Goal: Task Accomplishment & Management: Manage account settings

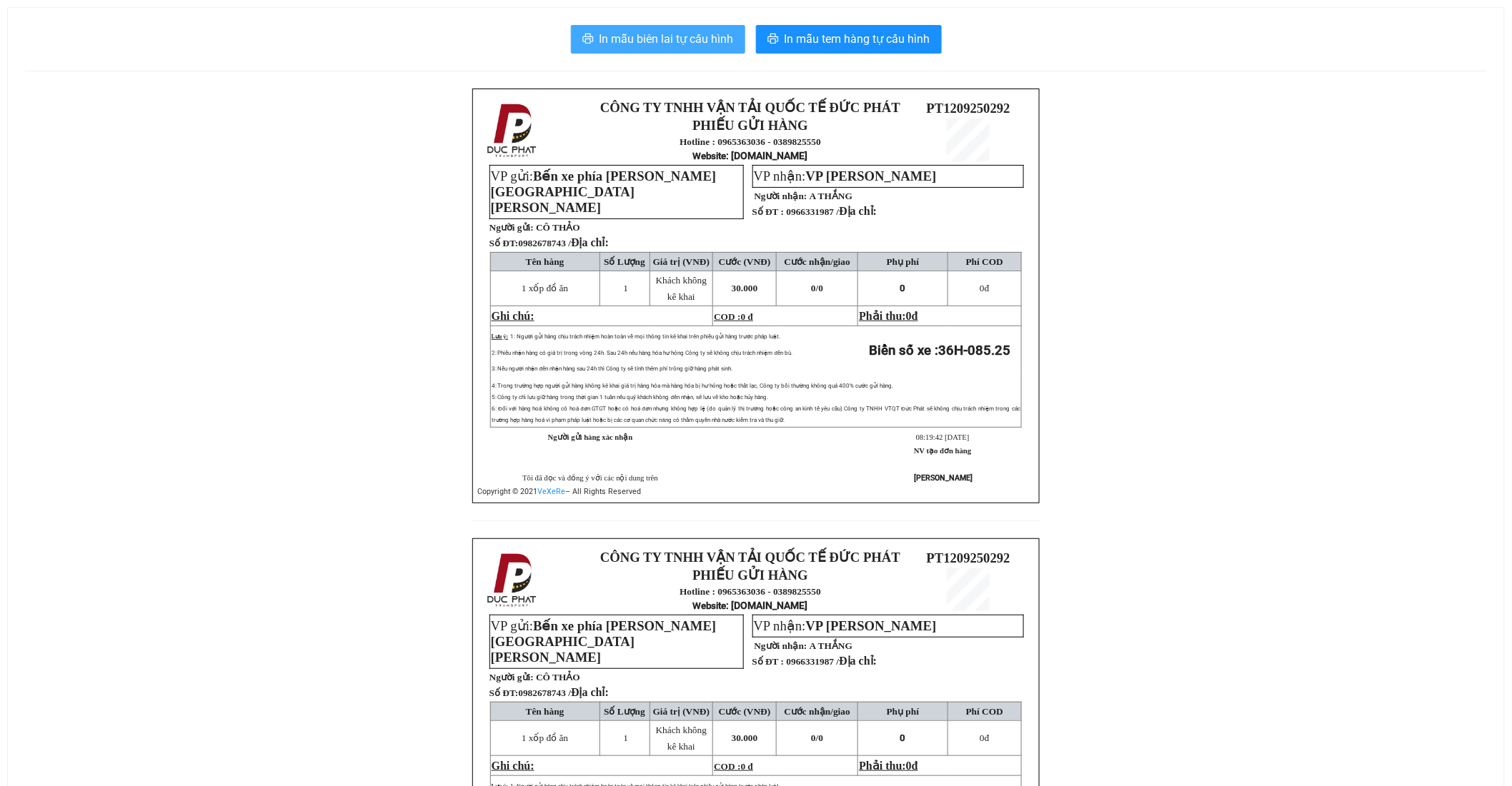
click at [704, 37] on span "In mẫu biên lai tự cấu hình" at bounding box center [666, 39] width 134 height 17
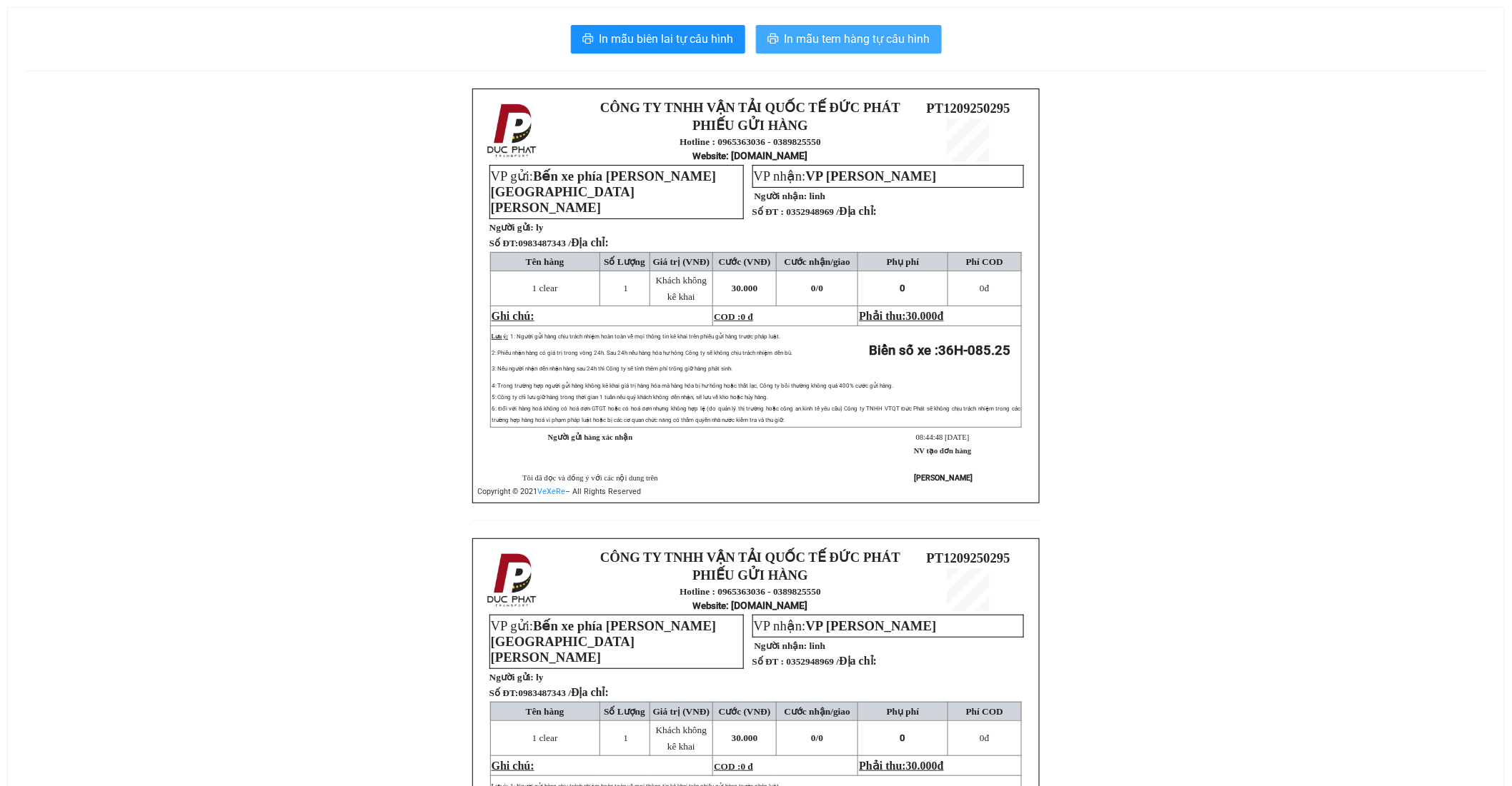
click at [906, 39] on span "In mẫu tem hàng tự cấu hình" at bounding box center [857, 39] width 146 height 17
click at [867, 39] on span "In mẫu tem hàng tự cấu hình" at bounding box center [857, 39] width 146 height 17
click at [859, 44] on span "In mẫu tem hàng tự cấu hình" at bounding box center [857, 39] width 146 height 17
click at [801, 50] on button "In mẫu tem hàng tự cấu hình" at bounding box center [849, 39] width 185 height 28
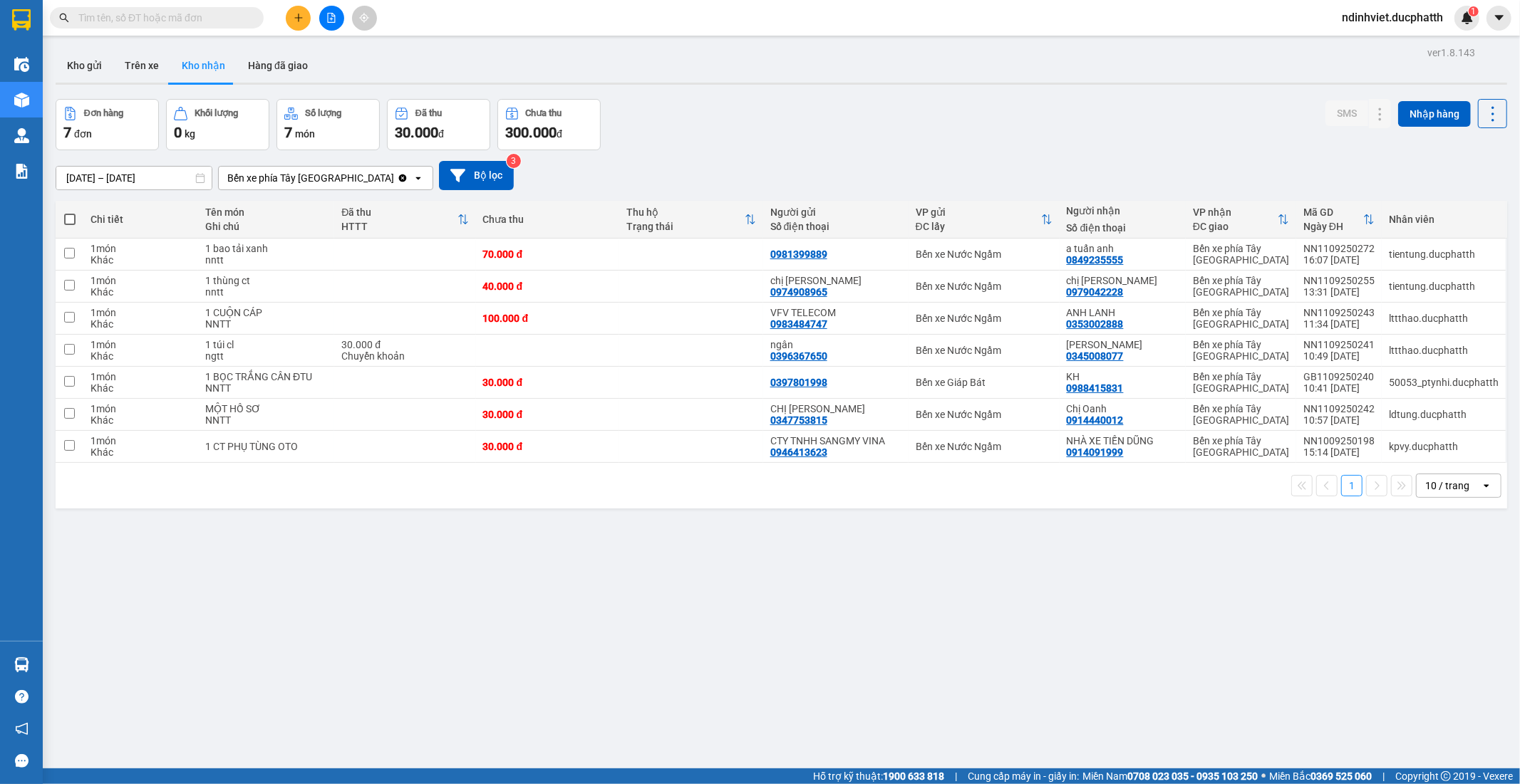
scroll to position [66, 0]
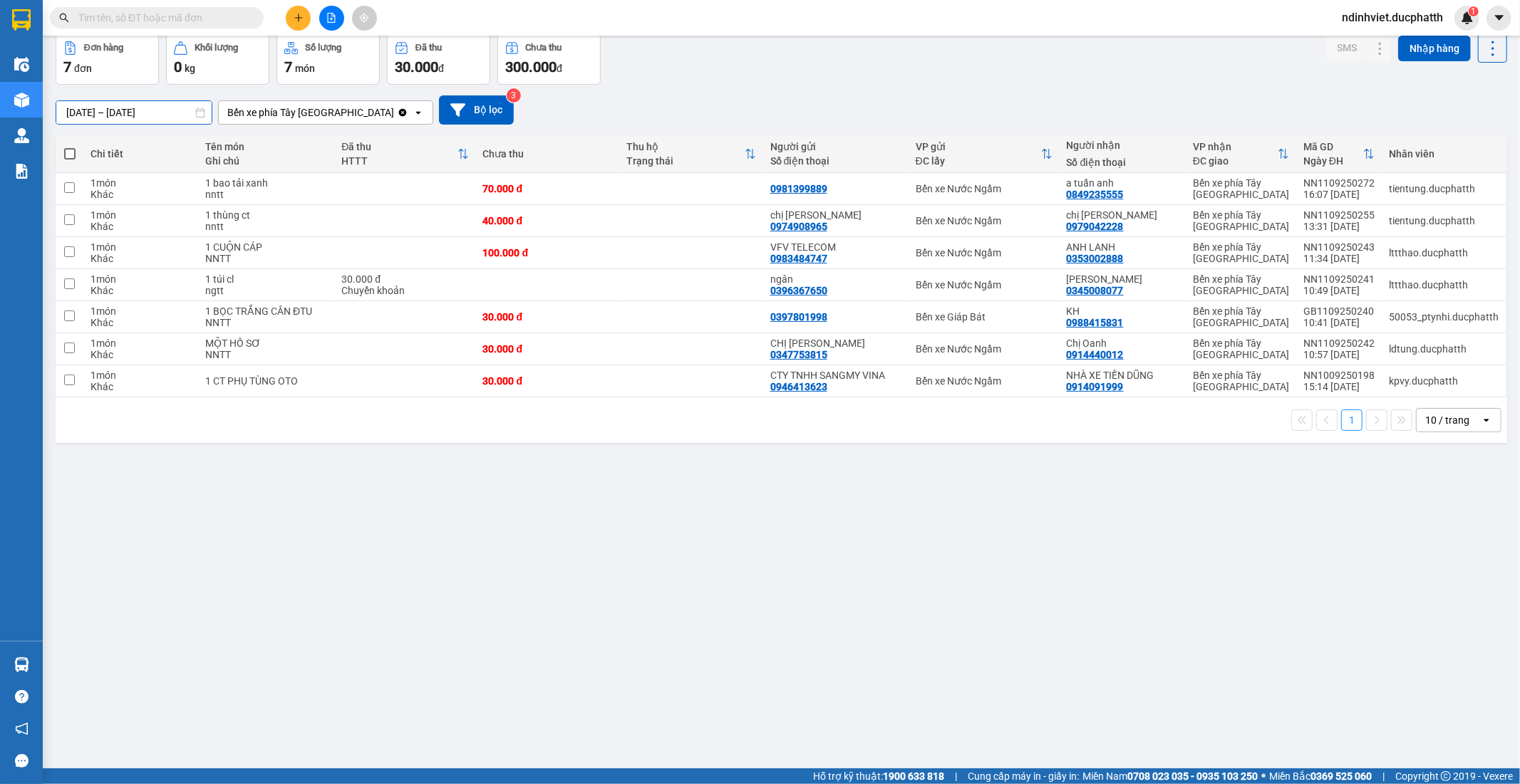
click at [72, 115] on input "10/09/2025 – 12/09/2025" at bounding box center [135, 113] width 156 height 23
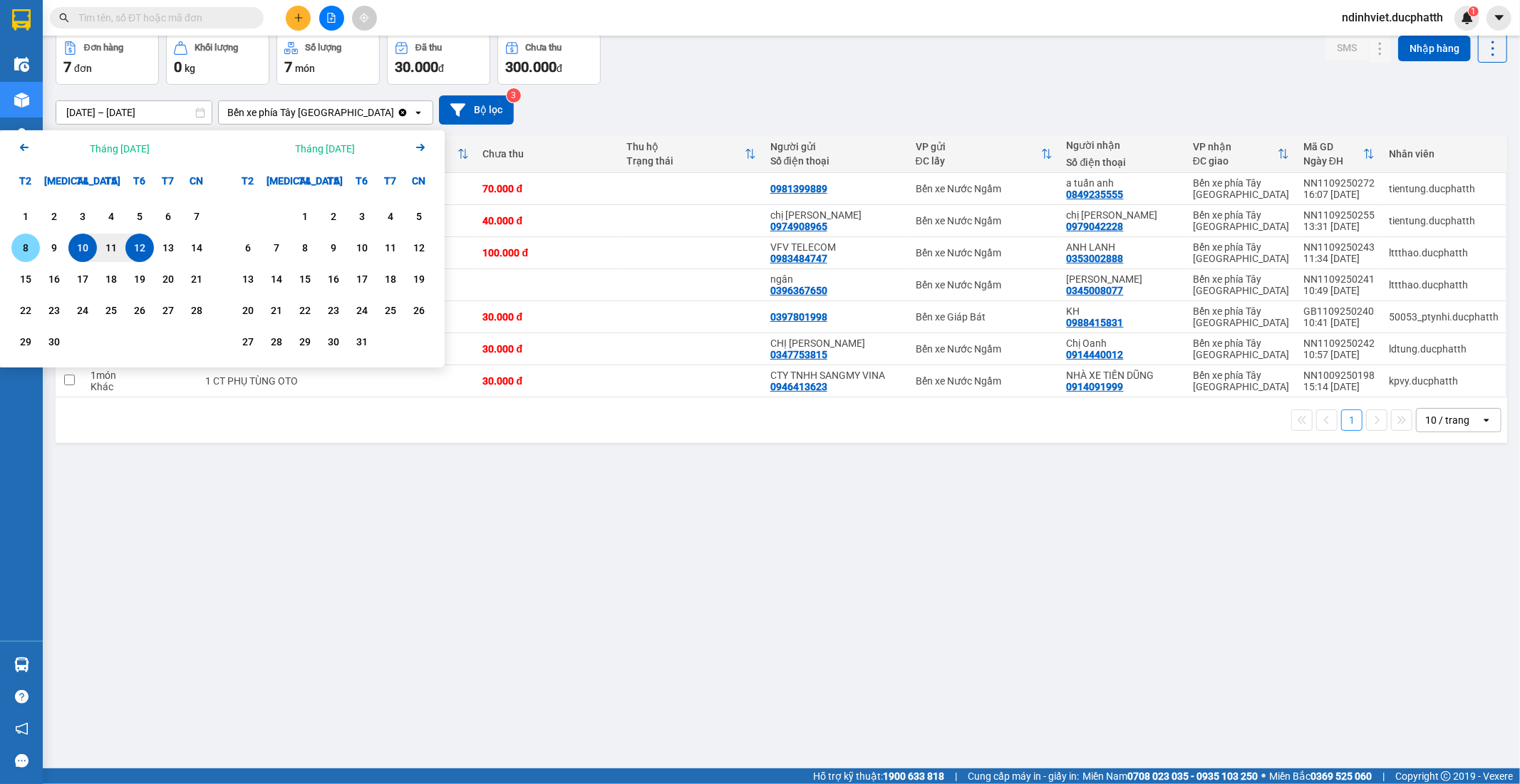
click at [34, 252] on div "8" at bounding box center [26, 248] width 20 height 17
click at [57, 246] on div "9" at bounding box center [54, 248] width 20 height 17
type input "08/09/2025 – 09/09/2025"
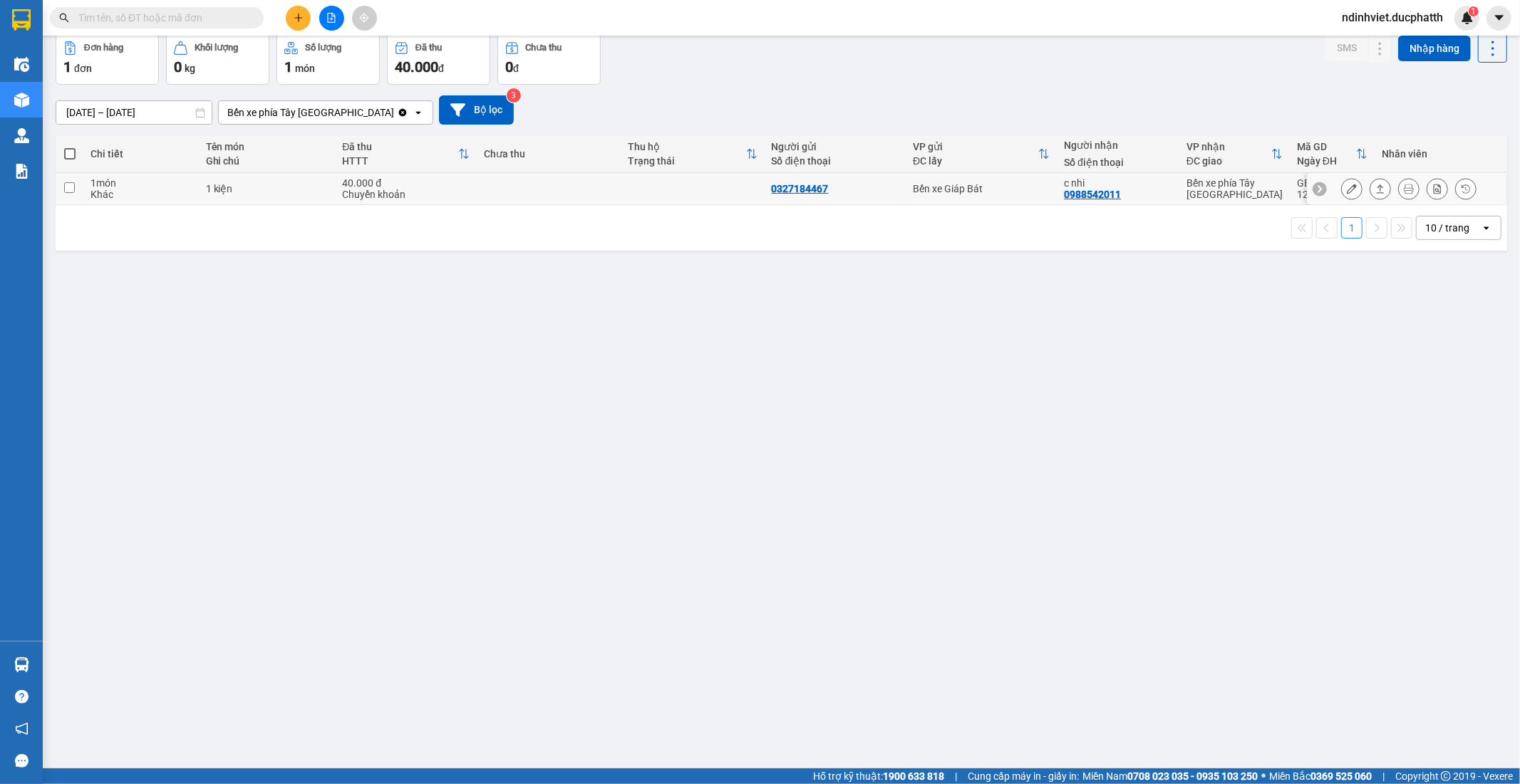
scroll to position [0, 0]
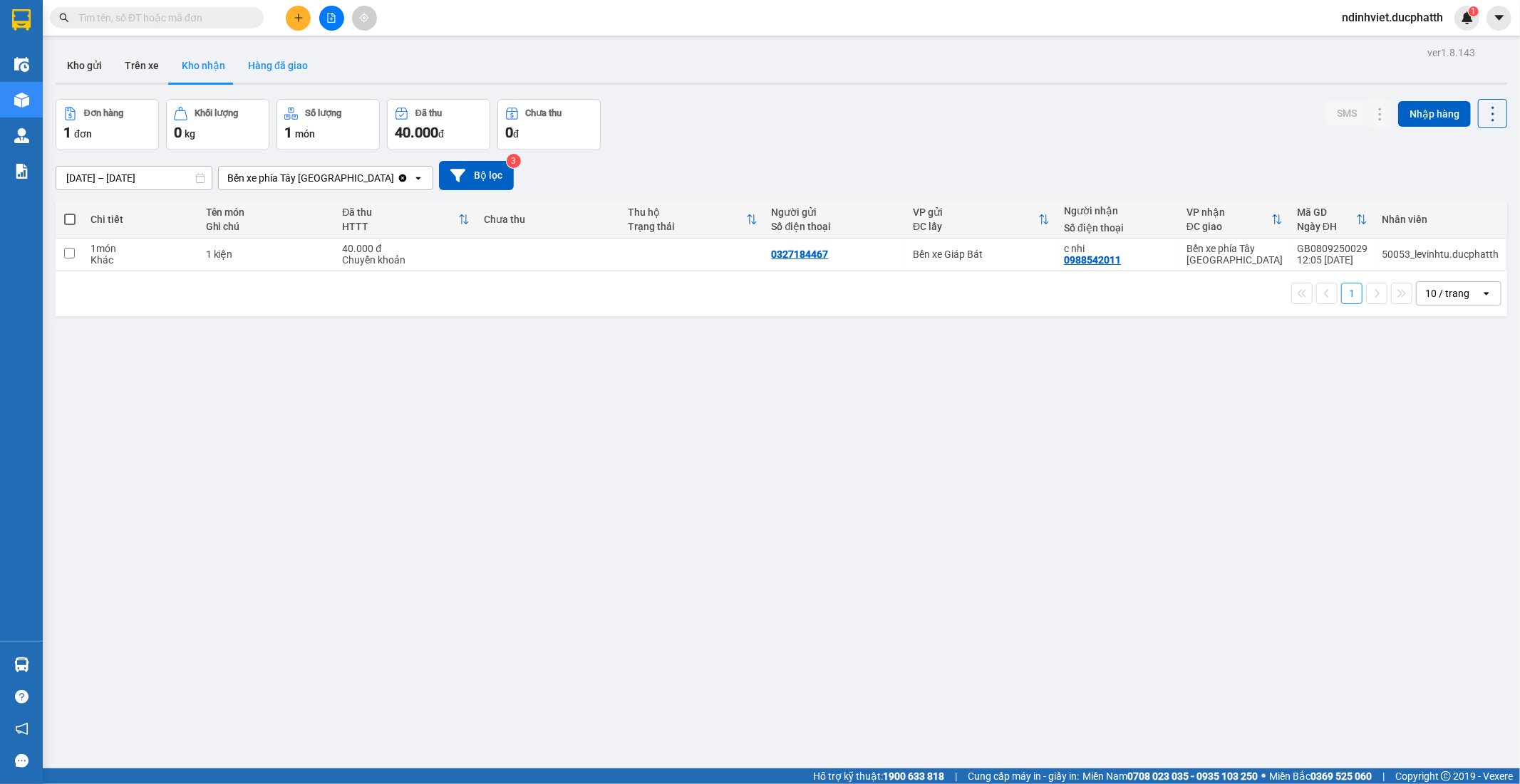
click at [275, 65] on button "Hàng đã giao" at bounding box center [278, 65] width 82 height 34
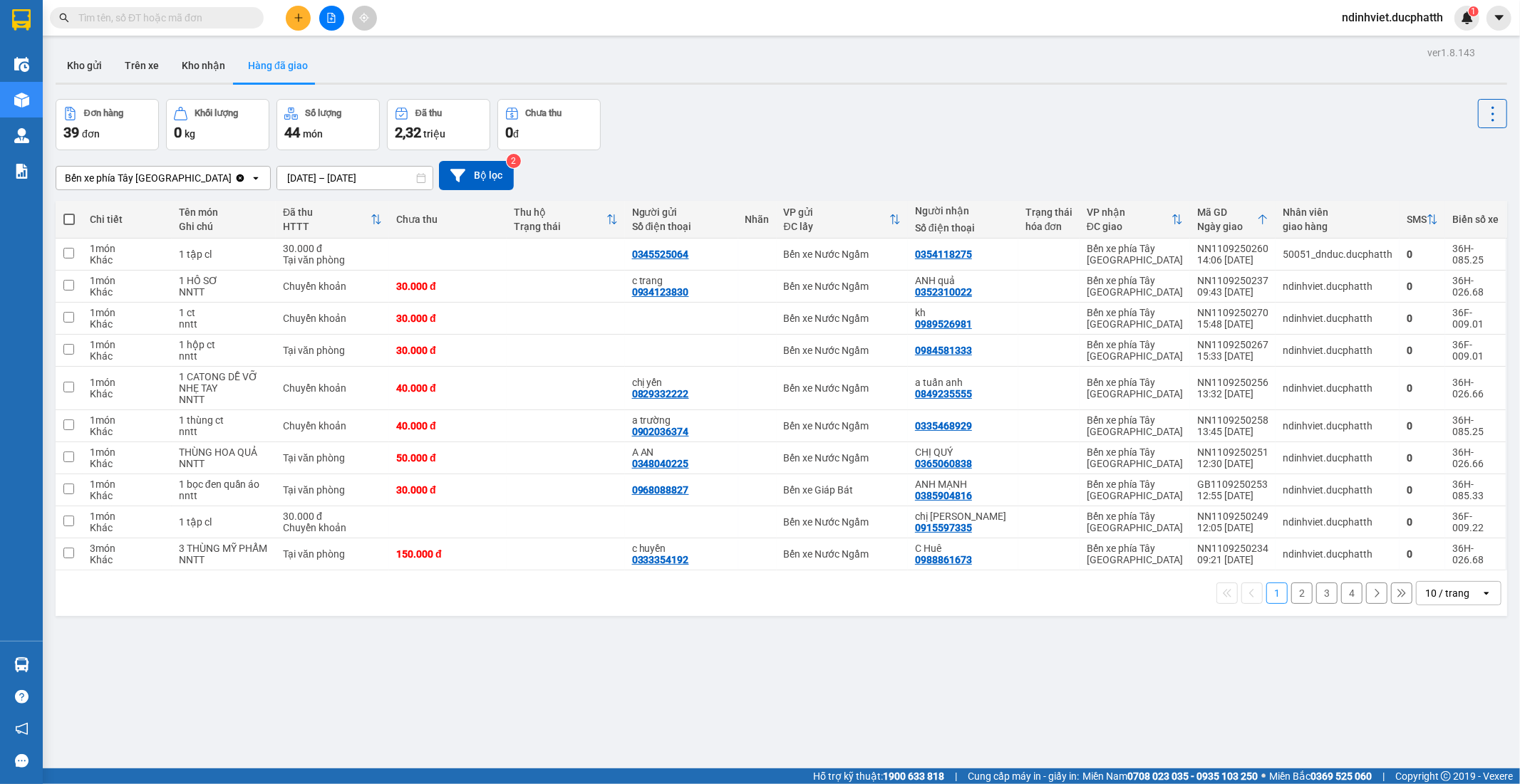
click at [280, 176] on input "10/09/2025 – 12/09/2025" at bounding box center [355, 177] width 156 height 23
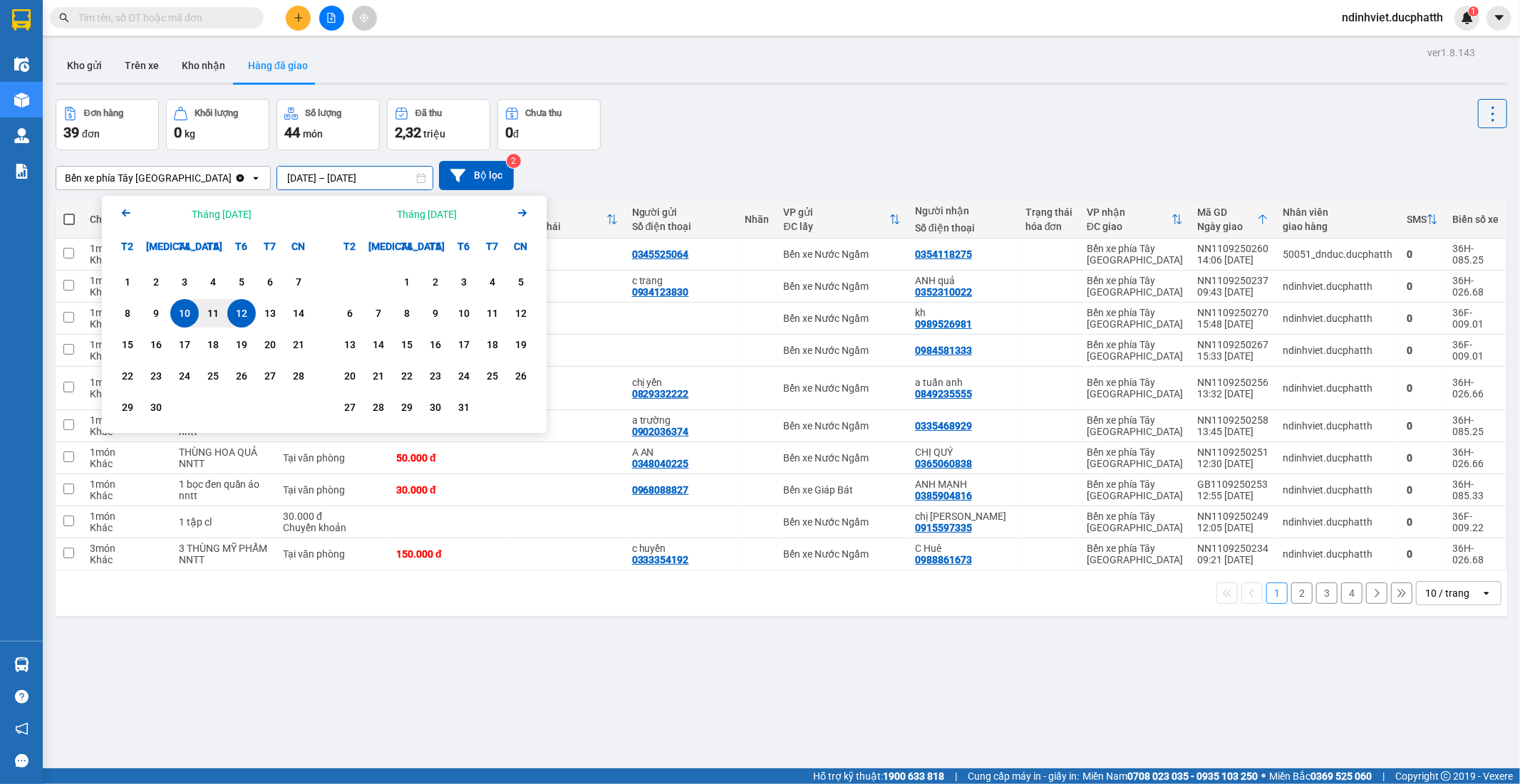
click at [277, 176] on input "10/09/2025 – 12/09/2025" at bounding box center [355, 177] width 156 height 23
click at [131, 311] on div "8" at bounding box center [127, 313] width 20 height 17
click at [356, 172] on input "08/09/2025 – / /" at bounding box center [355, 177] width 156 height 23
click at [300, 278] on div "7" at bounding box center [298, 282] width 20 height 17
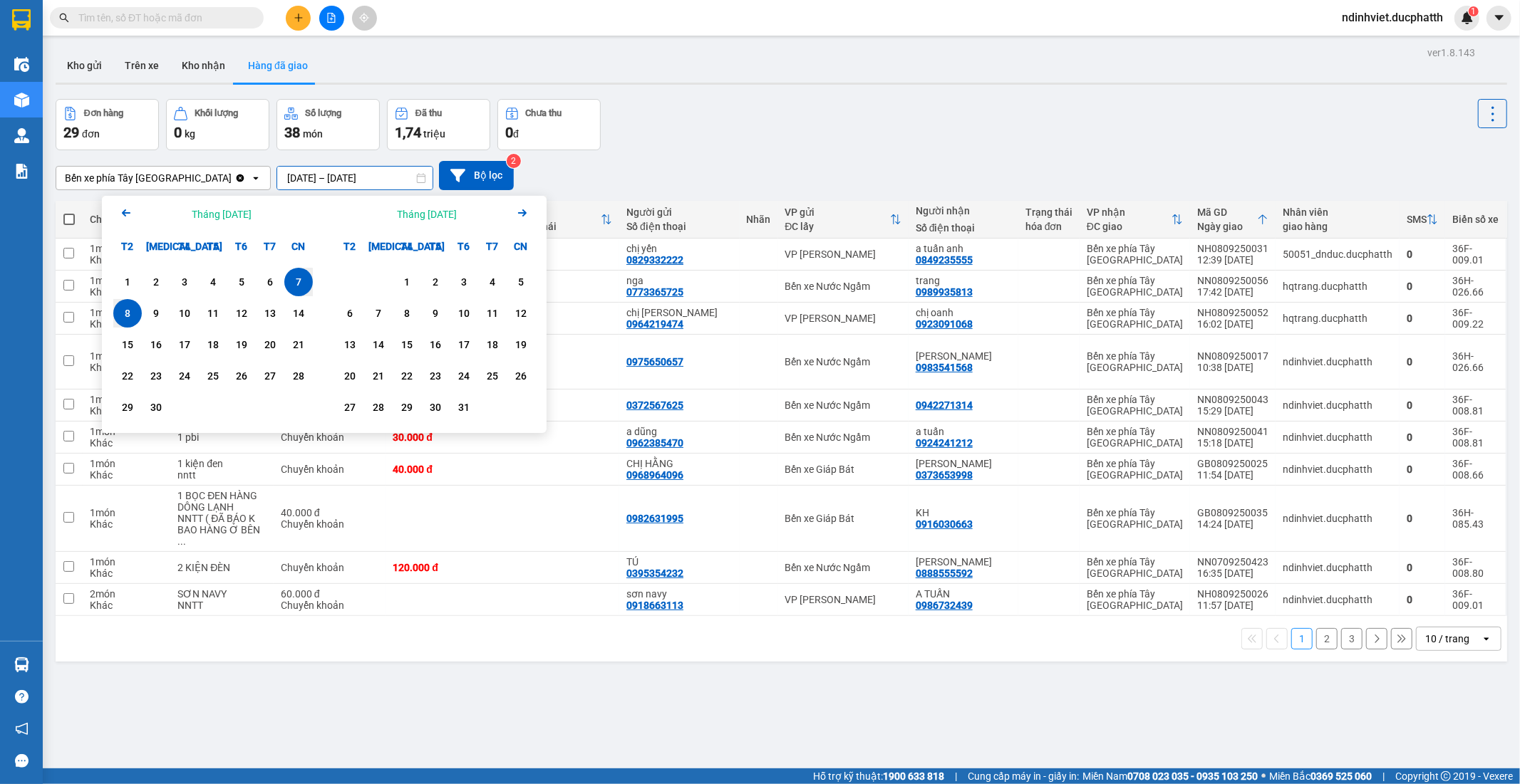
click at [277, 178] on input "07/09/2025 – 08/09/2025" at bounding box center [355, 177] width 156 height 23
click at [130, 318] on div "8" at bounding box center [127, 313] width 20 height 17
click at [131, 314] on div "8" at bounding box center [127, 313] width 20 height 17
type input "08/09/2025 – 08/09/2025"
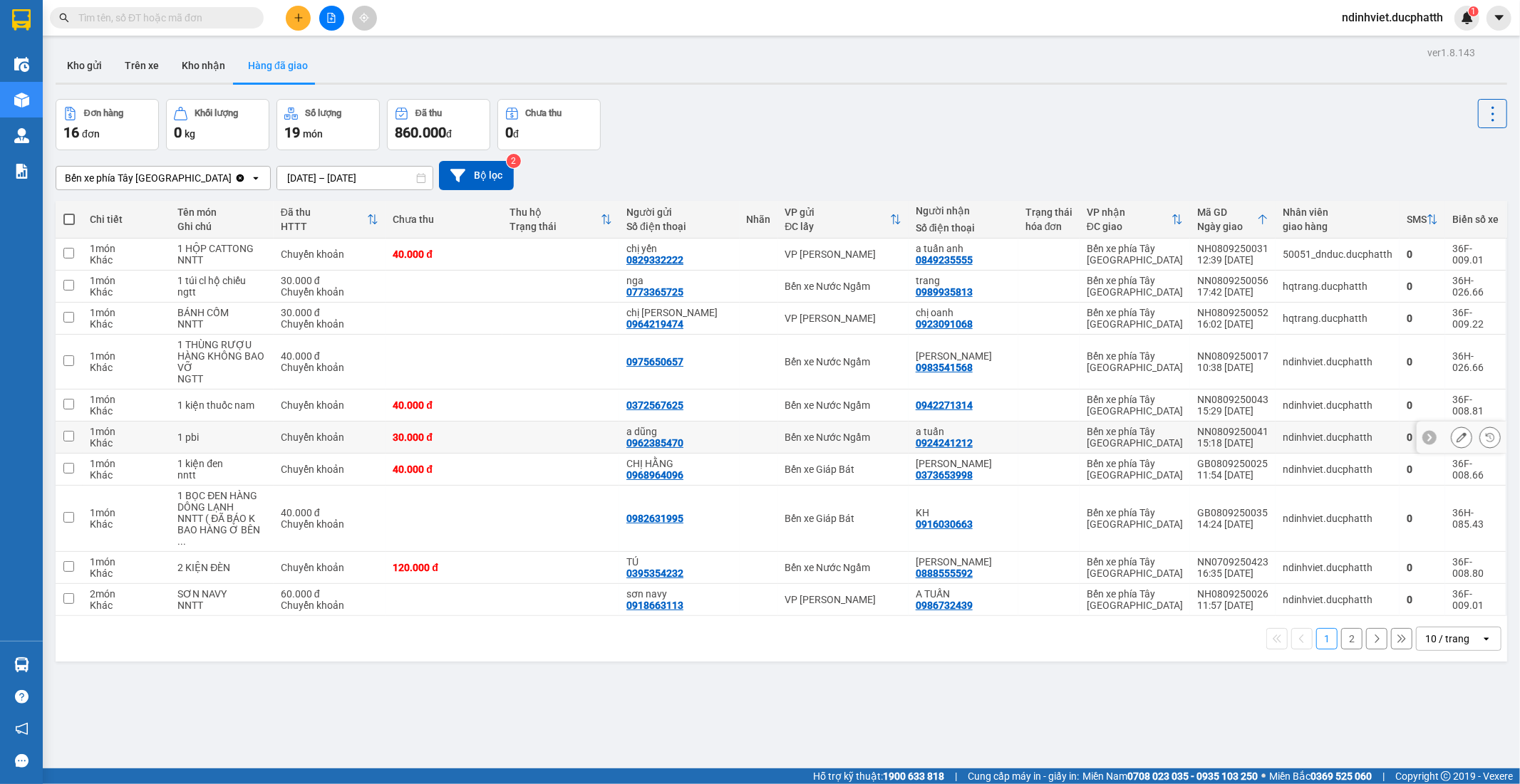
scroll to position [66, 0]
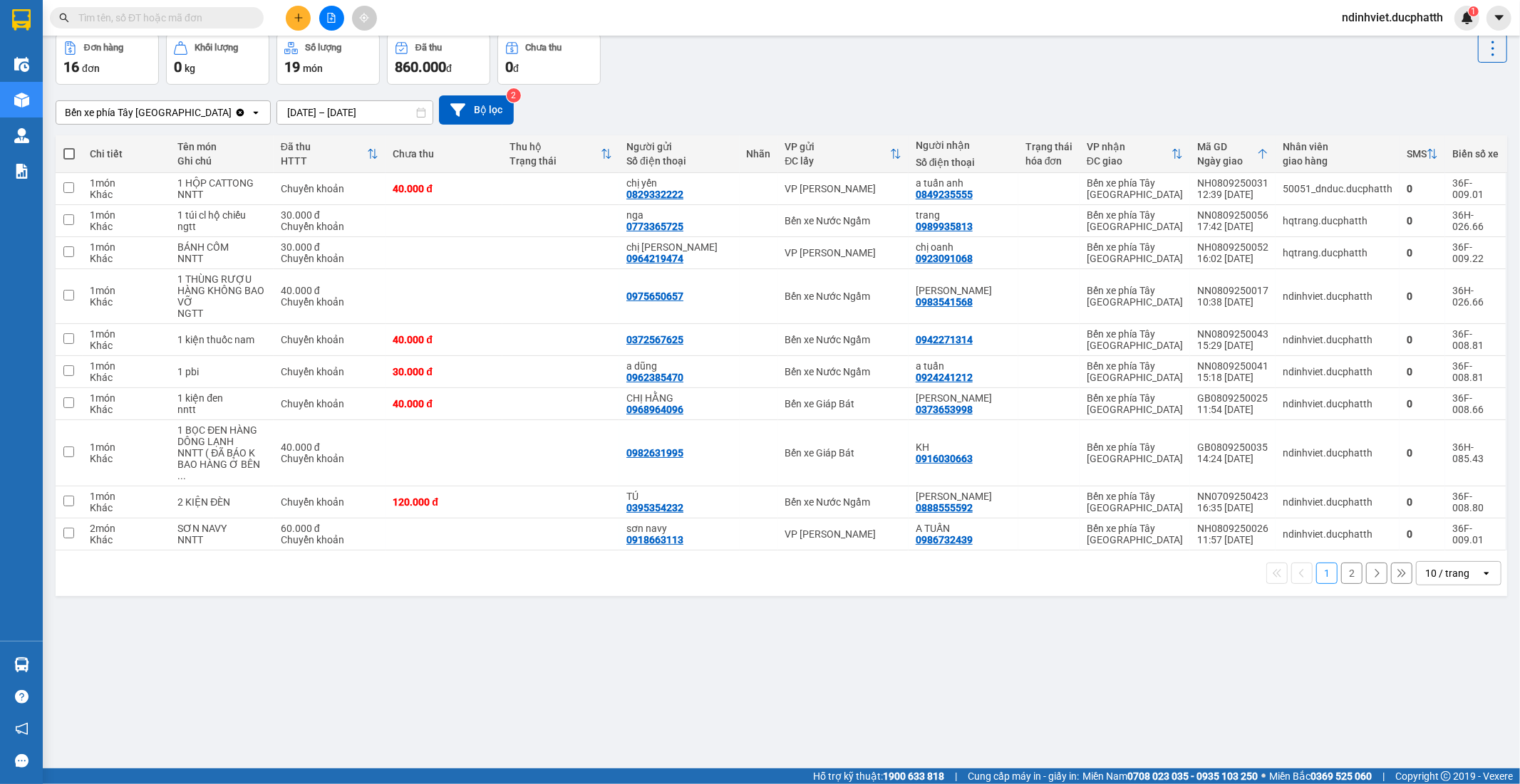
click at [1341, 570] on button "2" at bounding box center [1351, 573] width 21 height 21
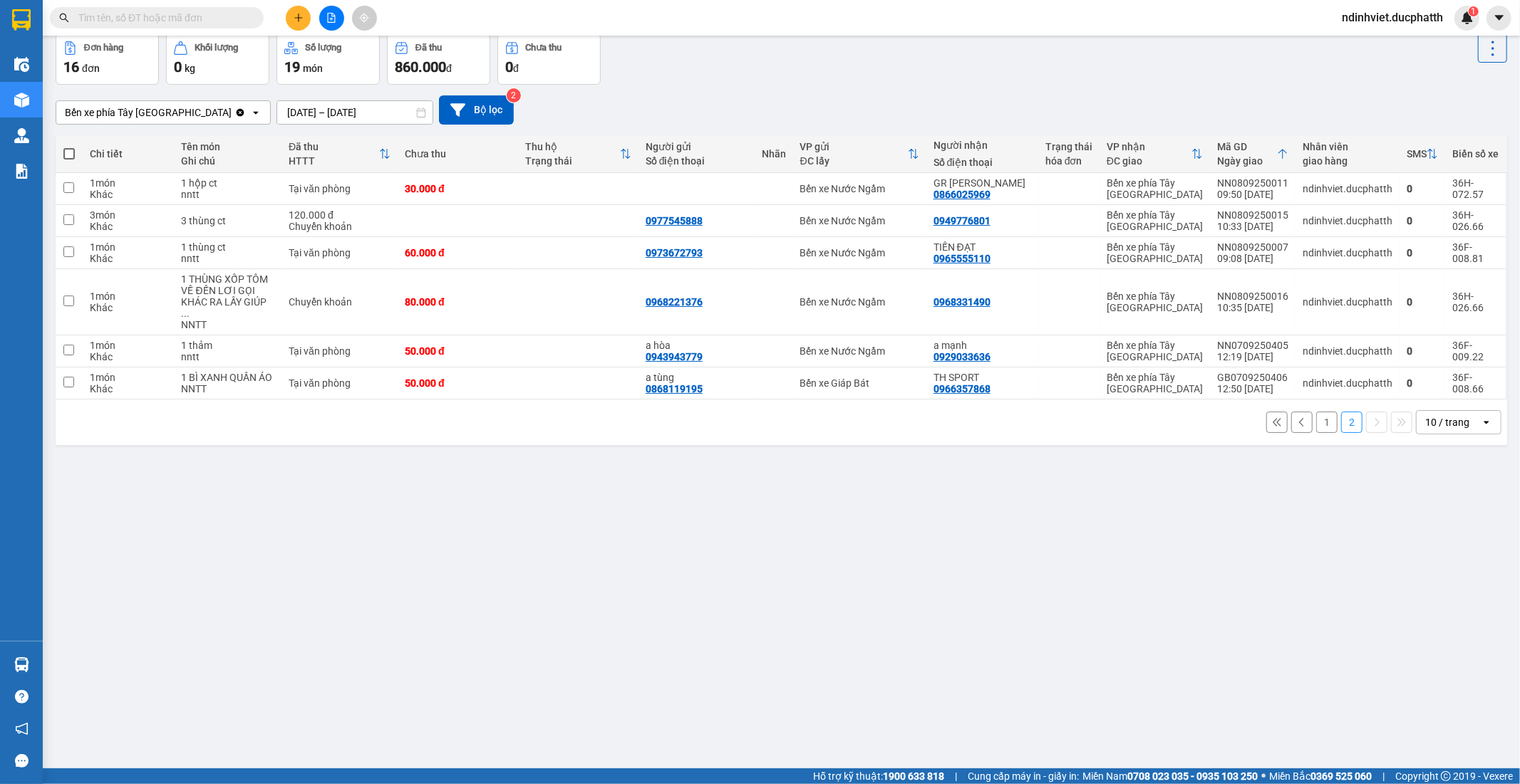
click at [1022, 493] on div "ver 1.8.143 Kho gửi Trên xe Kho nhận Hàng đã giao Đơn hàng 16 đơn Khối lượng 0 …" at bounding box center [782, 369] width 1463 height 784
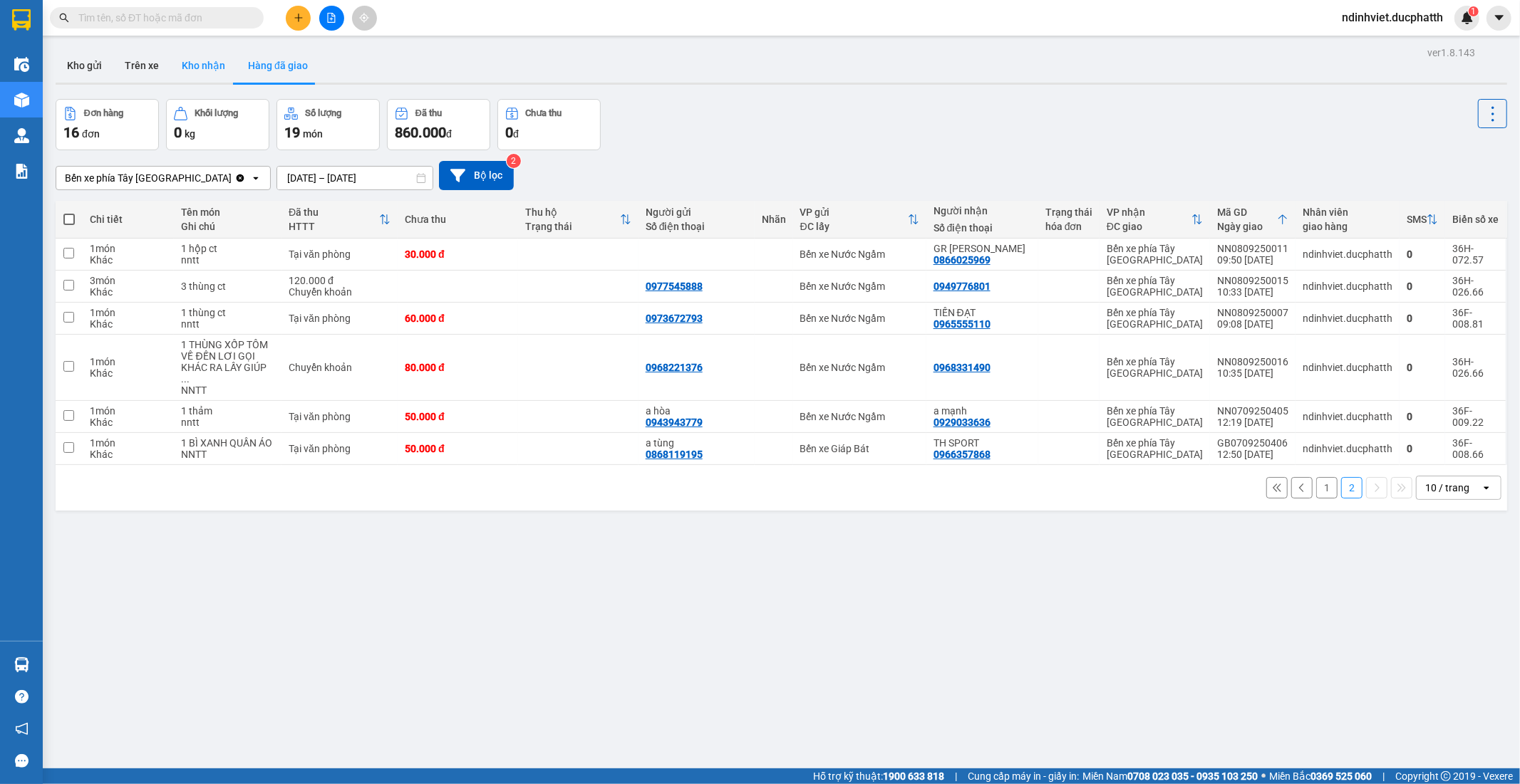
click at [189, 62] on button "Kho nhận" at bounding box center [203, 65] width 66 height 34
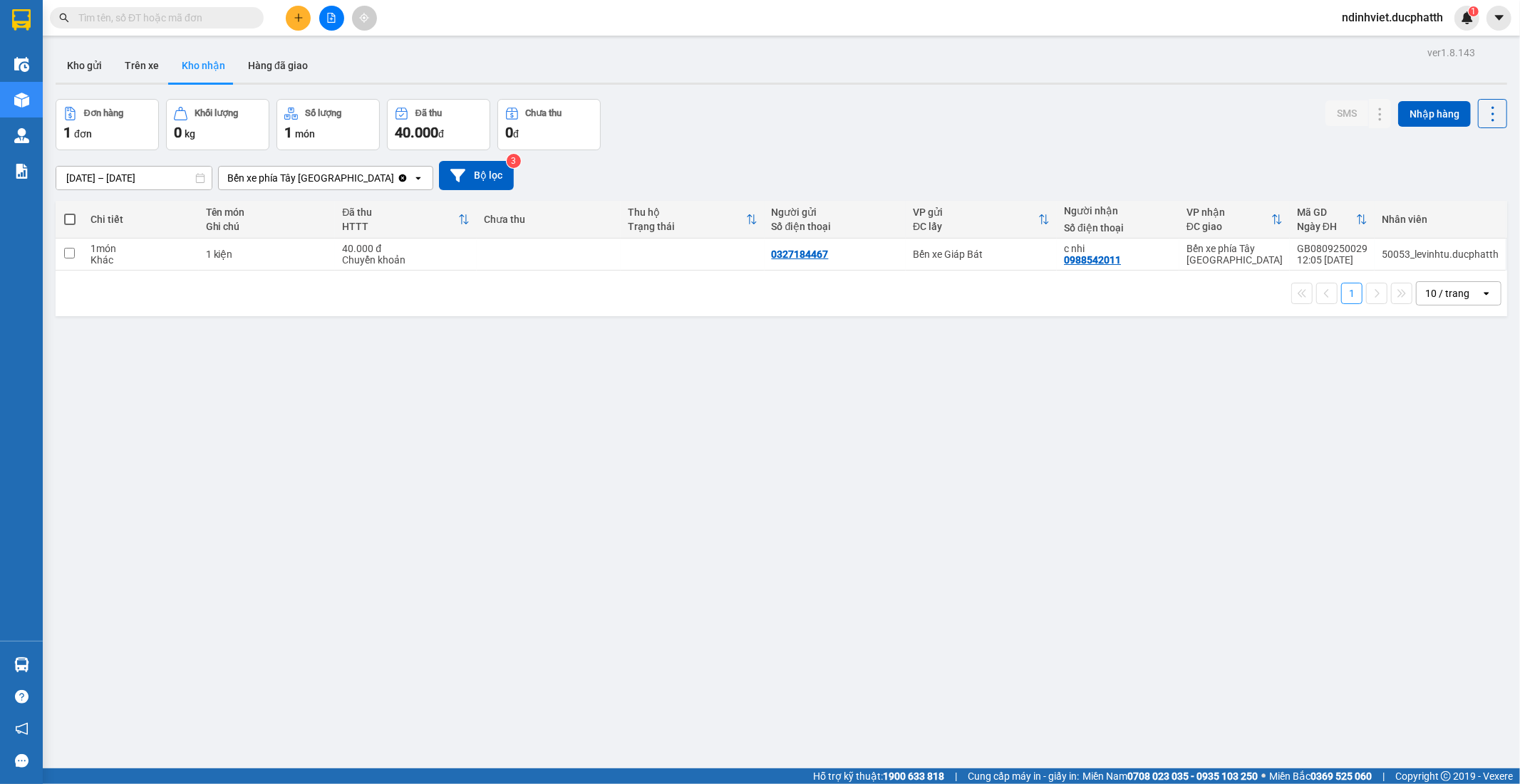
drag, startPoint x: 912, startPoint y: 153, endPoint x: 900, endPoint y: 131, distance: 25.1
click at [909, 144] on div "ver 1.8.143 Kho gửi Trên xe Kho nhận Hàng đã giao Đơn hàng 1 đơn Khối lượng 0 k…" at bounding box center [782, 435] width 1463 height 784
drag, startPoint x: 591, startPoint y: 352, endPoint x: 594, endPoint y: 343, distance: 9.5
drag, startPoint x: 0, startPoint y: 0, endPoint x: 671, endPoint y: 398, distance: 780.2
click at [671, 398] on div "ver 1.8.143 Kho gửi Trên xe Kho nhận Hàng đã giao Đơn hàng 1 đơn Khối lượng 0 k…" at bounding box center [782, 435] width 1463 height 784
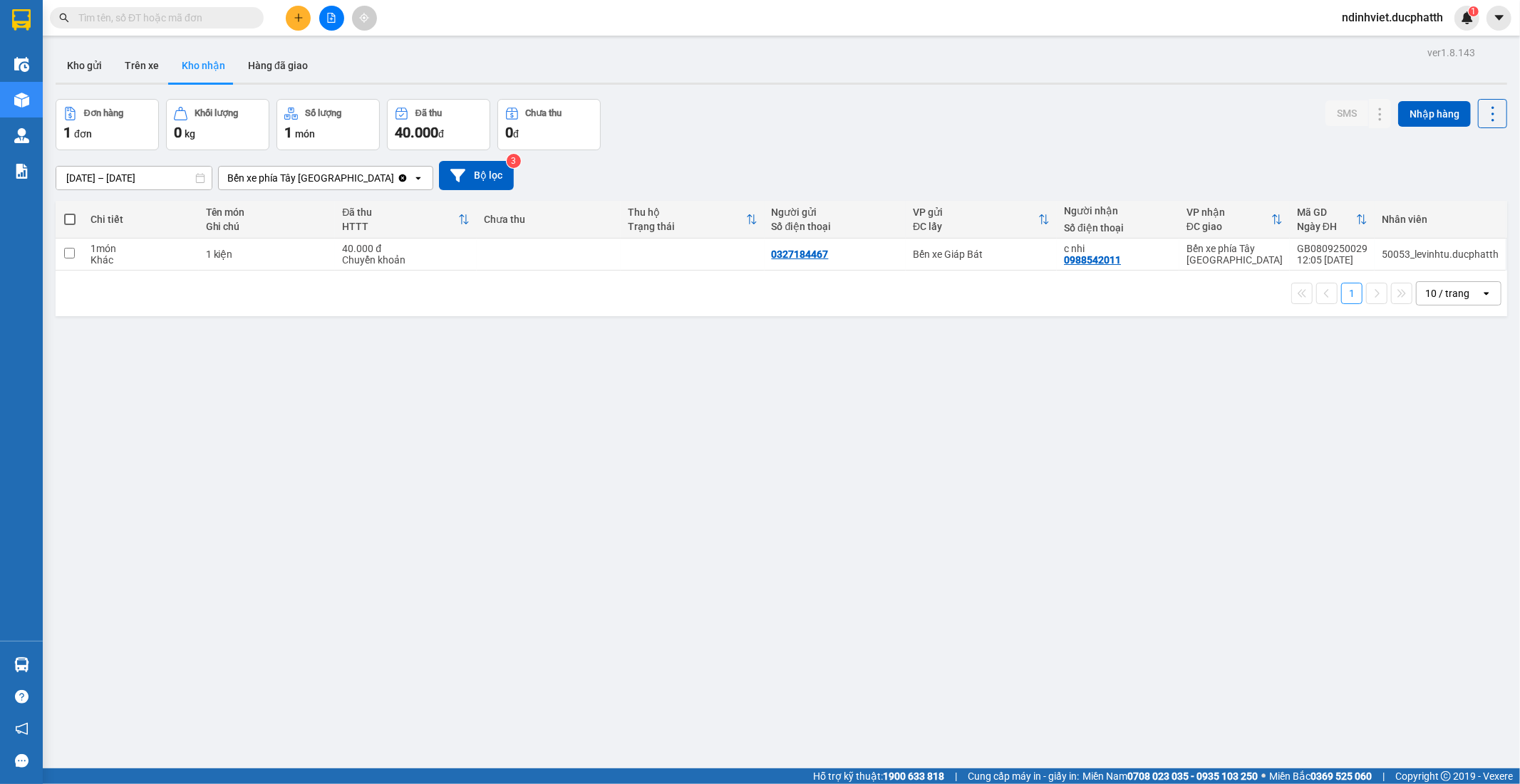
drag, startPoint x: 803, startPoint y: 156, endPoint x: 562, endPoint y: 414, distance: 353.1
click at [566, 435] on div "ver 1.8.143 Kho gửi Trên xe Kho nhận Hàng đã giao Đơn hàng 1 đơn Khối lượng 0 k…" at bounding box center [782, 435] width 1463 height 784
drag, startPoint x: 110, startPoint y: 18, endPoint x: 141, endPoint y: 2, distance: 34.9
click at [111, 17] on input "text" at bounding box center [163, 17] width 168 height 16
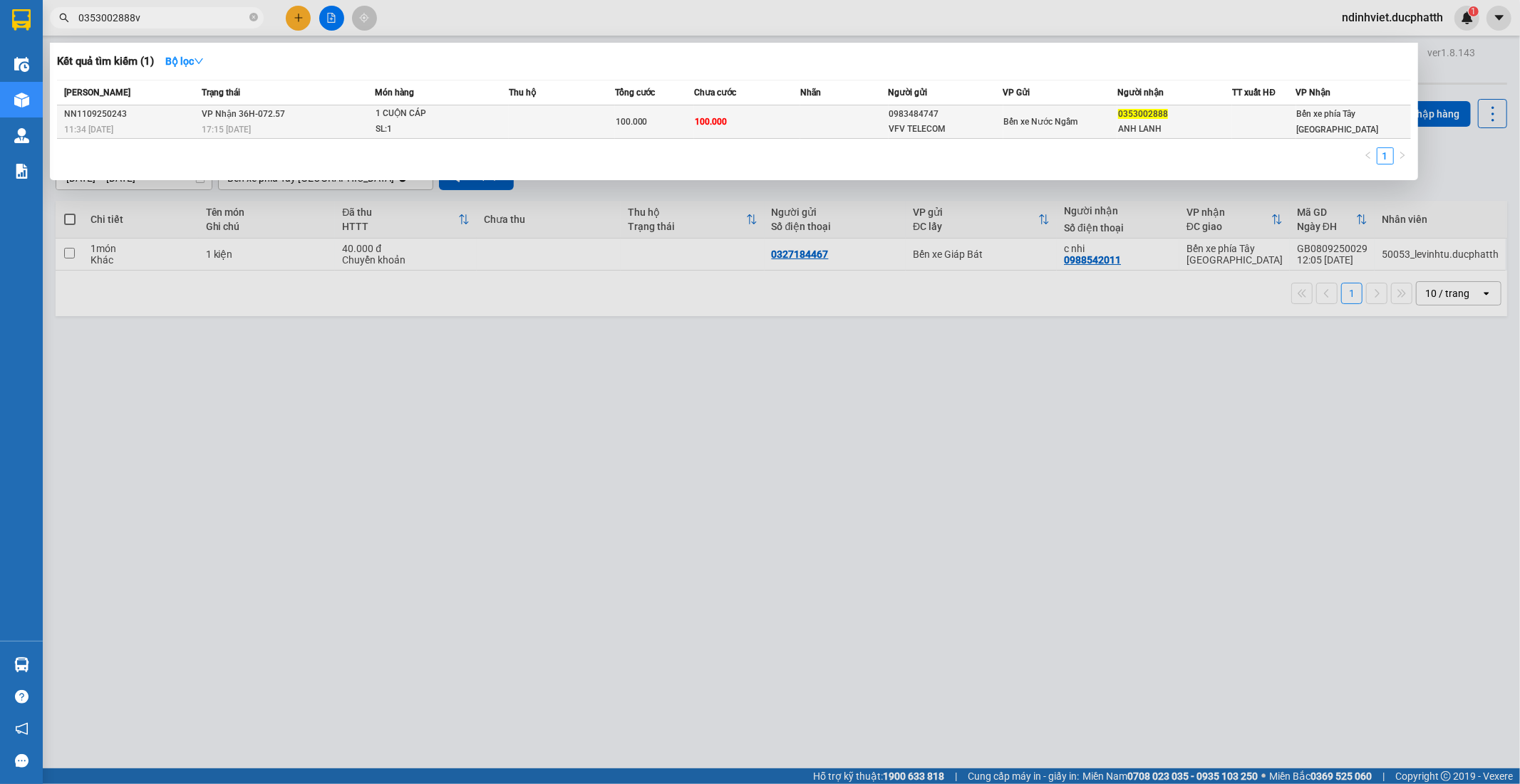
type input "0353002888v"
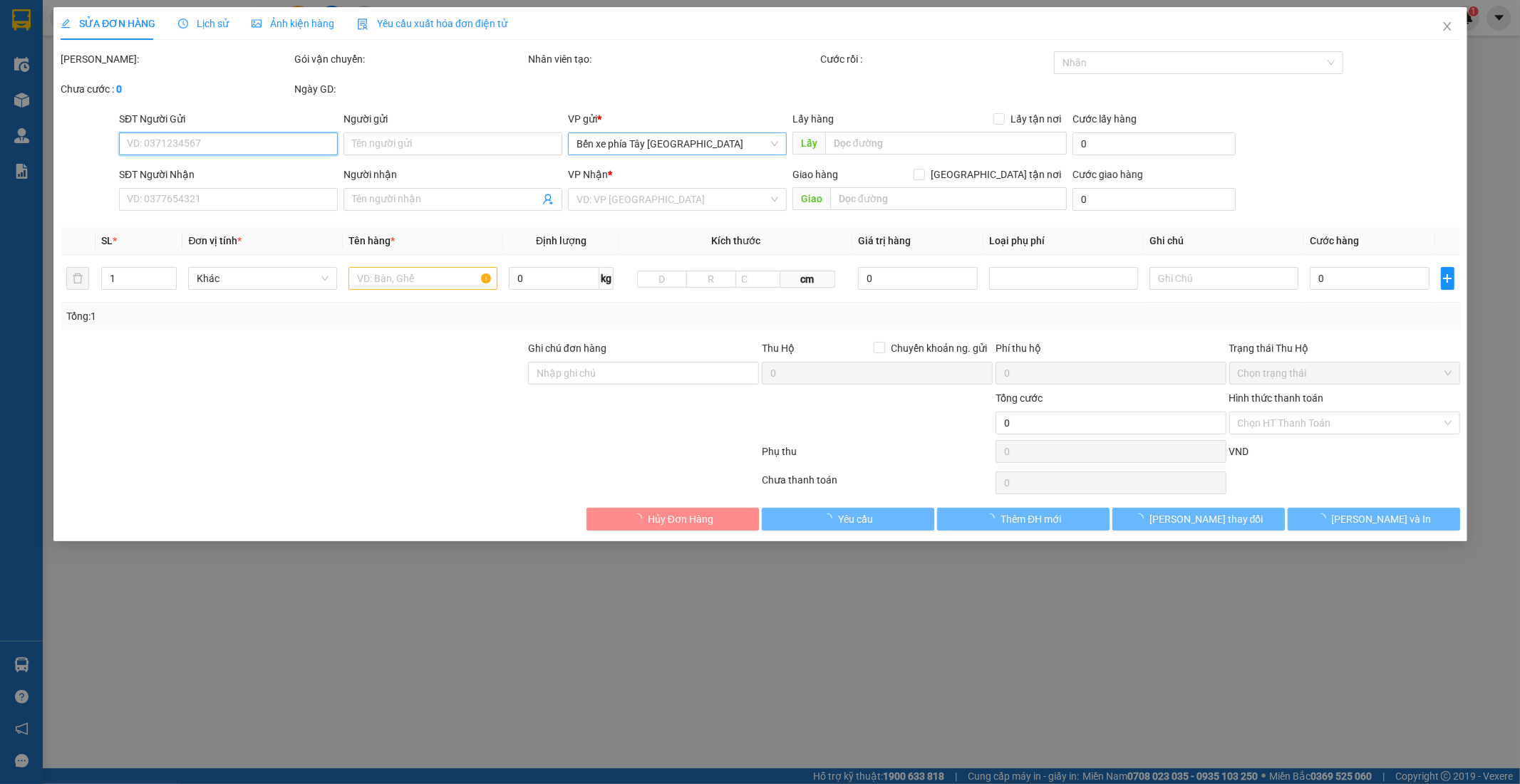
type input "0983484747"
type input "VFV TELECOM"
type input "0353002888"
type input "ANH LANH"
type input "NNTT"
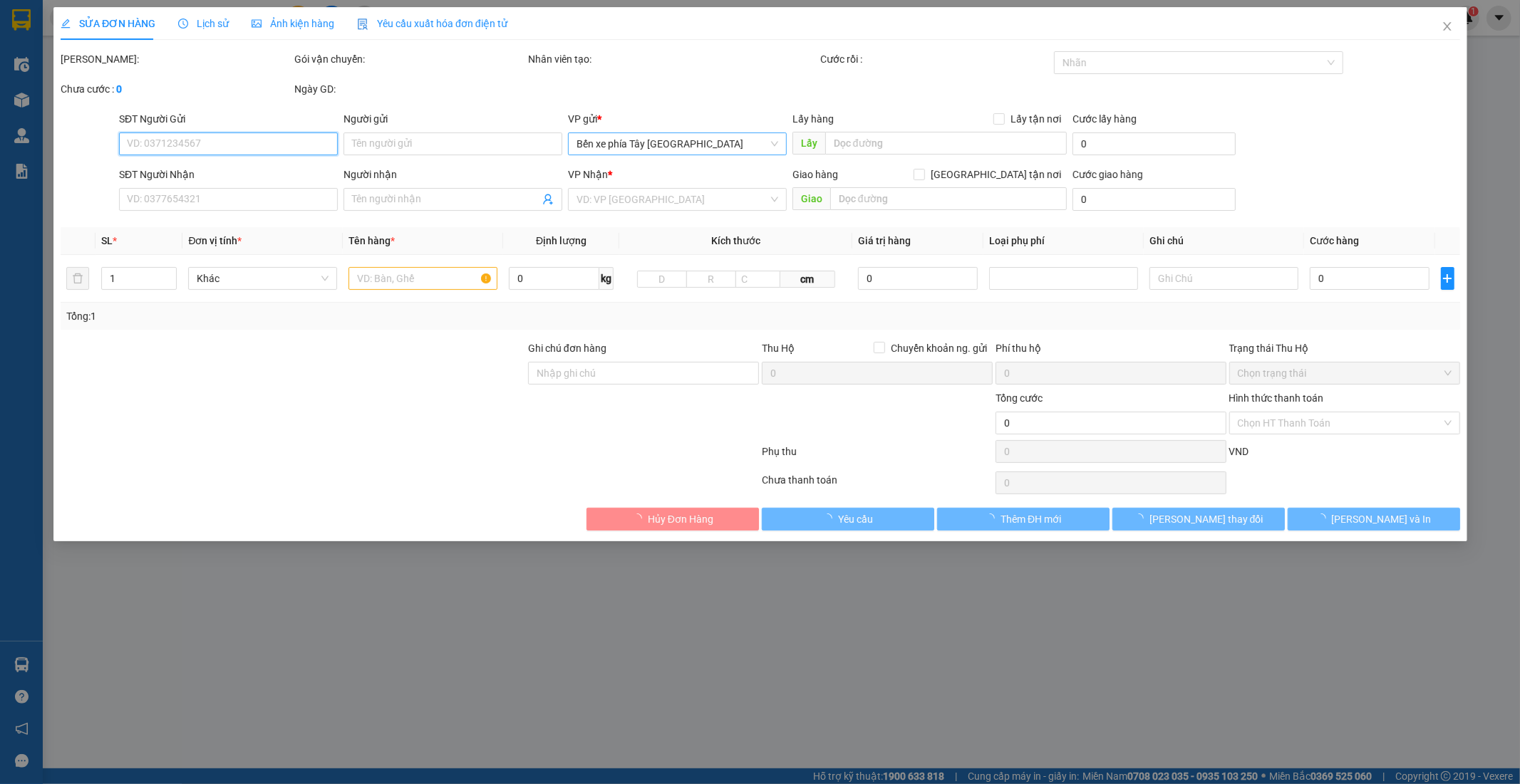
type input "100.000"
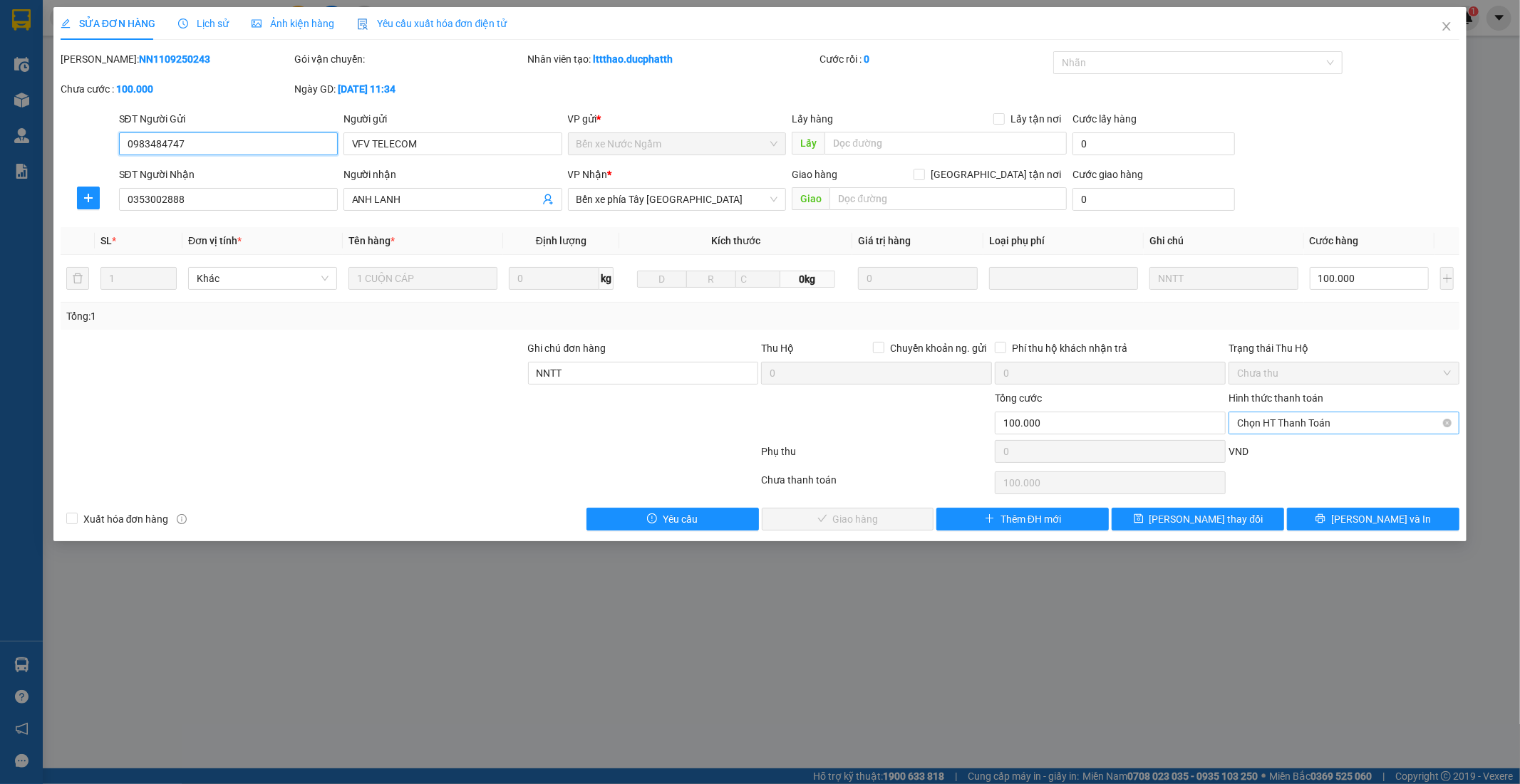
click at [1362, 424] on span "Chọn HT Thanh Toán" at bounding box center [1344, 423] width 214 height 21
click at [1309, 499] on div "Chuyển khoản" at bounding box center [1345, 497] width 214 height 16
type input "0"
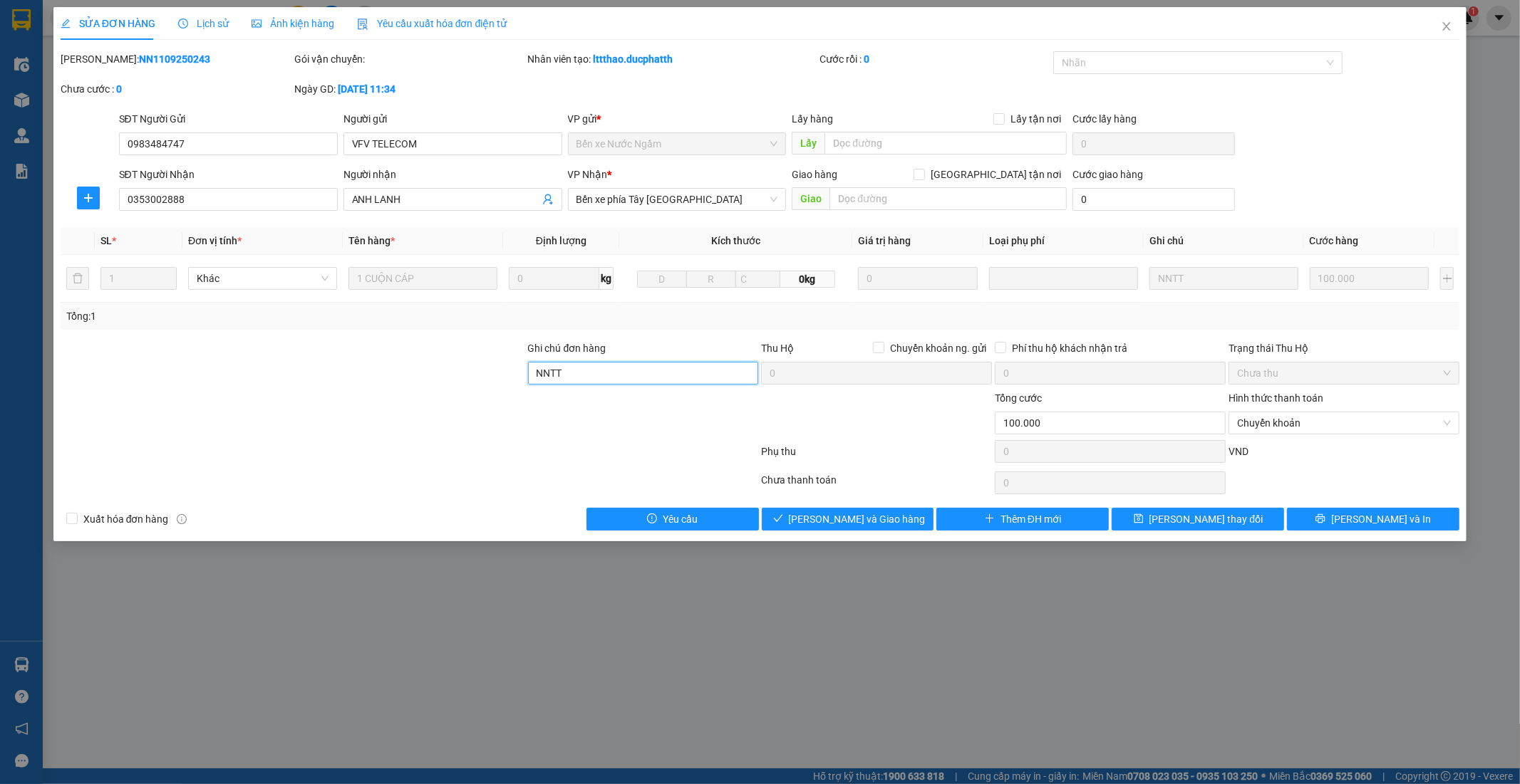
click at [700, 371] on input "NNTT" at bounding box center [643, 373] width 231 height 23
type input "Nntt - ck 9h03 12/9 dang sy lanh vietin"
click at [885, 530] on button "Lưu và Giao hàng" at bounding box center [847, 519] width 172 height 23
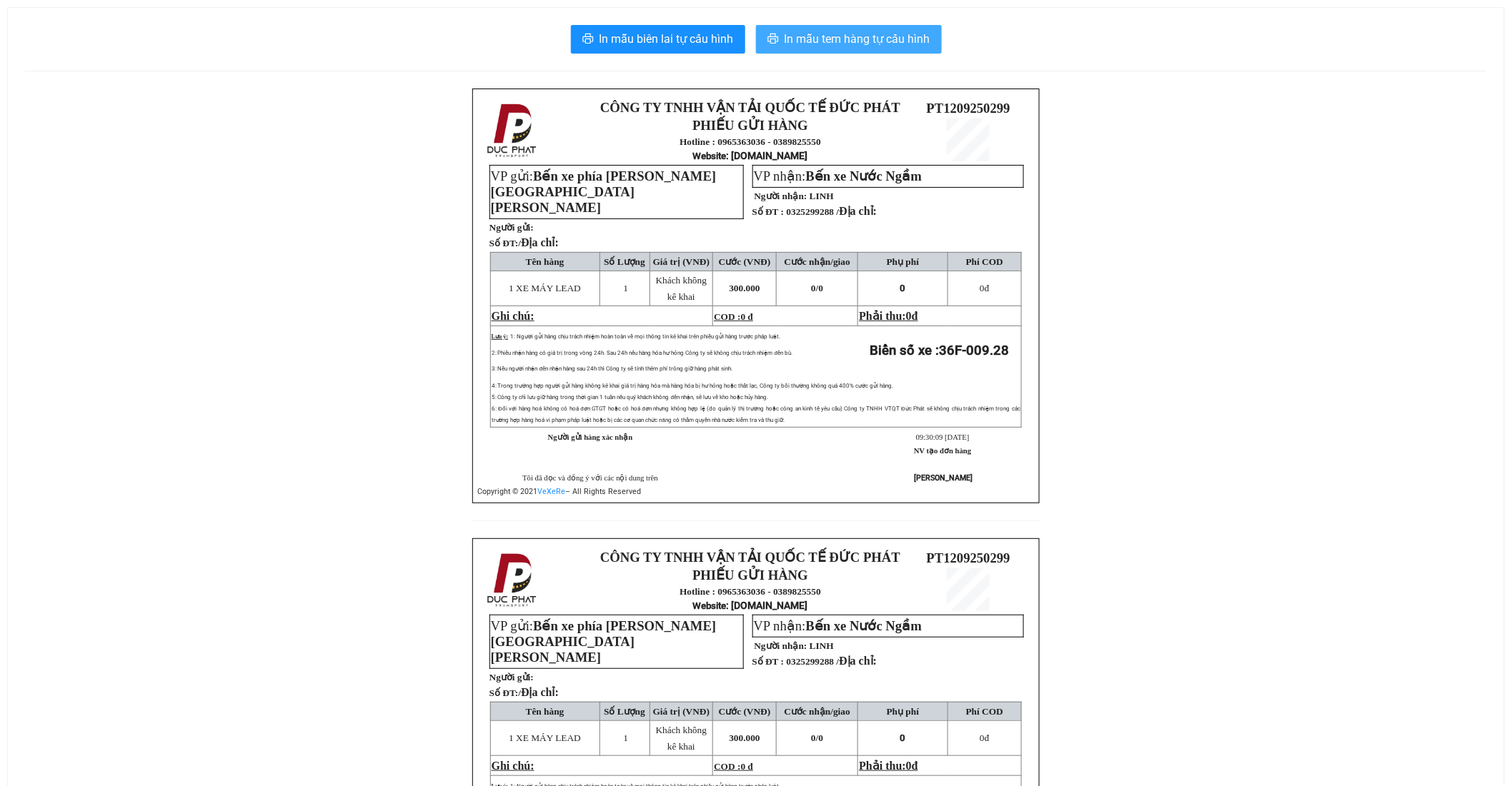
click at [854, 40] on span "In mẫu tem hàng tự cấu hình" at bounding box center [857, 39] width 146 height 17
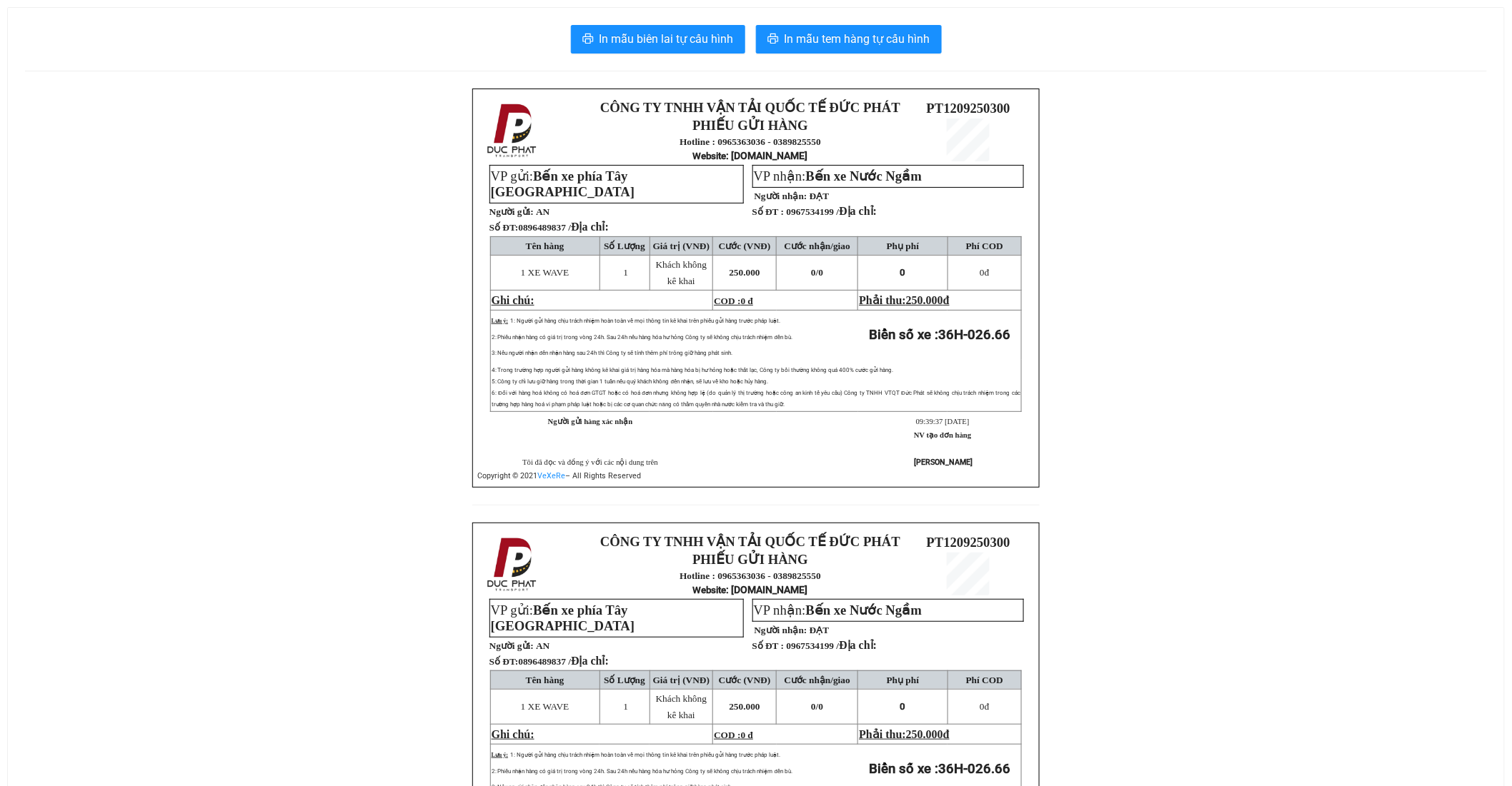
click at [870, 54] on div "In mẫu biên lai tự cấu hình In mẫu tem hàng tự cấu hình CÔNG TY TNHH VẬN TẢI QU…" at bounding box center [756, 492] width 1496 height 967
click at [867, 48] on button "In mẫu tem hàng tự cấu hình" at bounding box center [849, 39] width 185 height 28
click at [863, 37] on span "In mẫu tem hàng tự cấu hình" at bounding box center [857, 39] width 146 height 17
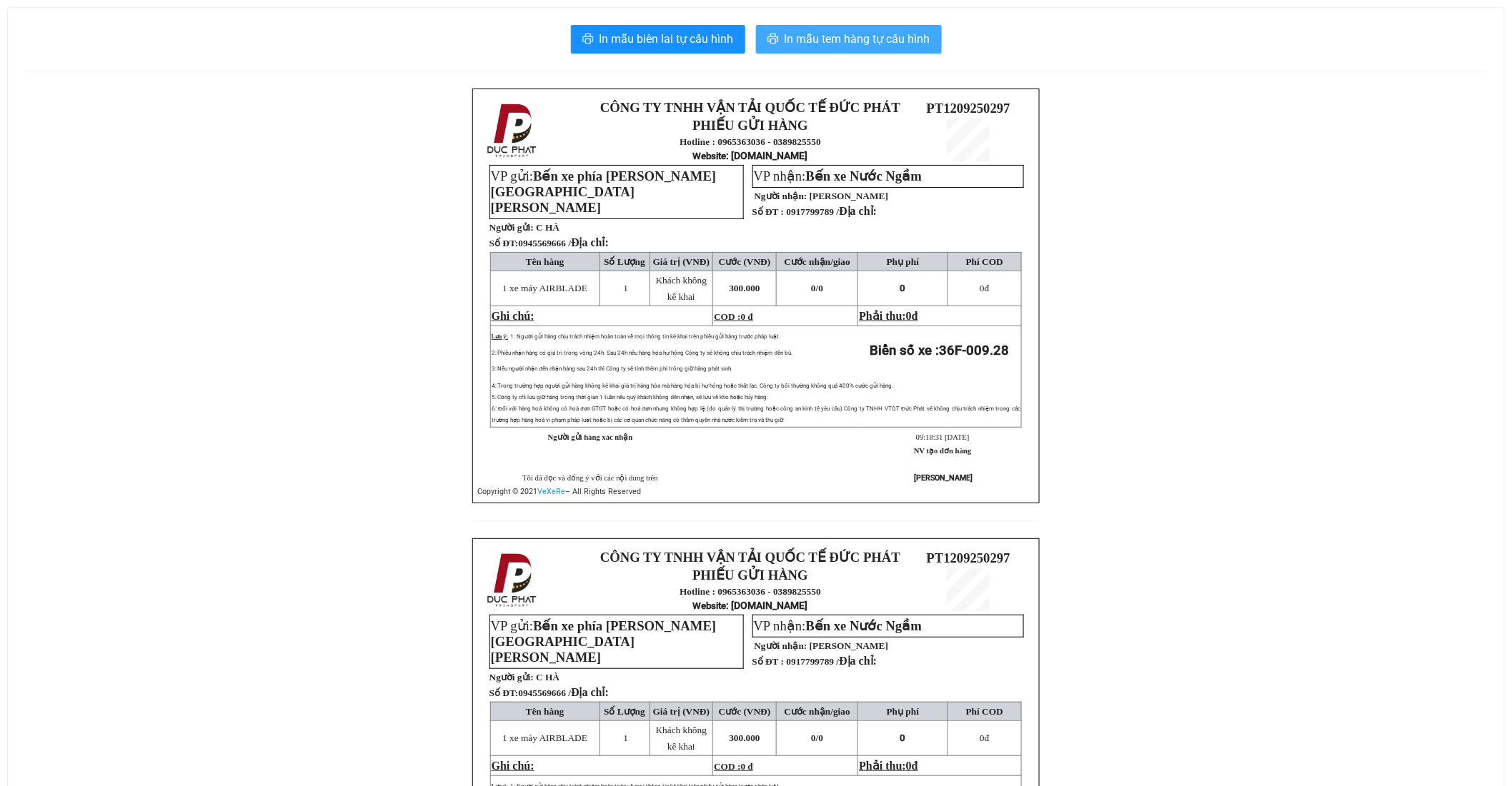
click at [881, 31] on span "In mẫu tem hàng tự cấu hình" at bounding box center [857, 39] width 146 height 17
click at [892, 33] on span "In mẫu tem hàng tự cấu hình" at bounding box center [857, 39] width 146 height 17
click at [908, 34] on span "In mẫu tem hàng tự cấu hình" at bounding box center [857, 39] width 146 height 17
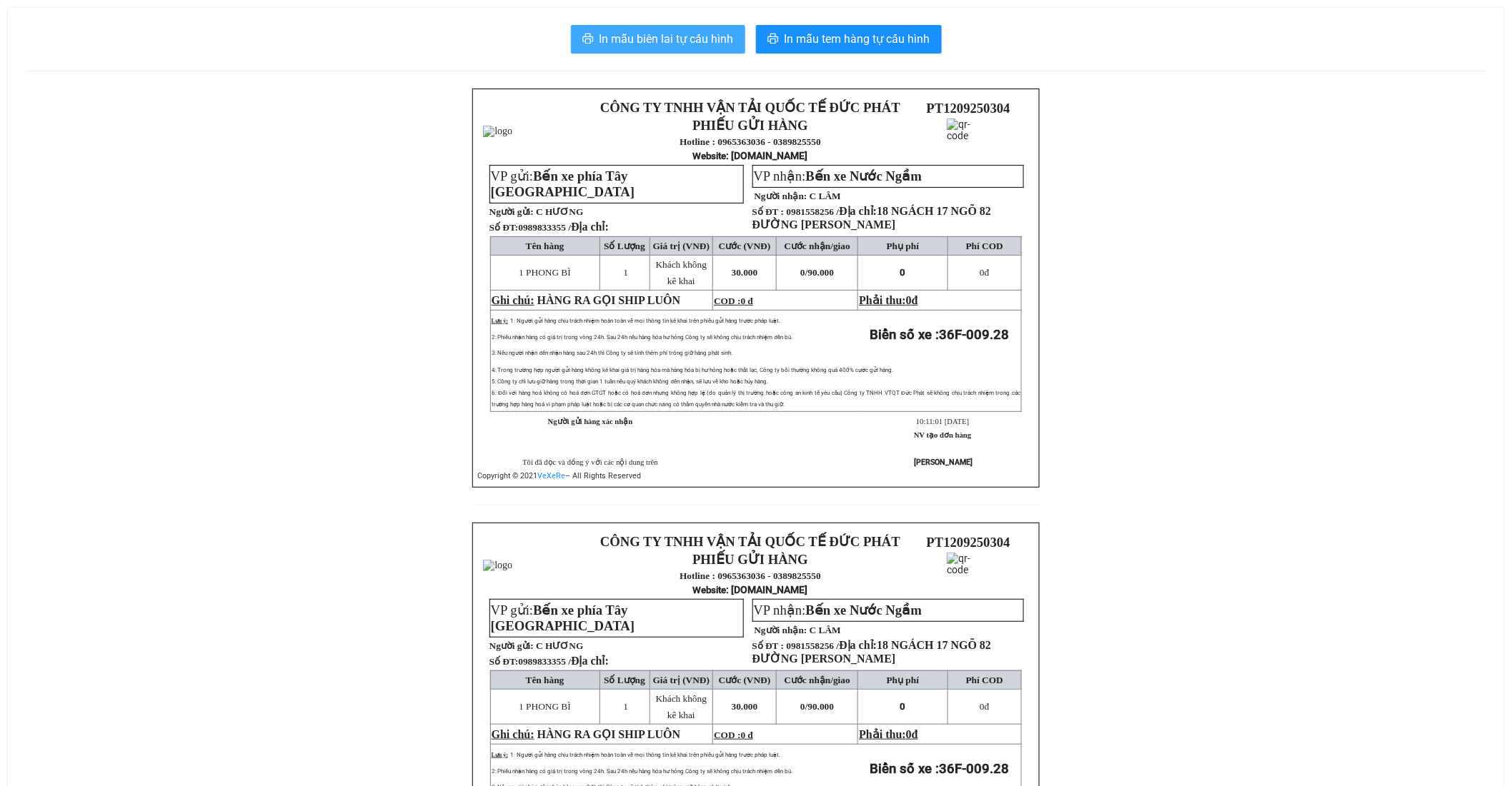
click at [691, 41] on span "In mẫu biên lai tự cấu hình" at bounding box center [666, 39] width 134 height 17
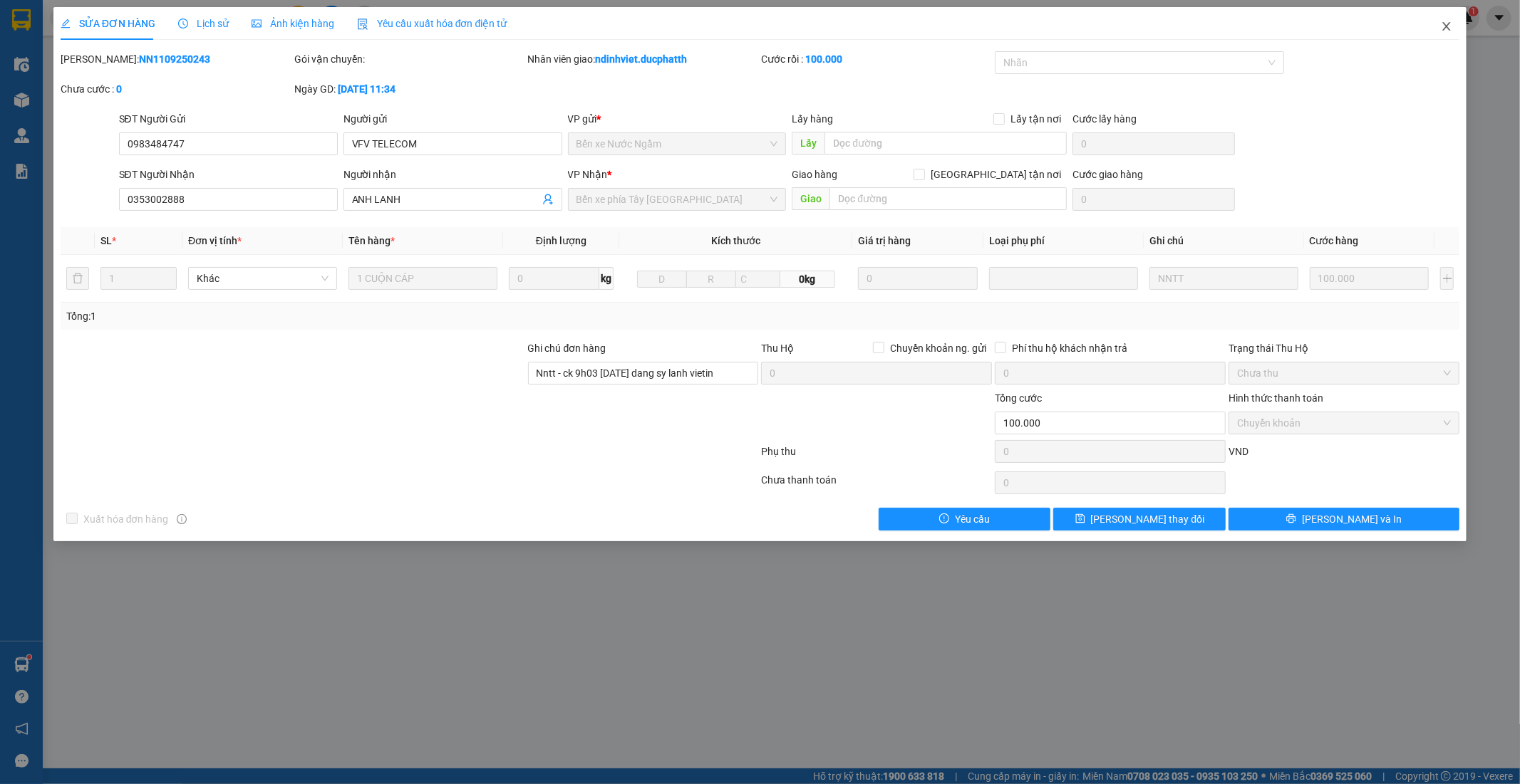
click at [1448, 26] on icon "close" at bounding box center [1447, 27] width 11 height 11
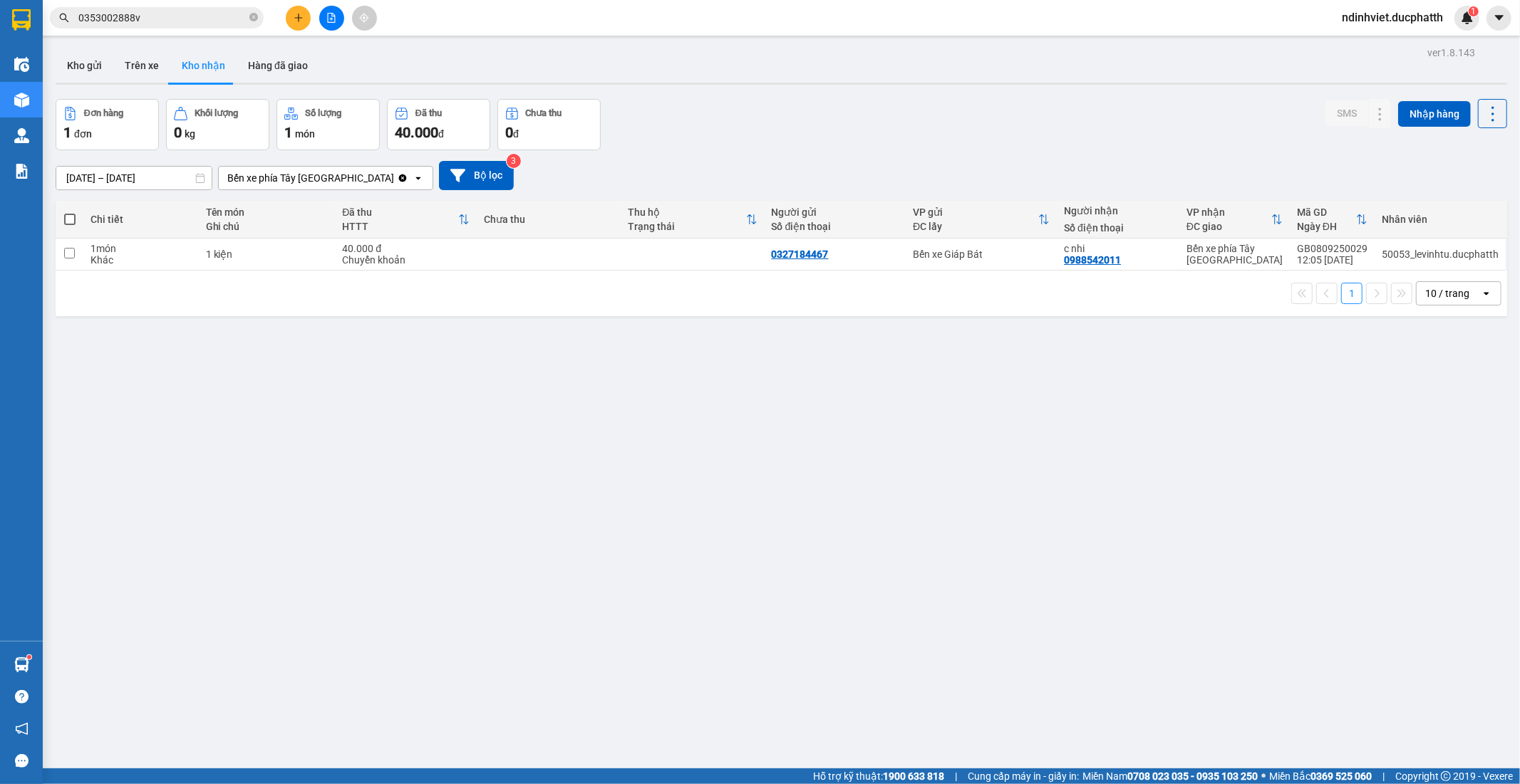
click at [74, 178] on input "[DATE] – [DATE]" at bounding box center [135, 177] width 156 height 23
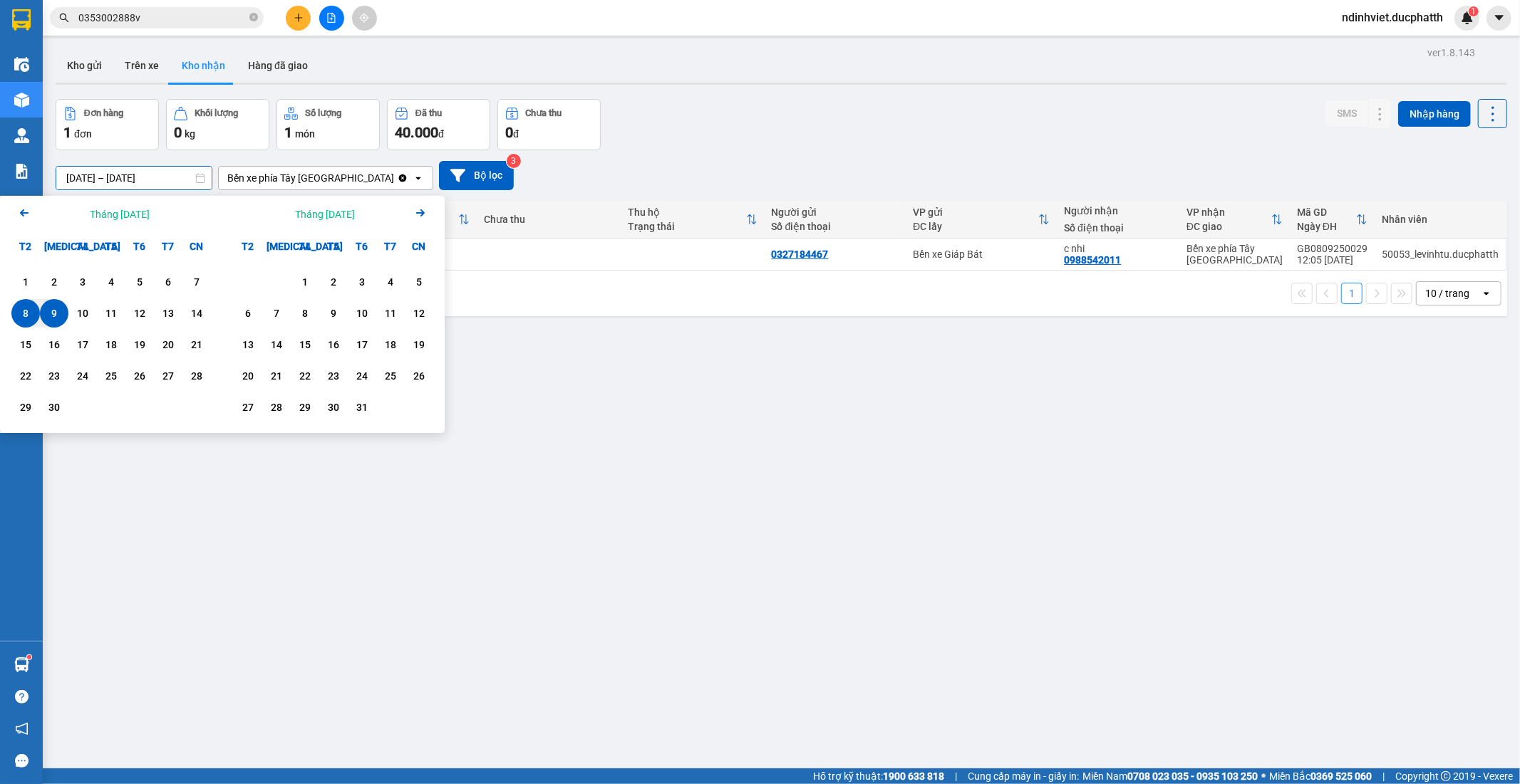
click at [79, 176] on input "[DATE] – [DATE]" at bounding box center [135, 177] width 156 height 23
click at [140, 180] on input "08/09/2025 – 09/09/2025" at bounding box center [135, 177] width 156 height 23
click at [146, 312] on div "12" at bounding box center [140, 313] width 20 height 17
click at [24, 314] on div "8" at bounding box center [26, 313] width 20 height 17
type input "08/09/2025 – 12/09/2025"
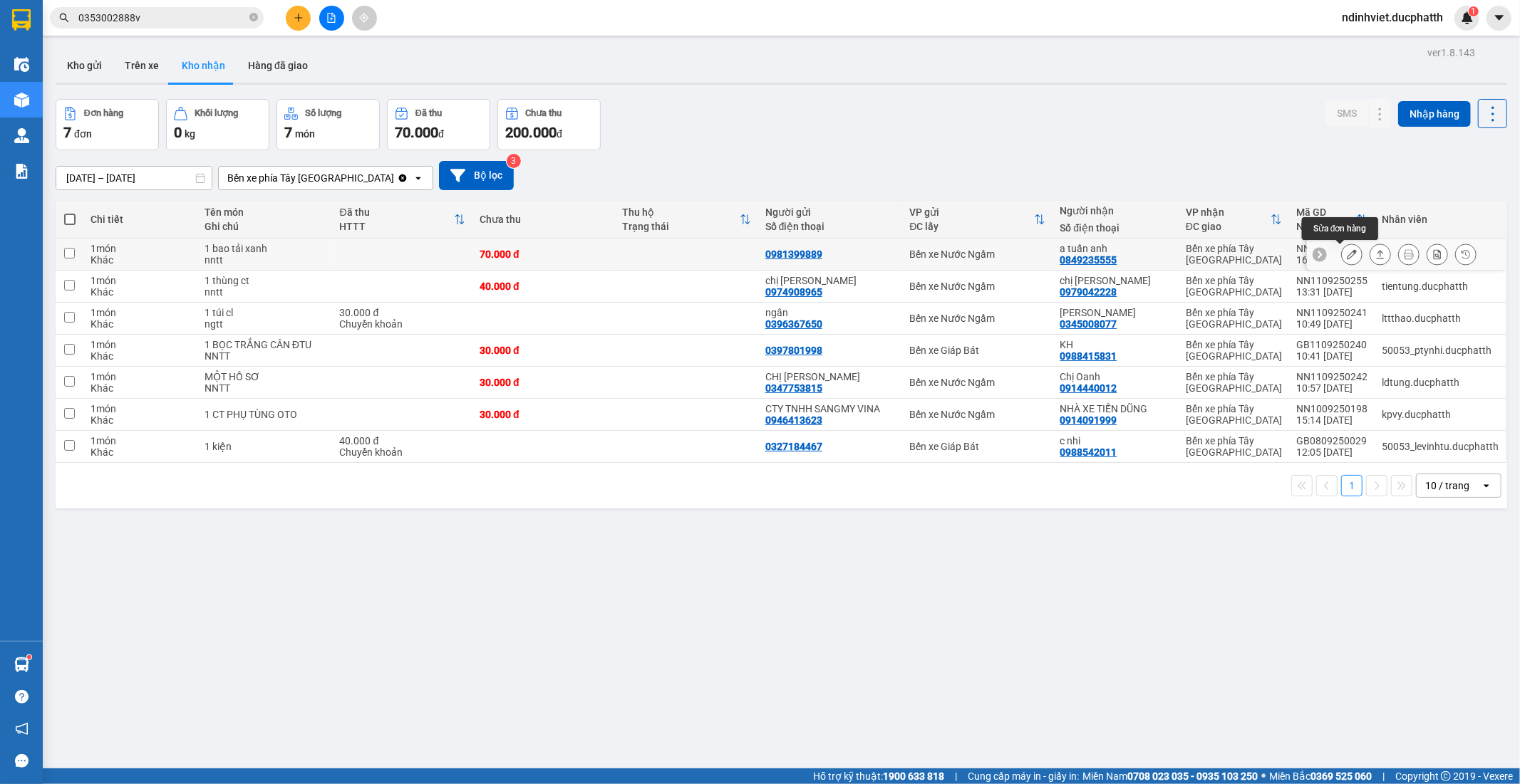
click at [1347, 258] on icon at bounding box center [1352, 254] width 10 height 10
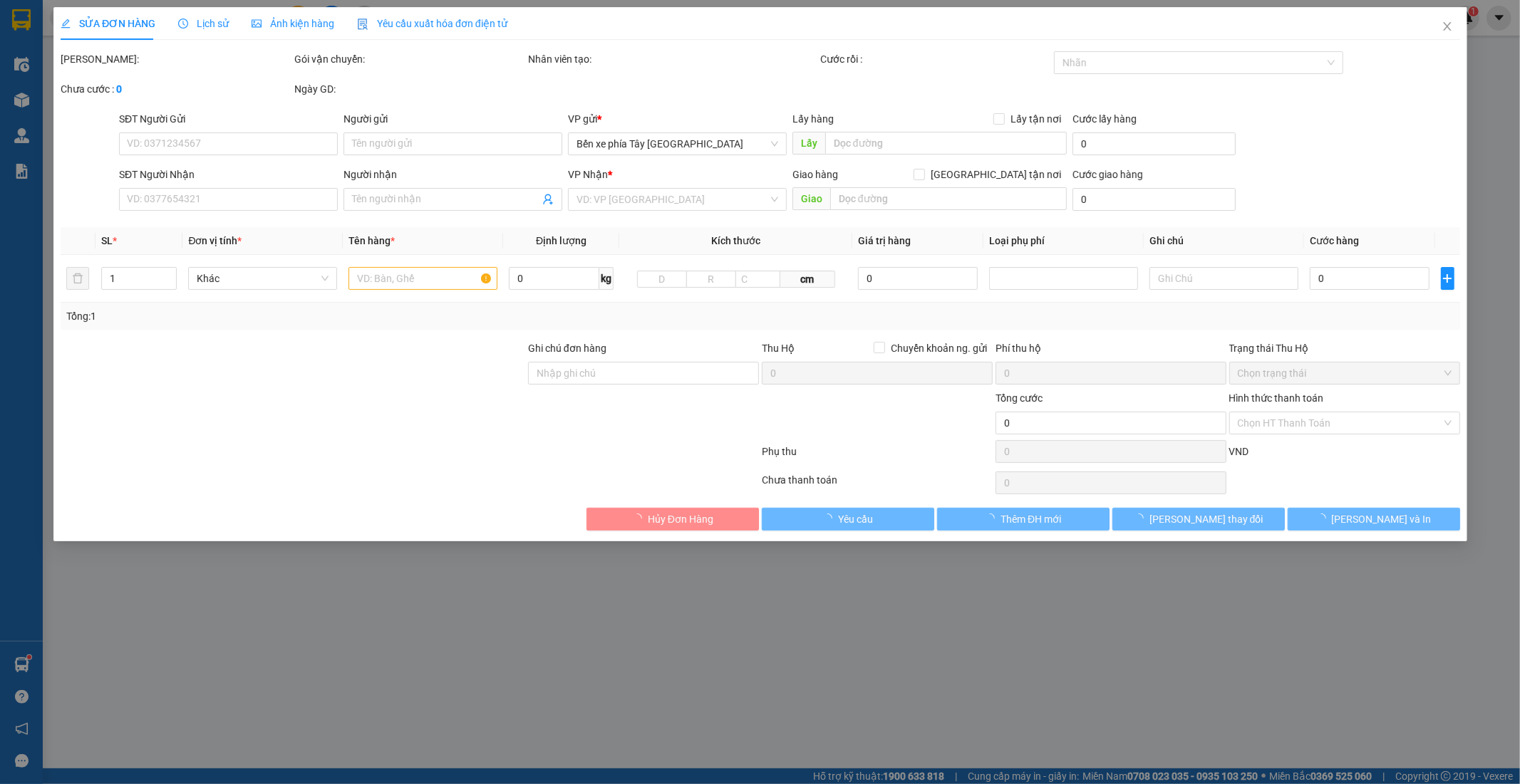
type input "0981399889"
type input "0849235555"
type input "a tuấn anh"
type input "70.000"
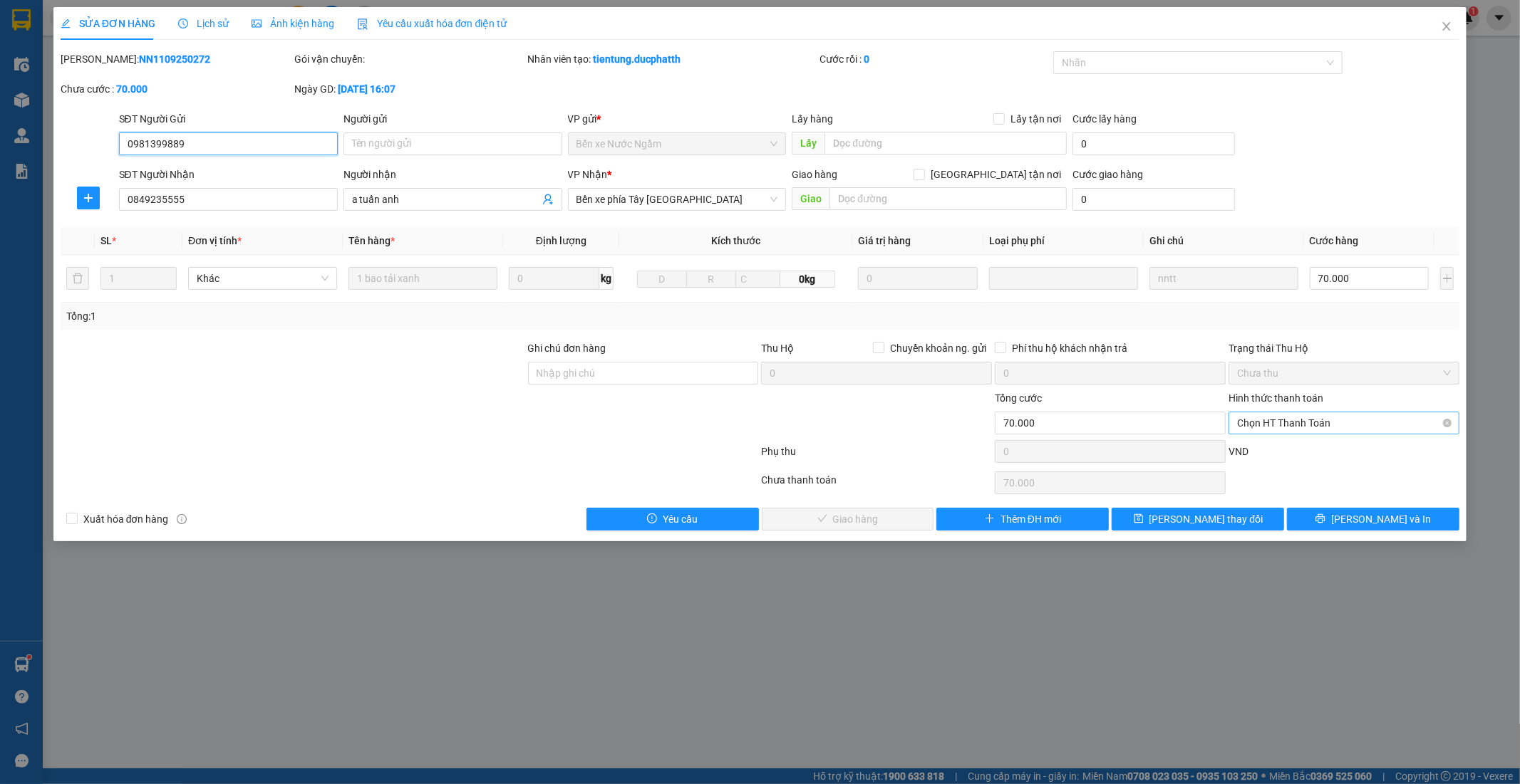
click at [1332, 417] on span "Chọn HT Thanh Toán" at bounding box center [1344, 423] width 214 height 21
drag, startPoint x: 1306, startPoint y: 499, endPoint x: 1294, endPoint y: 495, distance: 12.6
click at [1302, 499] on div "Chuyển khoản" at bounding box center [1345, 497] width 214 height 16
type input "0"
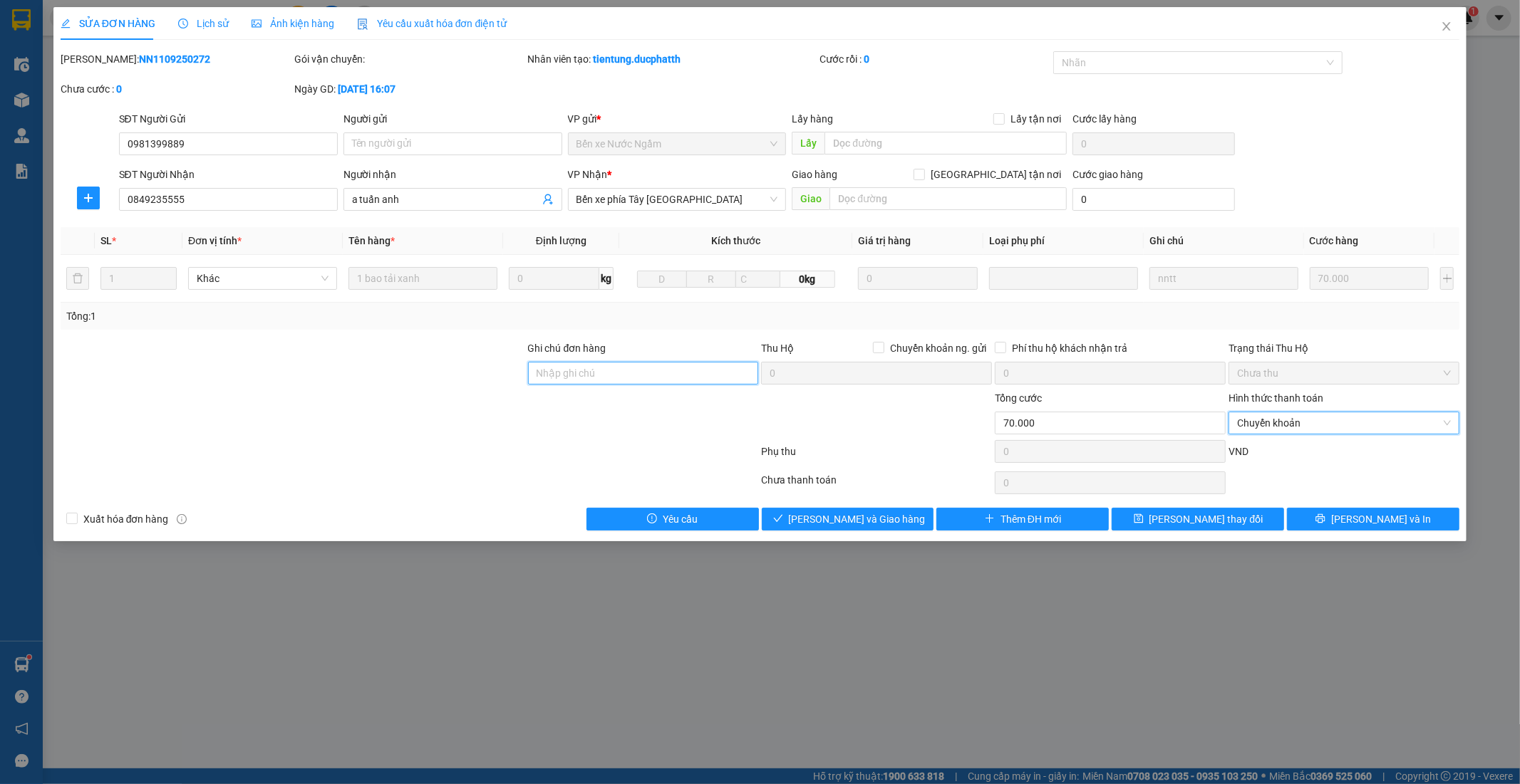
click at [549, 378] on input "Ghi chú đơn hàng" at bounding box center [643, 373] width 231 height 23
click at [866, 521] on span "Lưu và Giao hàng" at bounding box center [857, 519] width 137 height 16
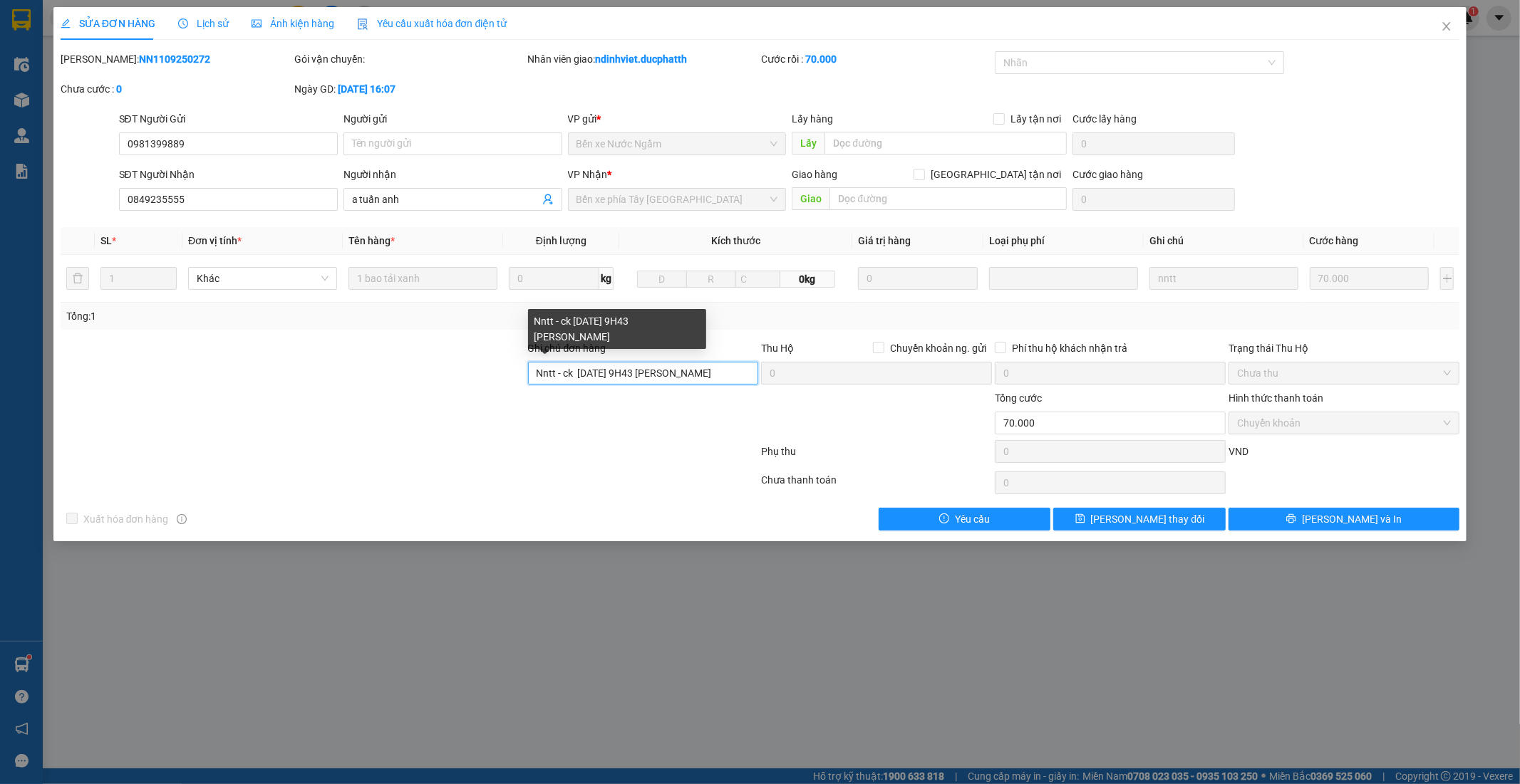
click at [739, 378] on input "Nntt - ck 12/9 9H43 NGUYEN TUAN ANH VIETIN" at bounding box center [643, 373] width 231 height 23
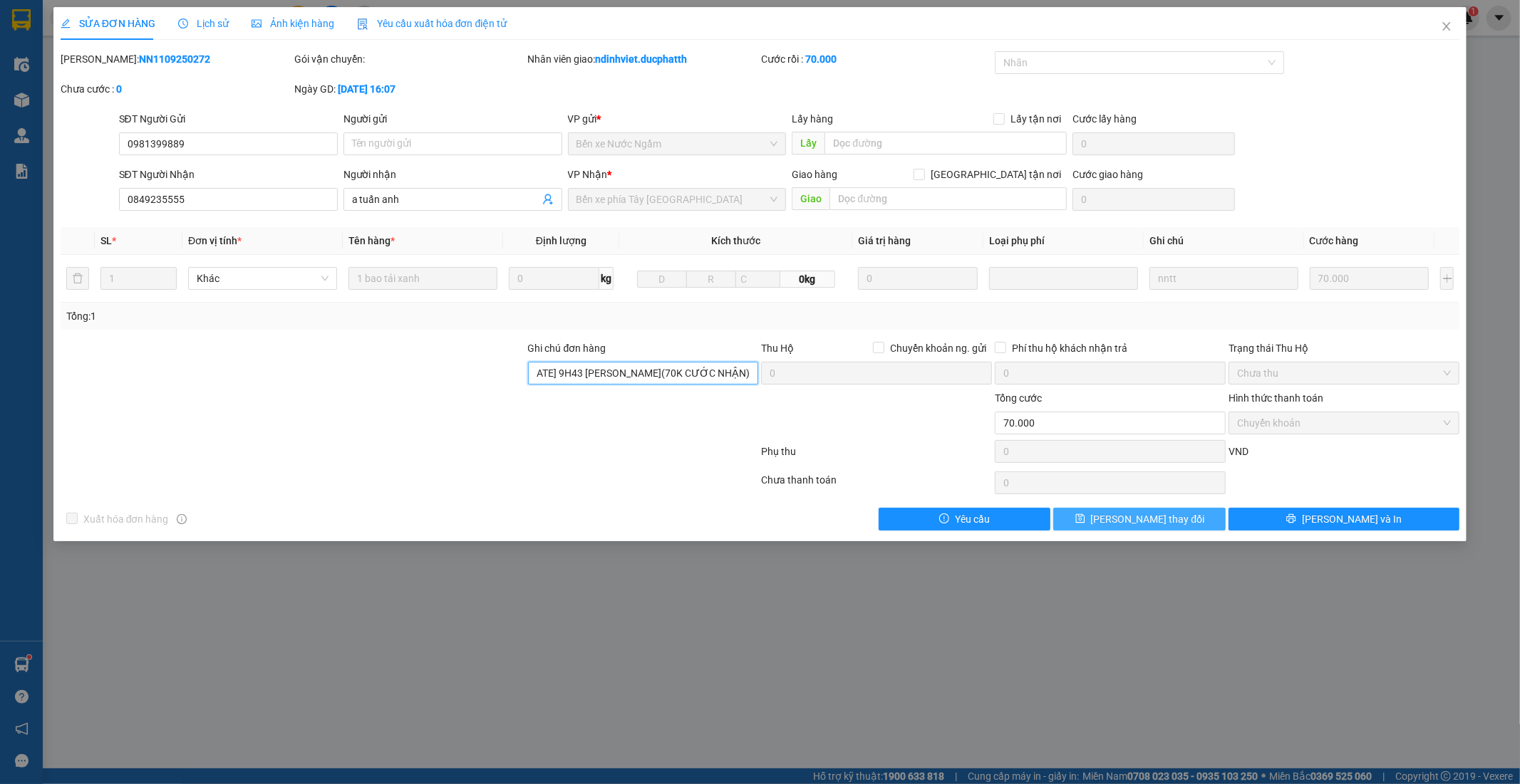
type input "Nntt - ck 12/9 9H43 NGUYEN TUAN ANH VIETIN(70K CƯỚC NHẬN)"
click at [1146, 523] on span "Lưu thay đổi" at bounding box center [1148, 519] width 114 height 16
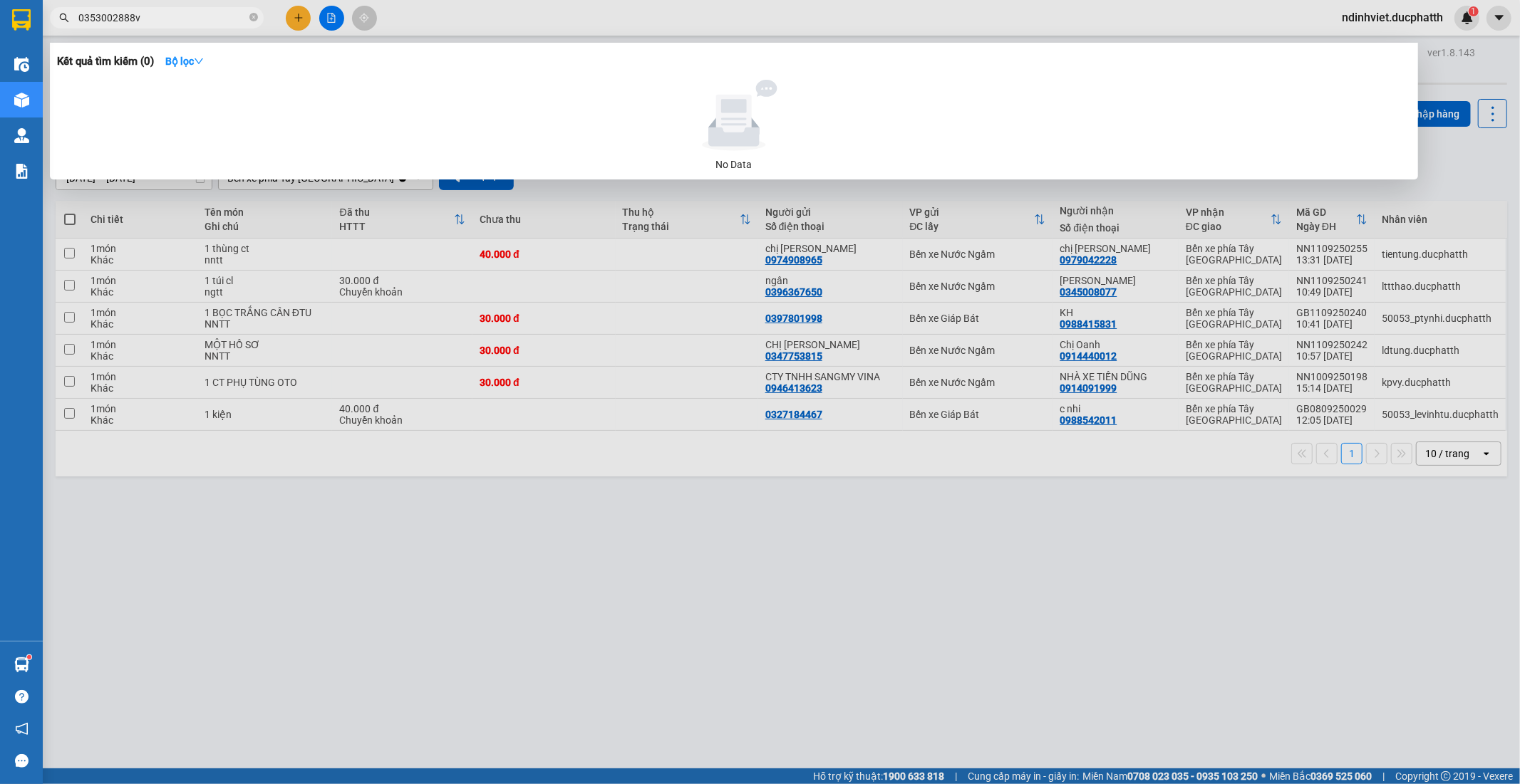
click at [259, 17] on span "0353002888v" at bounding box center [157, 17] width 214 height 21
click at [256, 19] on icon "close-circle" at bounding box center [253, 16] width 8 height 8
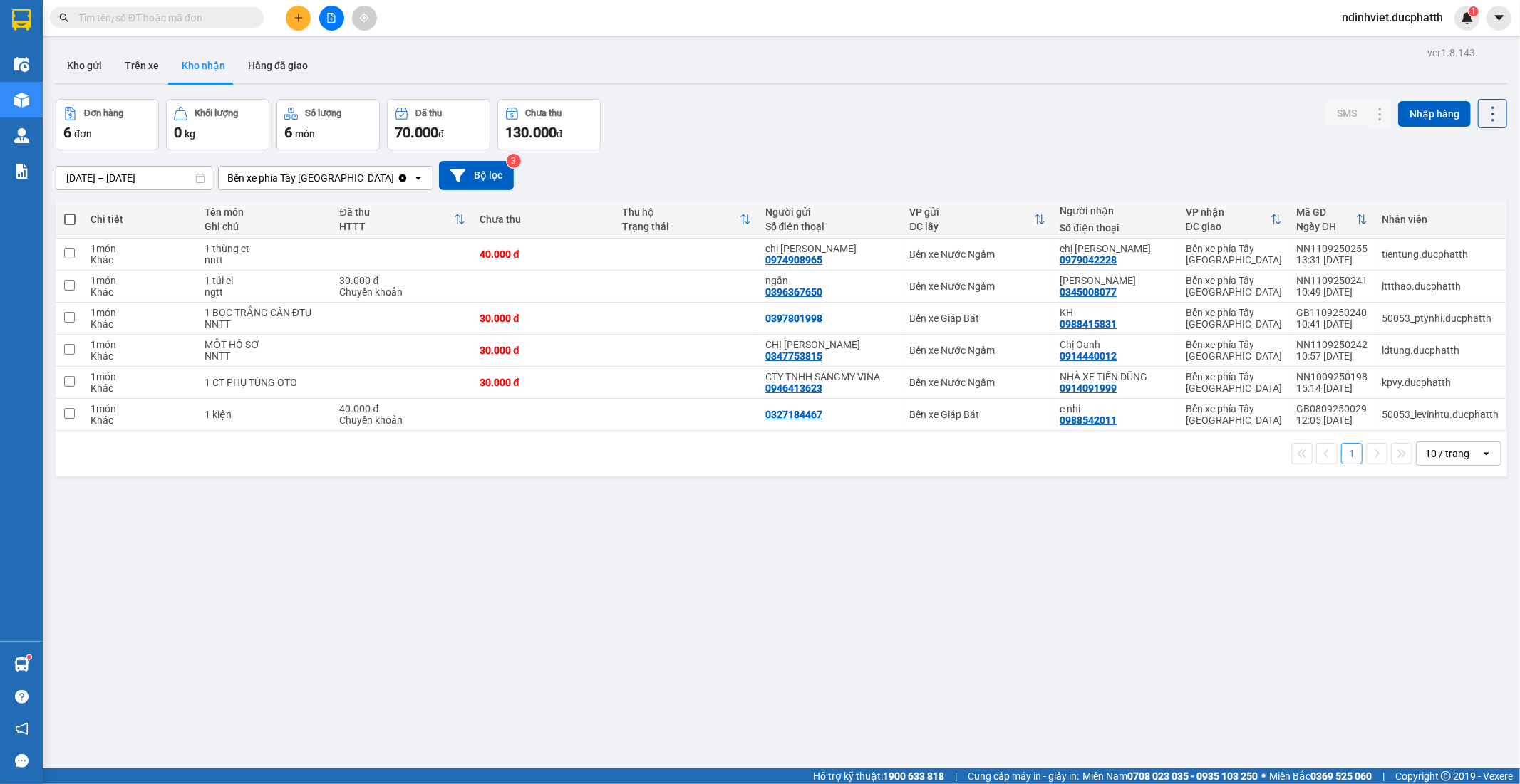
click at [233, 18] on input "text" at bounding box center [163, 17] width 168 height 16
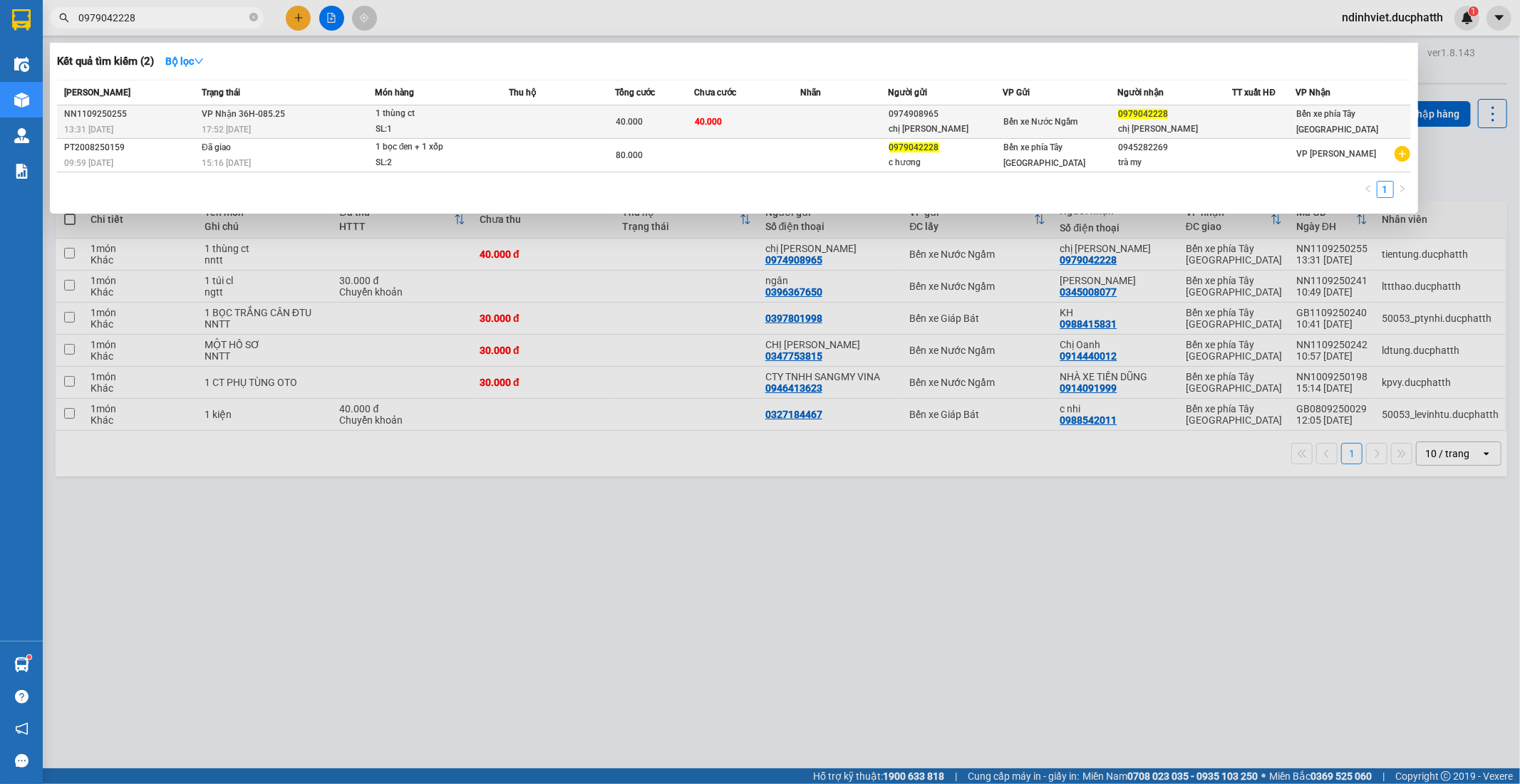
type input "0979042228"
click at [800, 125] on td at bounding box center [844, 122] width 89 height 34
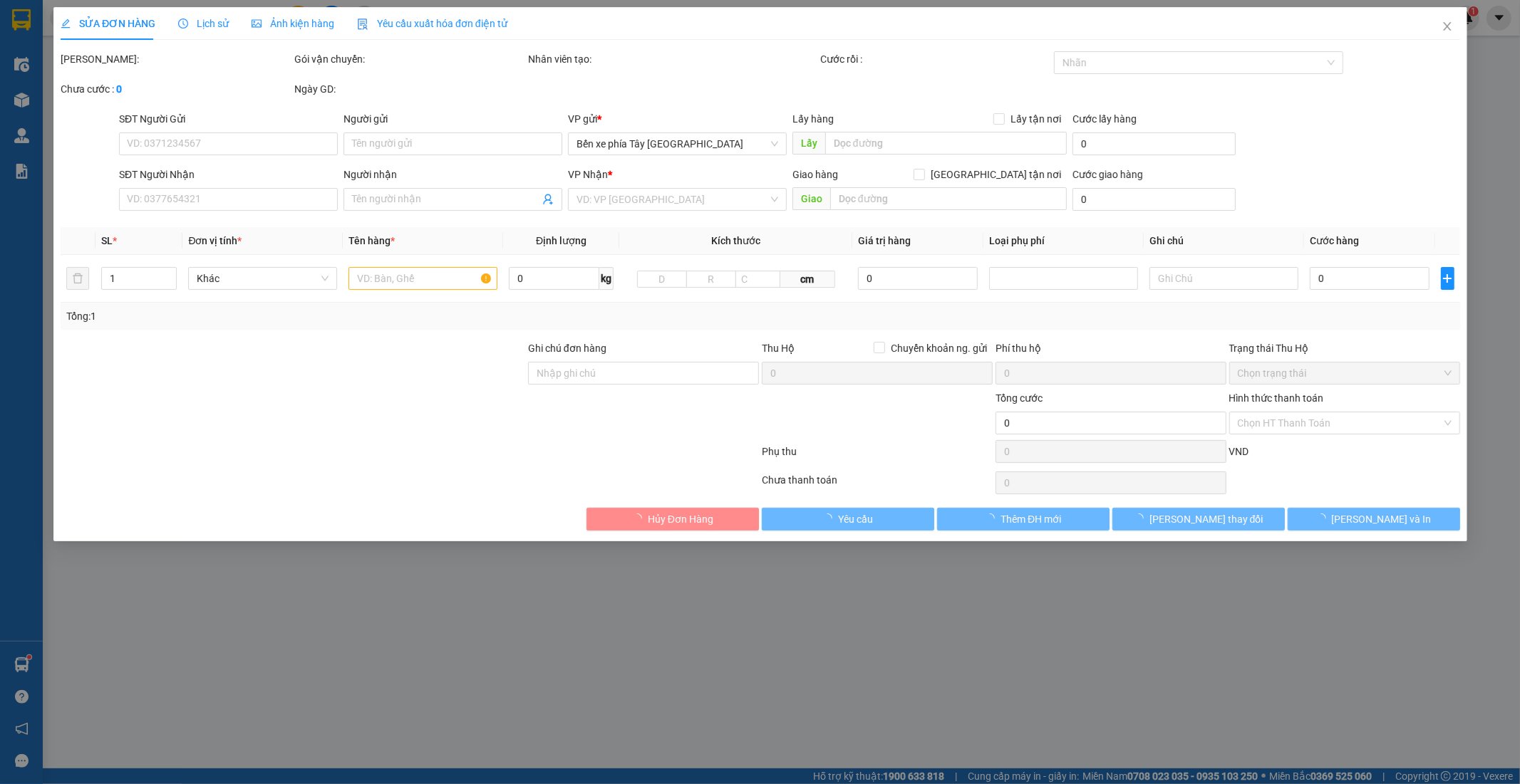
type input "0974908965"
type input "chị hồng"
type input "0979042228"
type input "chị hương"
type input "40.000"
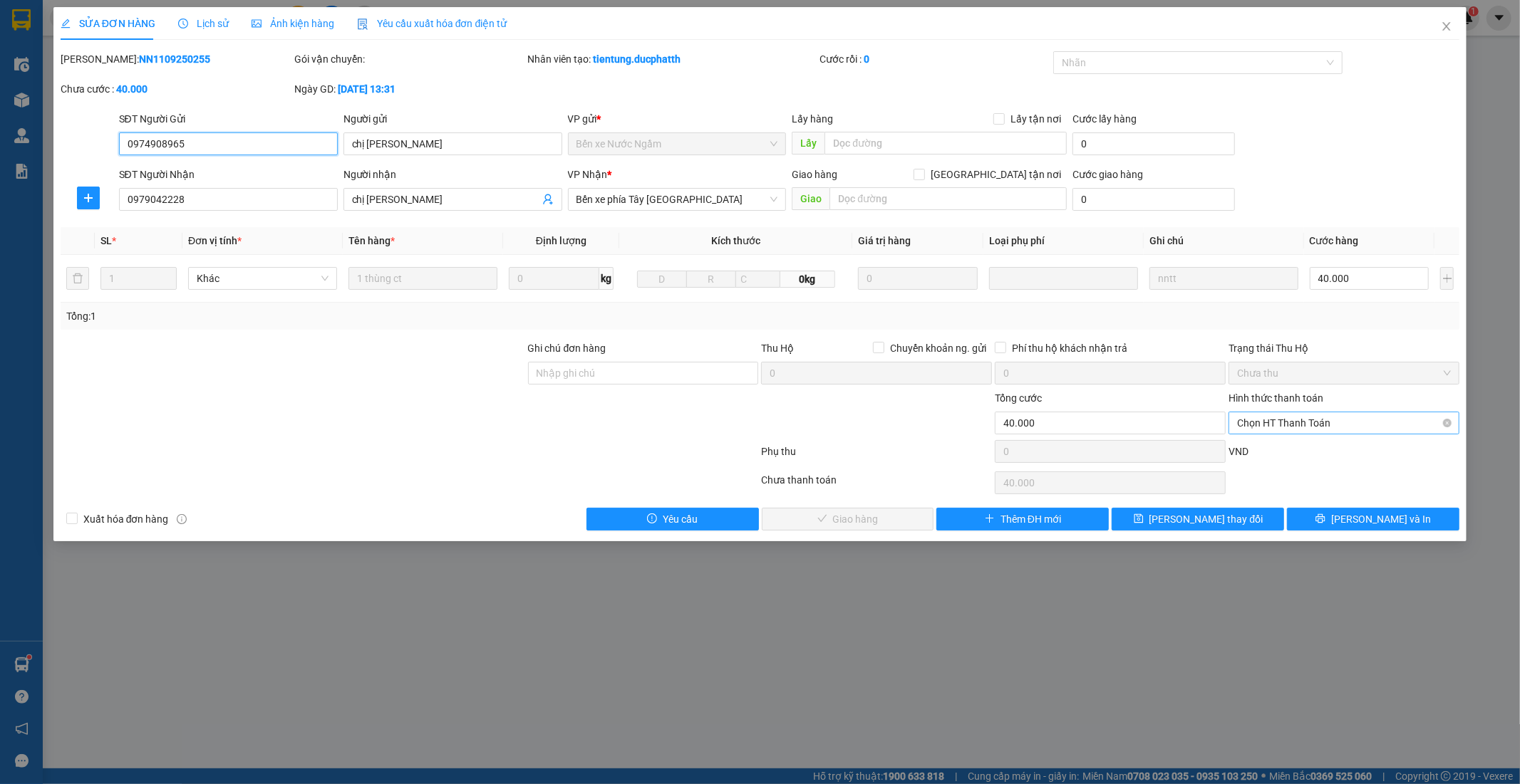
click at [1299, 425] on span "Chọn HT Thanh Toán" at bounding box center [1344, 423] width 214 height 21
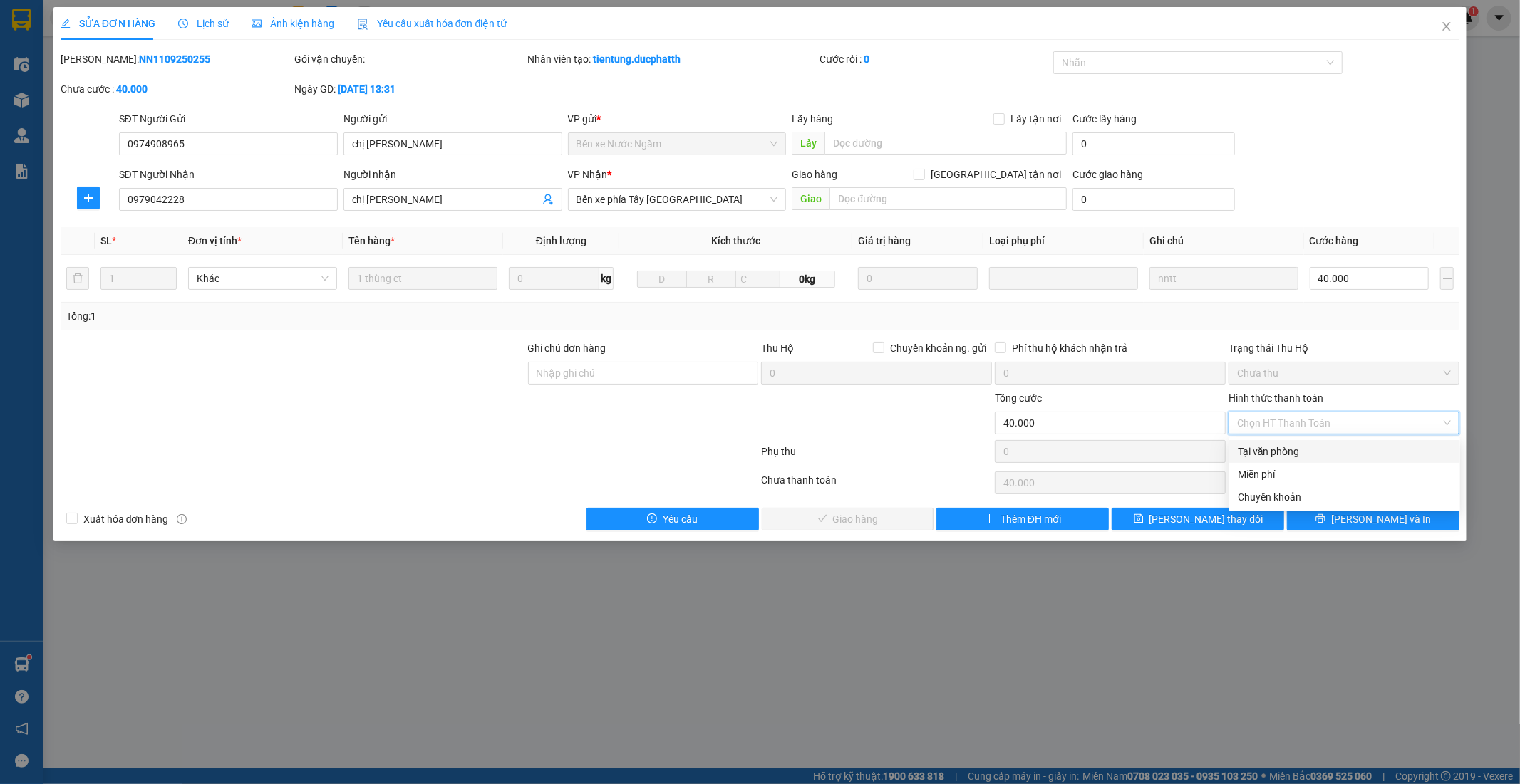
click at [1295, 446] on div "Tại văn phòng" at bounding box center [1345, 451] width 214 height 16
type input "0"
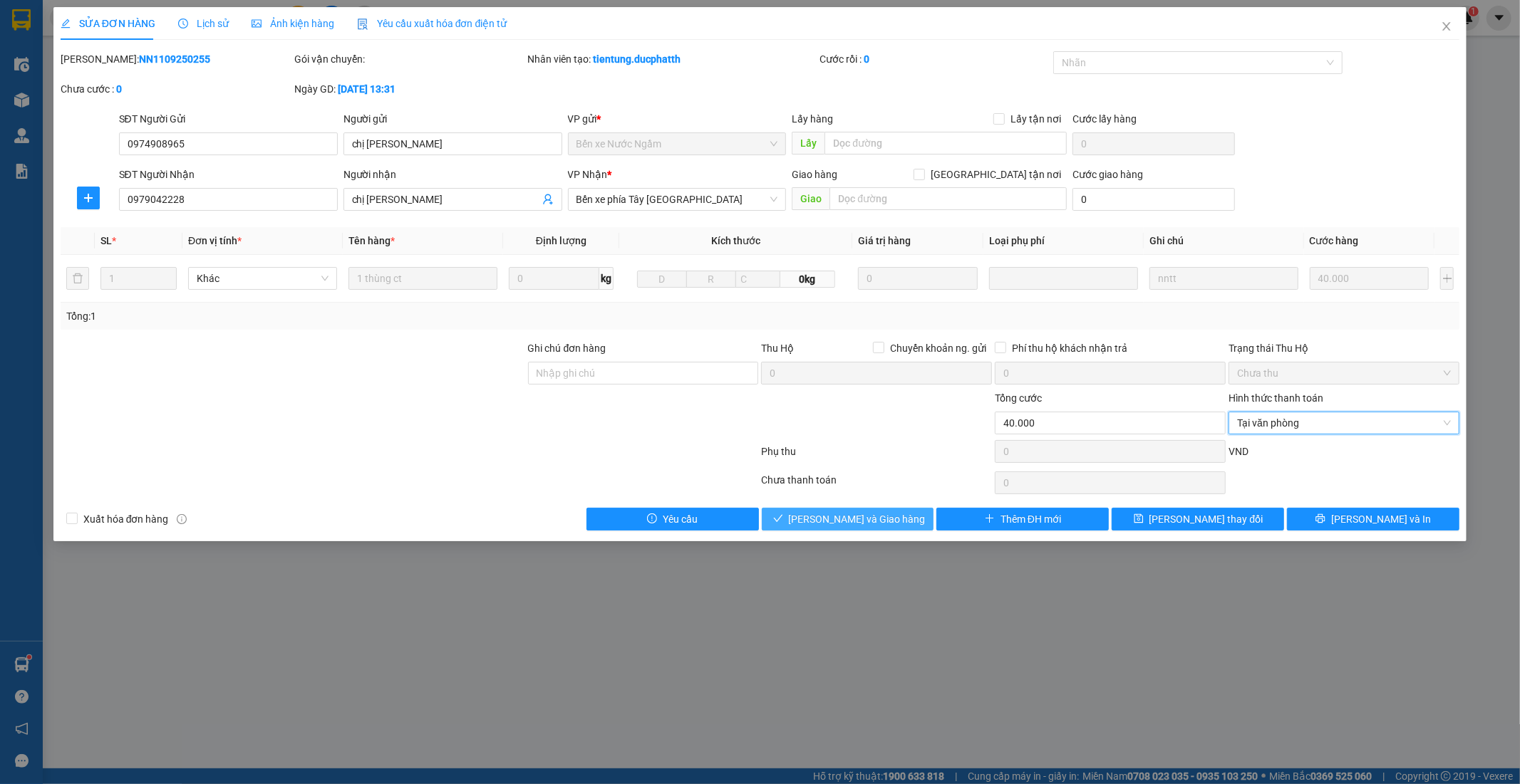
click at [817, 519] on span "Lưu và Giao hàng" at bounding box center [857, 519] width 137 height 16
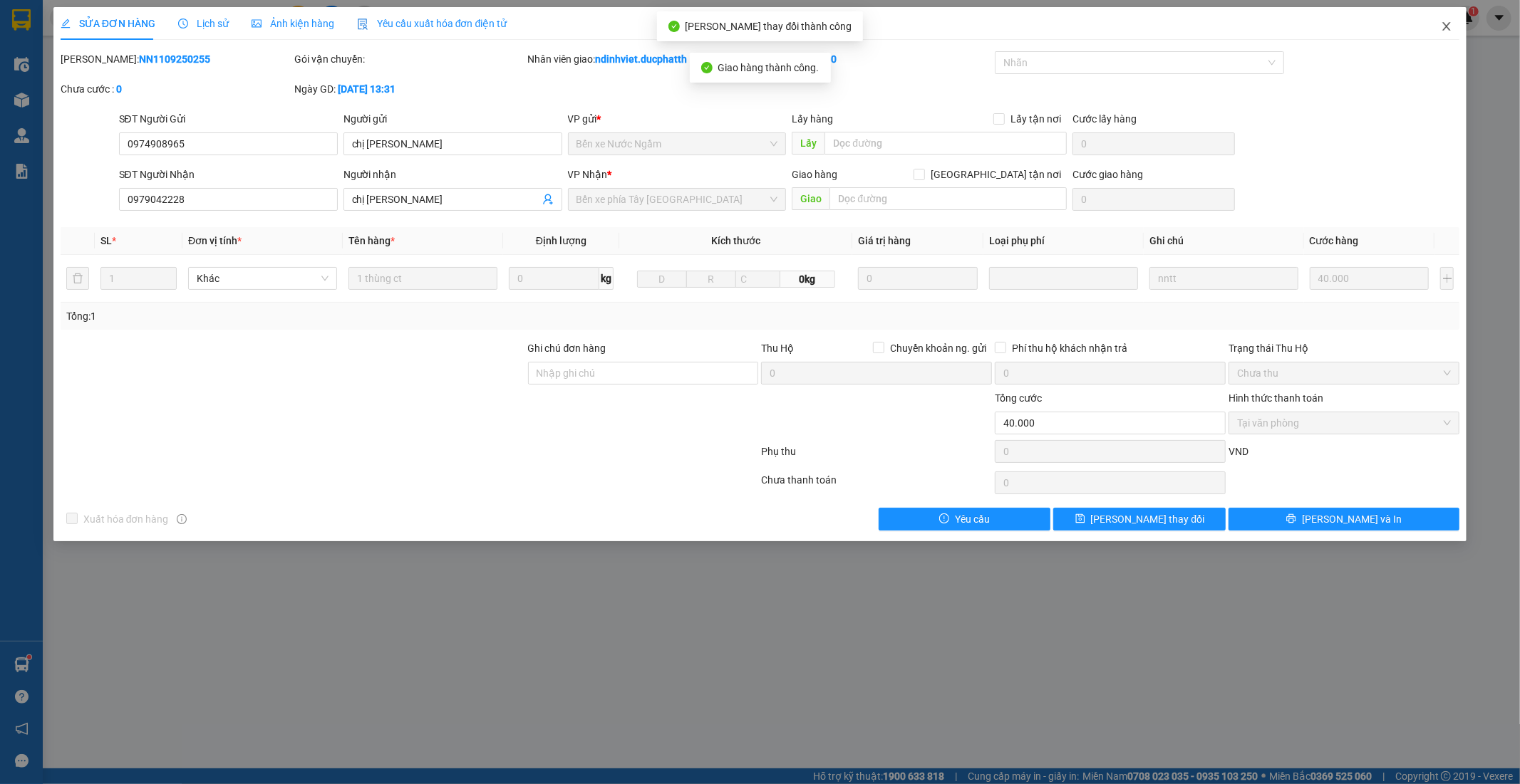
click at [1450, 31] on icon "close" at bounding box center [1447, 27] width 11 height 11
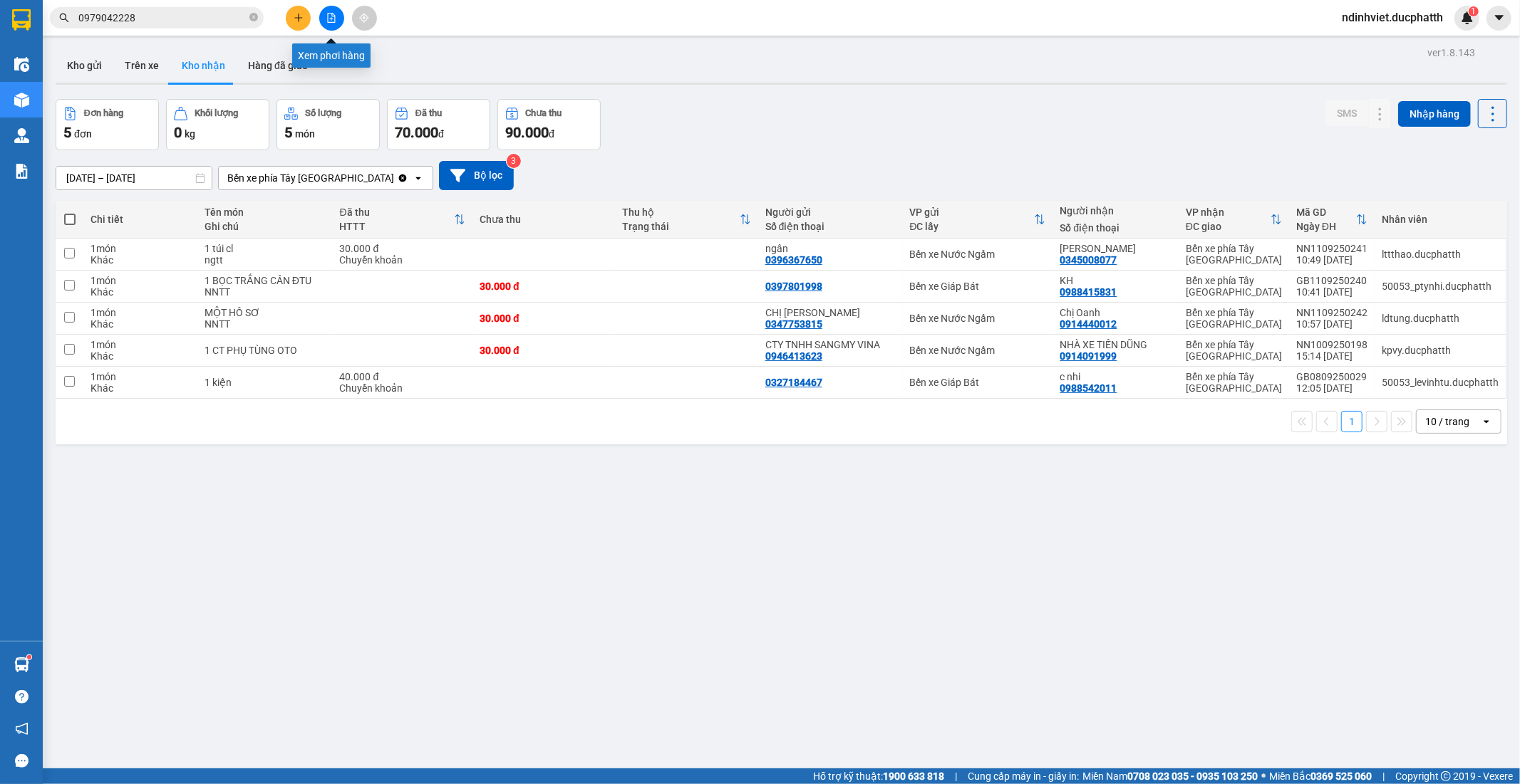
click at [325, 15] on button at bounding box center [331, 17] width 25 height 25
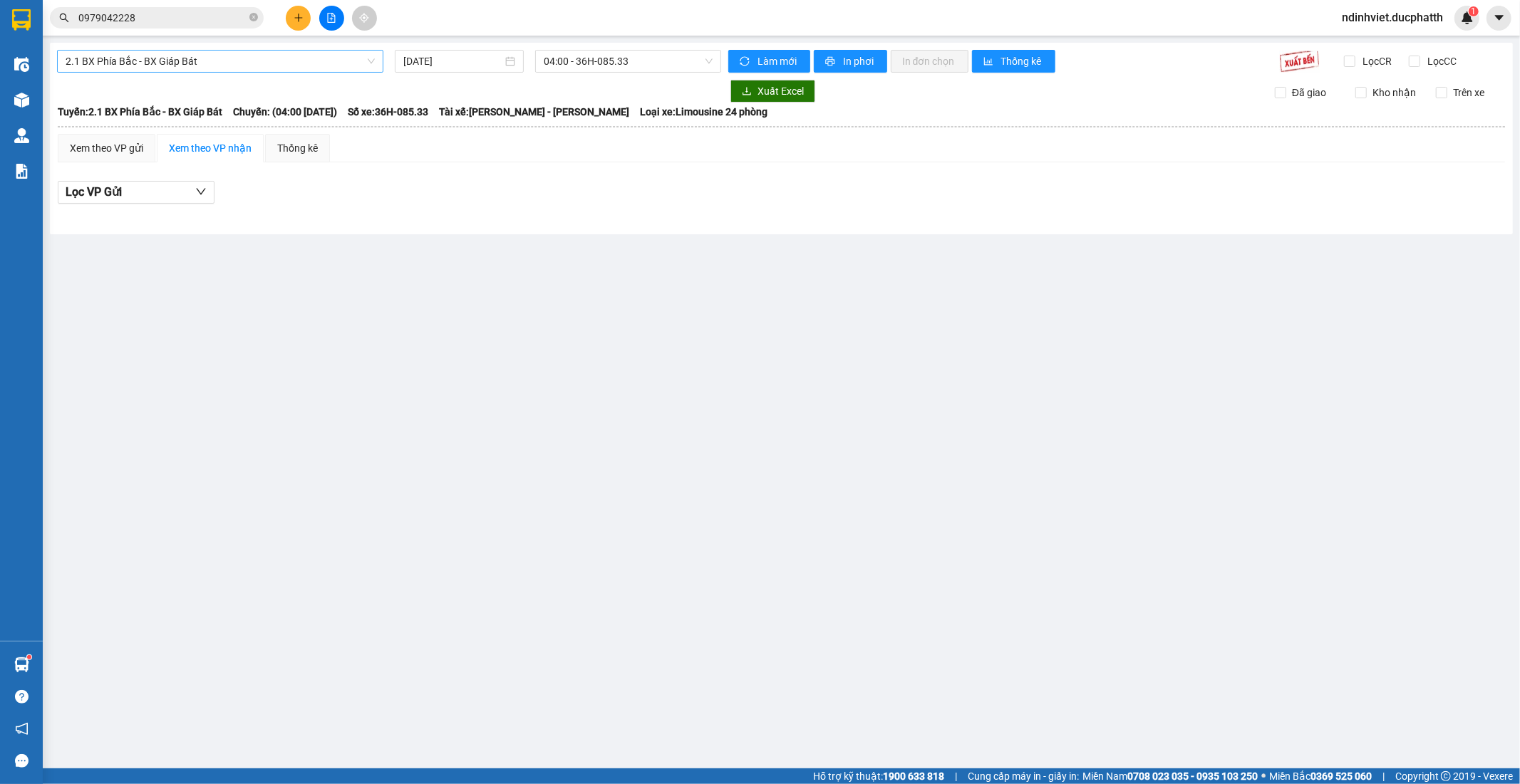
click at [304, 63] on span "2.1 BX Phía Bắc - BX Giáp Bát" at bounding box center [221, 60] width 309 height 21
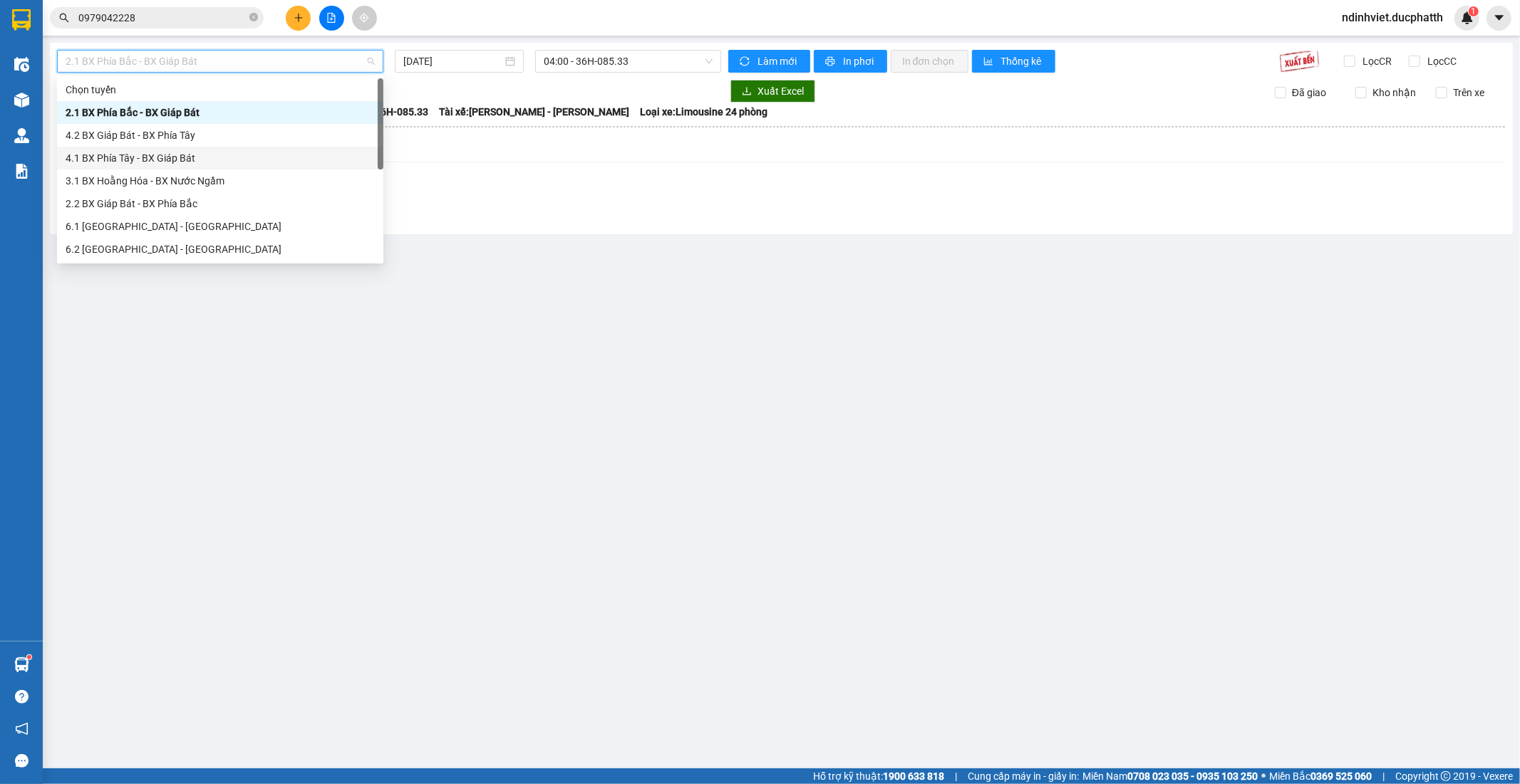
scroll to position [114, 0]
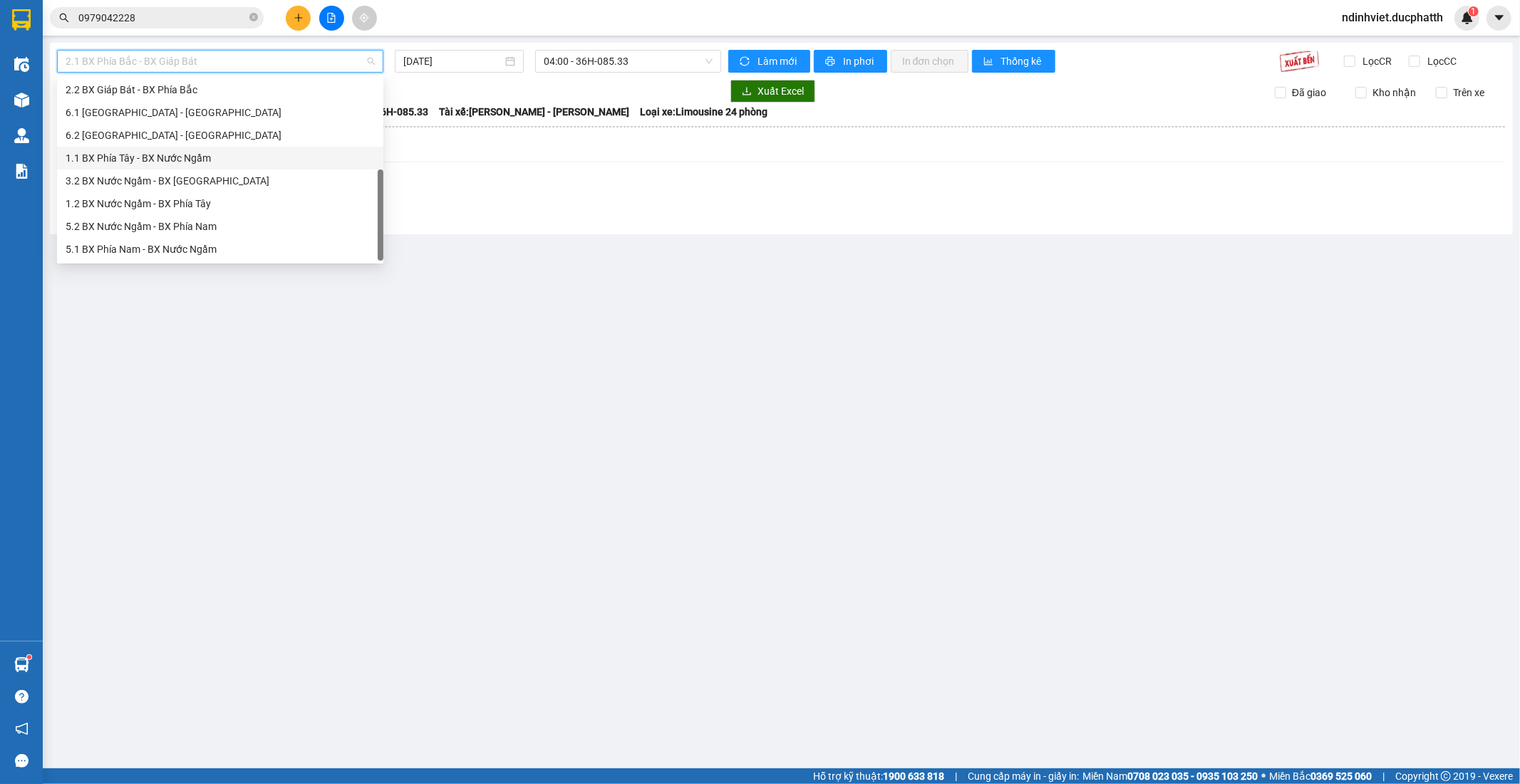
click at [182, 157] on div "1.1 BX Phía Tây - BX Nước Ngầm" at bounding box center [221, 157] width 309 height 16
type input "12/09/2025"
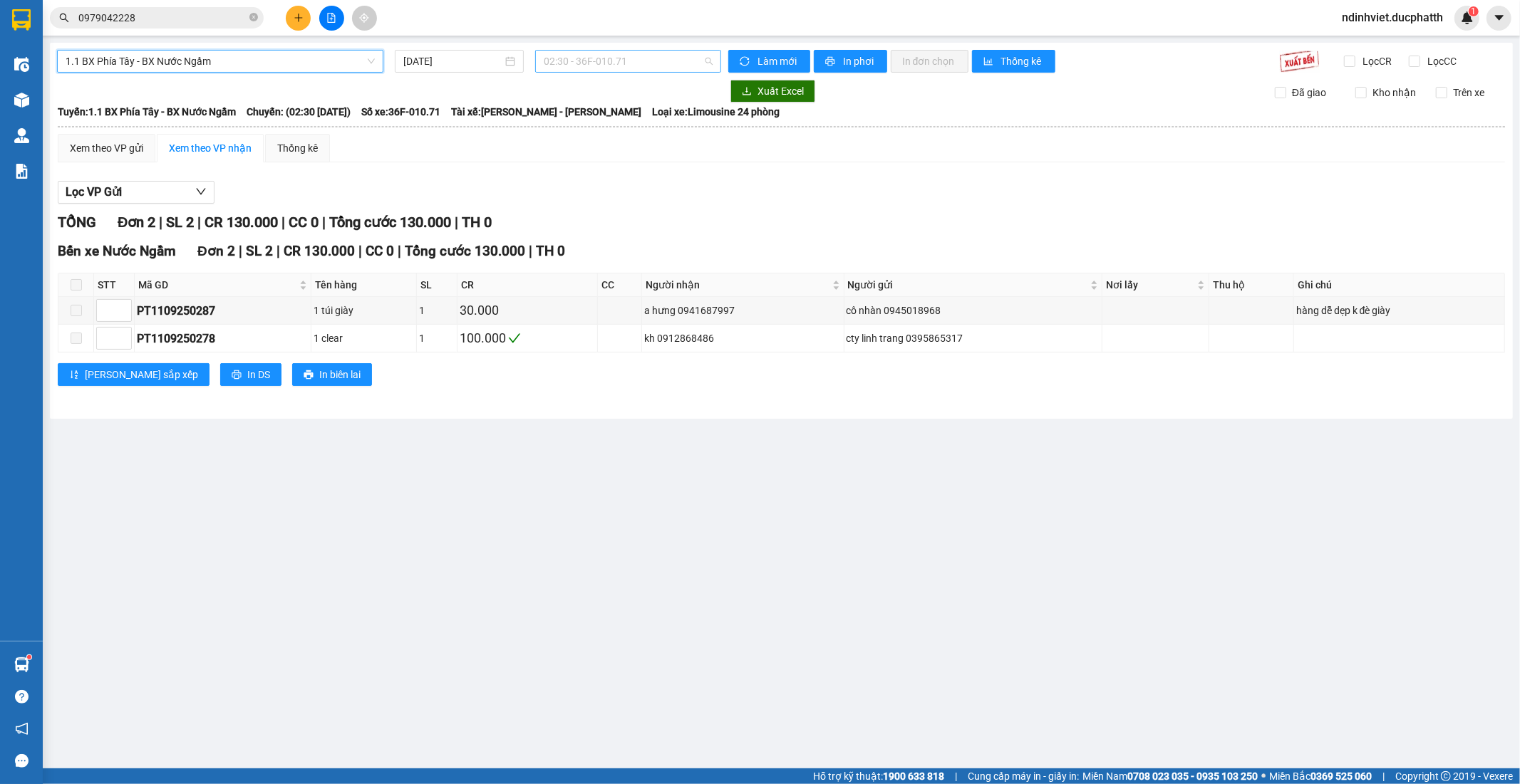
click at [647, 59] on span "02:30 - 36F-010.71" at bounding box center [628, 60] width 168 height 21
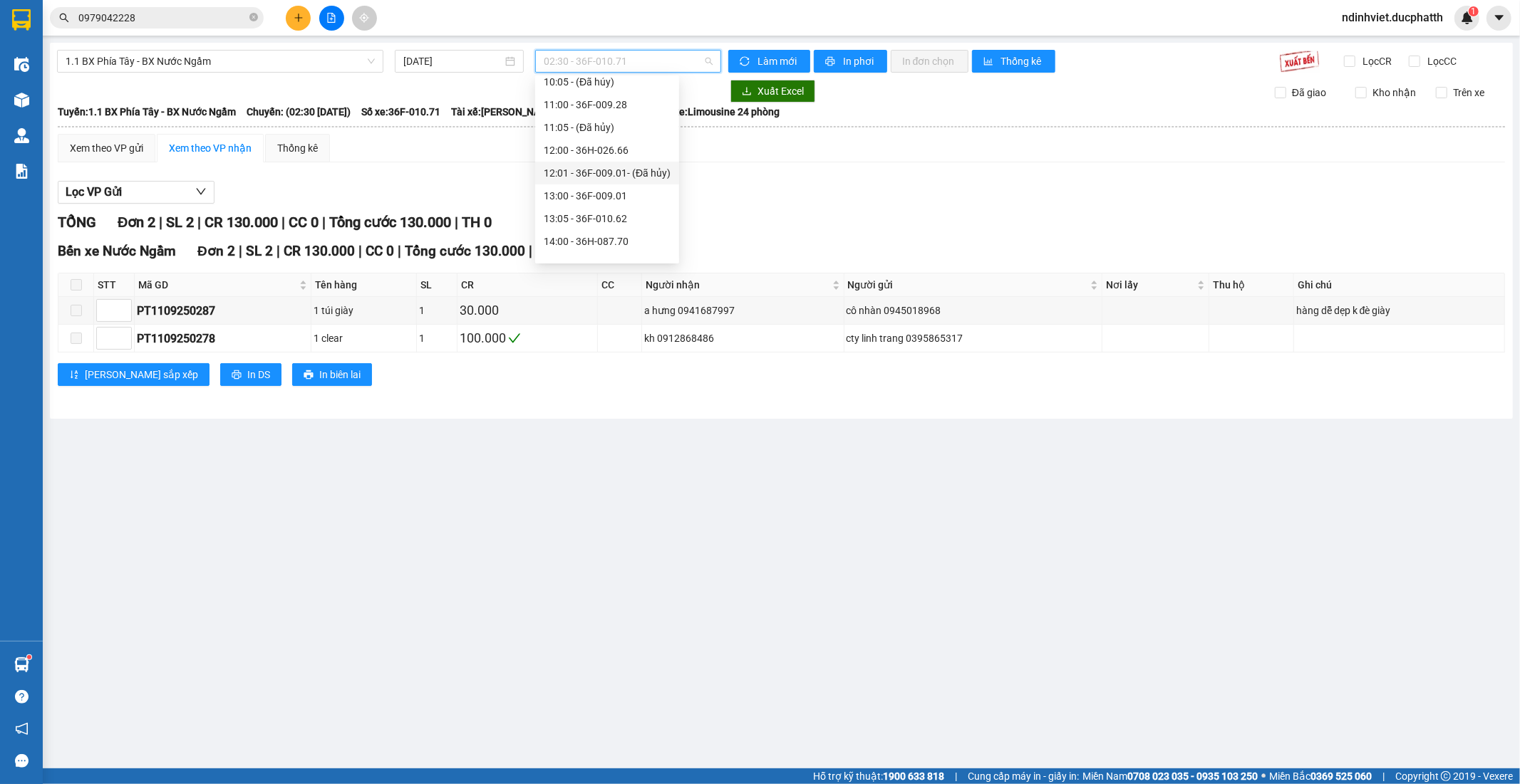
scroll to position [317, 0]
click at [609, 189] on div "11:00 - 36F-009.28" at bounding box center [607, 183] width 127 height 16
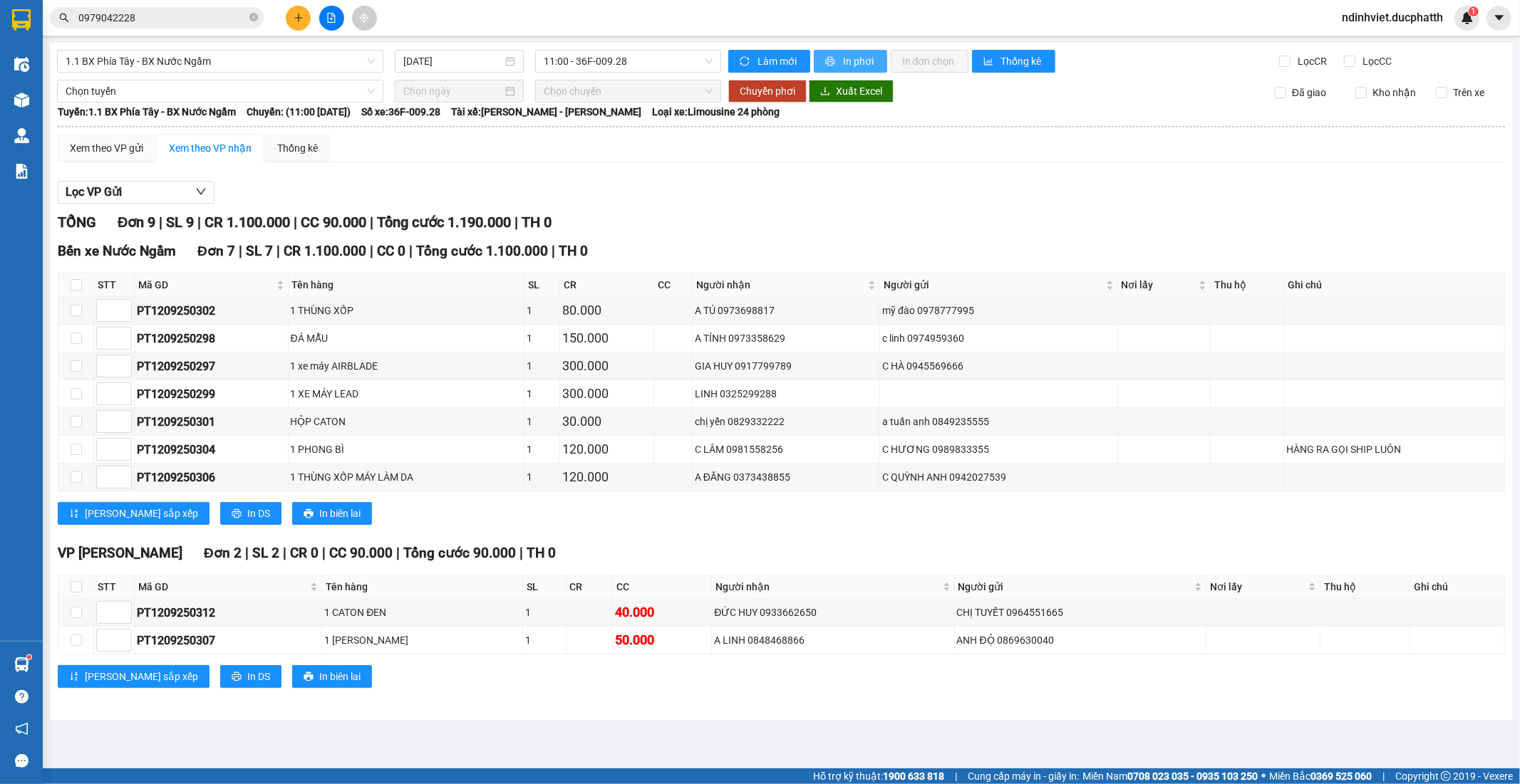
click at [855, 71] on button "In phơi" at bounding box center [850, 61] width 73 height 23
click at [647, 59] on span "11:00 - 36F-009.28" at bounding box center [628, 60] width 168 height 21
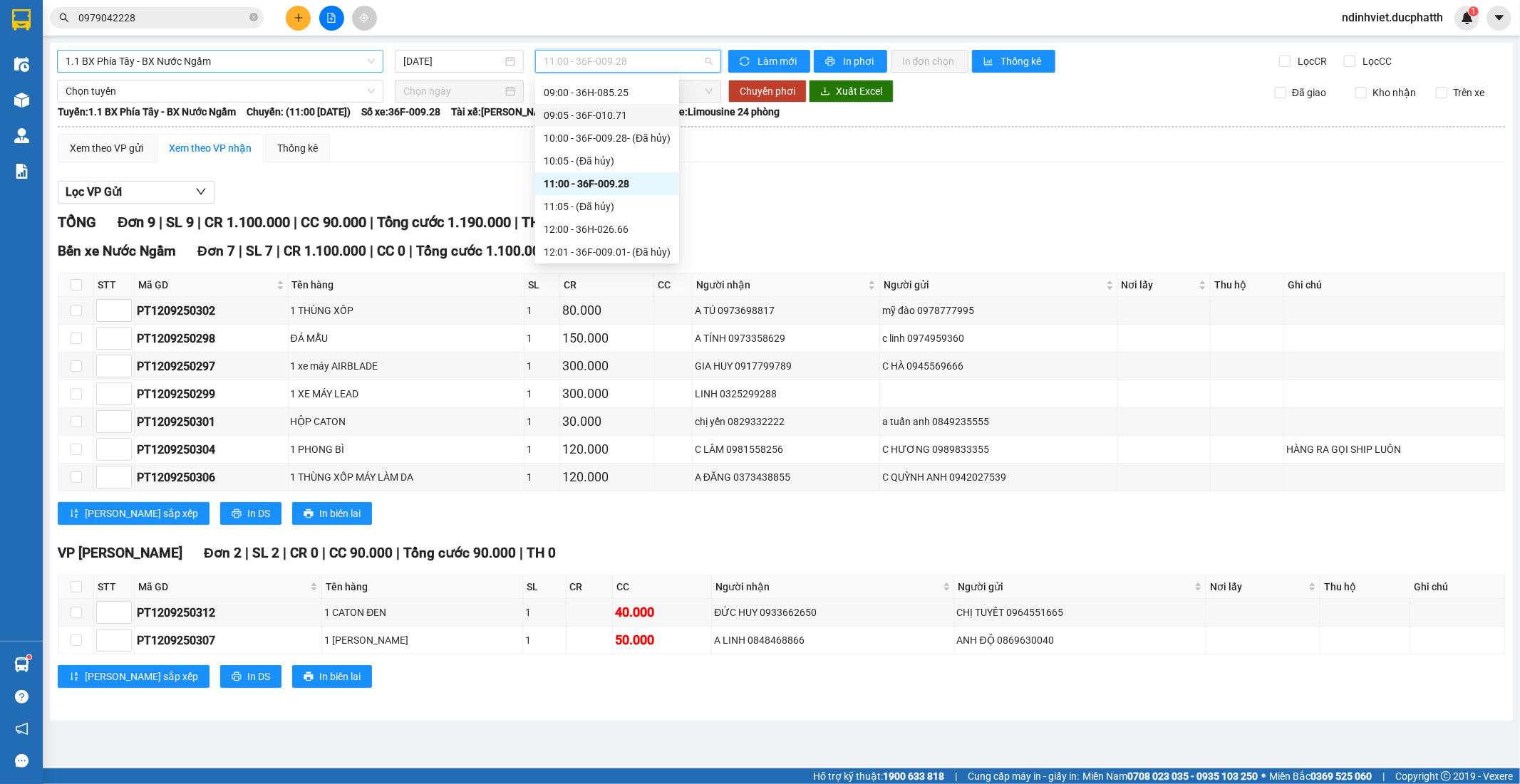
click at [253, 52] on span "1.1 BX Phía Tây - BX Nước Ngầm" at bounding box center [221, 60] width 309 height 21
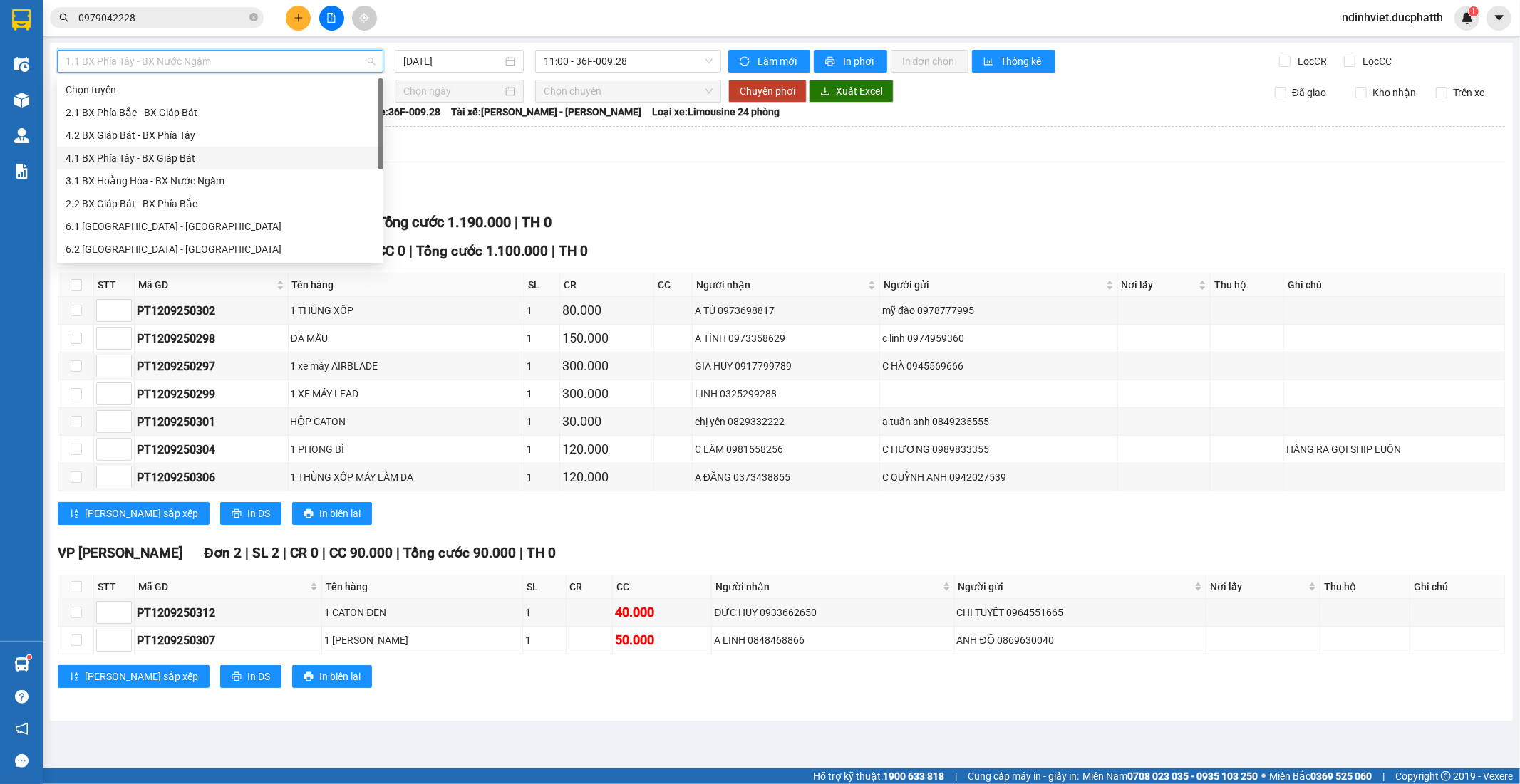
click at [176, 159] on div "4.1 BX Phía Tây - BX Giáp Bát" at bounding box center [221, 157] width 309 height 16
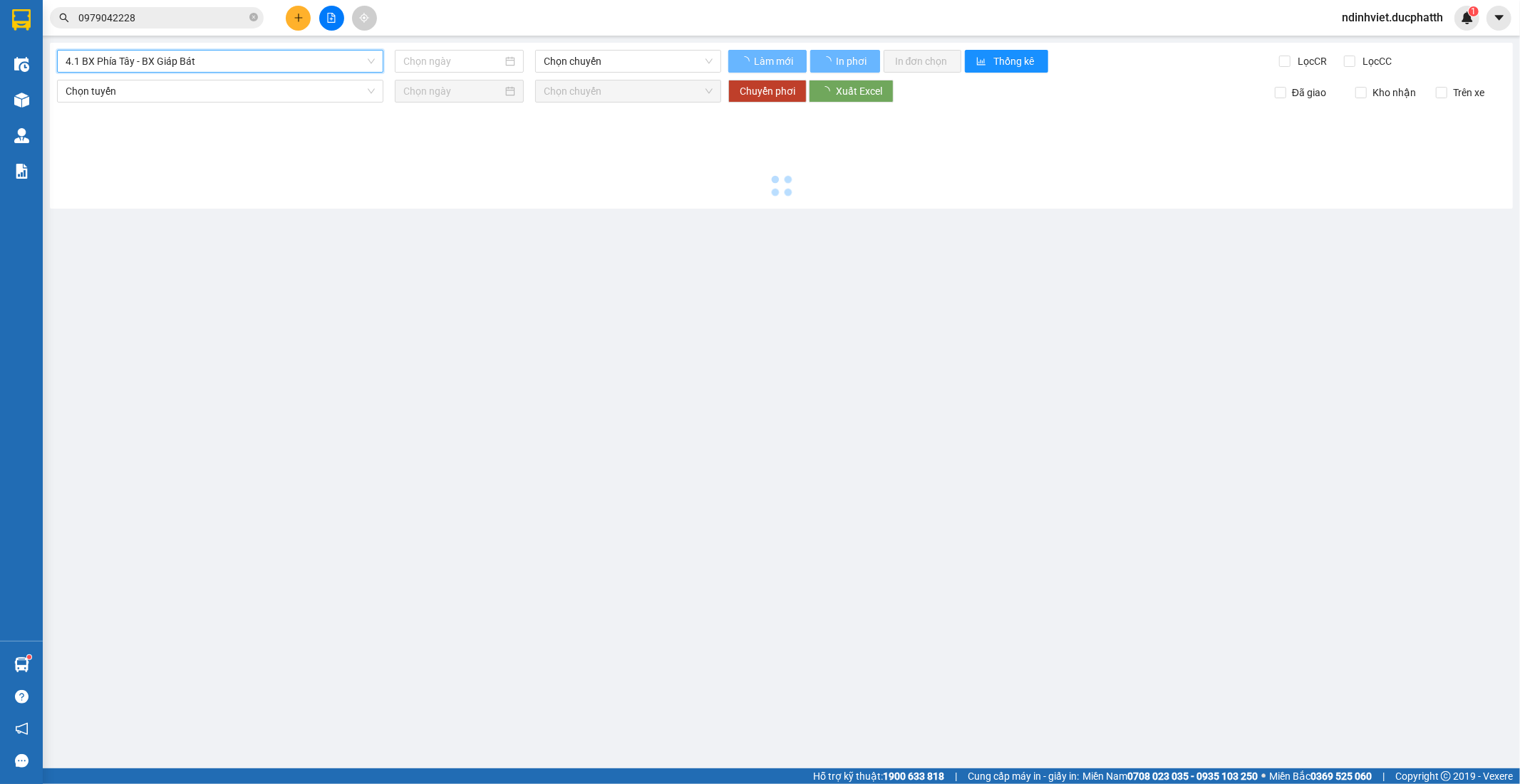
type input "12/09/2025"
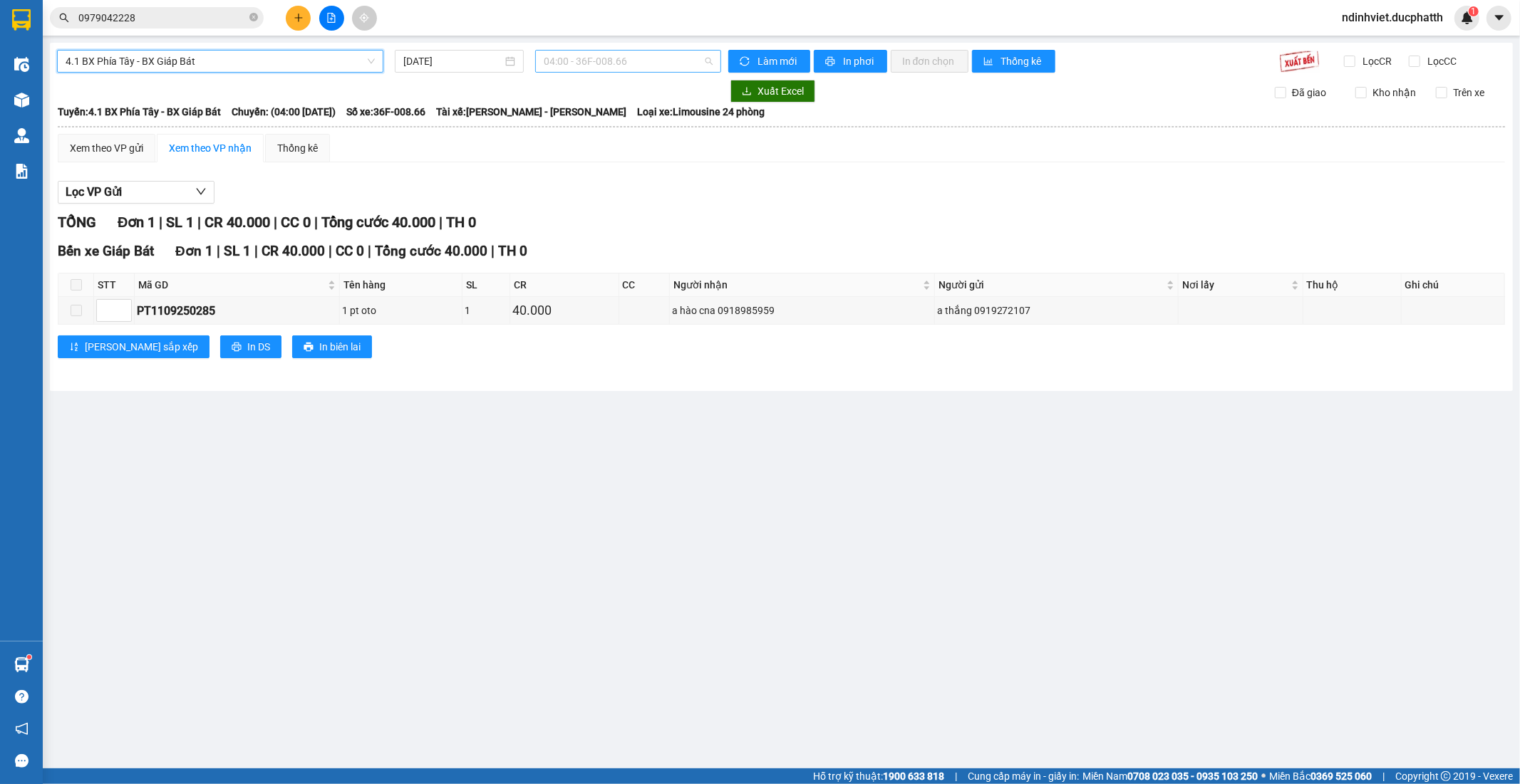
click at [649, 64] on span "04:00 - 36F-008.66" at bounding box center [628, 60] width 168 height 21
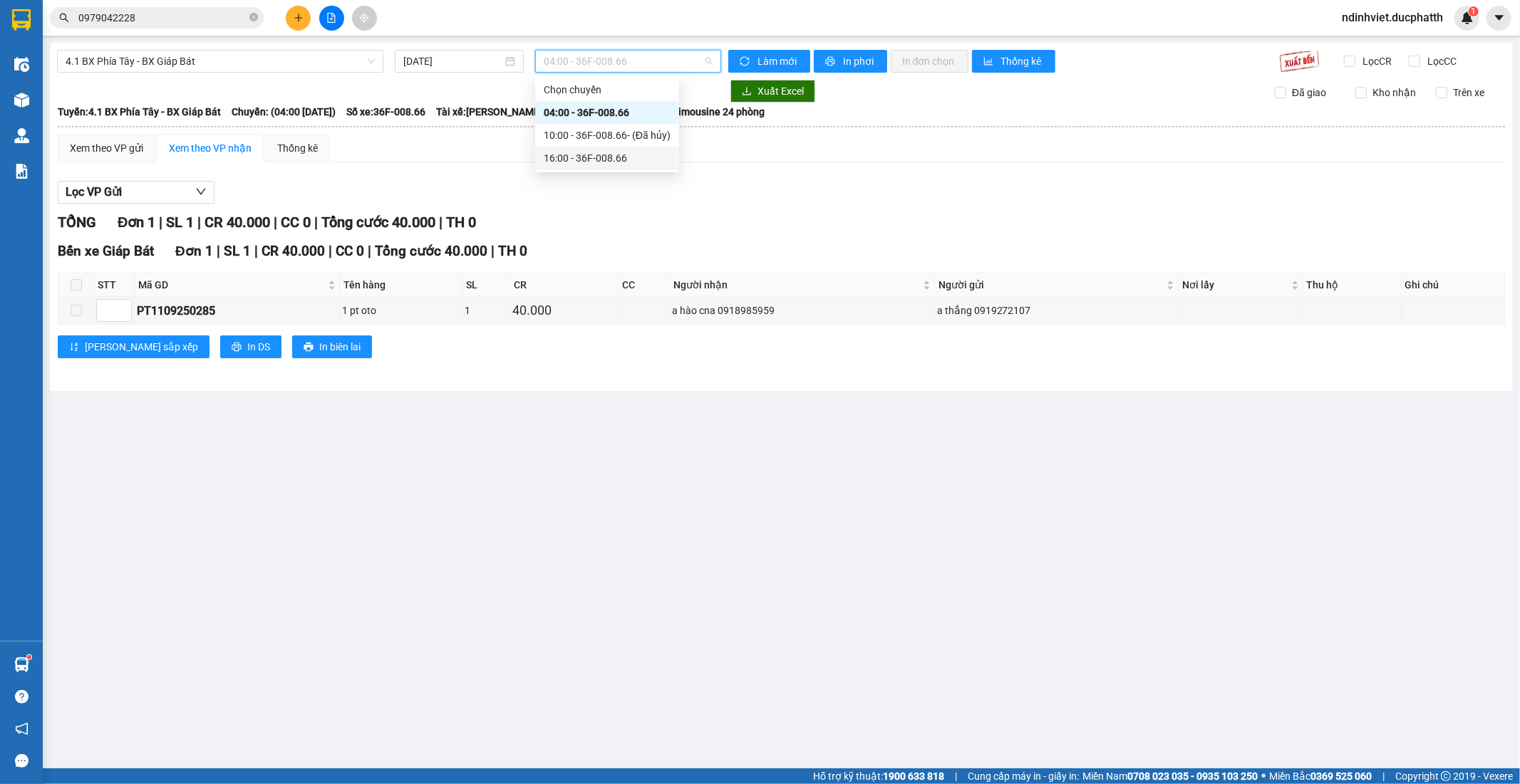
click at [628, 153] on div "16:00 - 36F-008.66" at bounding box center [607, 157] width 127 height 16
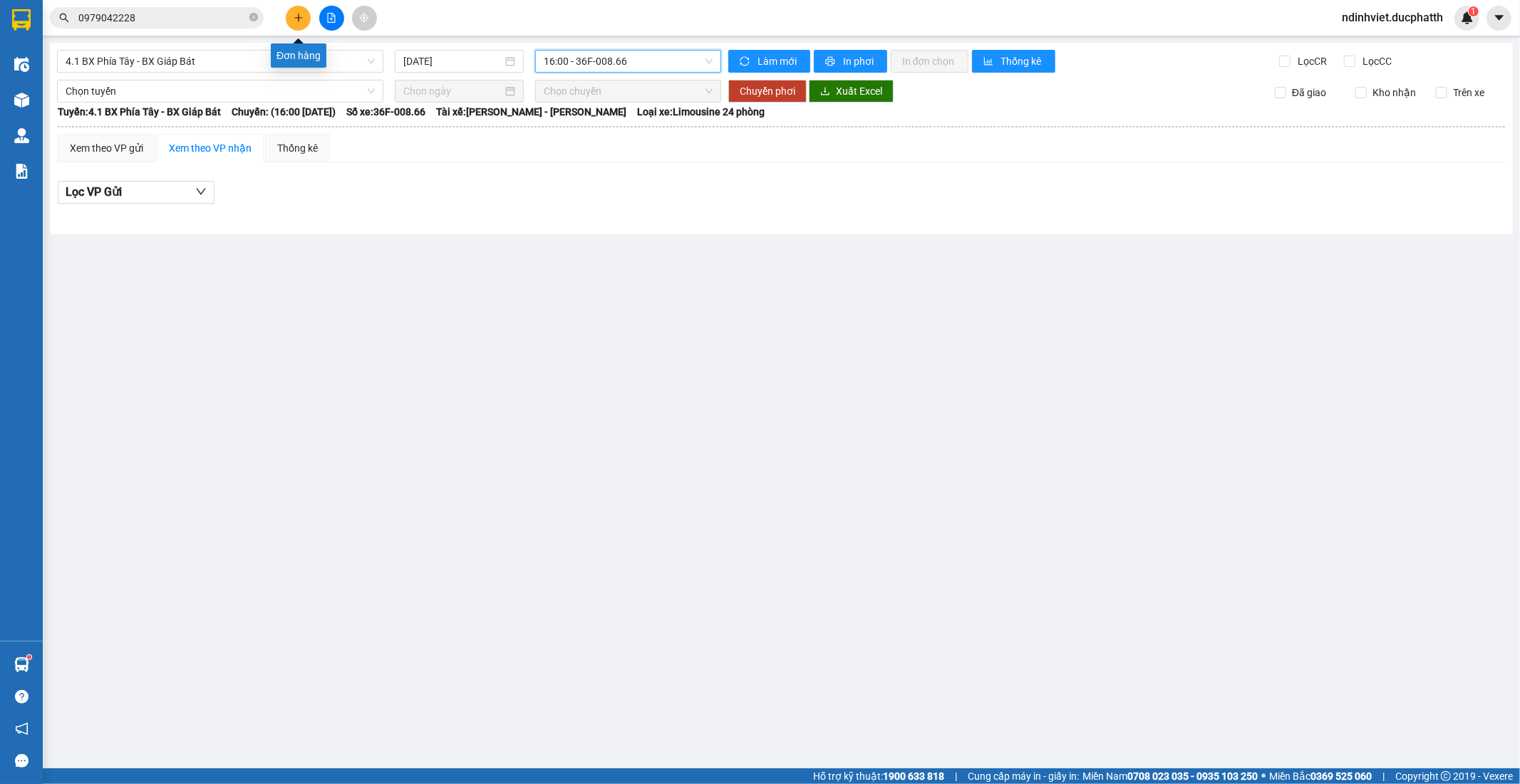
click at [296, 17] on icon "plus" at bounding box center [298, 17] width 8 height 1
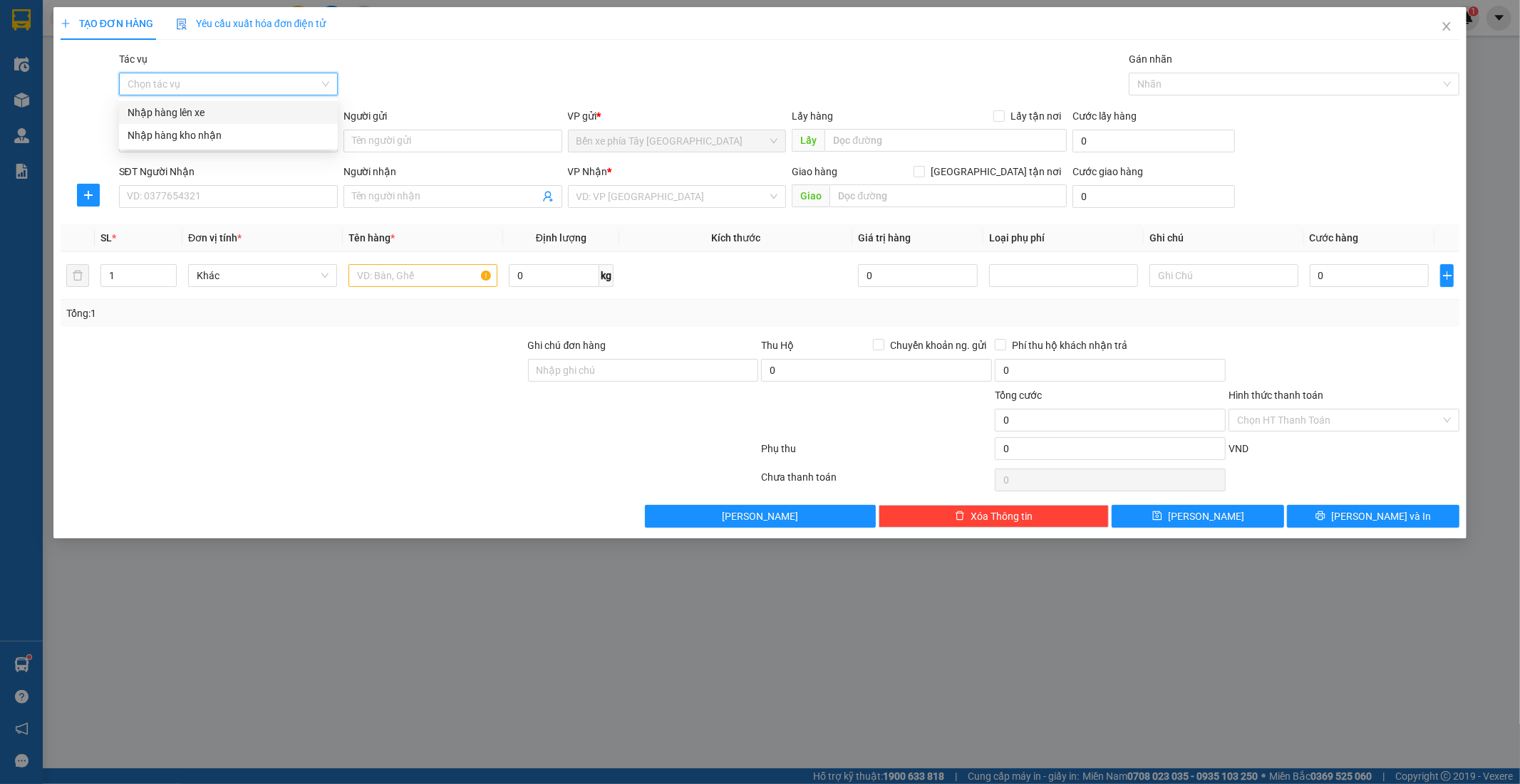
click at [267, 76] on input "Tác vụ" at bounding box center [222, 83] width 191 height 21
click at [268, 111] on div "Nhập hàng lên xe" at bounding box center [228, 112] width 201 height 16
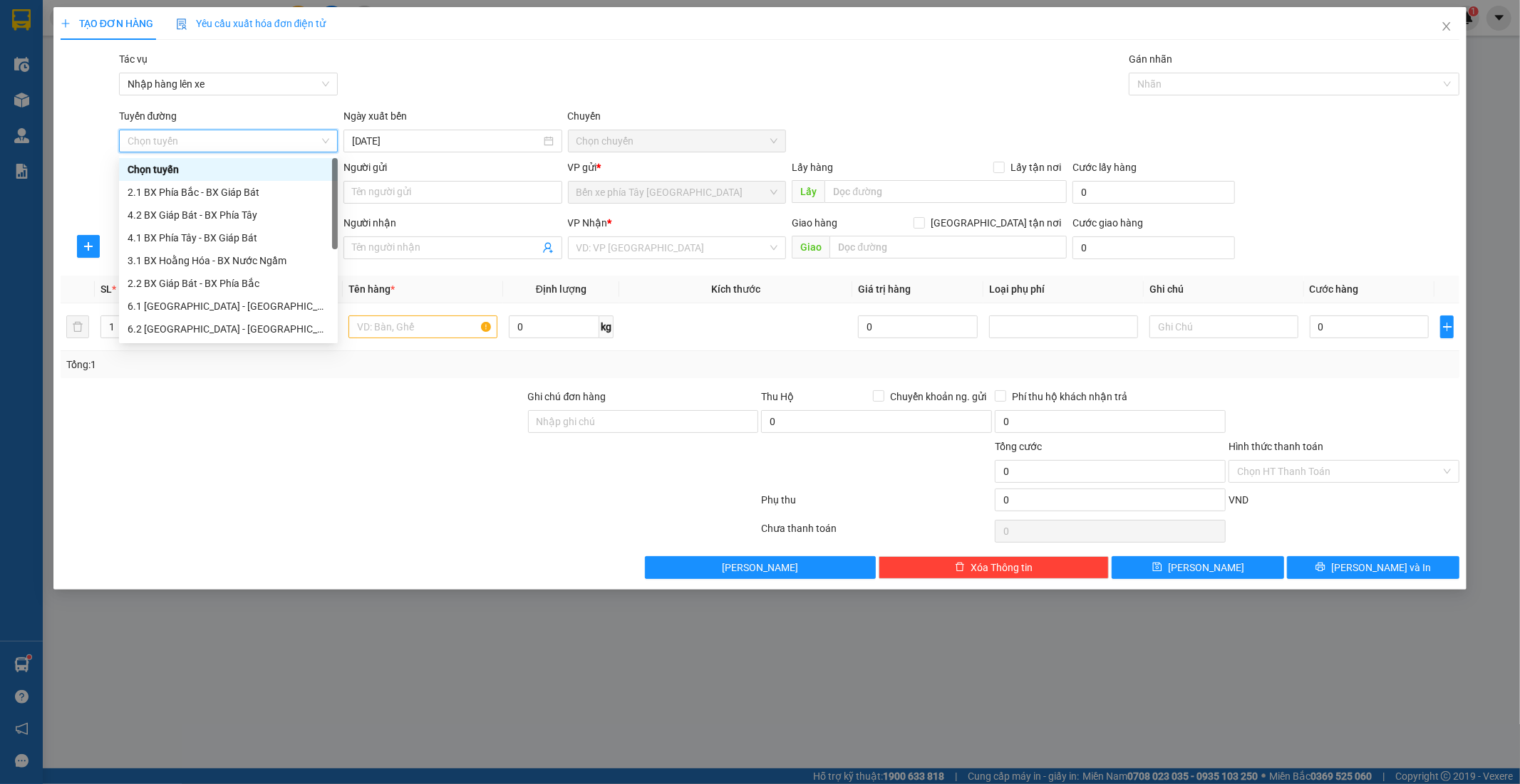
click at [279, 137] on span "Chọn tuyến" at bounding box center [228, 141] width 201 height 21
click at [231, 205] on div "4.1 BX Phía Tây - BX Giáp Bát" at bounding box center [228, 203] width 201 height 16
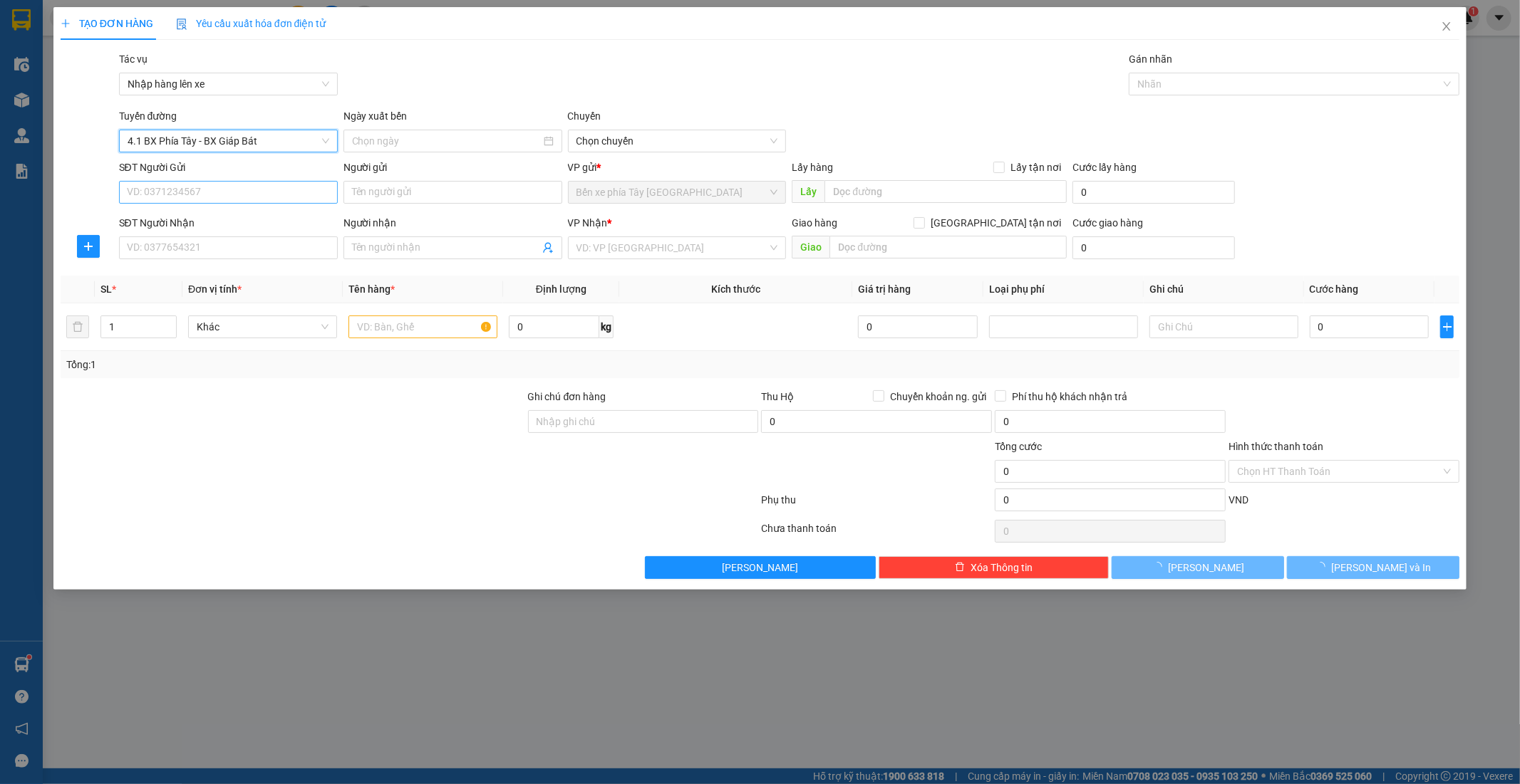
type input "12/09/2025"
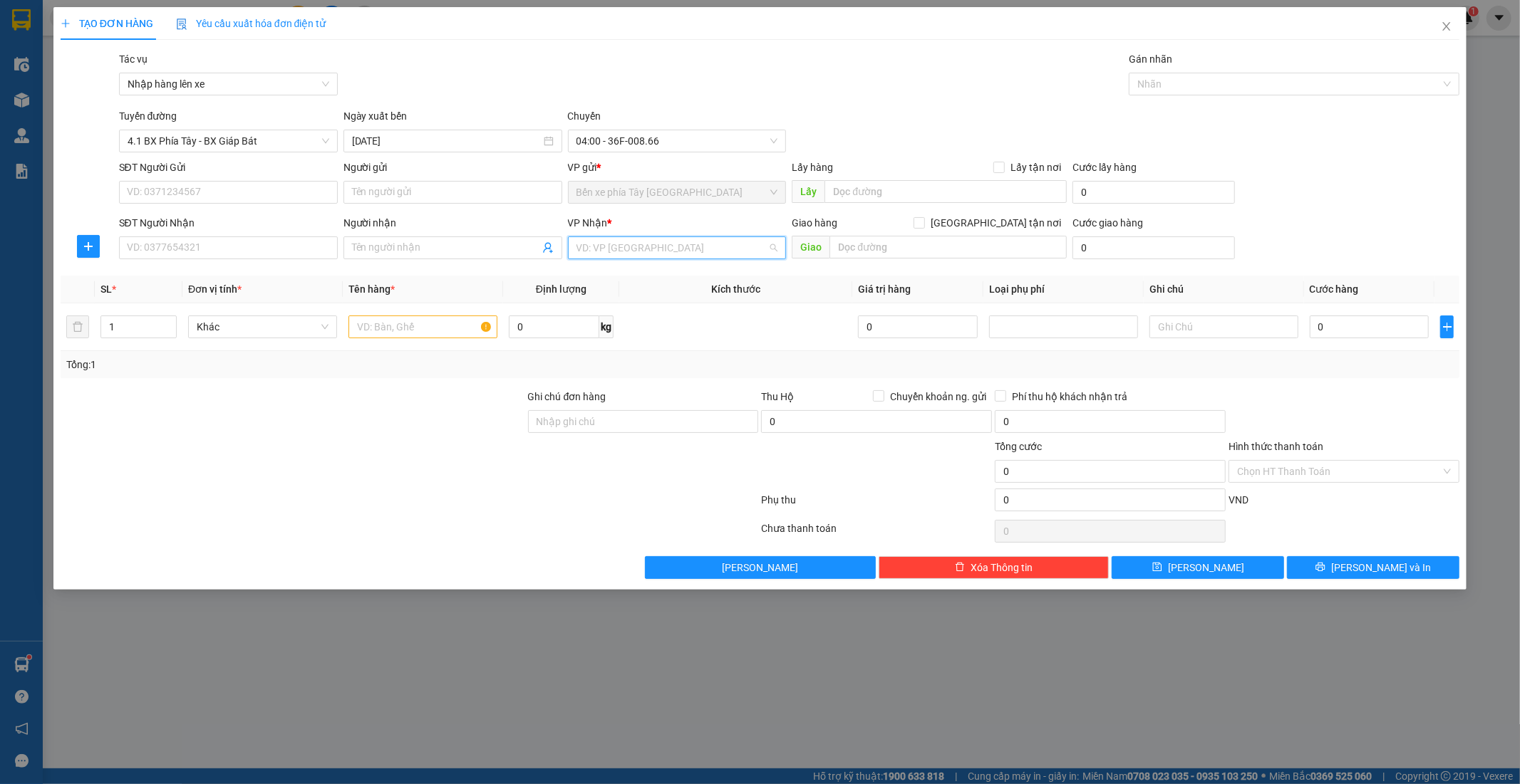
click at [631, 247] on input "search" at bounding box center [672, 247] width 191 height 21
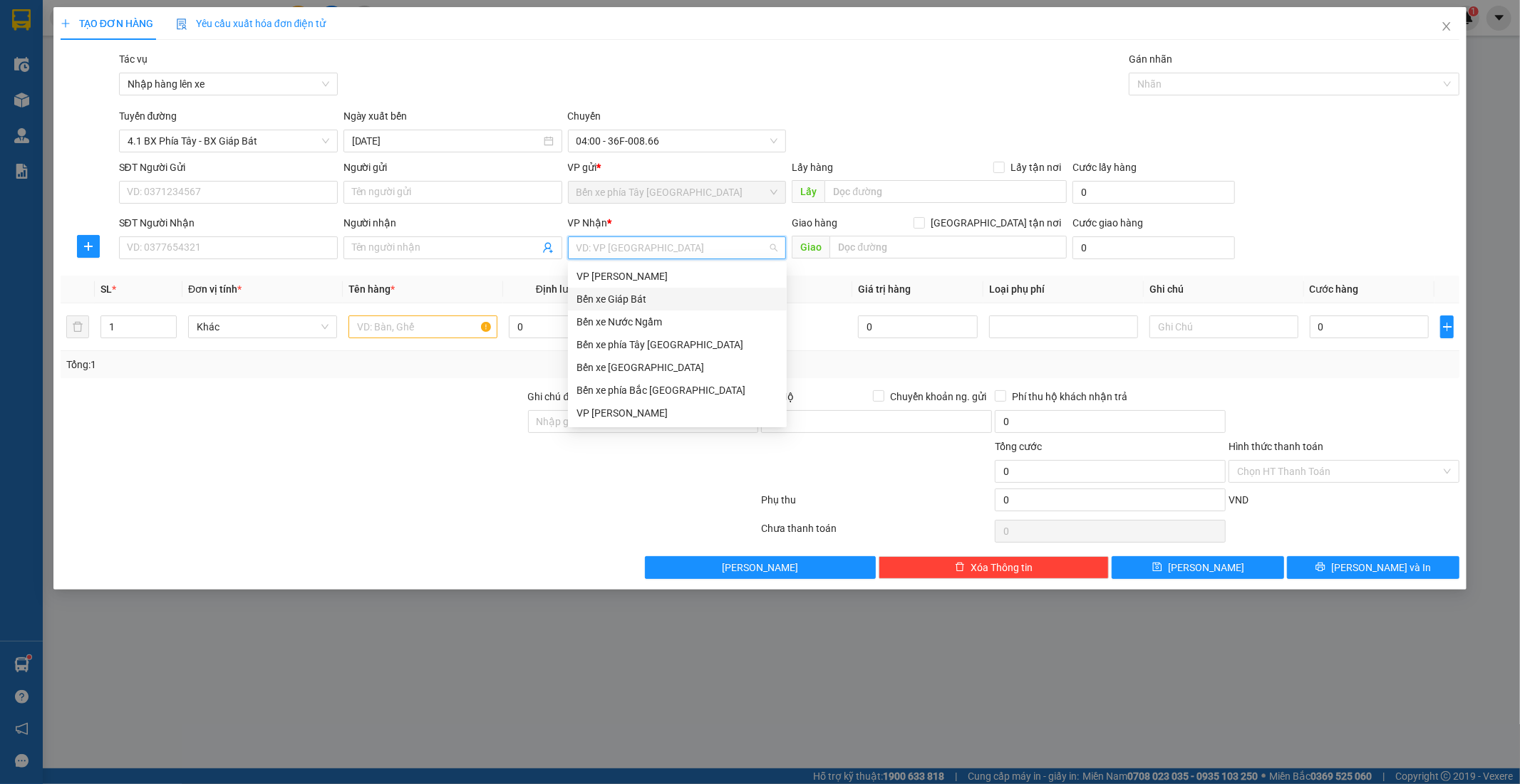
click at [643, 305] on div "Bến xe Giáp Bát" at bounding box center [677, 298] width 201 height 16
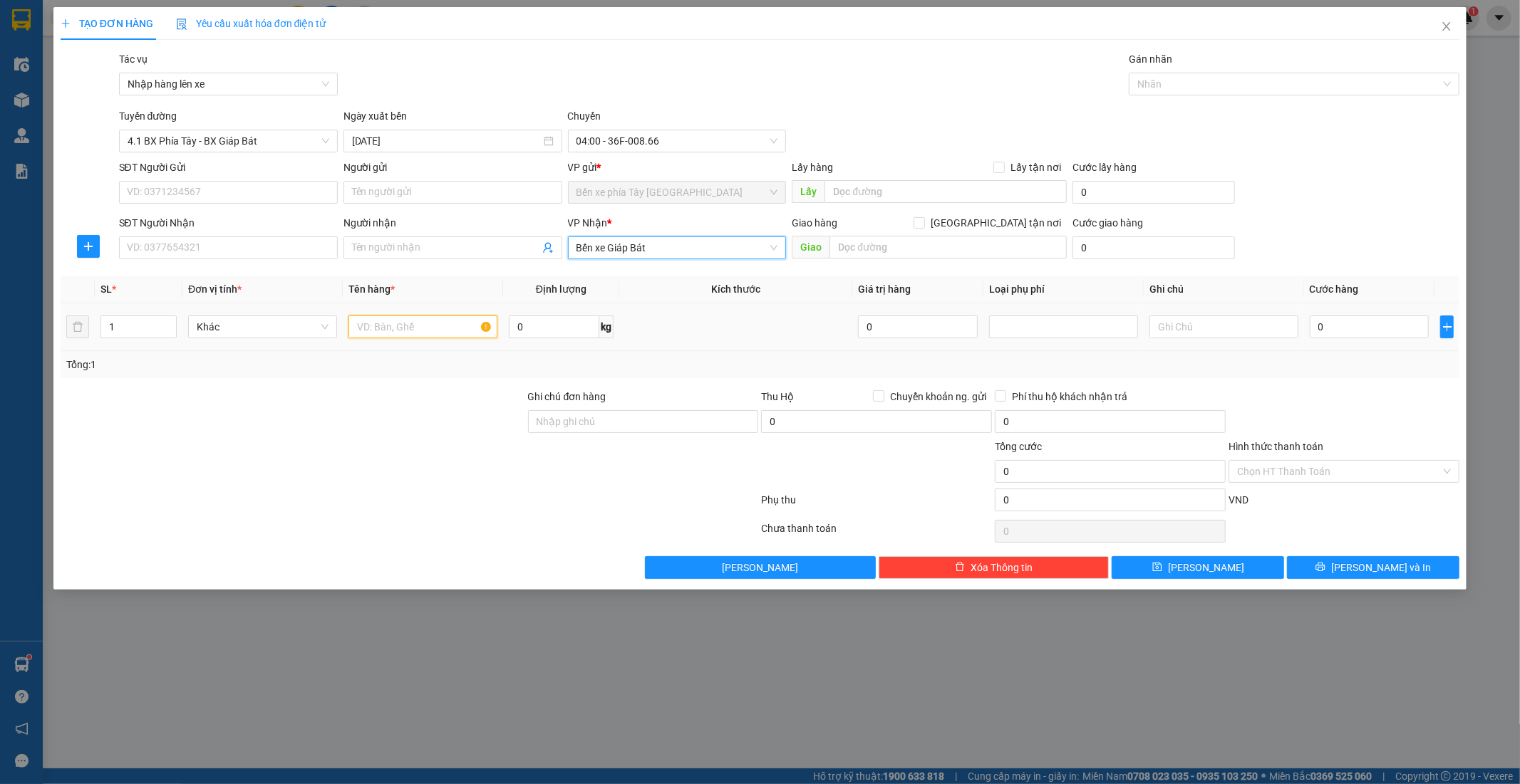
click at [417, 327] on input "text" at bounding box center [423, 327] width 149 height 23
type input "3 BÌ +2 CATON (ĐƯỜNG VIÊN)"
click at [245, 252] on input "SĐT Người Nhận" at bounding box center [228, 248] width 219 height 23
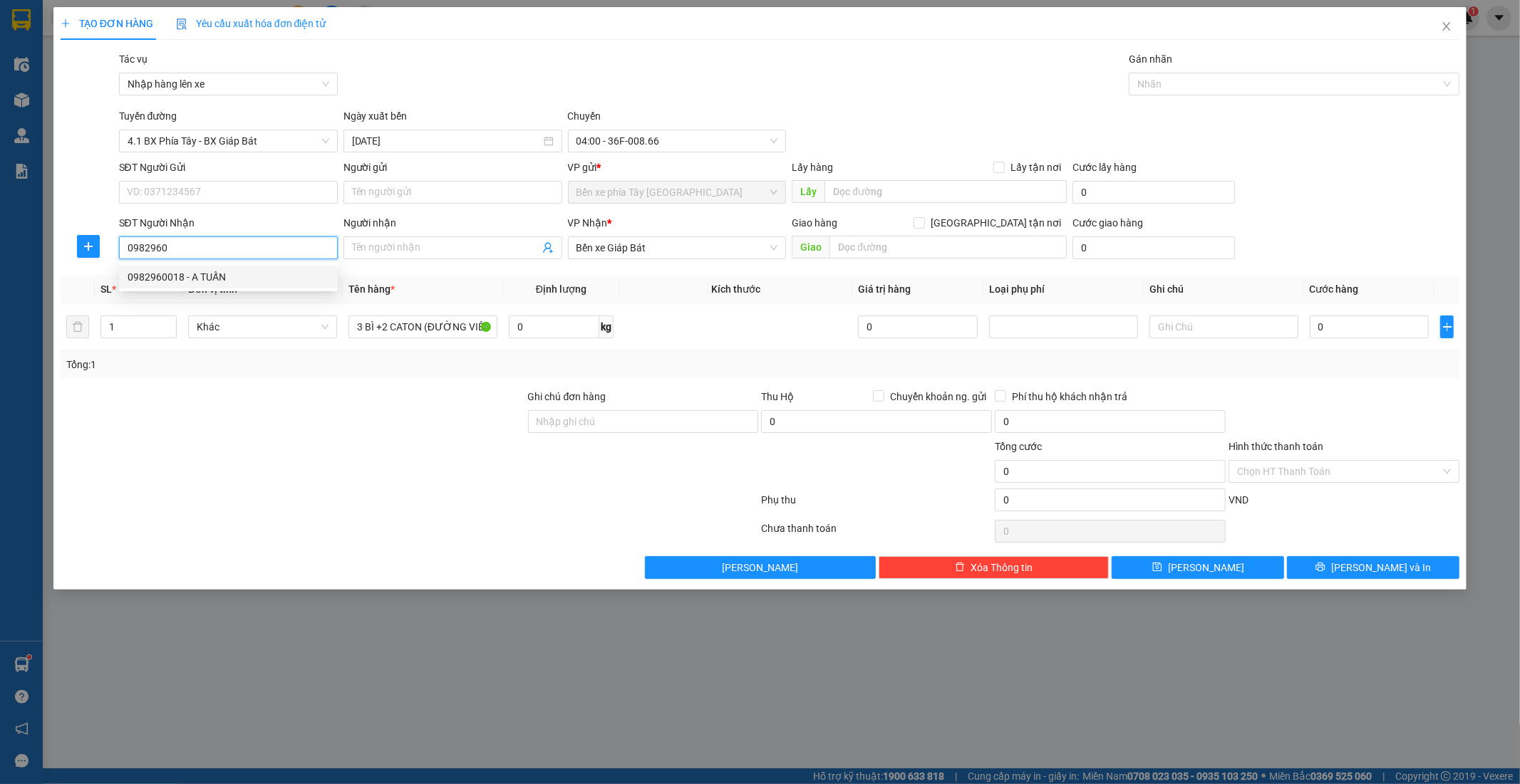
click at [189, 285] on div "0982960018 - A TUẤN" at bounding box center [228, 276] width 219 height 23
type input "0982960018"
type input "A TUẤN"
type input "0982960018"
click at [418, 248] on input "A TUẤN" at bounding box center [446, 247] width 188 height 16
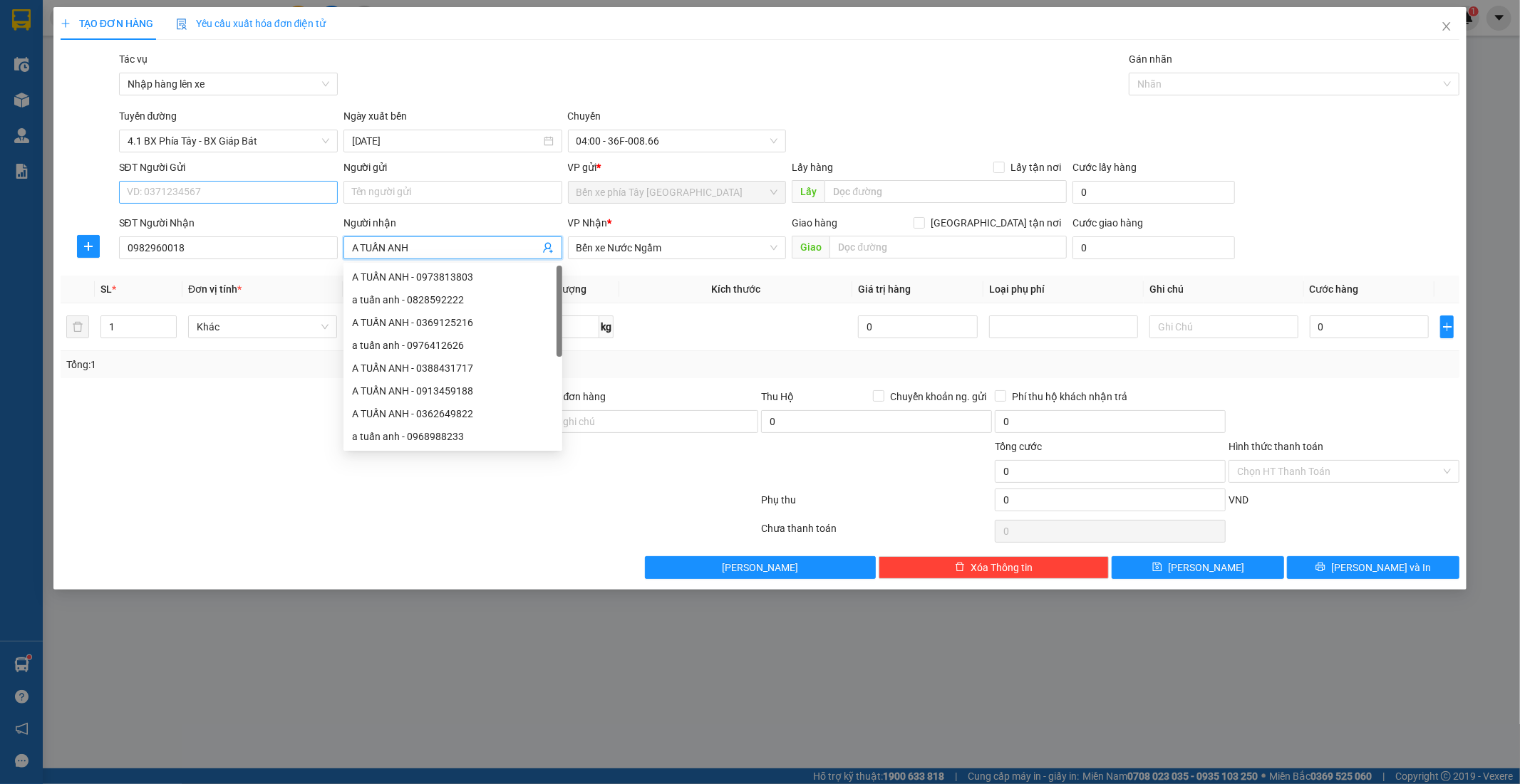
type input "A TUẤN ANH"
click at [281, 198] on input "SĐT Người Gửi" at bounding box center [228, 192] width 219 height 23
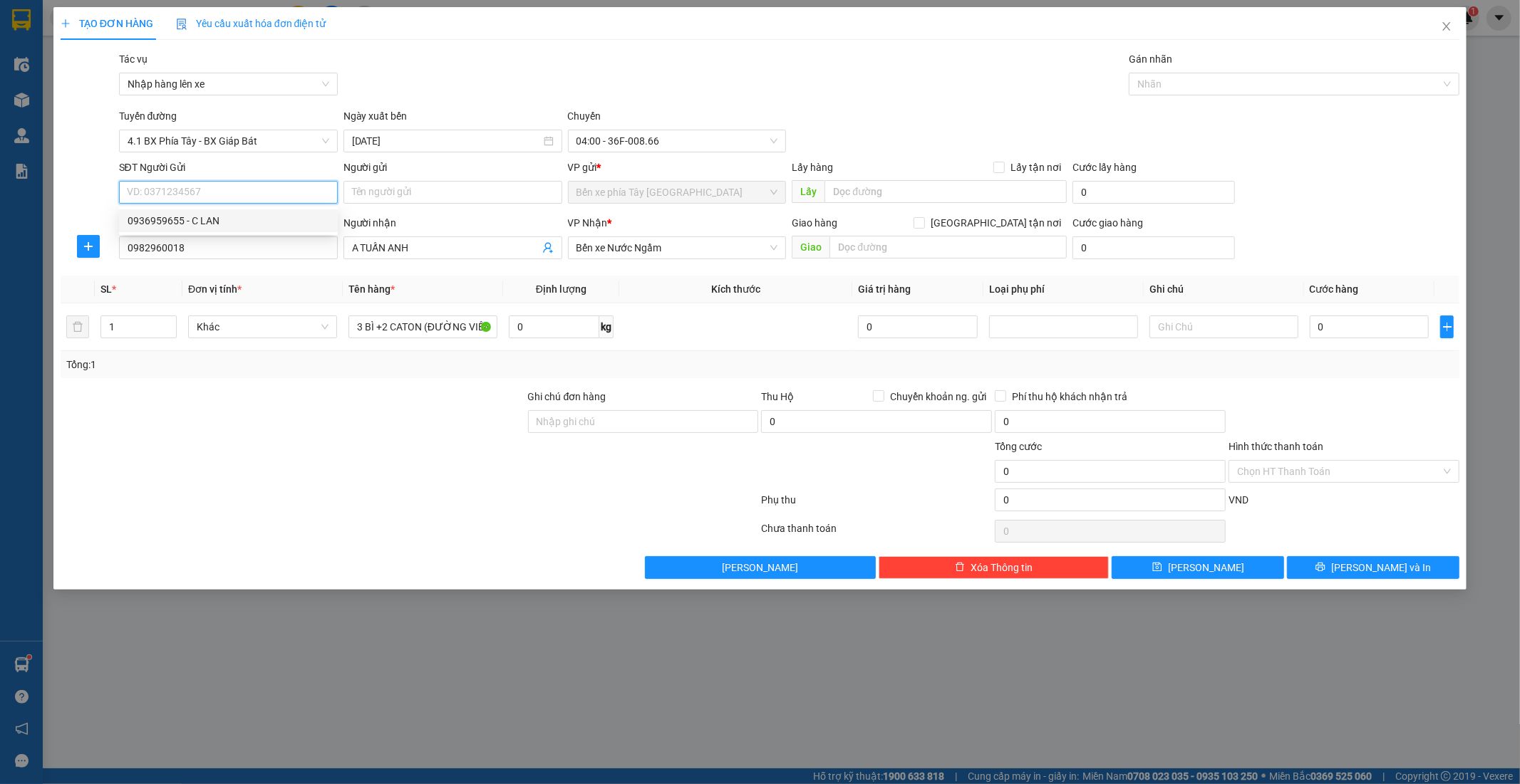
click at [205, 228] on div "0936959655 - C LAN" at bounding box center [228, 220] width 201 height 16
type input "0936959655"
type input "C LAN"
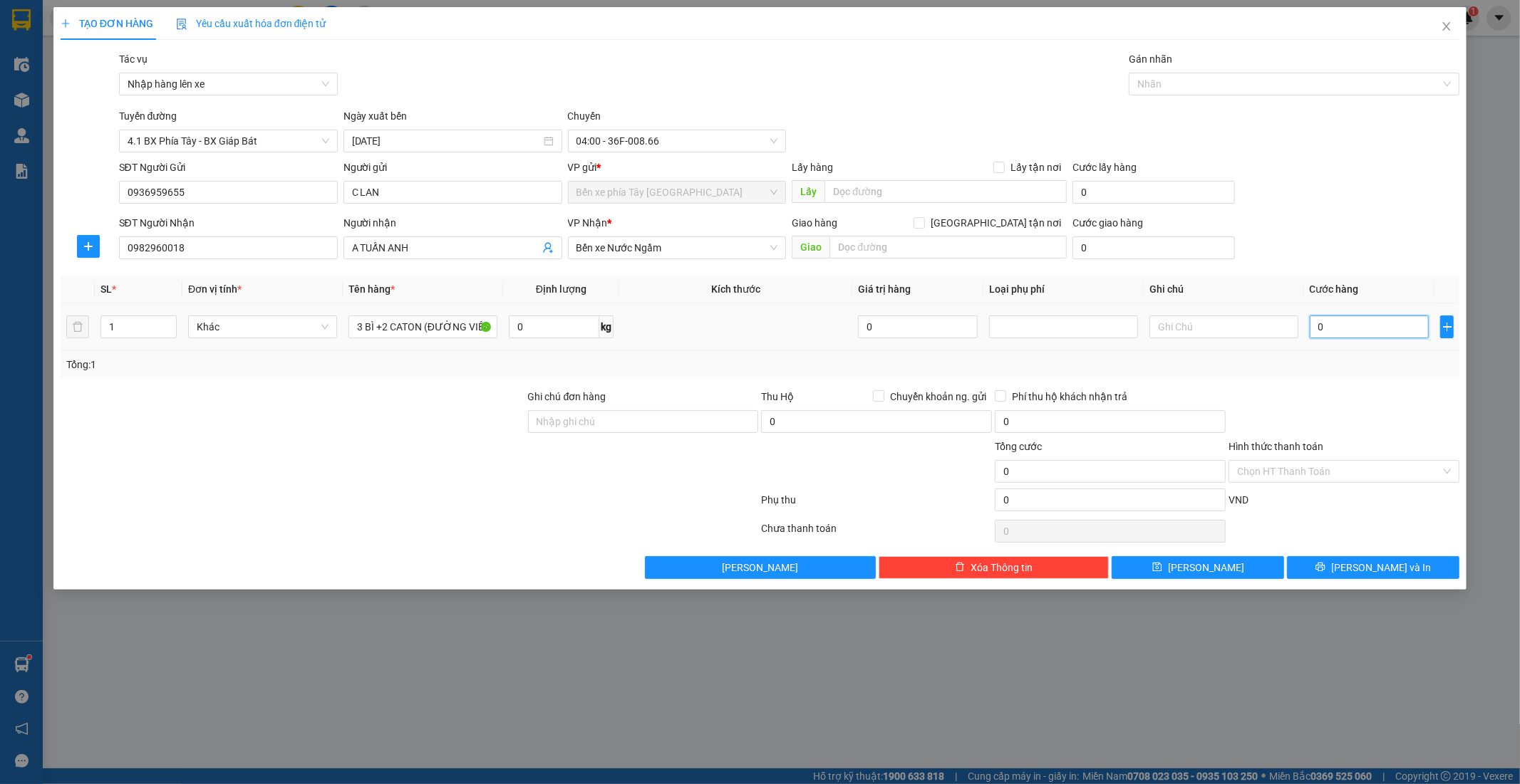
click at [1354, 321] on input "0" at bounding box center [1369, 327] width 120 height 23
type input "3"
type input "0"
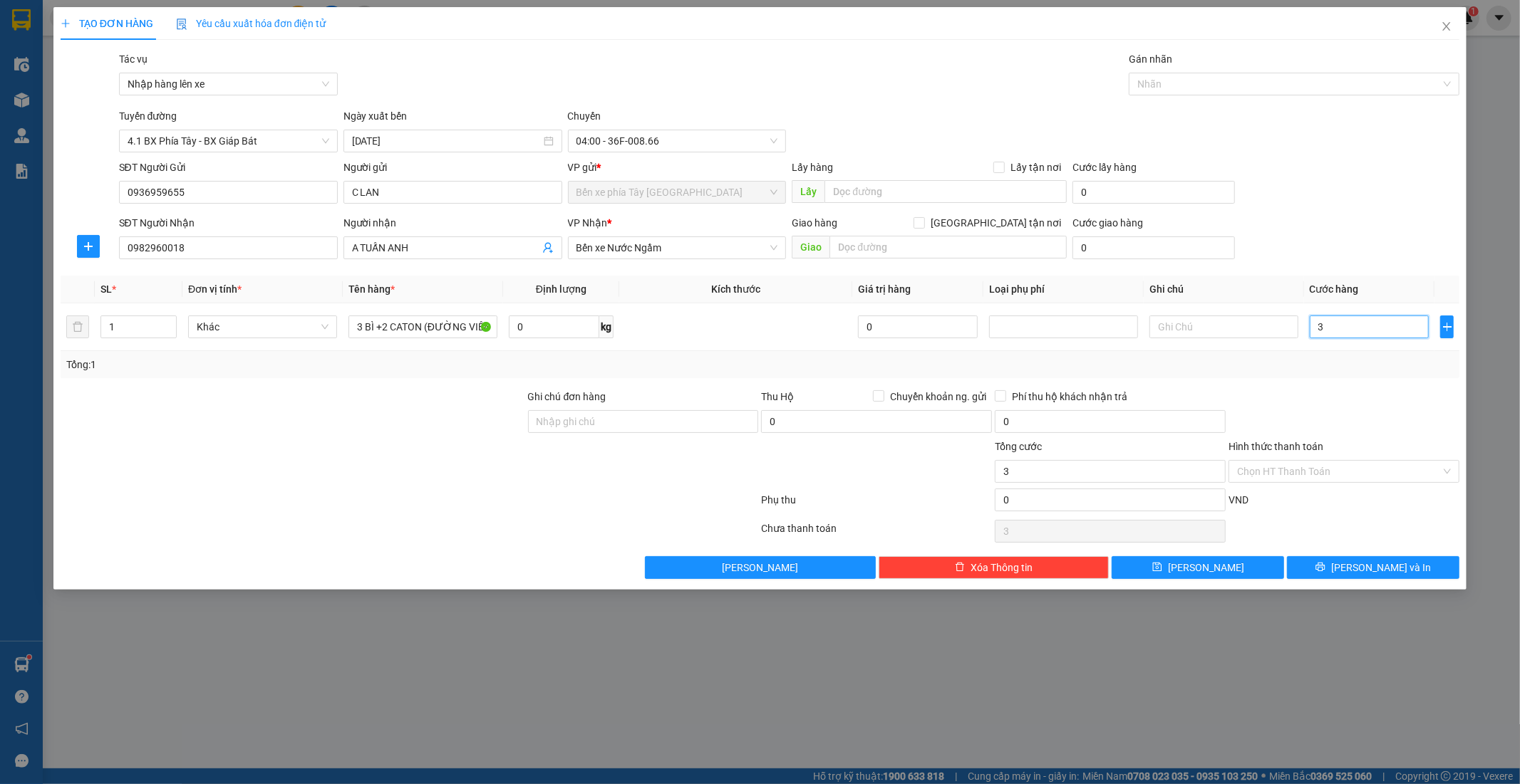
type input "0"
type input "02"
type input "2"
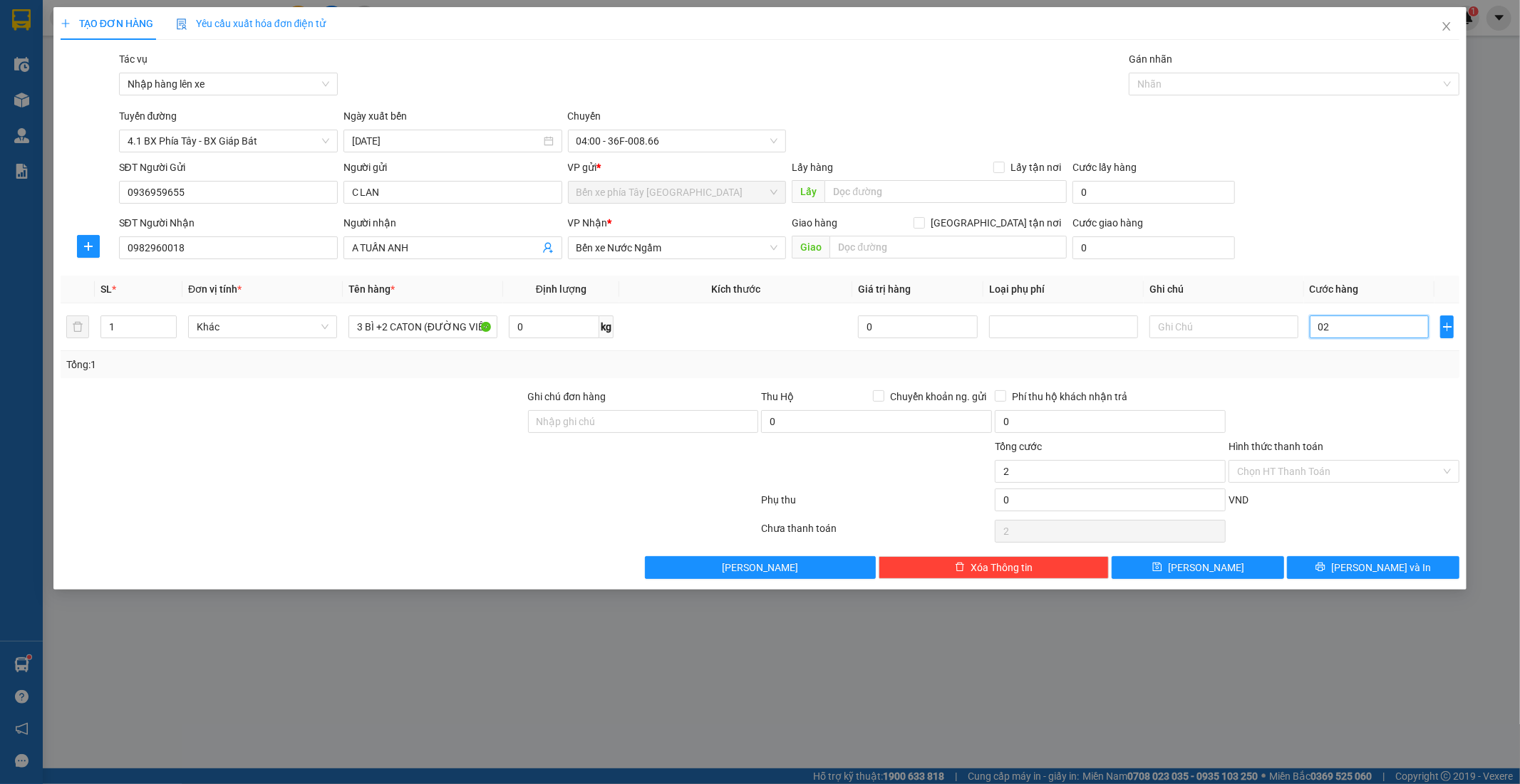
type input "025"
type input "25"
type input "0.250"
type input "250"
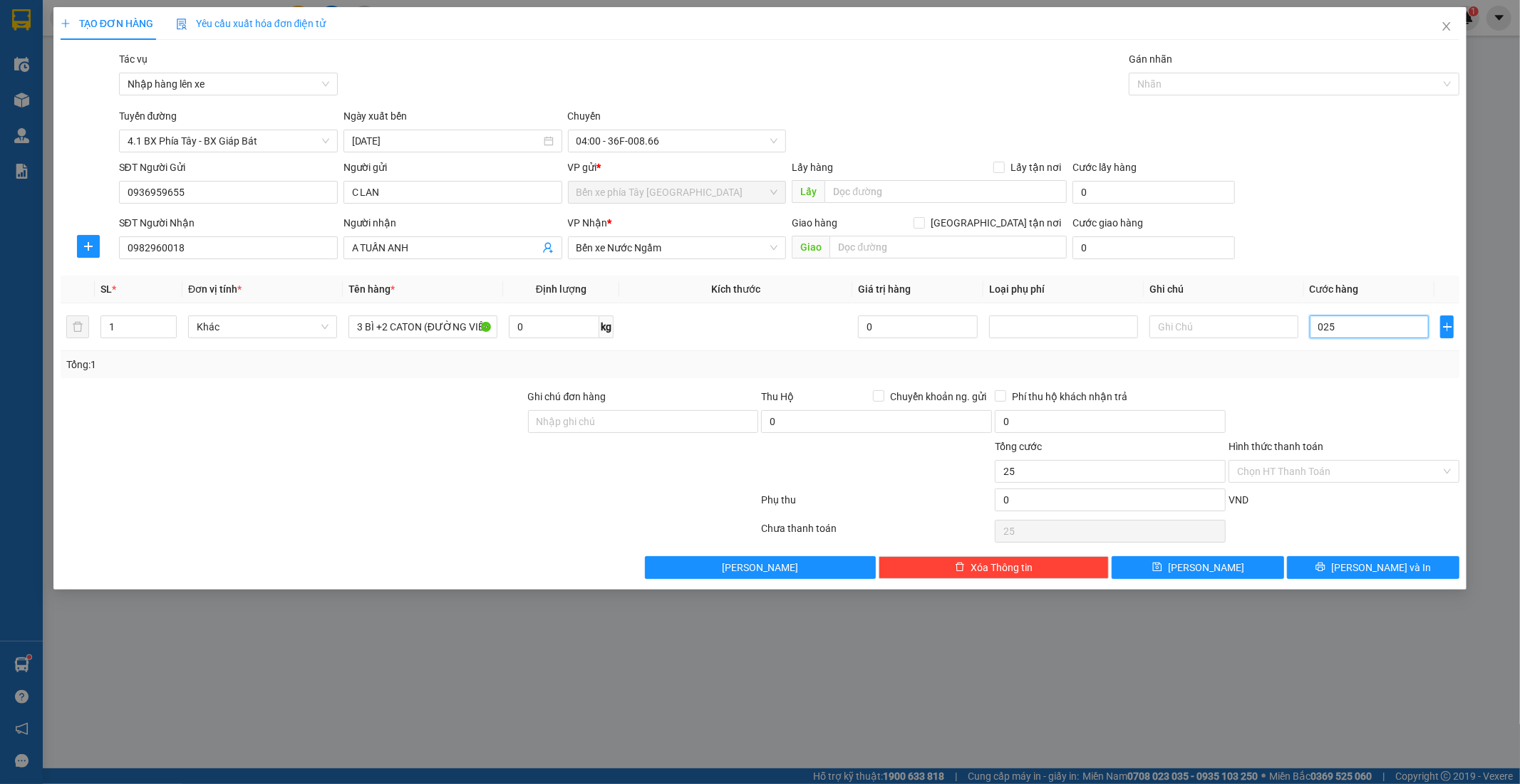
type input "250"
type input "02.500"
type input "2.500"
type input "025.000"
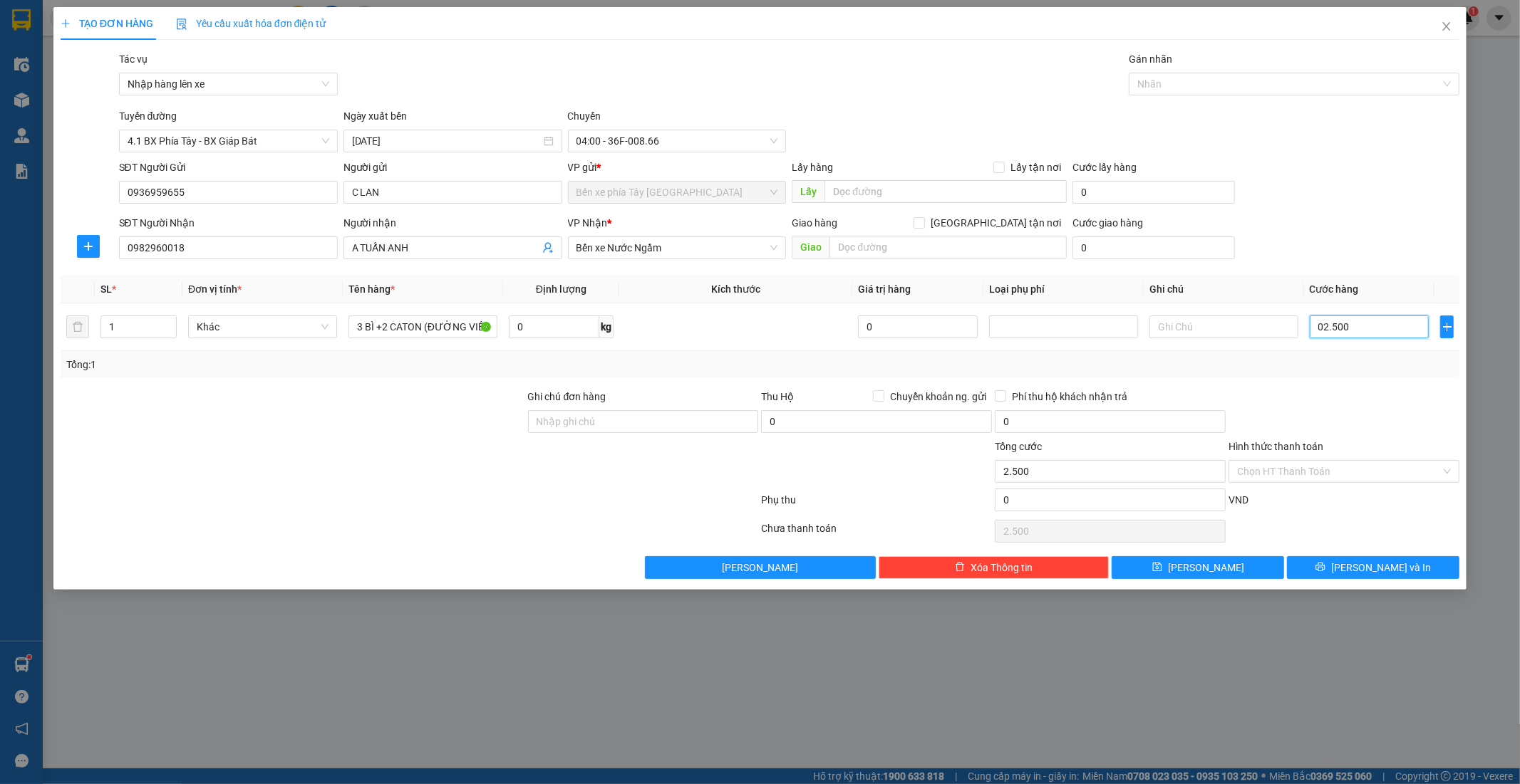
type input "25.000"
type input "0.250.000"
type input "250.000"
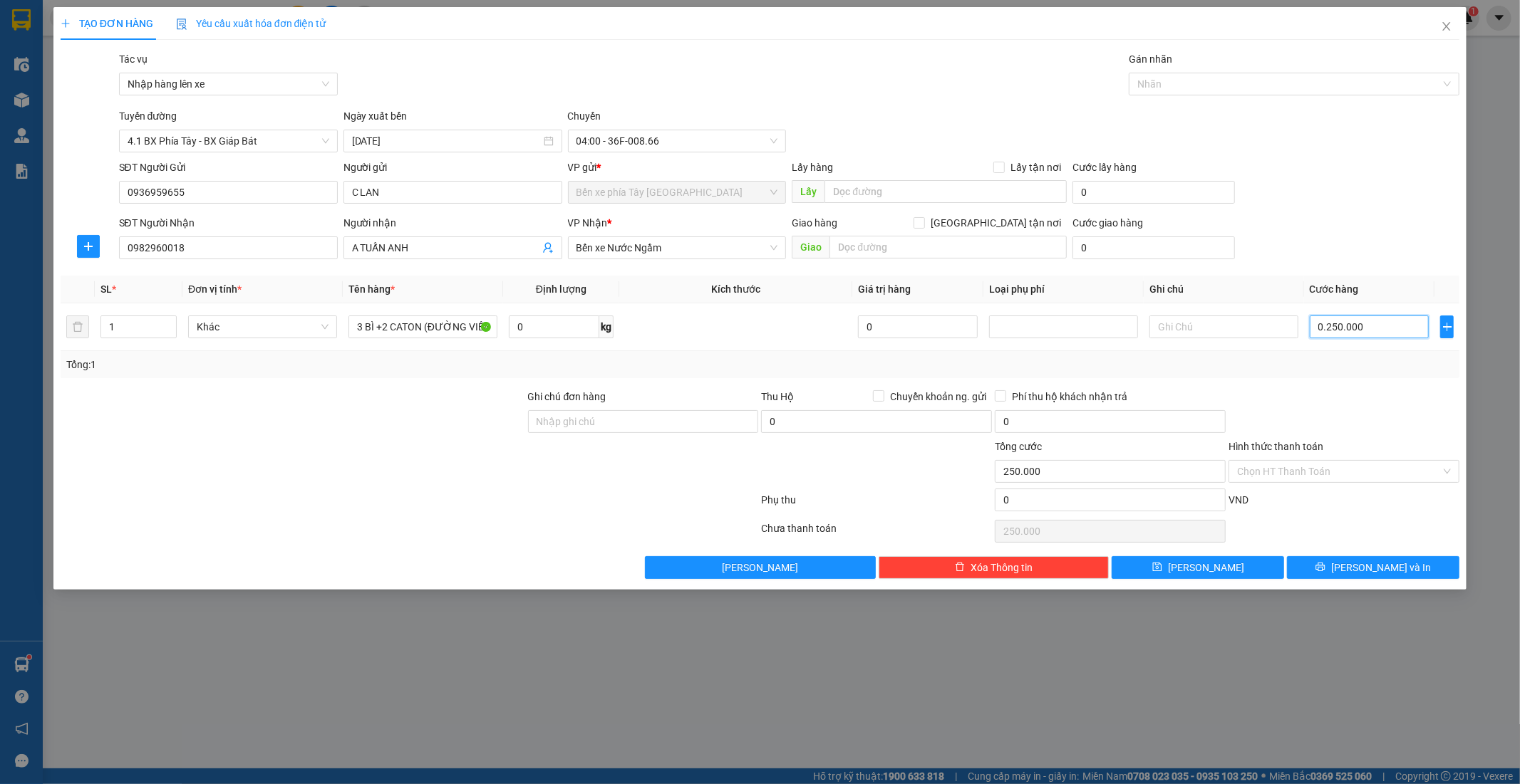
type input "025.000"
type input "25.000"
click at [872, 85] on div "Tác vụ Nhập hàng lên xe Gán nhãn Nhãn" at bounding box center [790, 76] width 1347 height 50
click at [1381, 331] on input "25.000" at bounding box center [1369, 327] width 120 height 23
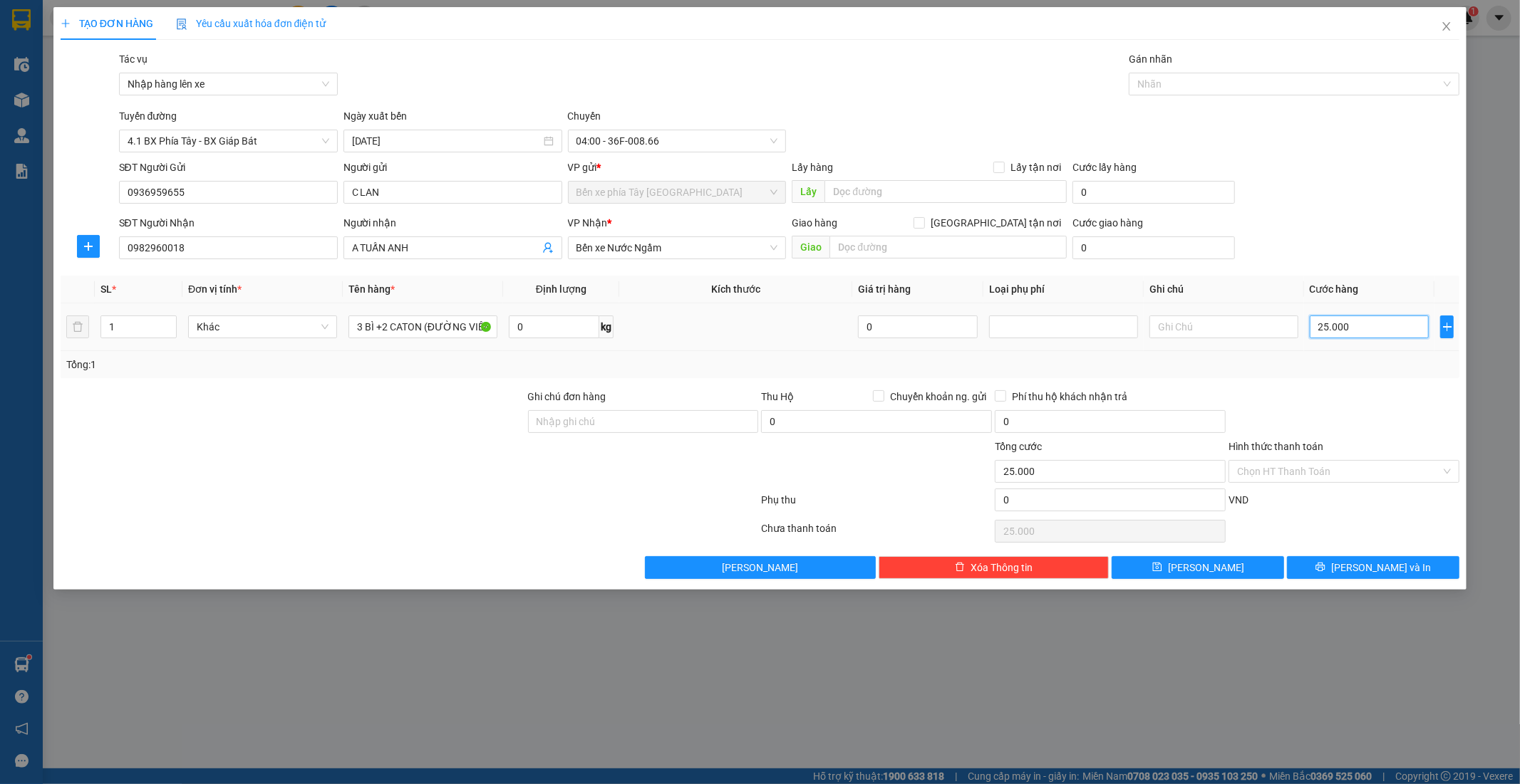
type input "2"
type input "25"
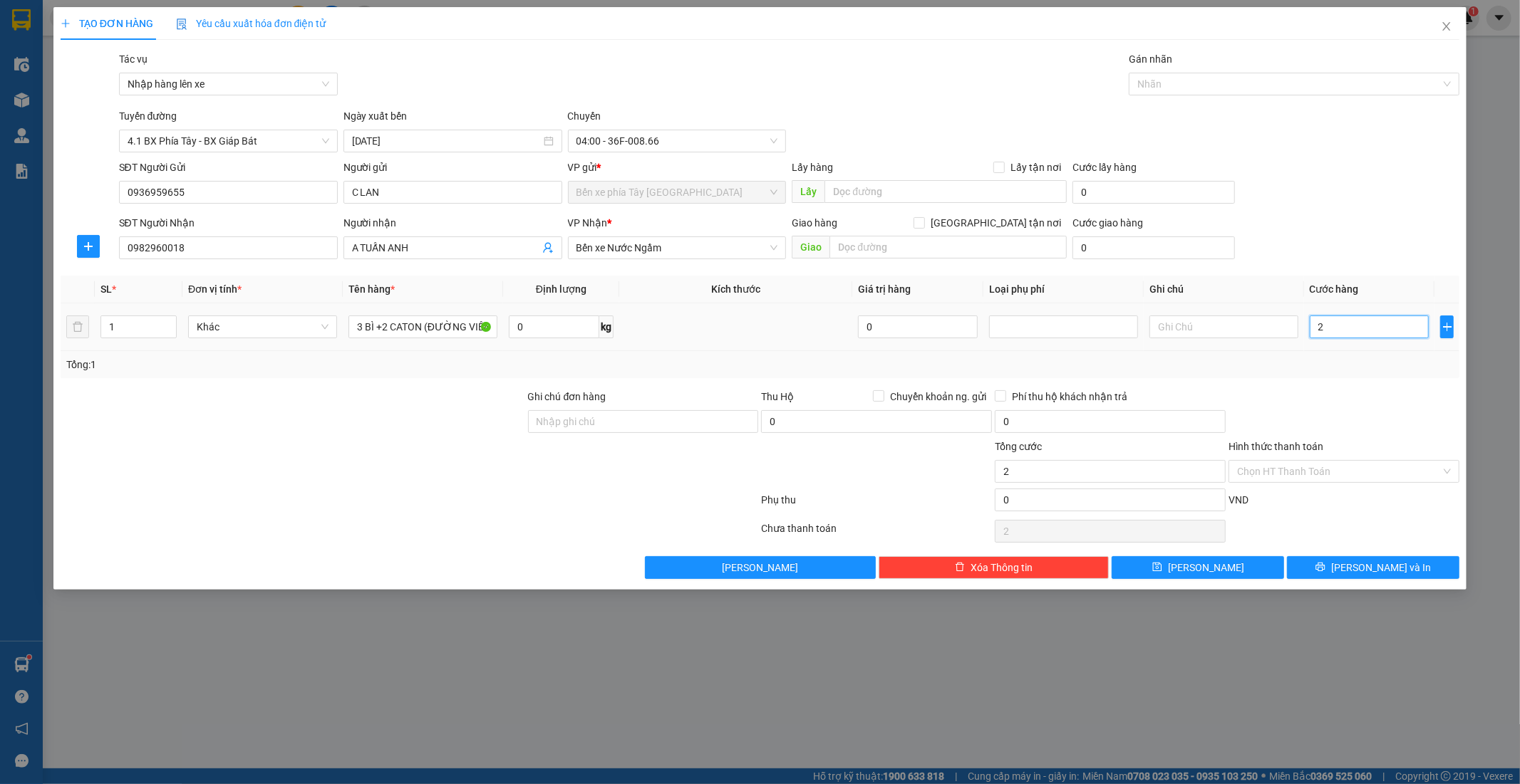
type input "25"
type input "250"
type input "2.500"
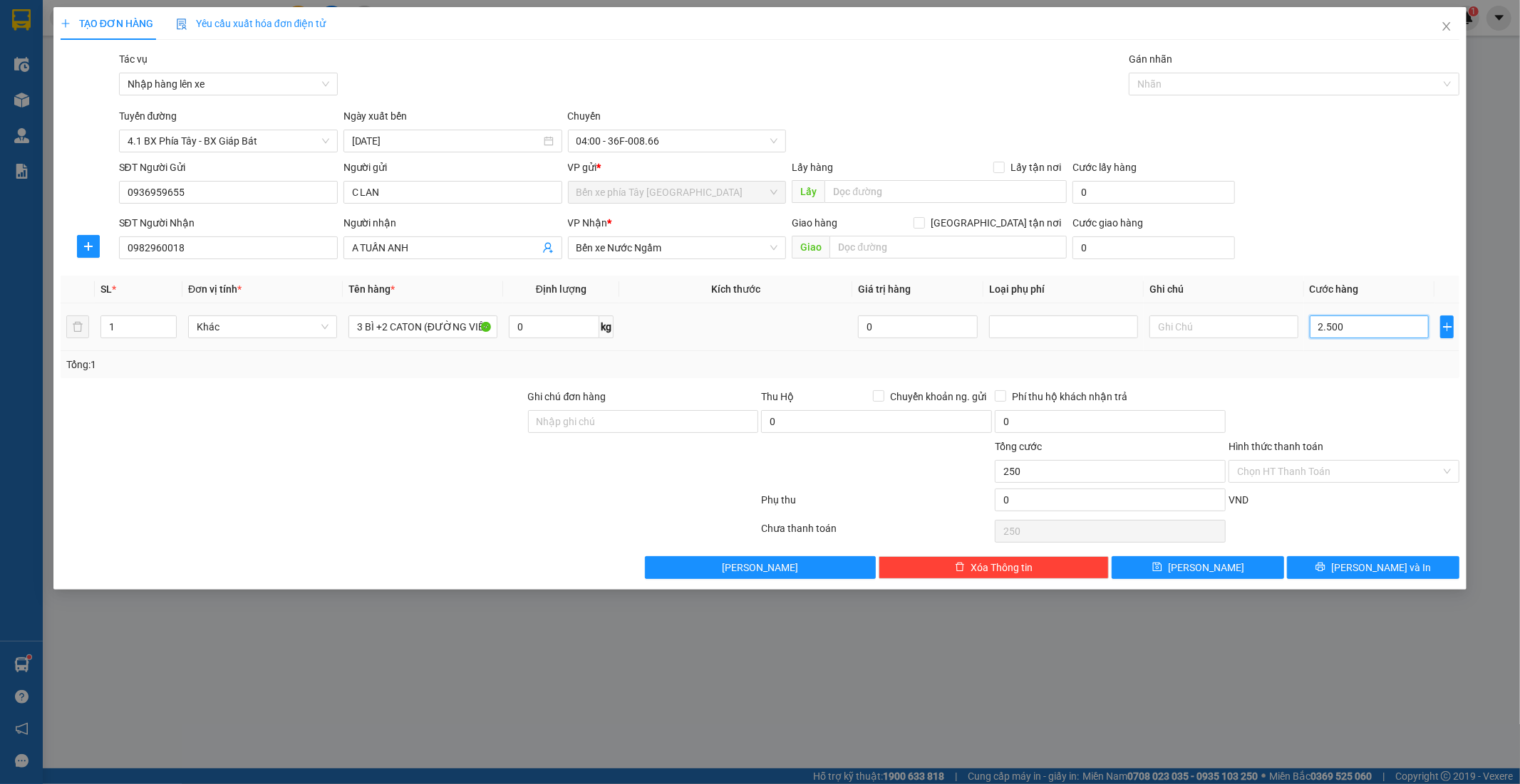
type input "2.500"
type input "25.000"
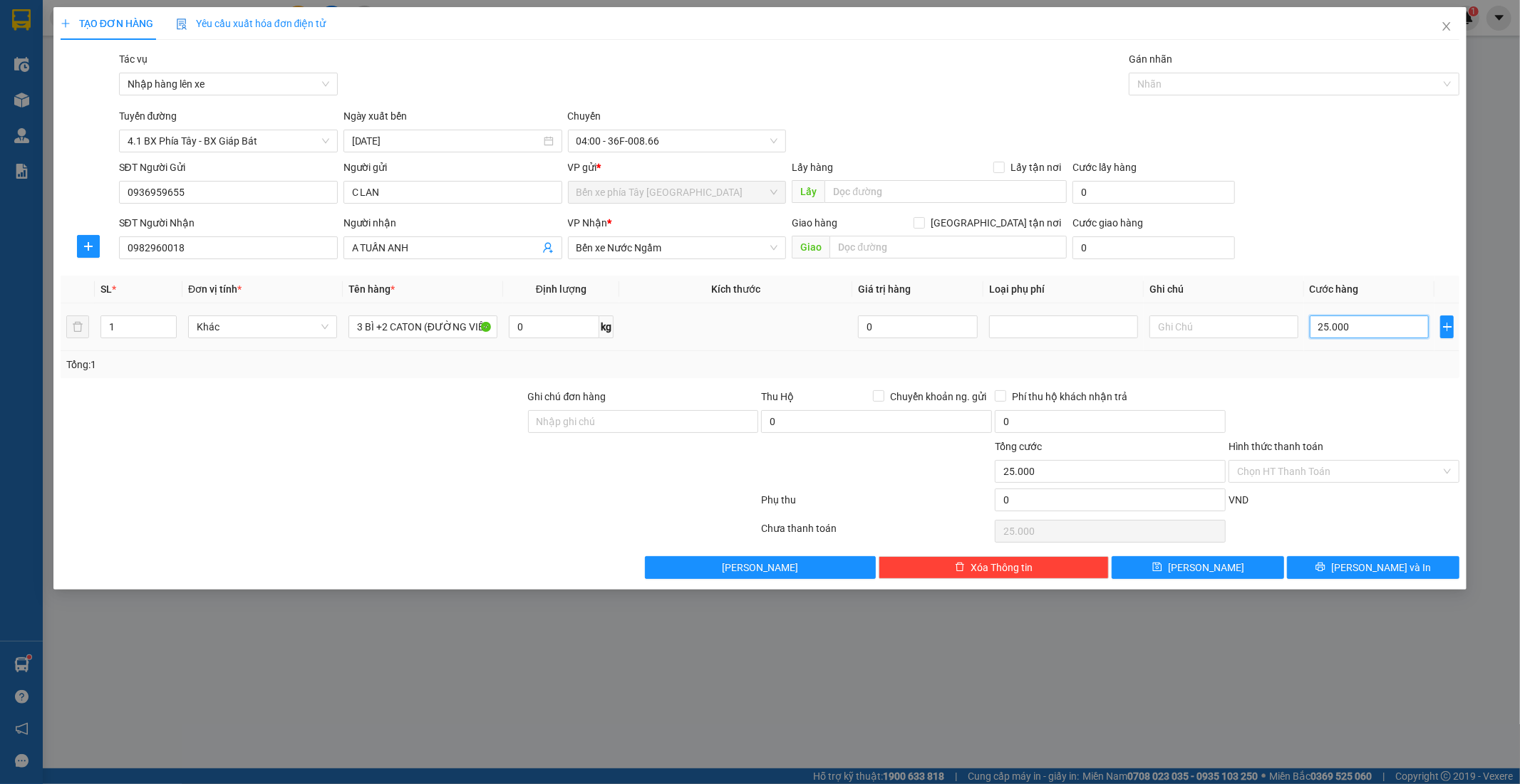
type input "250.000"
click at [1402, 572] on button "Lưu và In" at bounding box center [1373, 567] width 172 height 23
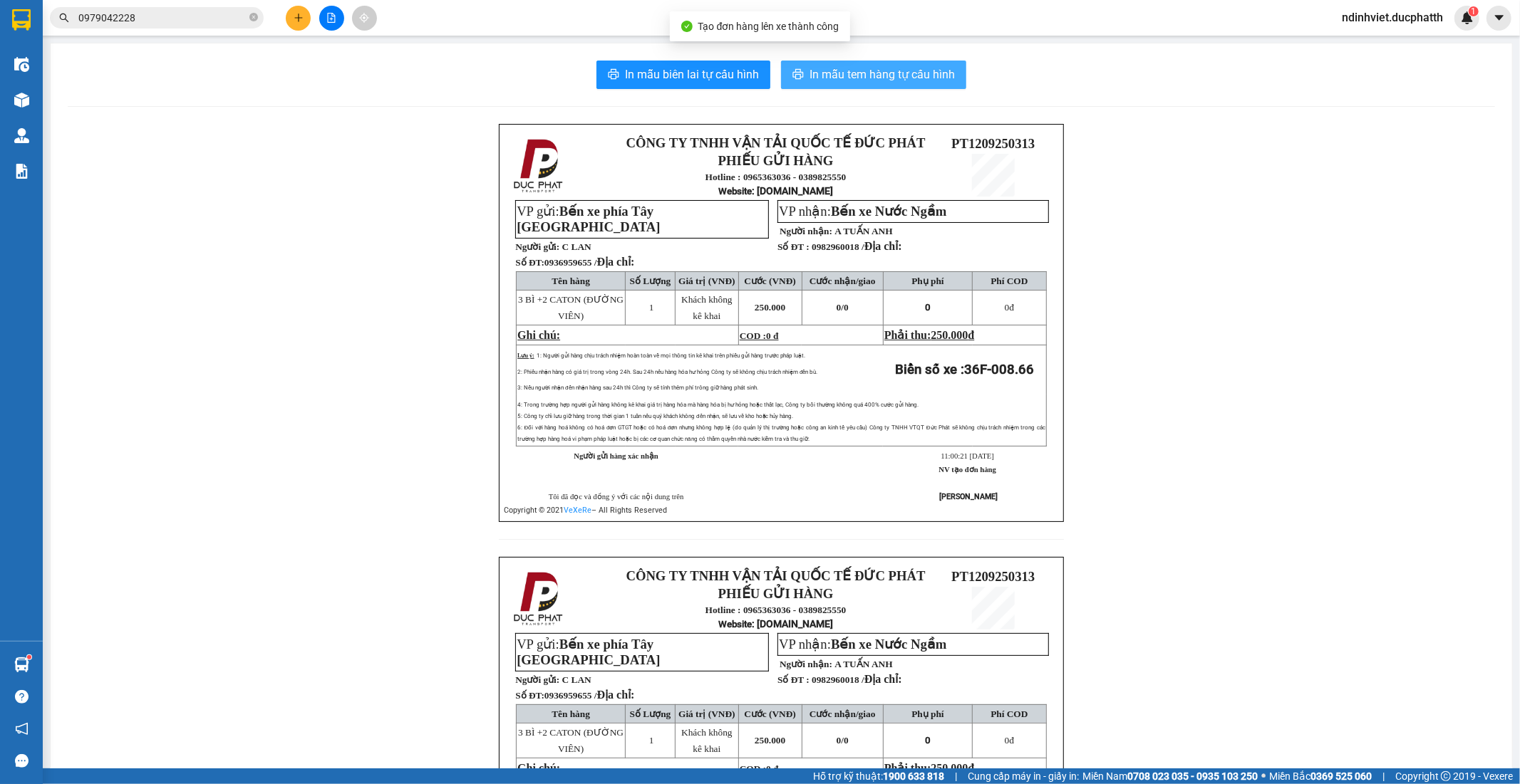
click at [911, 83] on button "In mẫu tem hàng tự cấu hình" at bounding box center [873, 74] width 185 height 28
click at [305, 30] on div at bounding box center [331, 17] width 107 height 25
click at [301, 16] on icon "plus" at bounding box center [298, 17] width 10 height 10
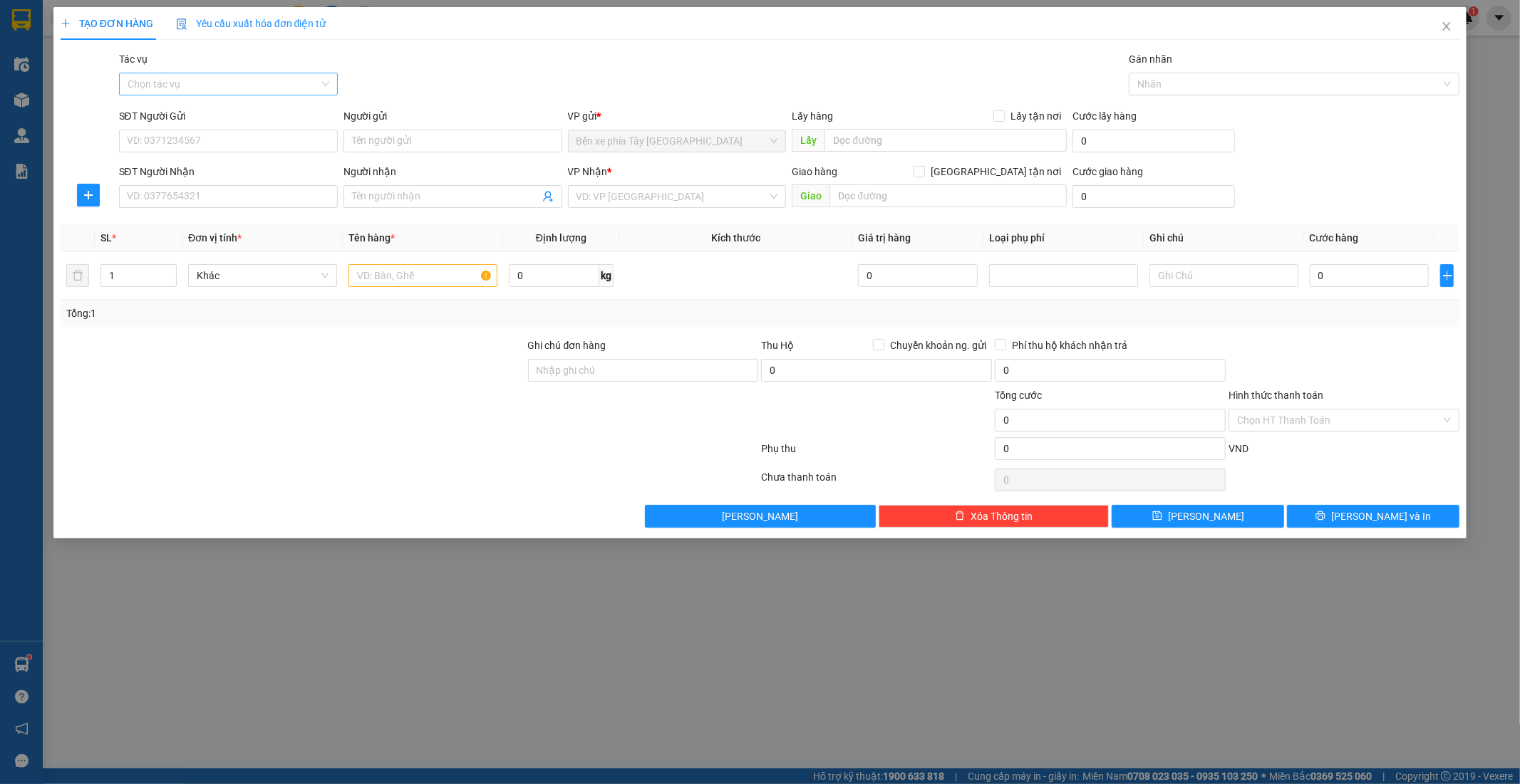
click at [204, 89] on input "Tác vụ" at bounding box center [222, 83] width 191 height 21
click at [187, 112] on div "Nhập hàng lên xe" at bounding box center [228, 112] width 201 height 16
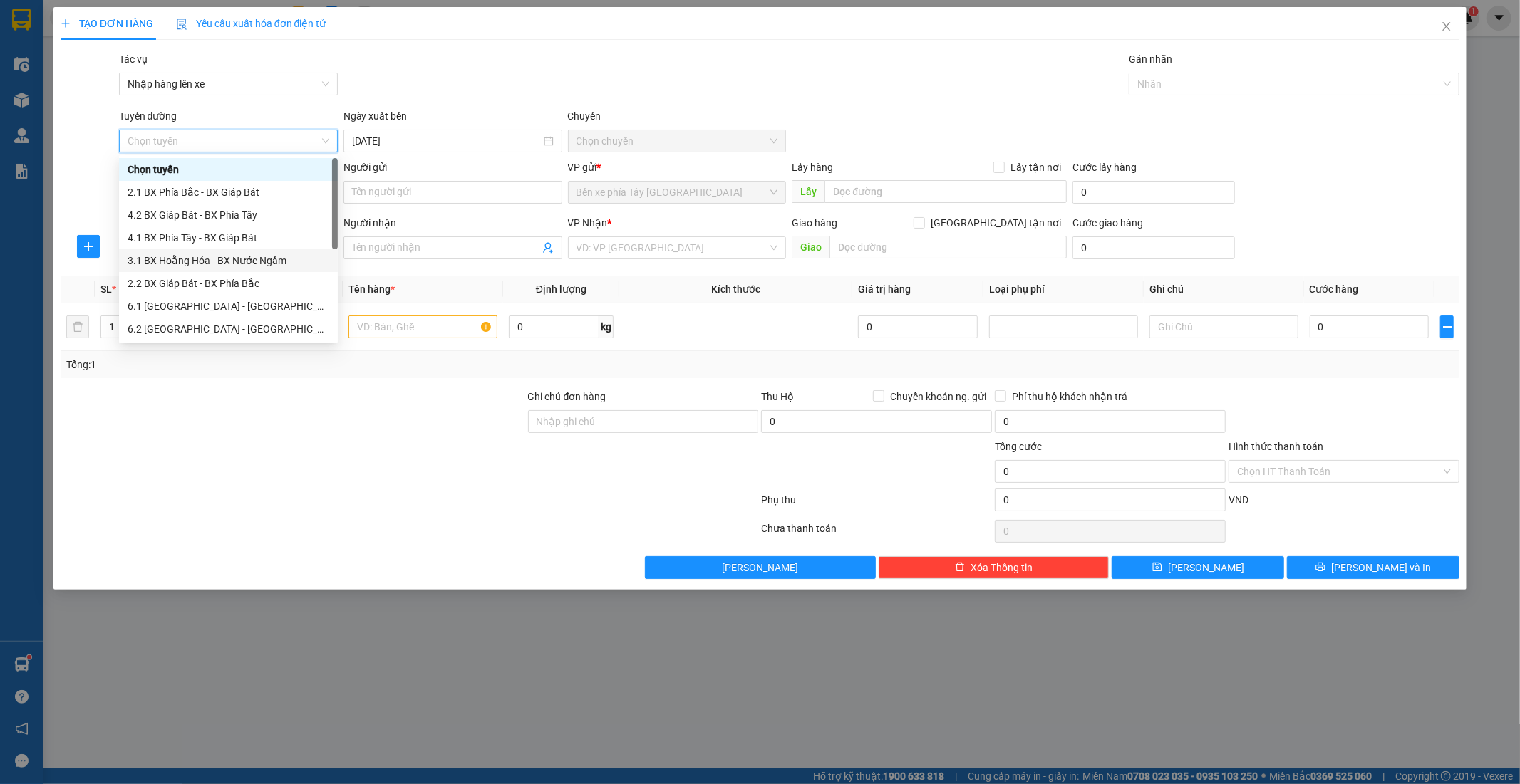
scroll to position [114, 0]
click at [228, 237] on div "1.1 BX Phía Tây - BX Nước Ngầm" at bounding box center [228, 238] width 201 height 16
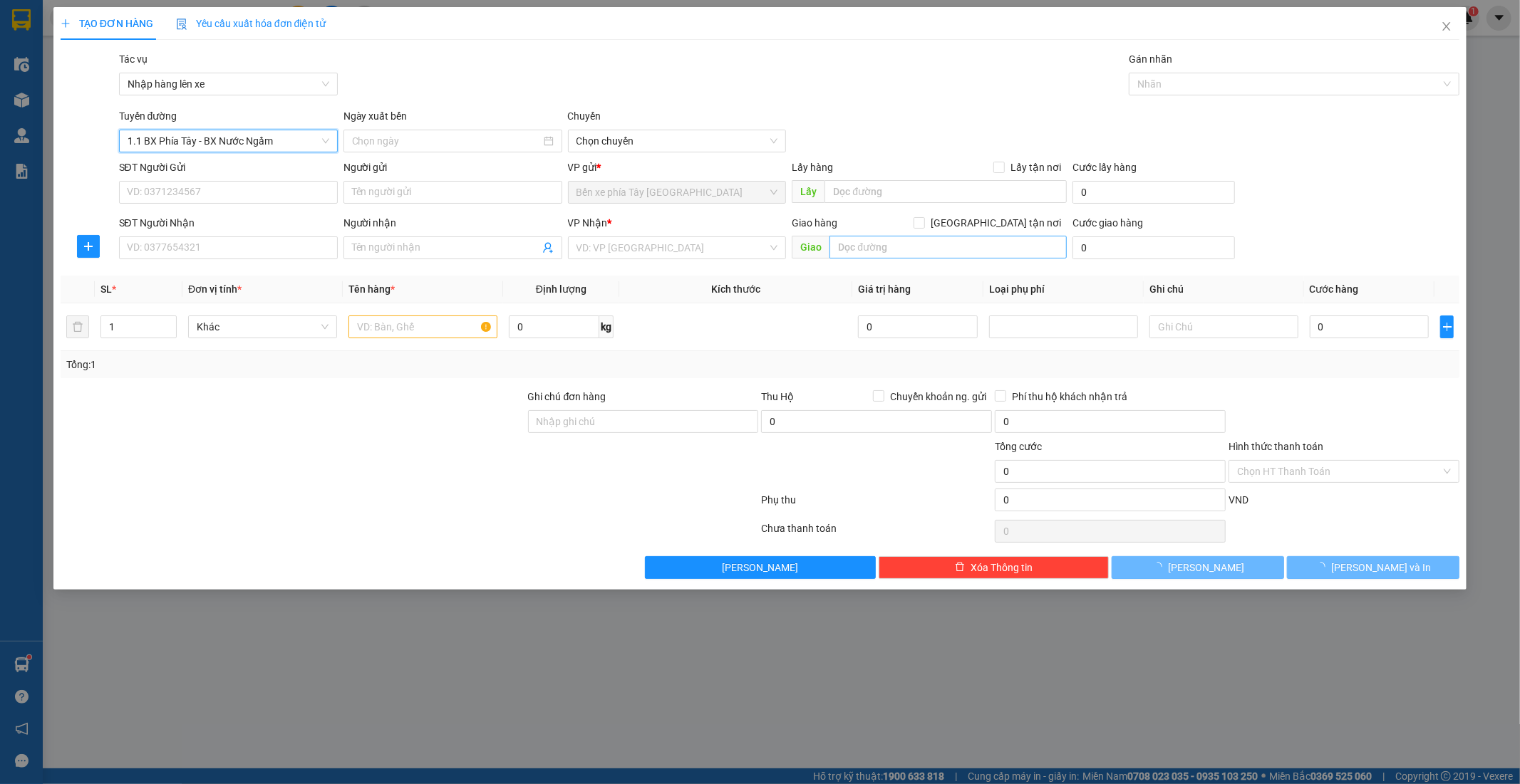
type input "12/09/2025"
click at [1022, 224] on span "Giao tận nơi" at bounding box center [996, 222] width 142 height 16
click at [923, 224] on input "Giao tận nơi" at bounding box center [918, 222] width 10 height 10
checkbox input "true"
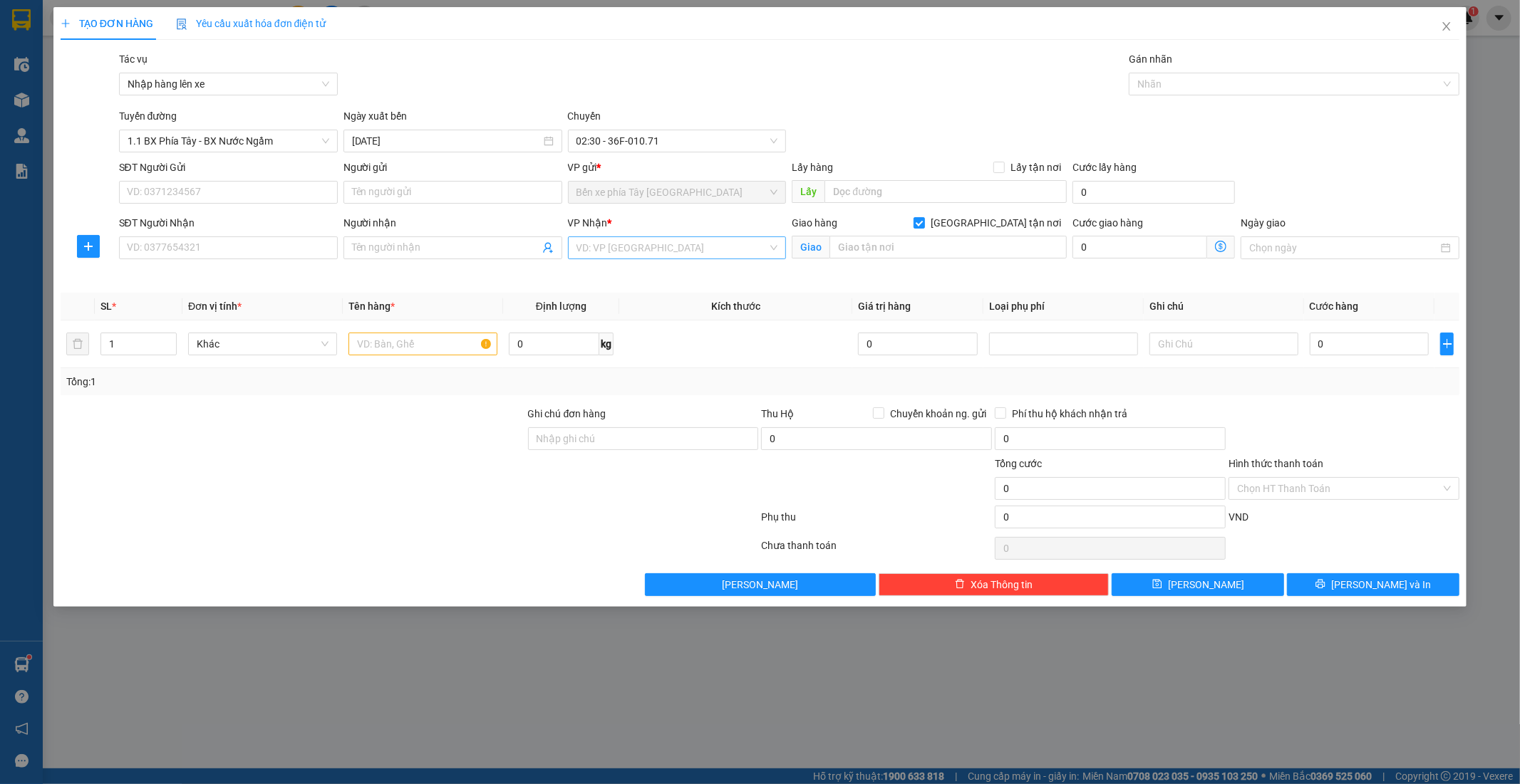
click at [732, 236] on div "VP Nhận *" at bounding box center [677, 225] width 219 height 21
click at [625, 252] on input "search" at bounding box center [672, 247] width 191 height 21
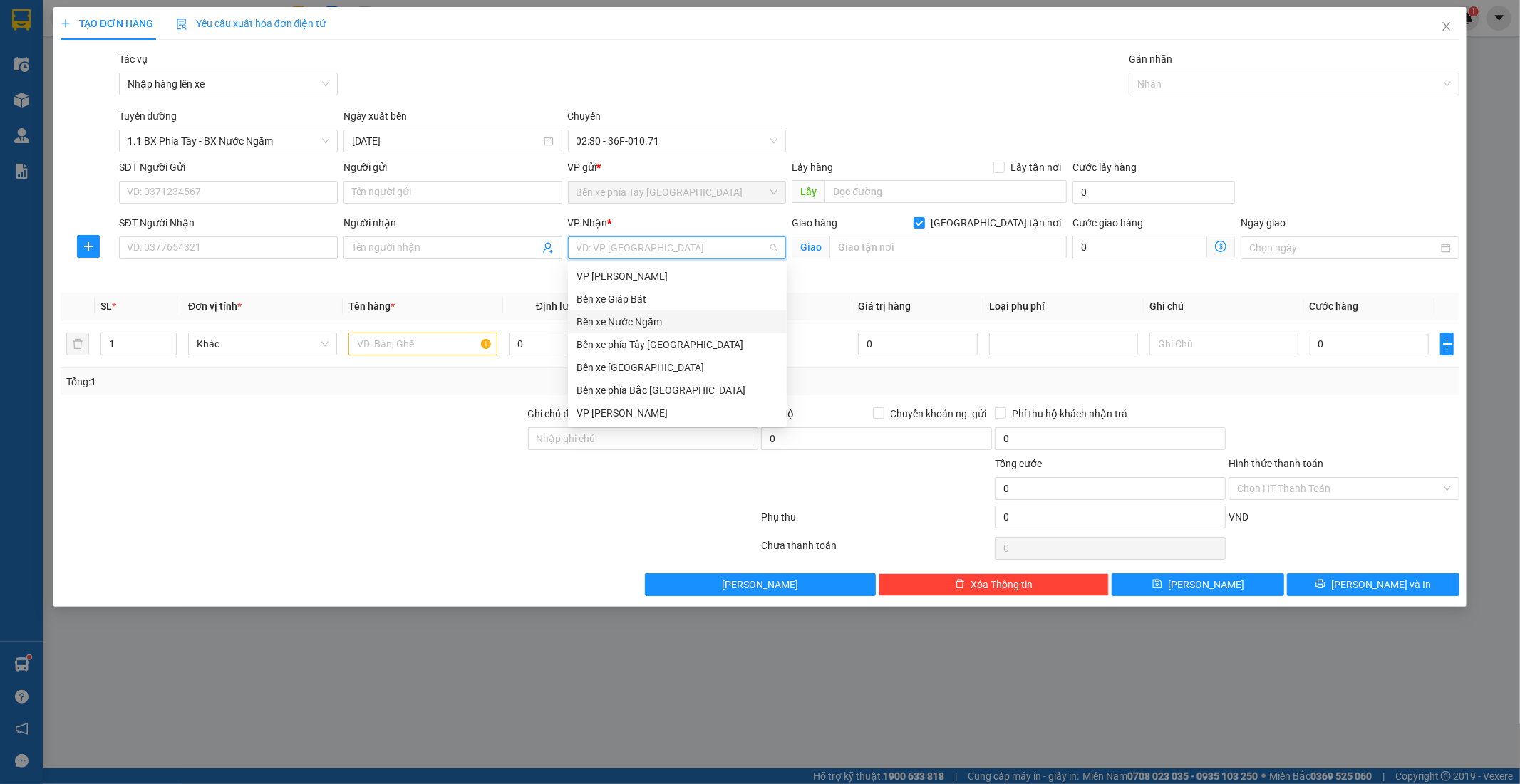
click at [644, 323] on div "Bến xe Nước Ngầm" at bounding box center [677, 321] width 201 height 16
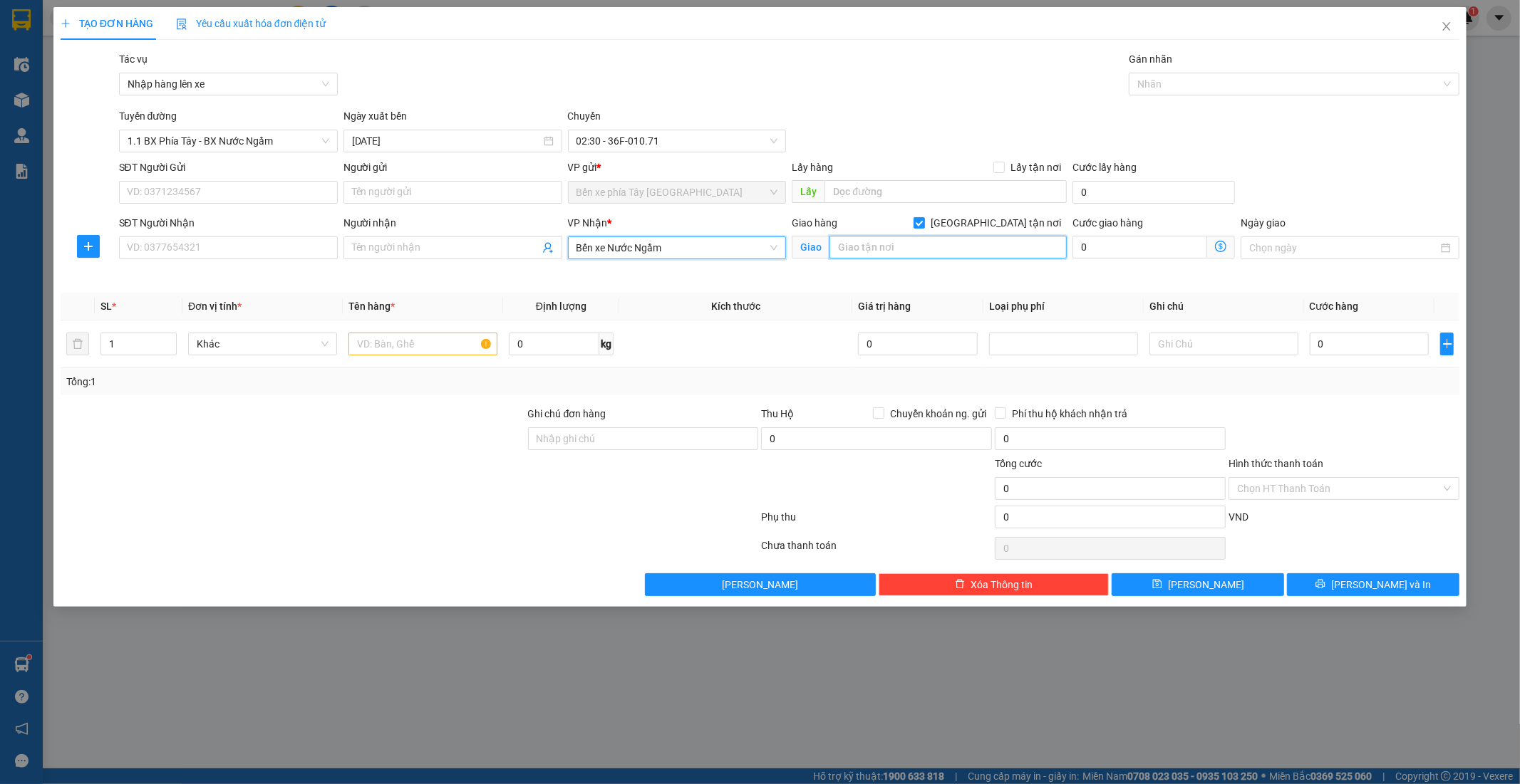
click at [903, 247] on input "text" at bounding box center [947, 247] width 237 height 23
type input "S"
drag, startPoint x: 935, startPoint y: 243, endPoint x: 993, endPoint y: 522, distance: 285.0
click at [935, 247] on input "SA5 VINHOME SMARCITY" at bounding box center [947, 247] width 237 height 23
click at [1000, 250] on input "SA5 VINHOME SMARTCITY" at bounding box center [947, 247] width 237 height 23
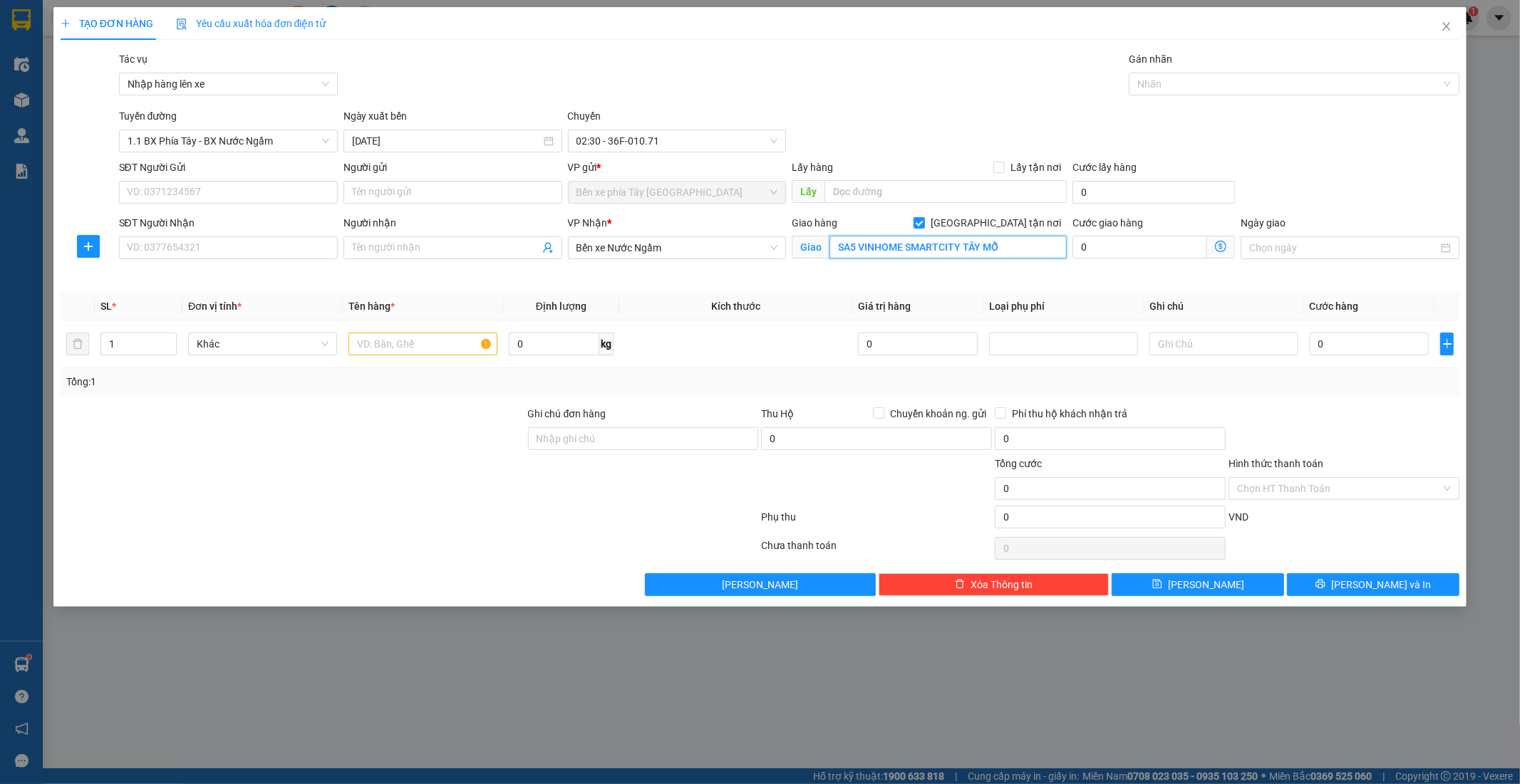
type input "SA5 VINHOME SMARTCITY TÂY MỖ"
click at [1221, 251] on icon "dollar-circle" at bounding box center [1221, 246] width 11 height 11
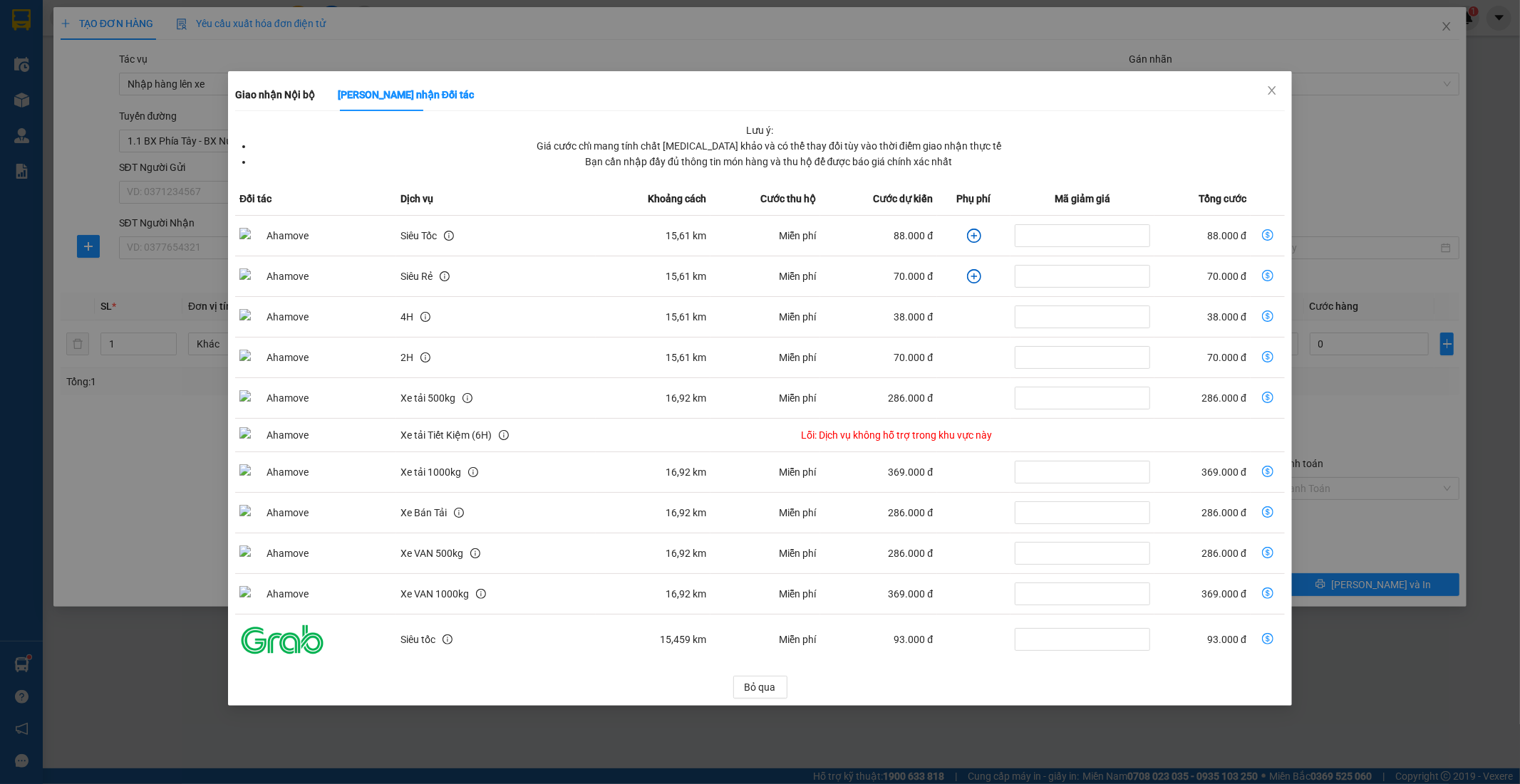
click at [980, 237] on td "dollar-circle" at bounding box center [974, 236] width 73 height 40
click at [972, 237] on icon "plus-circle" at bounding box center [974, 236] width 6 height 6
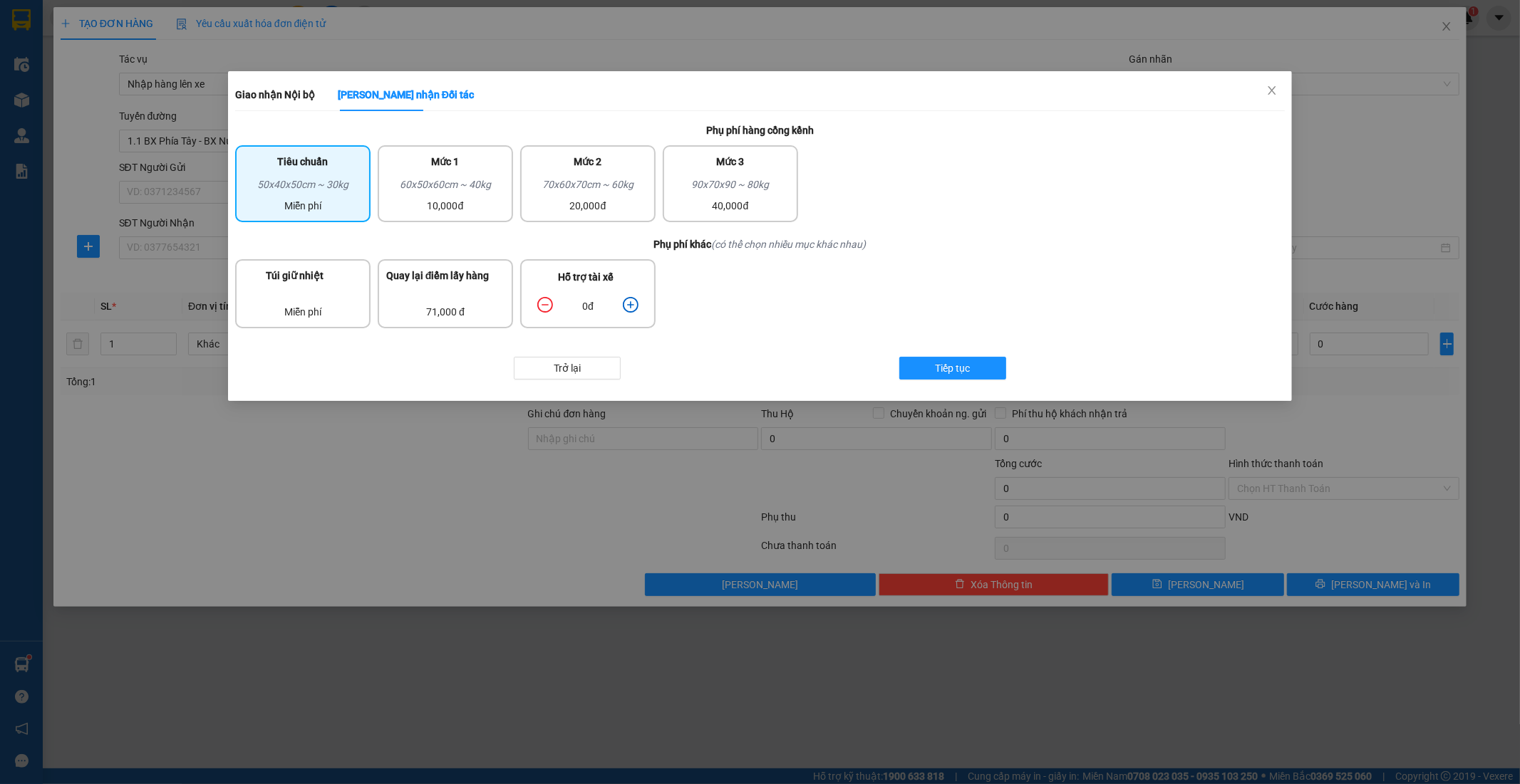
click at [631, 303] on icon "plus-circle" at bounding box center [630, 304] width 6 height 6
click at [545, 304] on icon "minus-circle" at bounding box center [544, 305] width 16 height 16
click at [470, 178] on div "60x50x60cm ~ 40kg" at bounding box center [445, 187] width 118 height 21
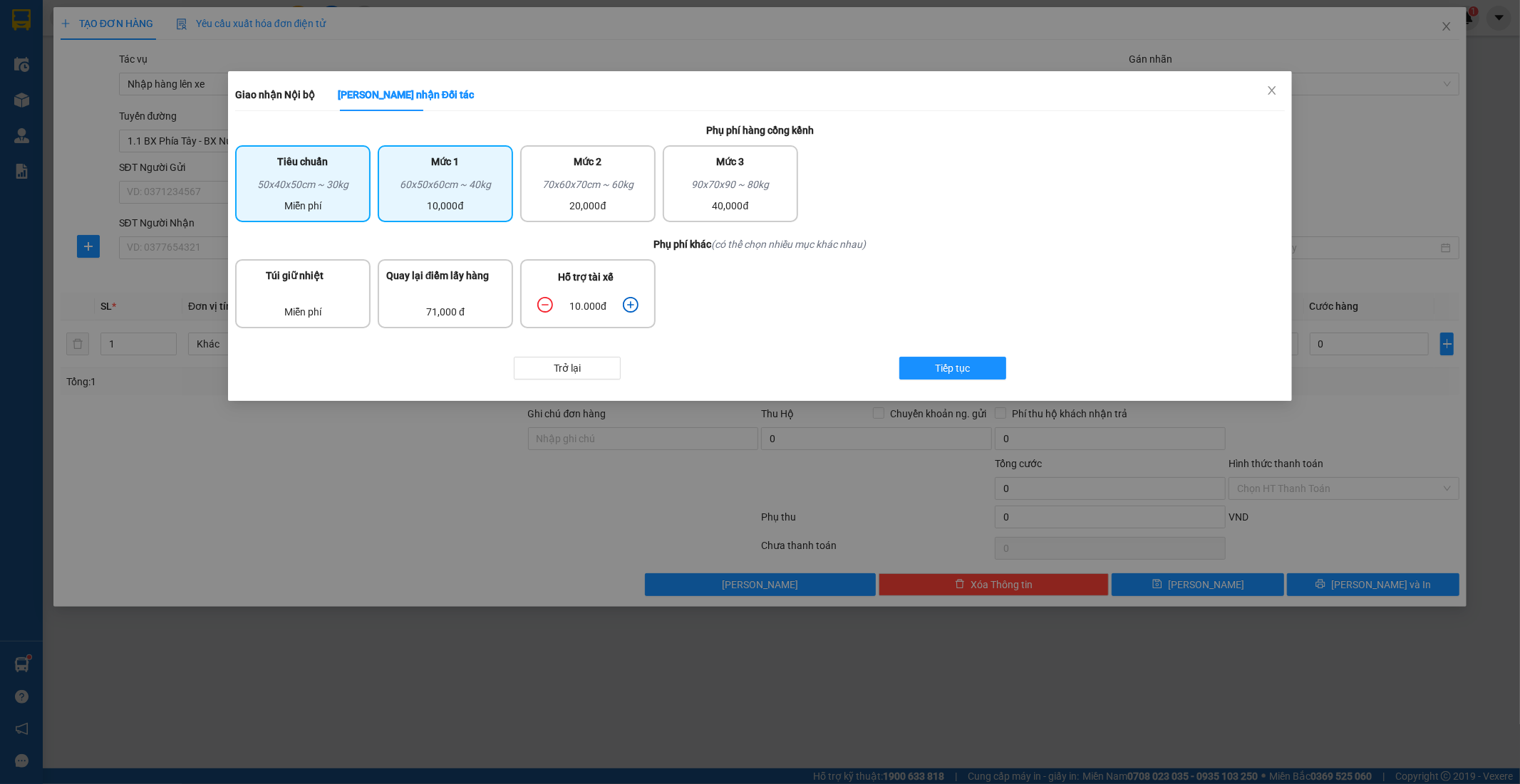
click at [318, 191] on div "50x40x50cm ~ 30kg" at bounding box center [302, 187] width 118 height 21
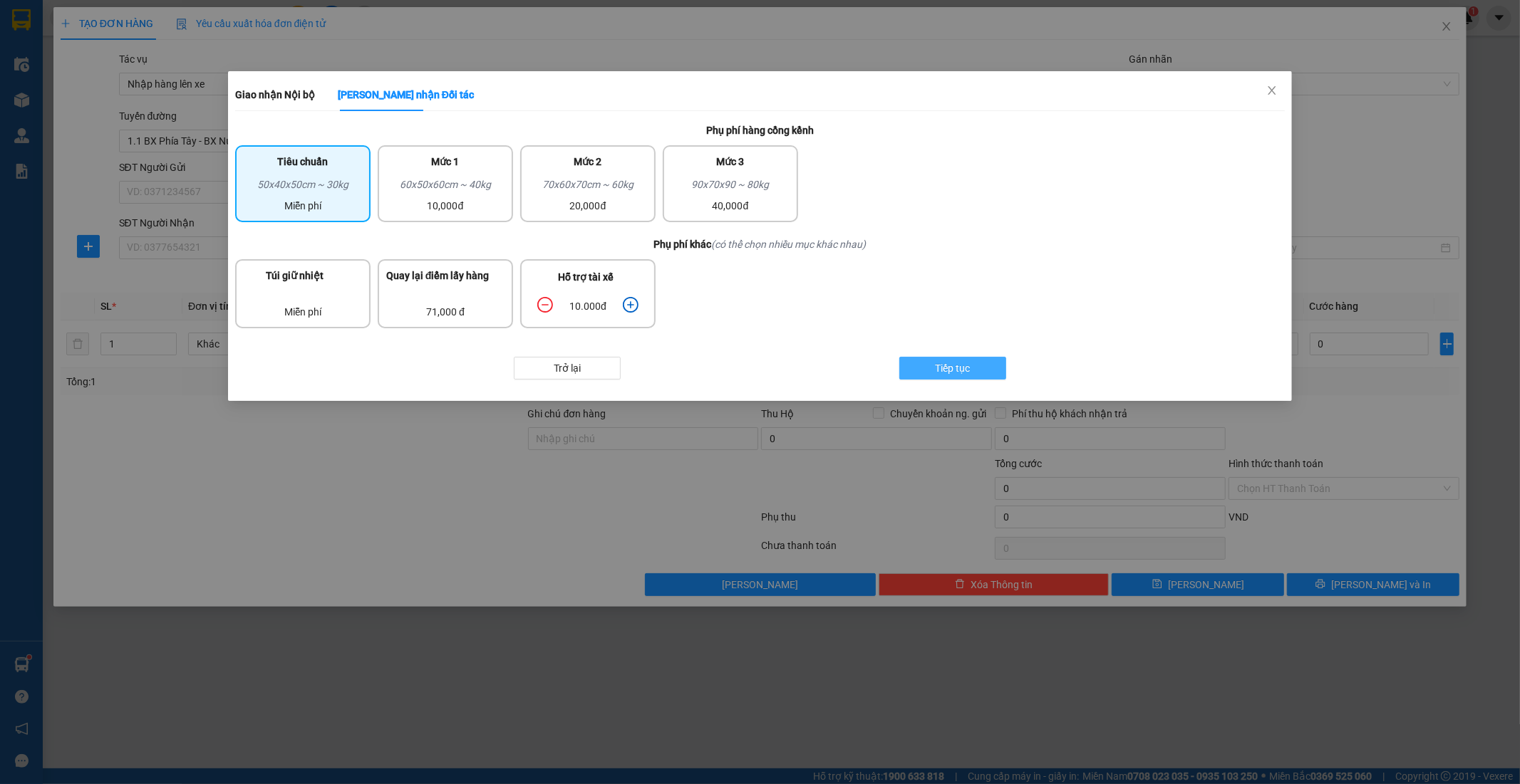
click at [962, 360] on span "Tiếp tục" at bounding box center [953, 368] width 35 height 16
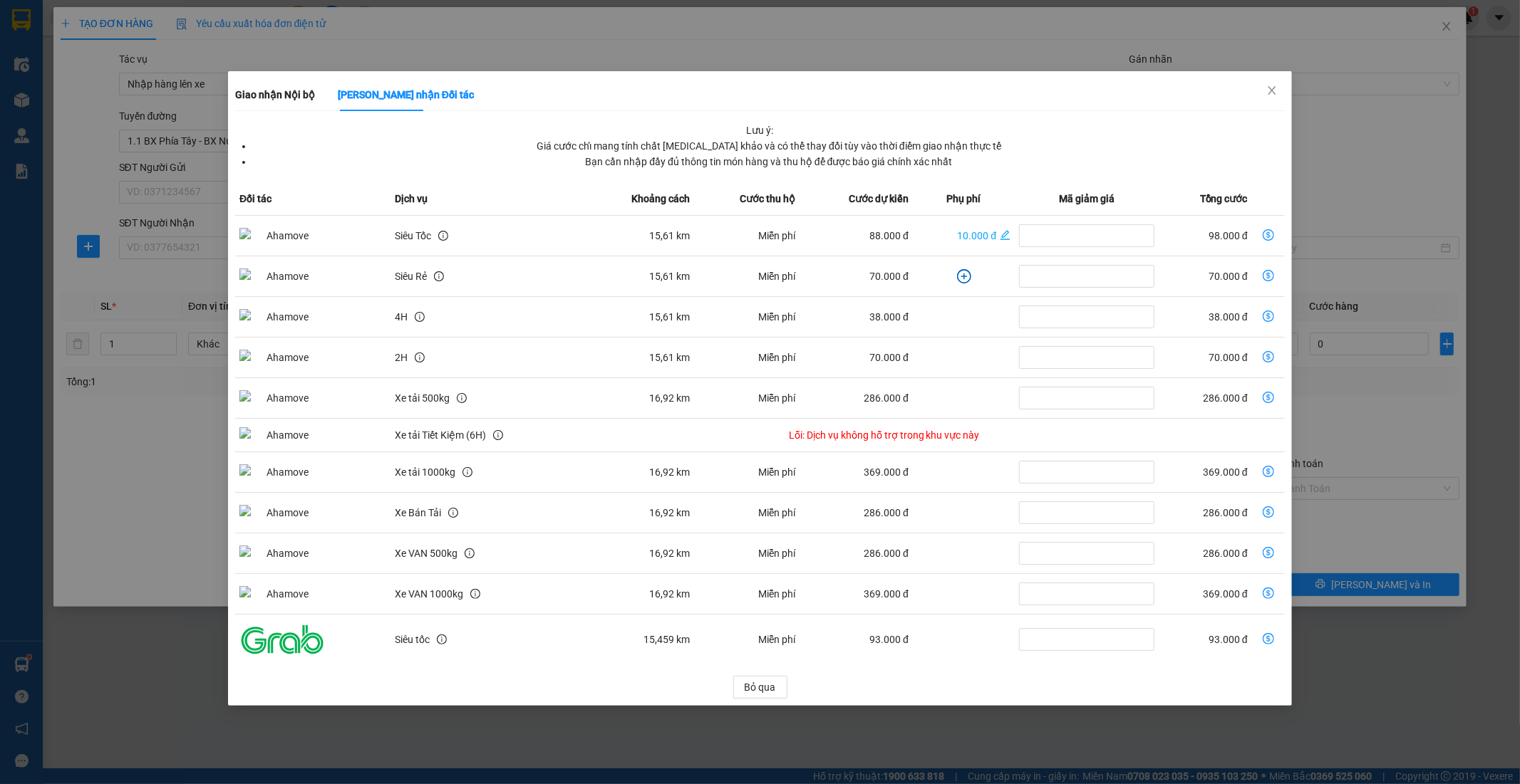
click at [1260, 235] on td "dollar-circle" at bounding box center [1268, 236] width 33 height 40
click at [1266, 238] on icon "dollar-circle" at bounding box center [1268, 235] width 11 height 11
type input "98.000"
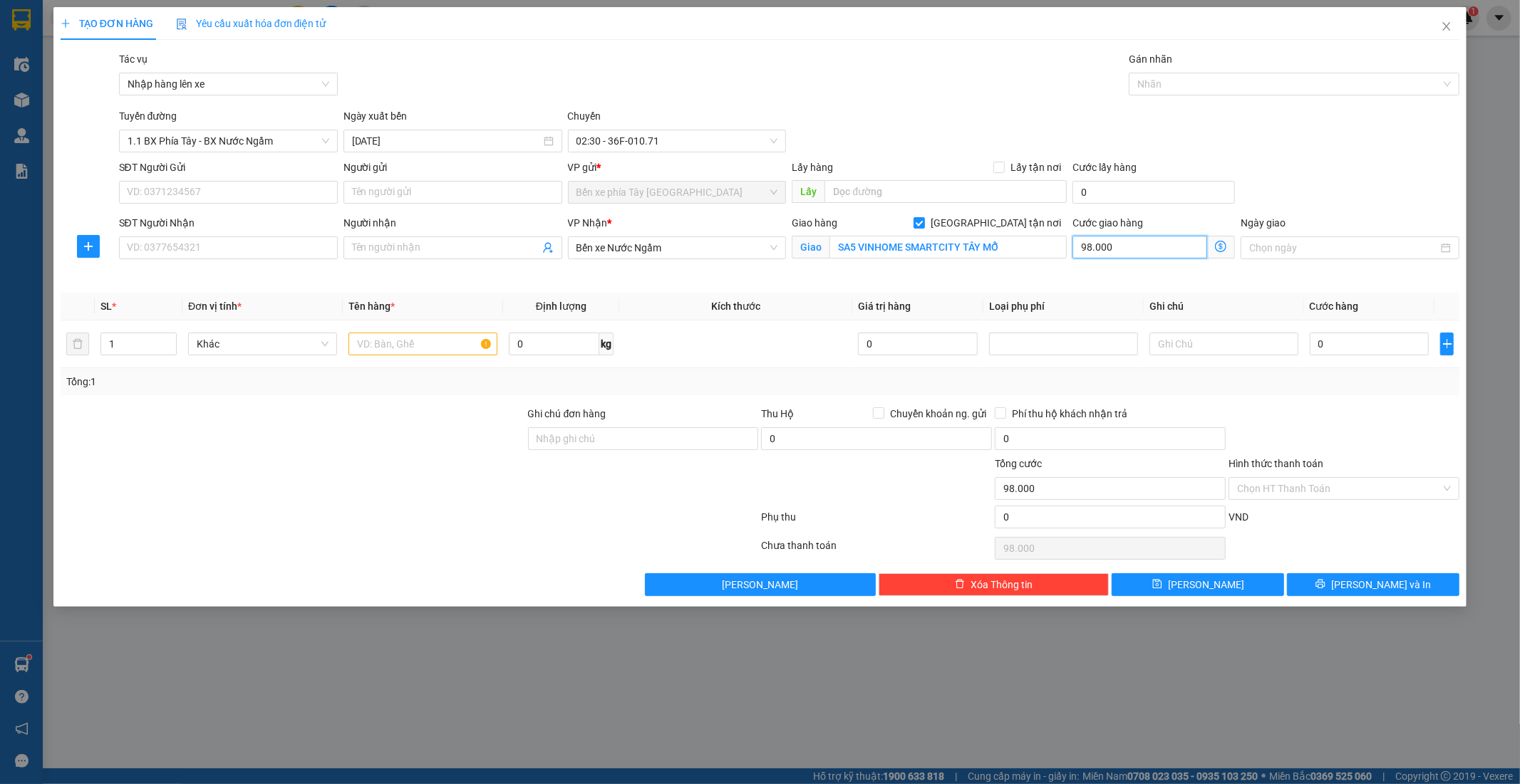
click at [1159, 254] on input "98.000" at bounding box center [1139, 247] width 135 height 23
type input "1"
type input "10"
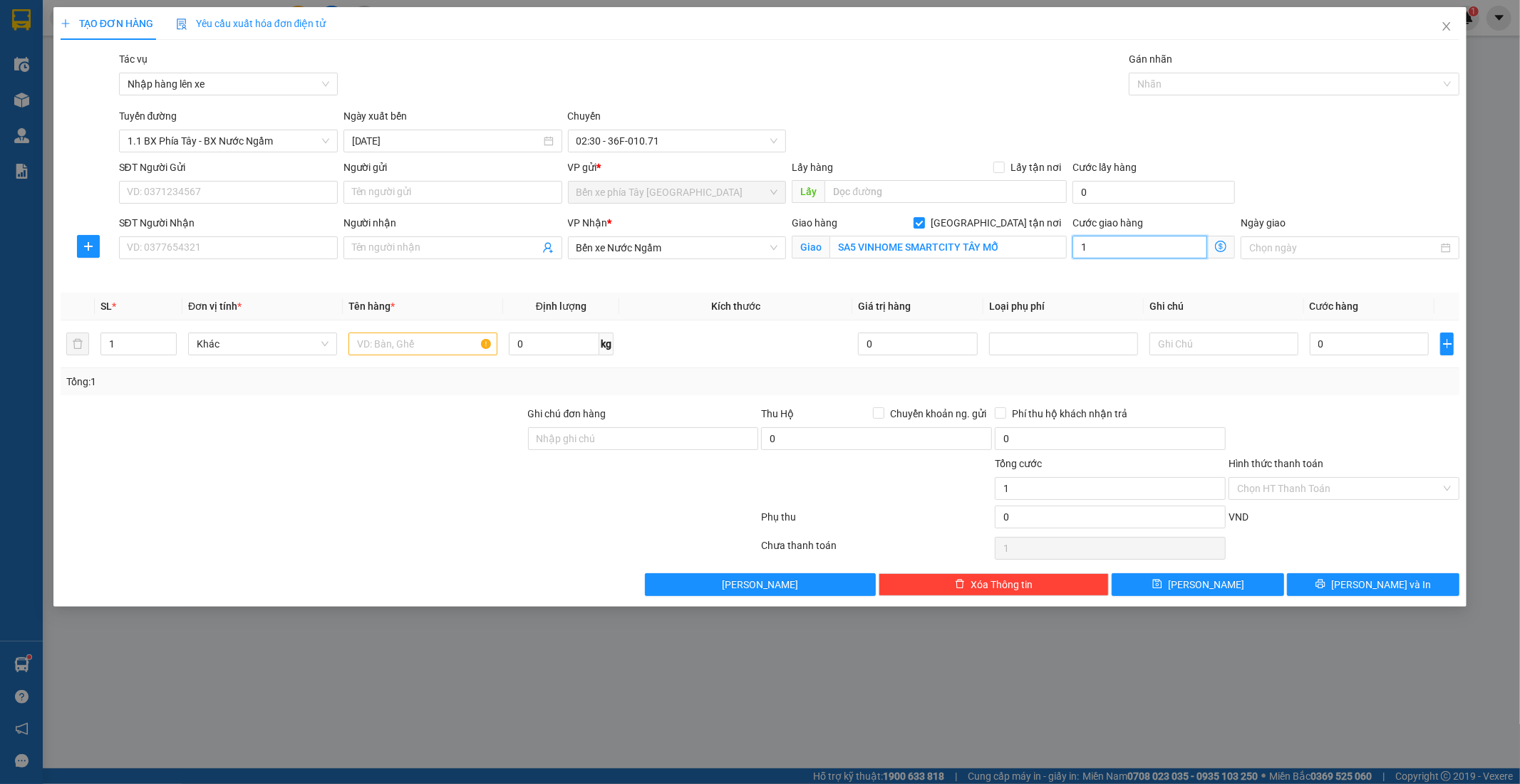
type input "10"
type input "100"
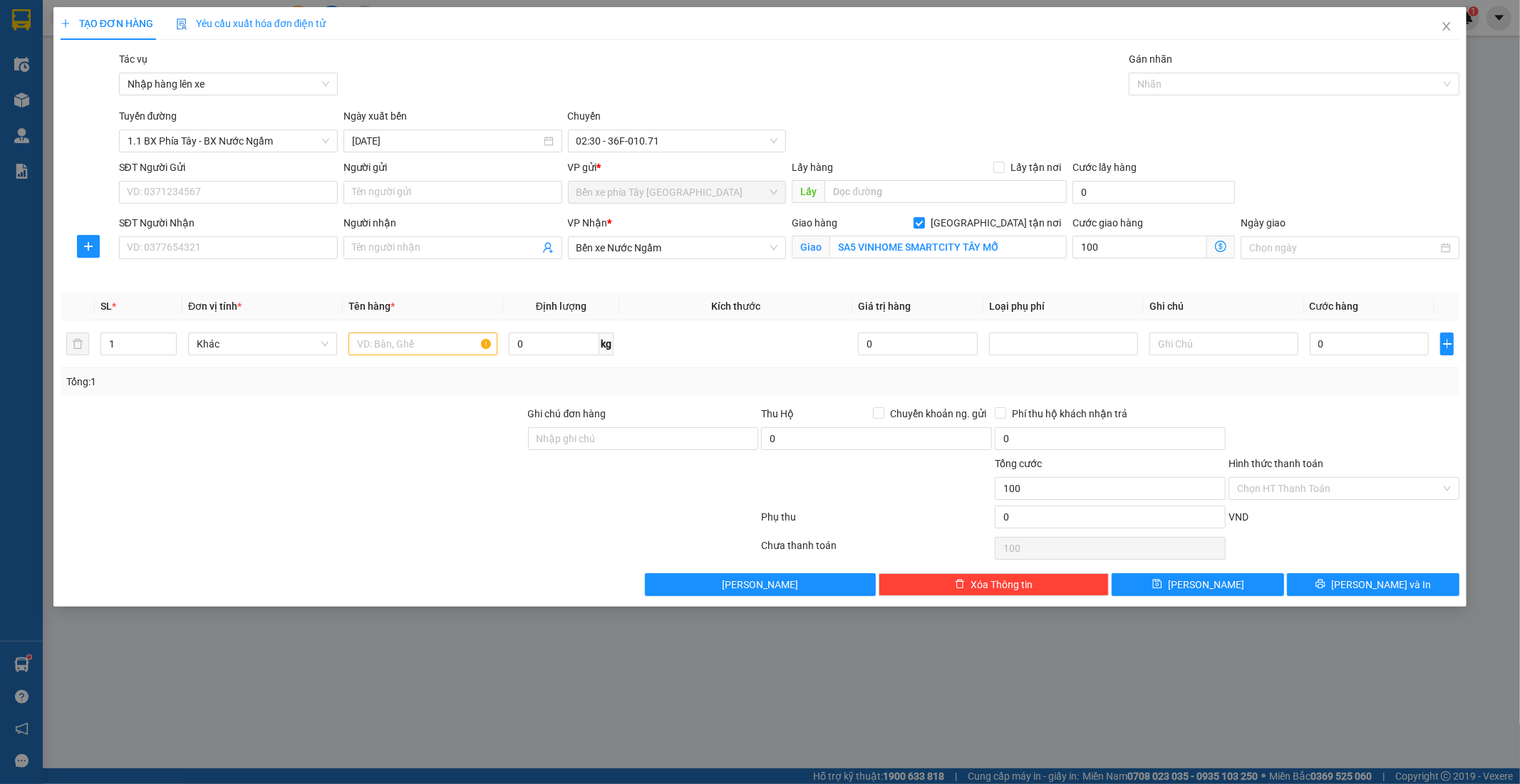
type input "100.000"
click at [1326, 150] on div "Tuyến đường 1.1 BX Phía Tây - BX Nước Ngầm Ngày xuất bến 12/09/2025 Chuyến 02:3…" at bounding box center [790, 130] width 1347 height 44
click at [1354, 349] on input "0" at bounding box center [1369, 344] width 120 height 23
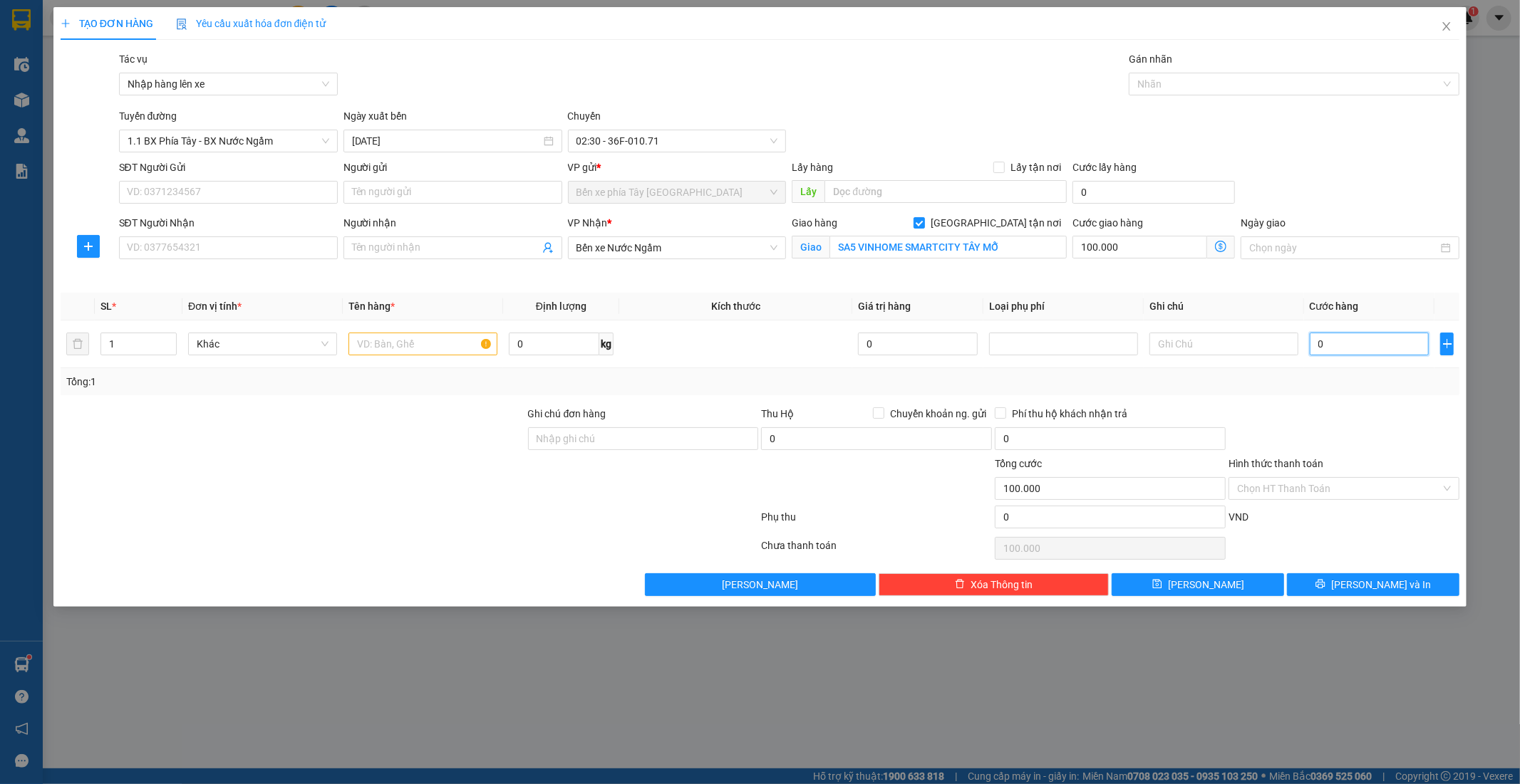
type input "4"
type input "100.004"
type input "40"
type input "100.040"
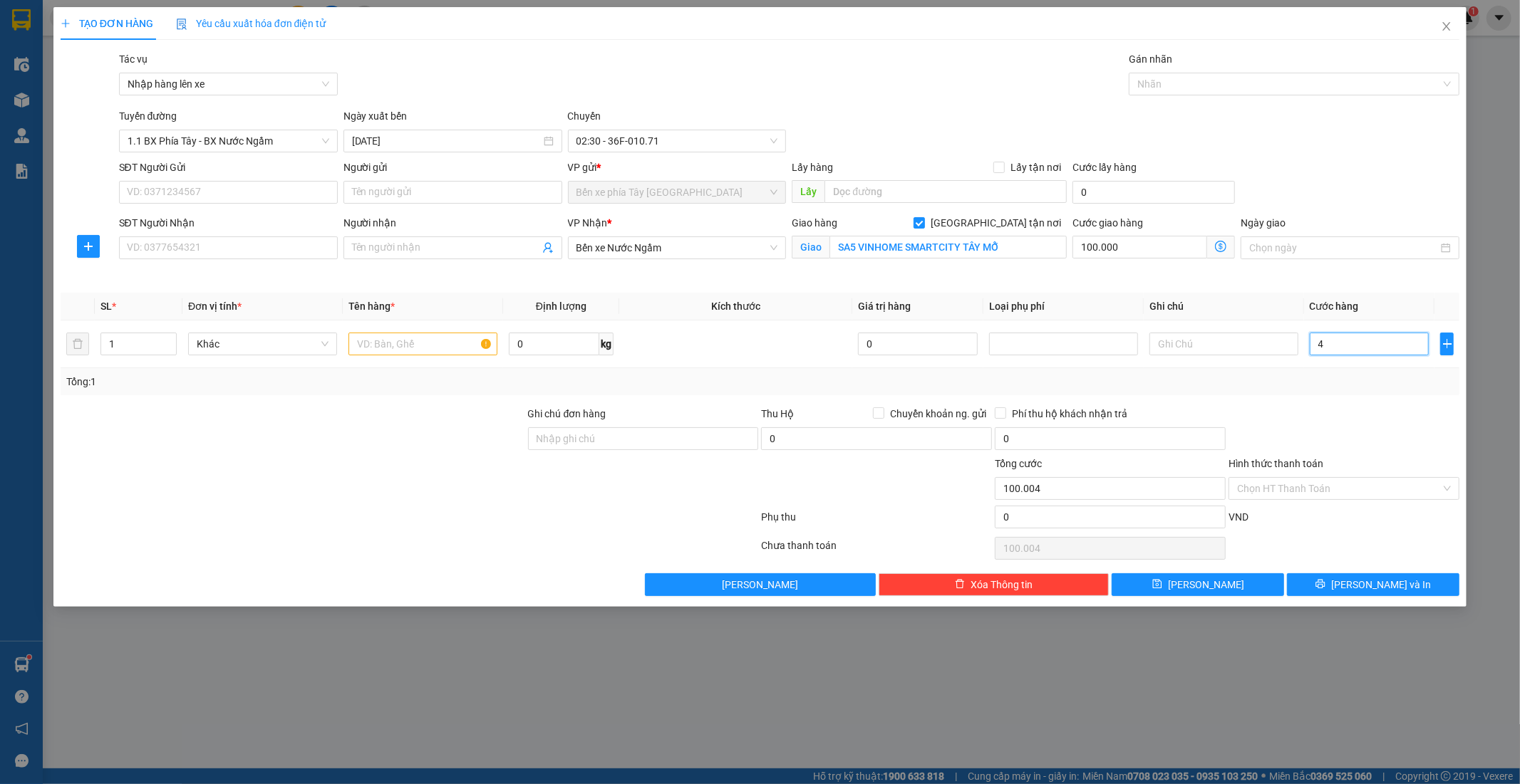
type input "100.040"
type input "40.000"
type input "140.000"
click at [1356, 416] on div at bounding box center [1343, 431] width 233 height 50
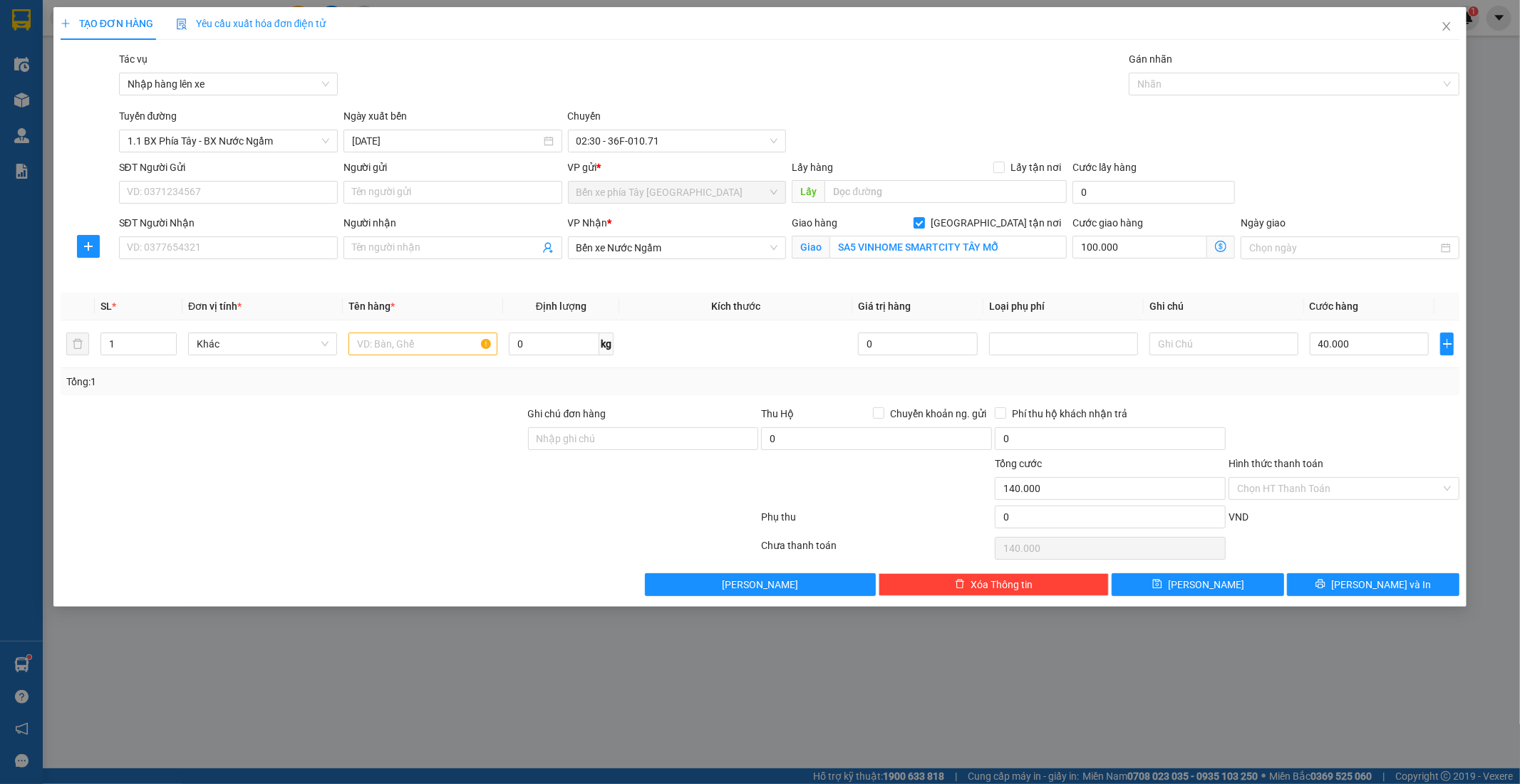
drag, startPoint x: 465, startPoint y: 409, endPoint x: 424, endPoint y: 389, distance: 45.6
click at [456, 409] on div at bounding box center [293, 431] width 468 height 50
click at [241, 254] on input "SĐT Người Nhận" at bounding box center [228, 248] width 219 height 23
click at [267, 242] on input "SĐT Người Nhận" at bounding box center [228, 248] width 219 height 23
type input "0879126333"
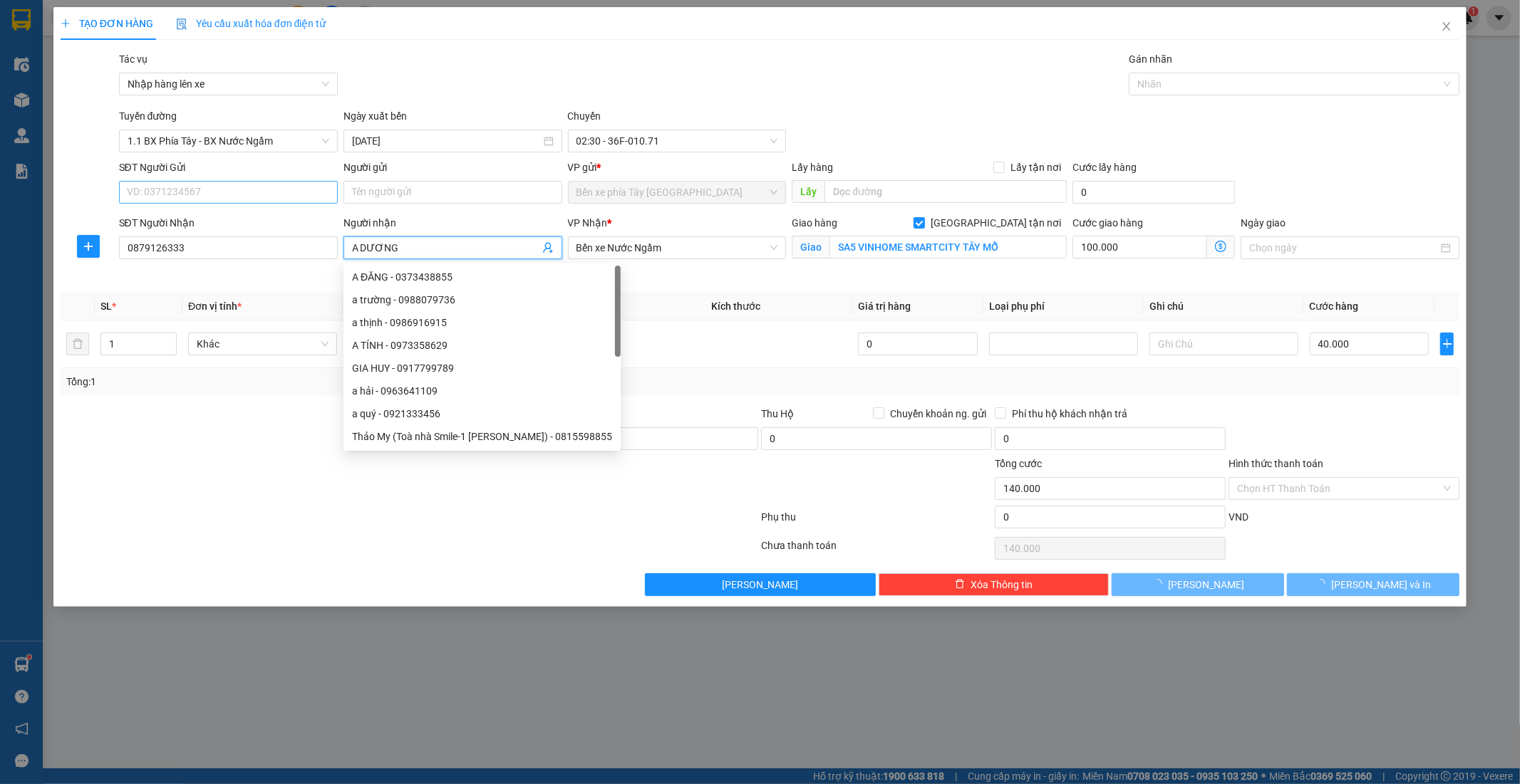
type input "A DƯƠNG"
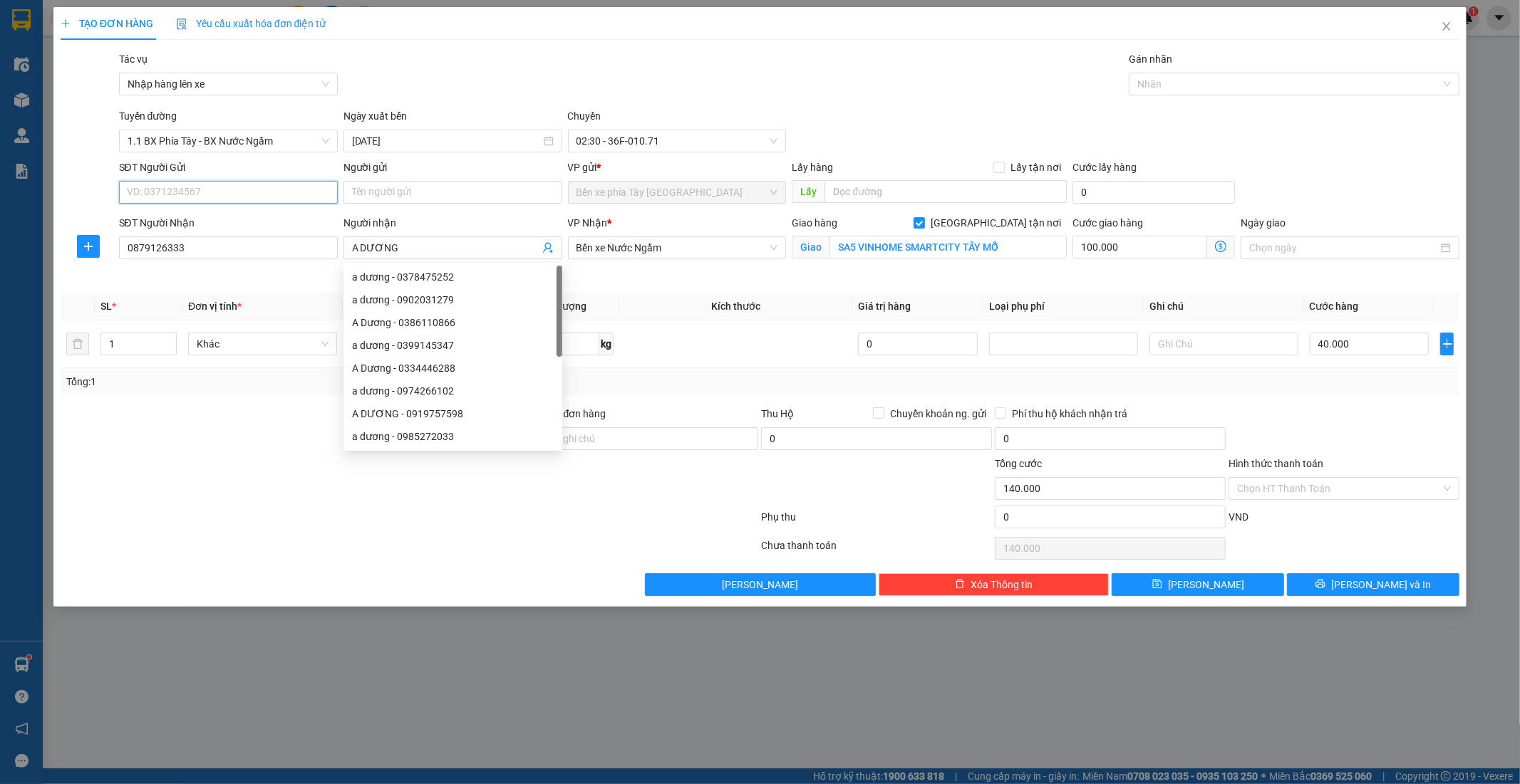
click at [221, 188] on input "SĐT Người Gửi" at bounding box center [228, 192] width 219 height 23
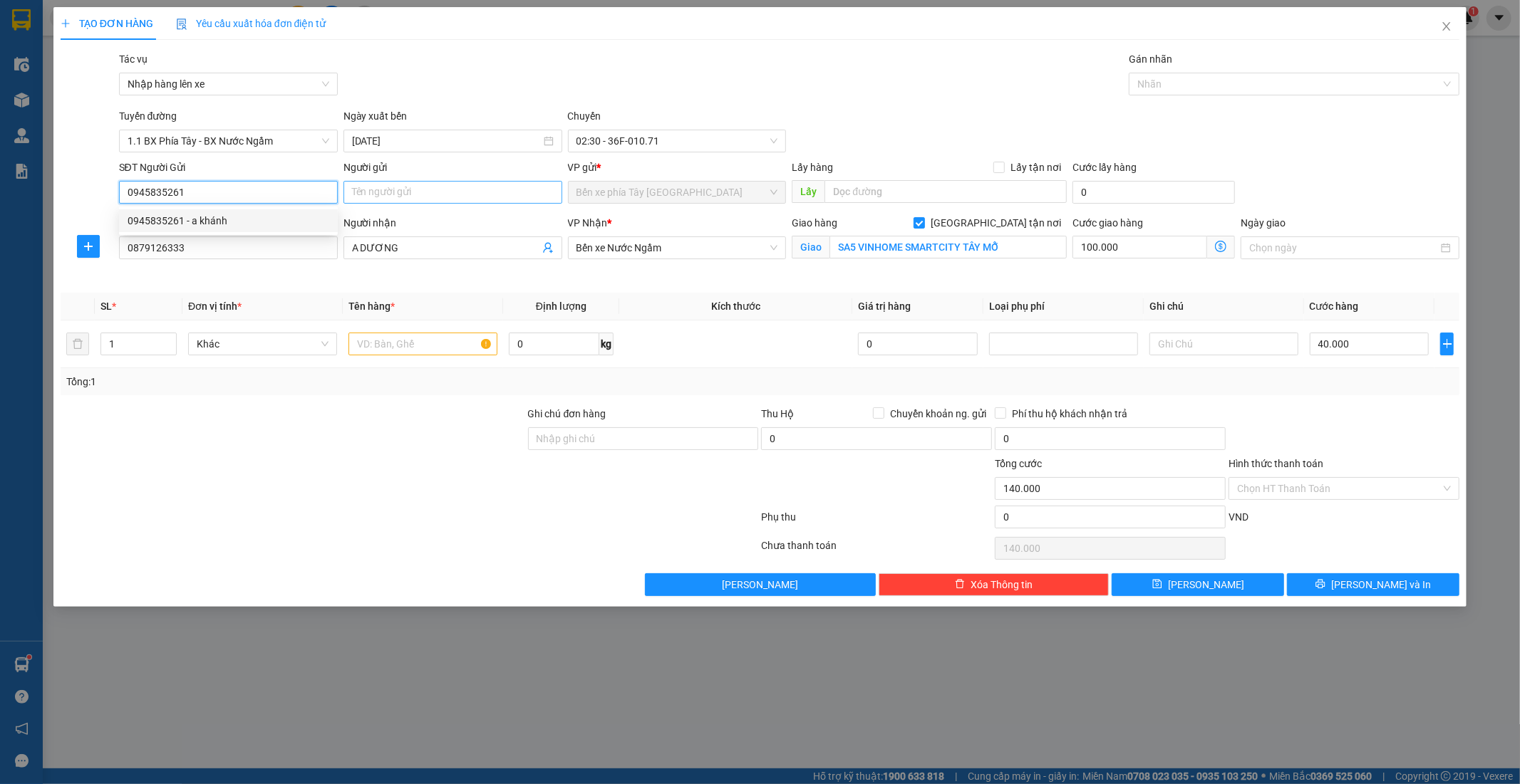
type input "0945835261"
click at [419, 182] on input "Người gửi" at bounding box center [452, 192] width 219 height 23
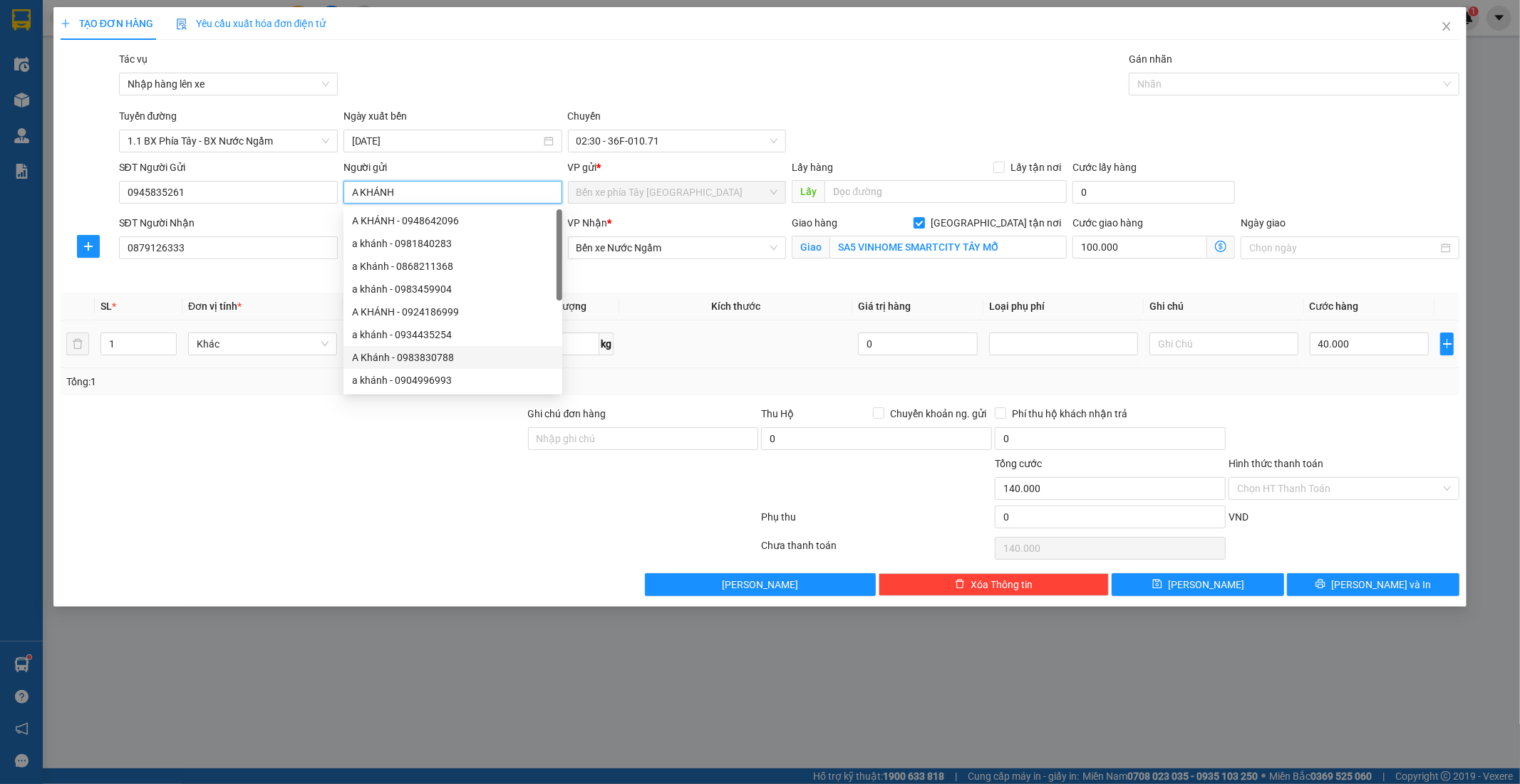
type input "A KHÁNH"
click at [286, 424] on div at bounding box center [293, 431] width 468 height 50
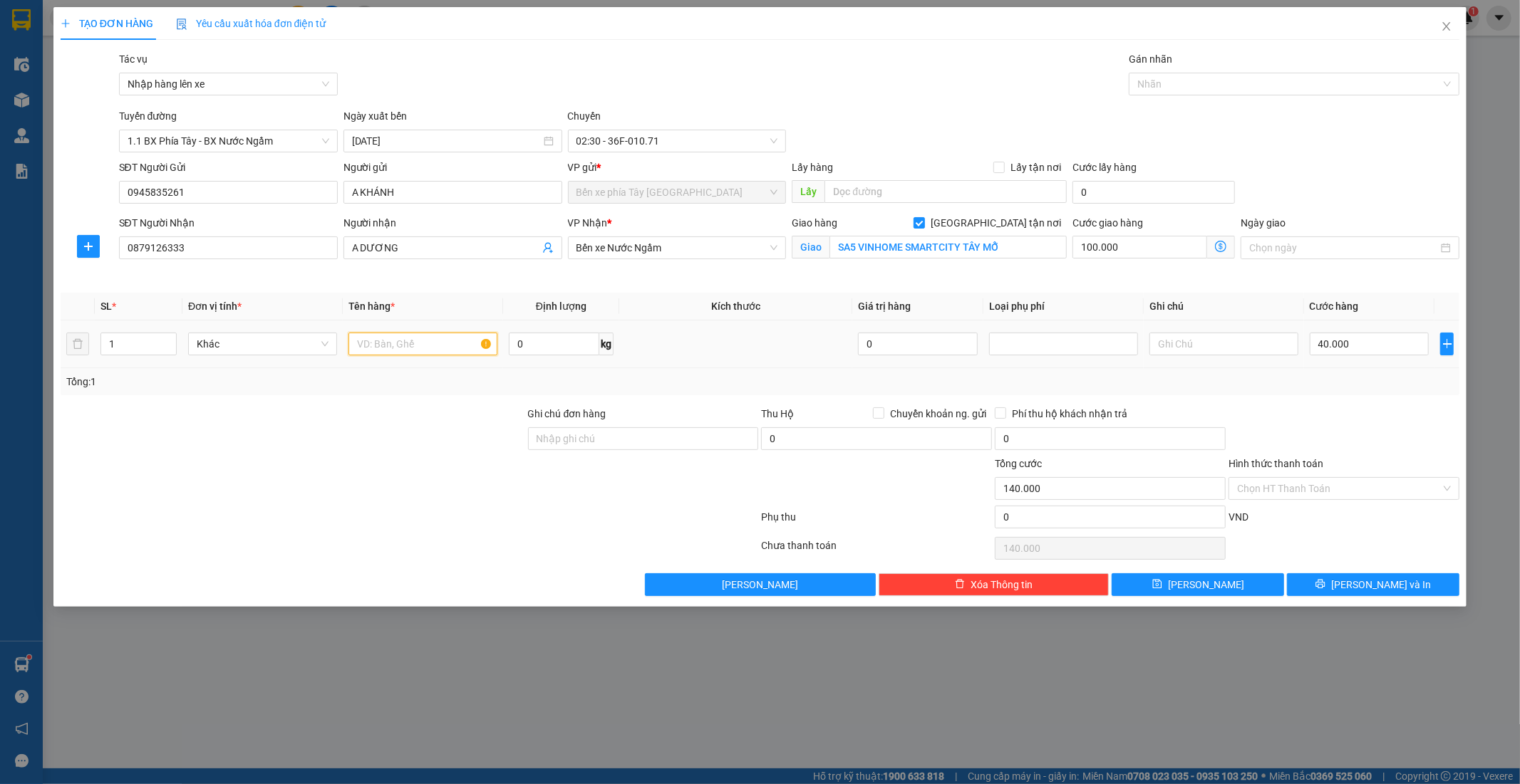
click at [378, 340] on input "text" at bounding box center [423, 344] width 149 height 23
type input "d"
type input "đèn tròn"
click at [1209, 371] on div "Tổng: 1" at bounding box center [760, 382] width 1399 height 27
click at [694, 166] on div "VP gửi *" at bounding box center [677, 166] width 219 height 16
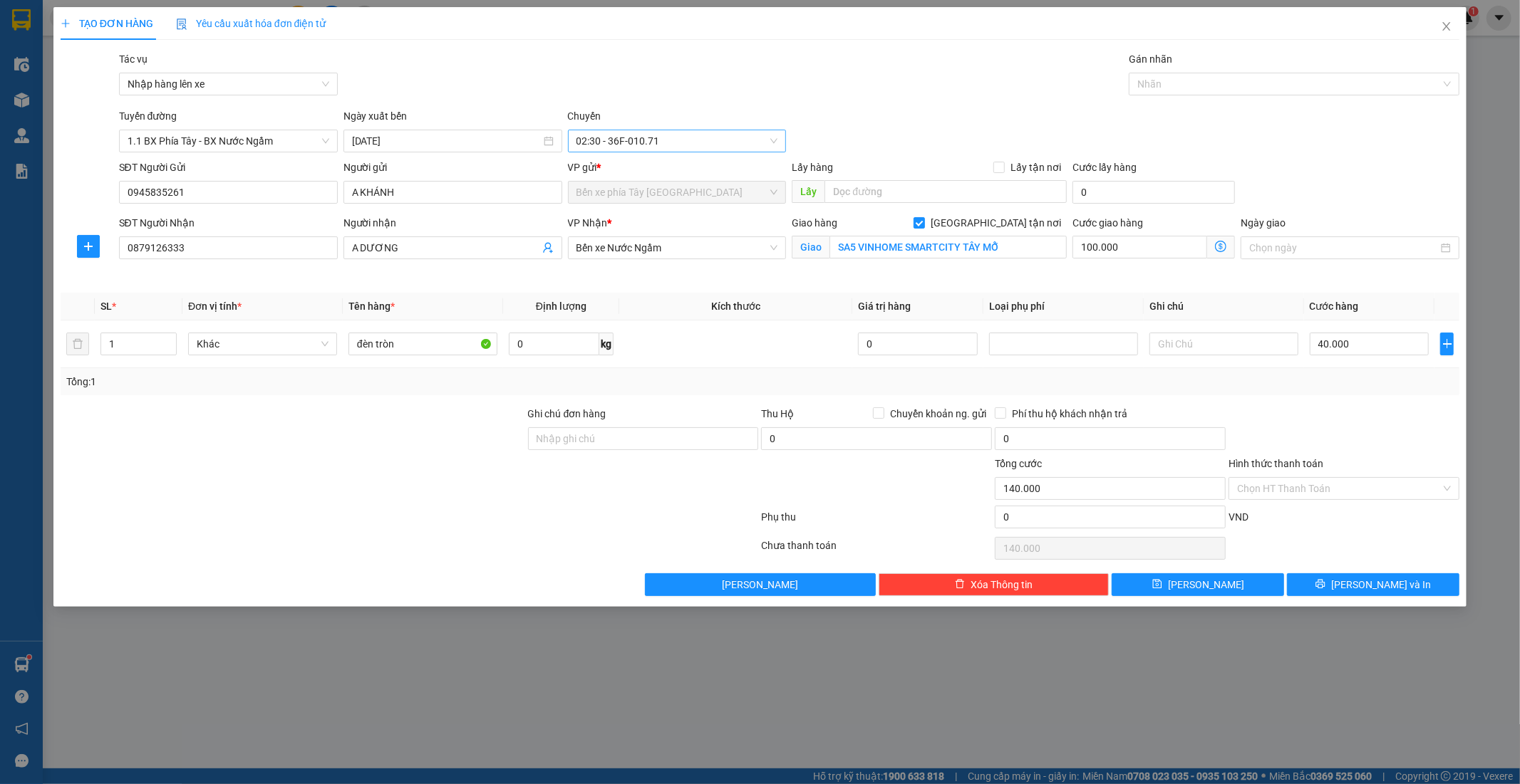
click at [704, 146] on span "02:30 - 36F-010.71" at bounding box center [677, 141] width 201 height 21
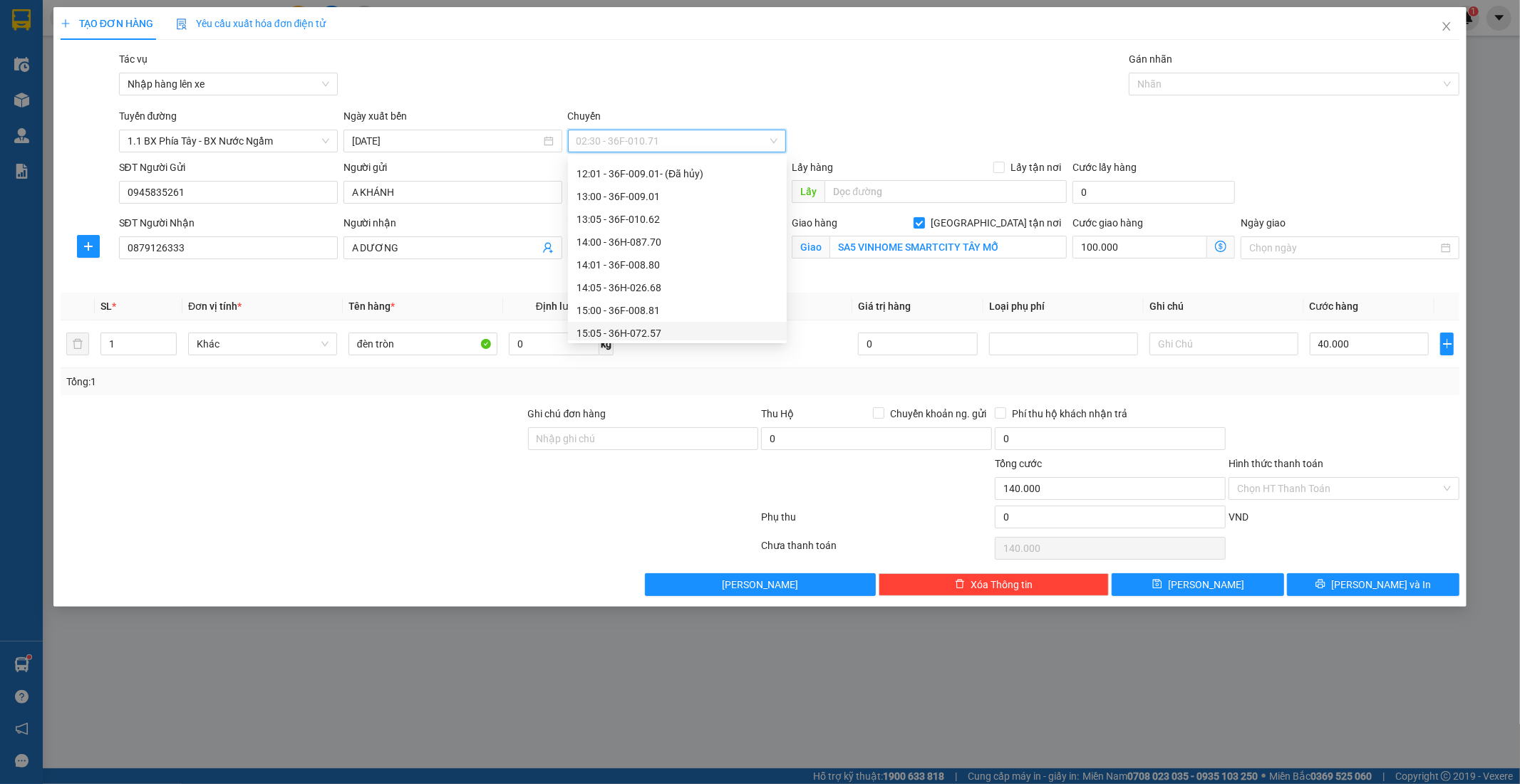
click at [803, 284] on div "Transit Pickup Surcharge Ids Transit Deliver Surcharge Ids Transit Deliver Surc…" at bounding box center [760, 324] width 1399 height 545
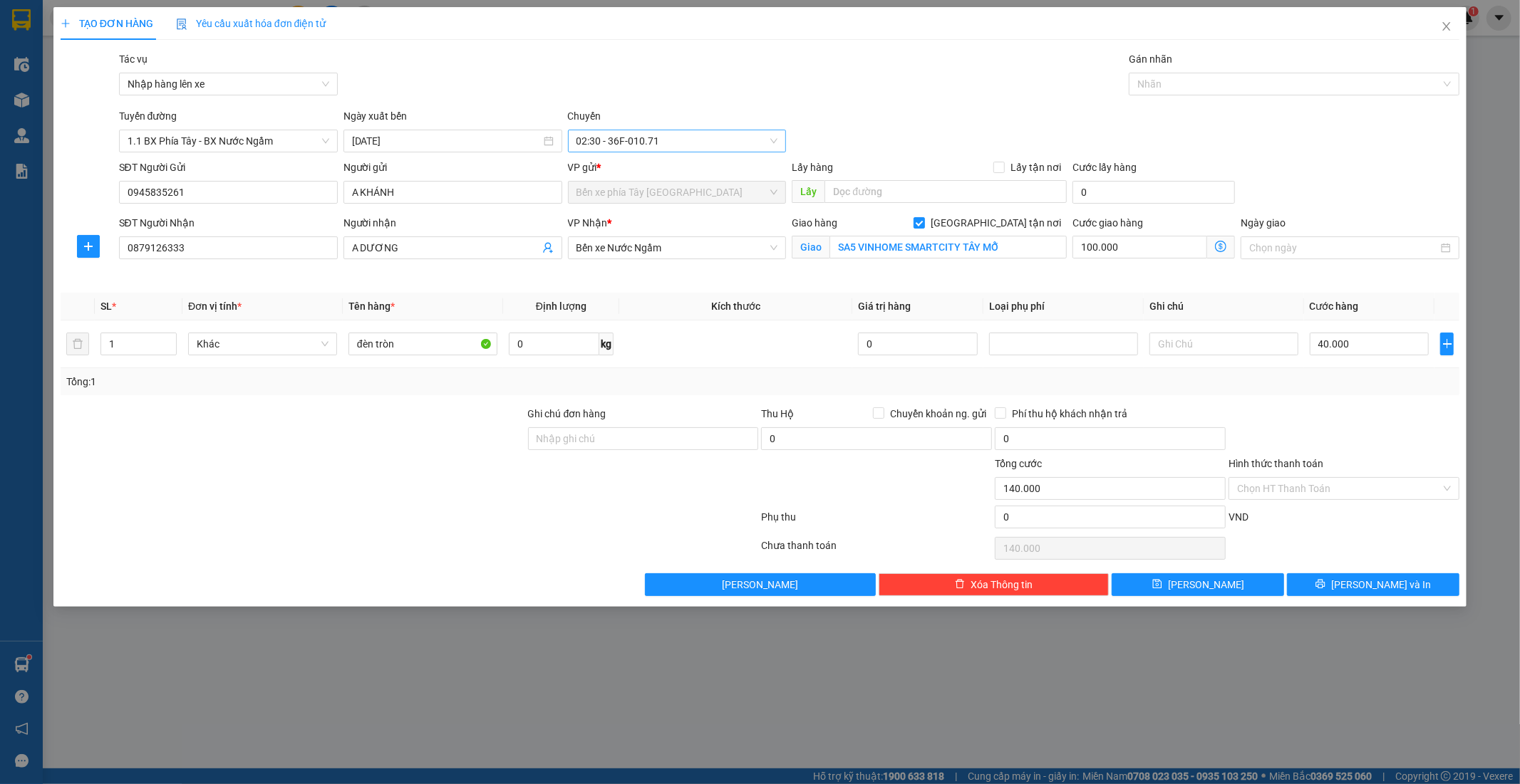
click at [695, 141] on span "02:30 - 36F-010.71" at bounding box center [677, 141] width 201 height 21
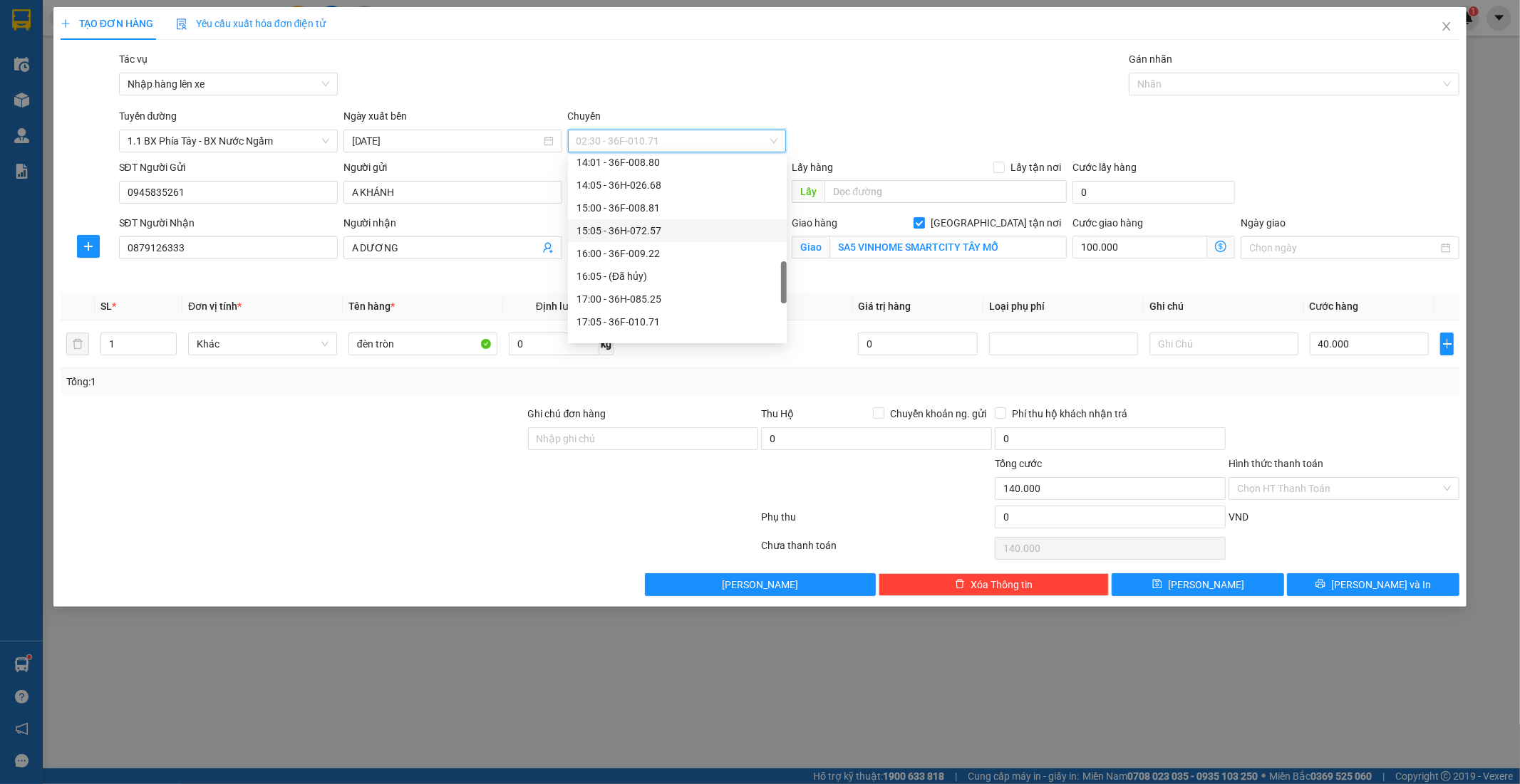
scroll to position [339, 0]
click at [649, 333] on div "13:00 - 36F-009.01" at bounding box center [677, 331] width 201 height 16
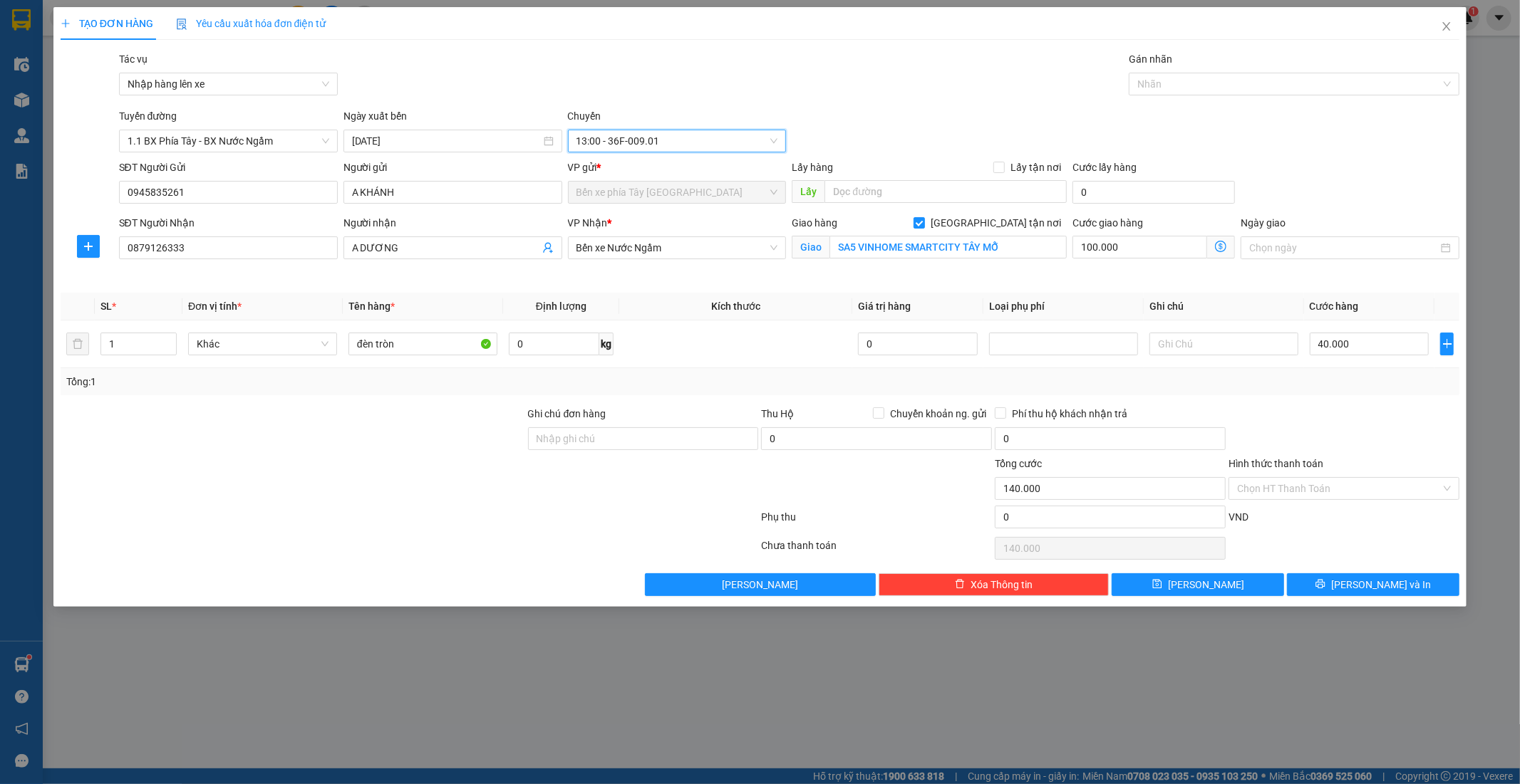
click at [855, 274] on div "Giao hàng Giao tận nơi Giao SA5 VINHOME SMARTCITY TÂY MỖ" at bounding box center [929, 248] width 281 height 67
click at [852, 271] on div "Giao hàng Giao tận nơi Giao SA5 VINHOME SMARTCITY TÂY MỖ" at bounding box center [929, 248] width 281 height 67
click at [922, 136] on div "Tuyến đường 1.1 BX Phía Tây - BX Nước Ngầm Ngày xuất bến 12/09/2025 Chuyến 13:0…" at bounding box center [790, 130] width 1347 height 44
click at [750, 102] on div "Transit Pickup Surcharge Ids Transit Deliver Surcharge Ids Transit Deliver Surc…" at bounding box center [760, 324] width 1399 height 545
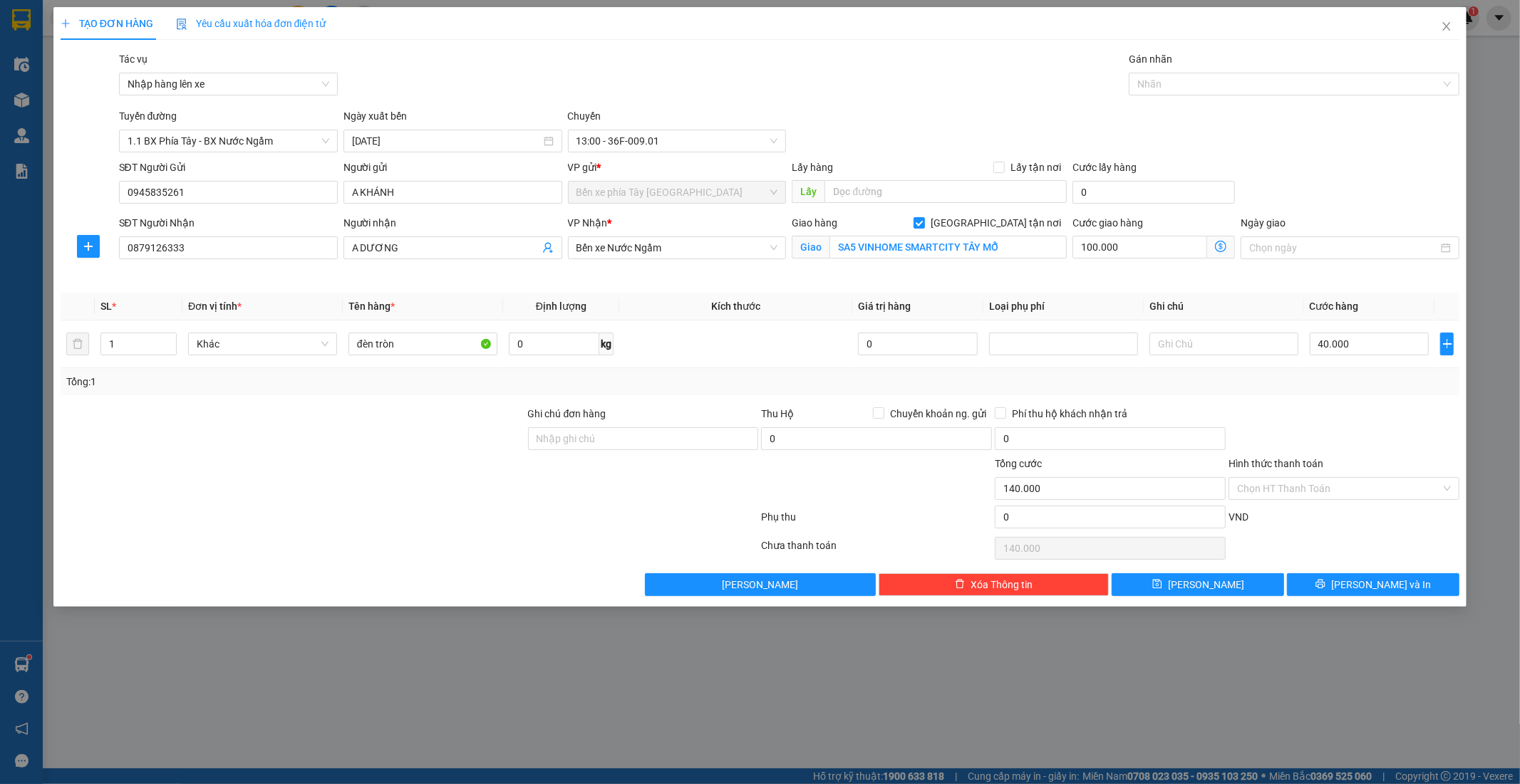
drag, startPoint x: 662, startPoint y: 271, endPoint x: 634, endPoint y: 265, distance: 28.6
click at [656, 272] on div "VP Nhận * Bến xe Nước Ngầm" at bounding box center [677, 248] width 224 height 67
click at [912, 284] on div "Transit Pickup Surcharge Ids Transit Deliver Surcharge Ids Transit Deliver Surc…" at bounding box center [760, 324] width 1399 height 545
click at [817, 303] on th "Kích thước" at bounding box center [736, 306] width 233 height 27
drag, startPoint x: 773, startPoint y: 294, endPoint x: 913, endPoint y: 282, distance: 140.5
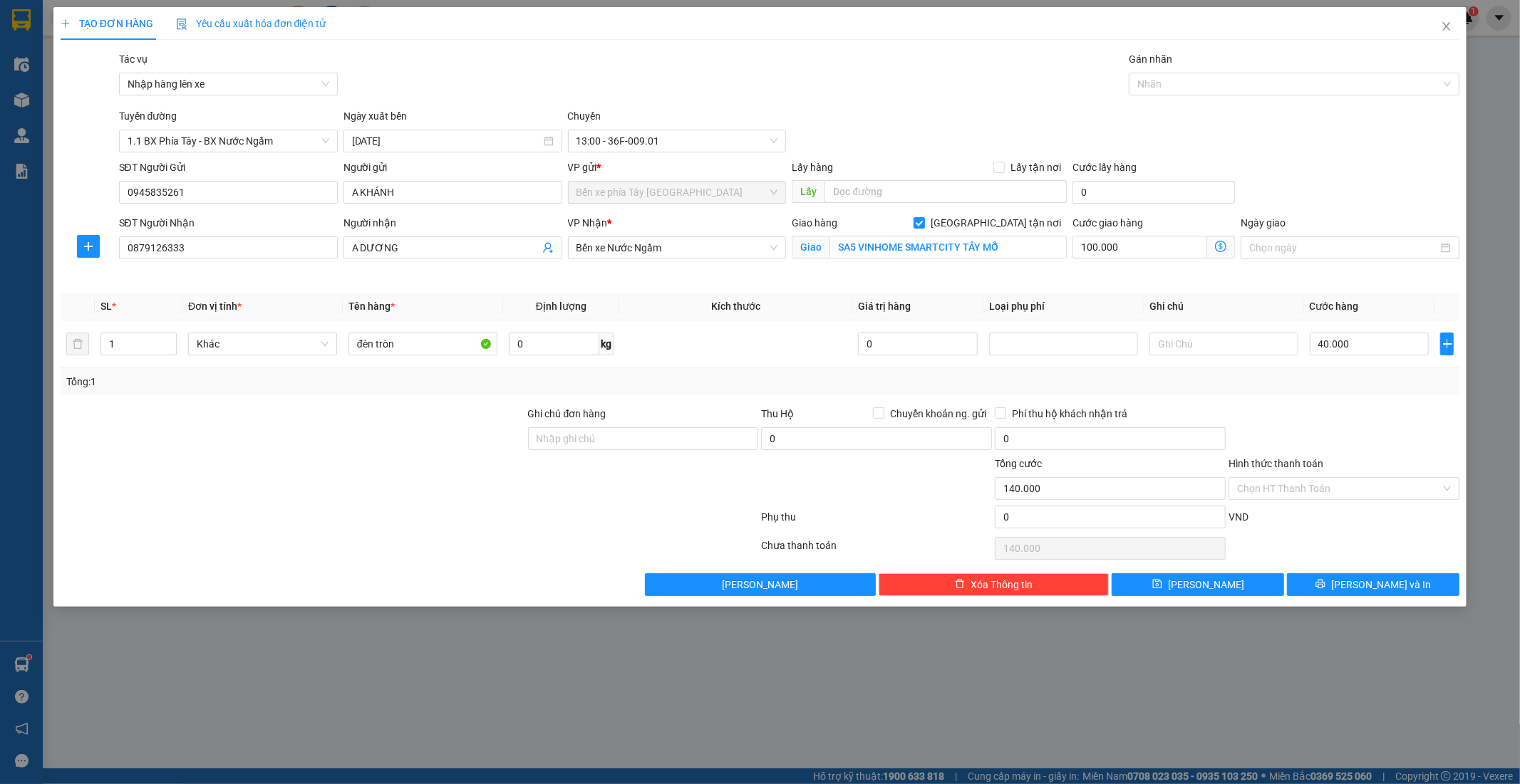
click at [773, 293] on th "Kích thước" at bounding box center [736, 306] width 233 height 27
click at [1249, 416] on div at bounding box center [1343, 431] width 233 height 50
click at [670, 435] on input "Ghi chú đơn hàng" at bounding box center [643, 438] width 231 height 23
click at [672, 433] on input "Ghi chú đơn hàng" at bounding box center [643, 438] width 231 height 23
click at [672, 409] on div "Ghi chú đơn hàng" at bounding box center [643, 416] width 231 height 21
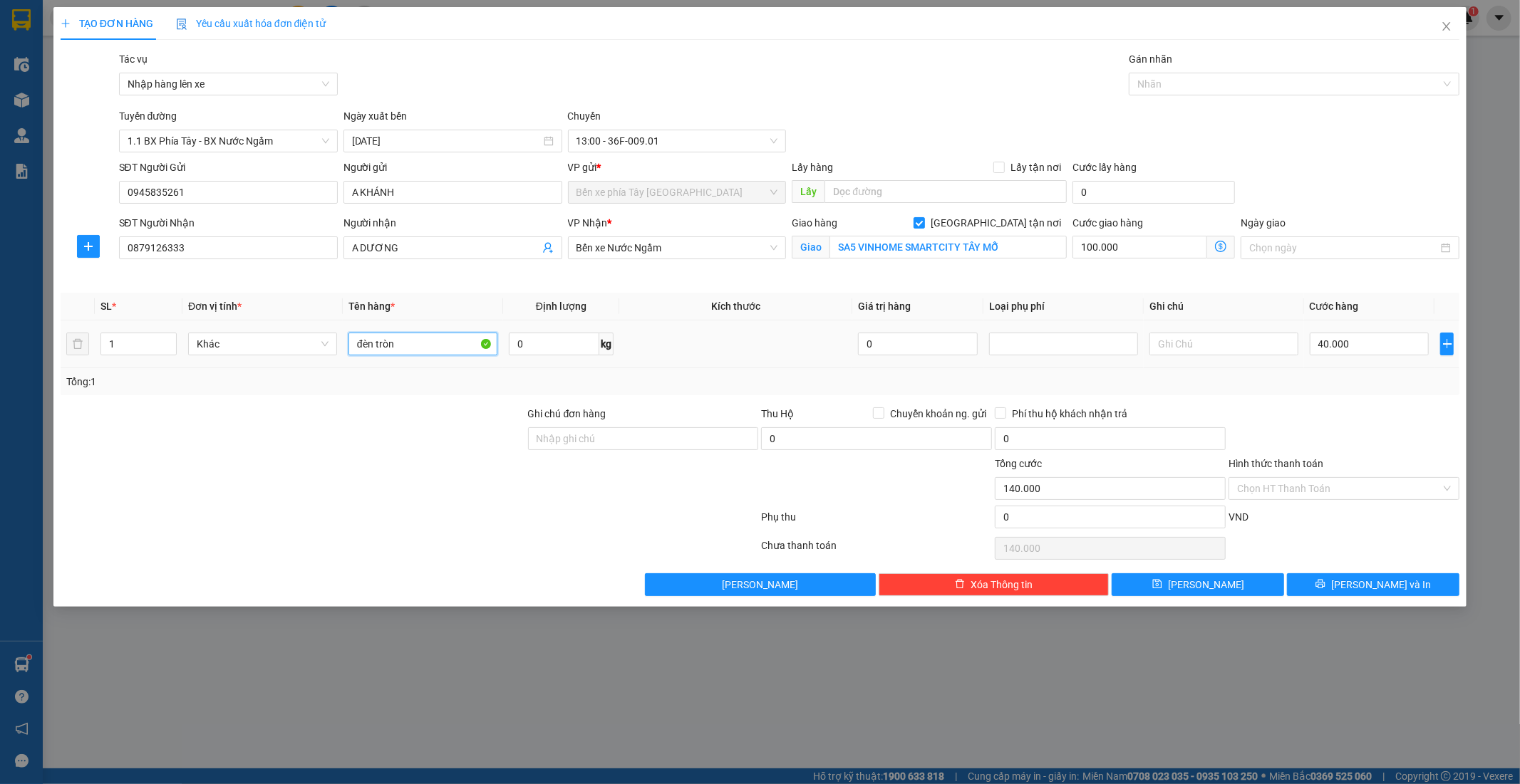
click at [438, 349] on input "đèn tròn" at bounding box center [423, 344] width 149 height 23
click at [771, 361] on td at bounding box center [736, 344] width 233 height 48
click at [1198, 344] on input "text" at bounding box center [1224, 344] width 149 height 23
click at [1195, 286] on div "Transit Pickup Surcharge Ids Transit Deliver Surcharge Ids Transit Deliver Surc…" at bounding box center [760, 324] width 1399 height 545
click at [1210, 346] on input "text" at bounding box center [1224, 344] width 149 height 23
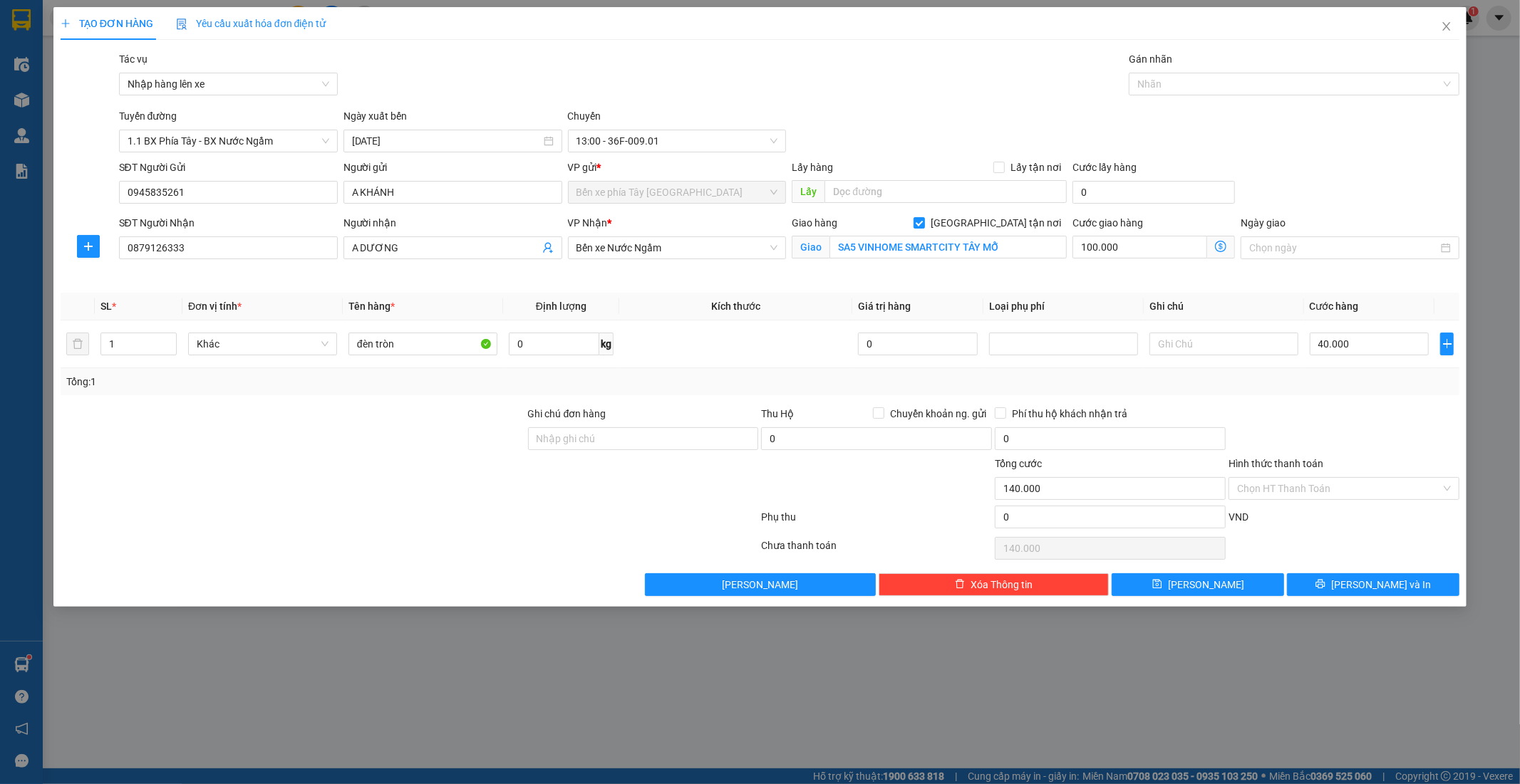
click at [1210, 290] on div "Transit Pickup Surcharge Ids Transit Deliver Surcharge Ids Transit Deliver Surc…" at bounding box center [760, 324] width 1399 height 545
click at [1355, 388] on div "Tổng: 1" at bounding box center [760, 381] width 1388 height 16
click at [1332, 418] on div at bounding box center [1343, 431] width 233 height 50
click at [1238, 392] on div "Tổng: 1" at bounding box center [760, 382] width 1399 height 27
click at [896, 124] on div "Tuyến đường 1.1 BX Phía Tây - BX Nước Ngầm Ngày xuất bến 12/09/2025 Chuyến 13:0…" at bounding box center [790, 130] width 1347 height 44
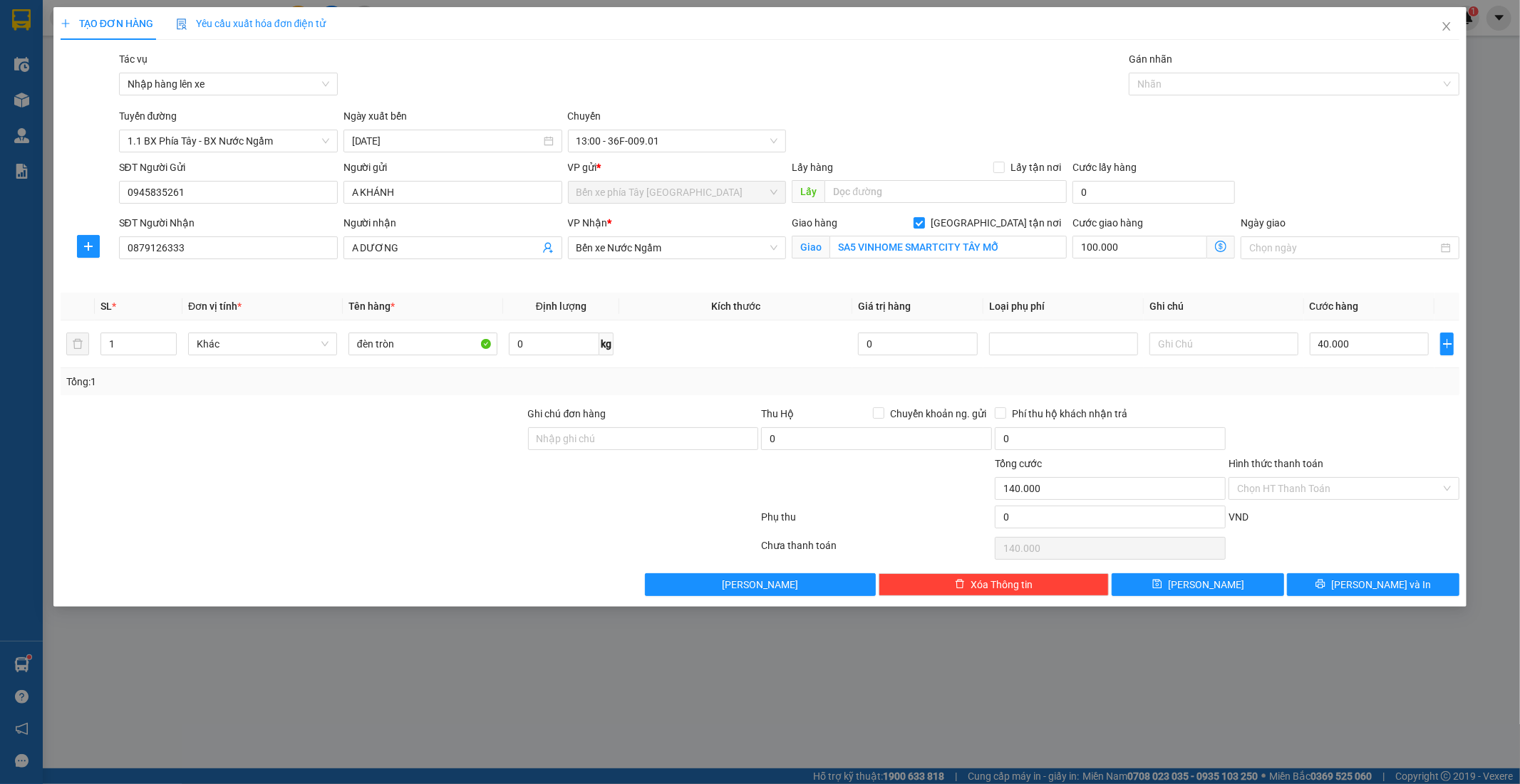
click at [1294, 394] on div "Tổng: 1" at bounding box center [760, 382] width 1399 height 27
click at [923, 54] on div "Tác vụ Nhập hàng lên xe Gán nhãn Nhãn" at bounding box center [790, 76] width 1347 height 50
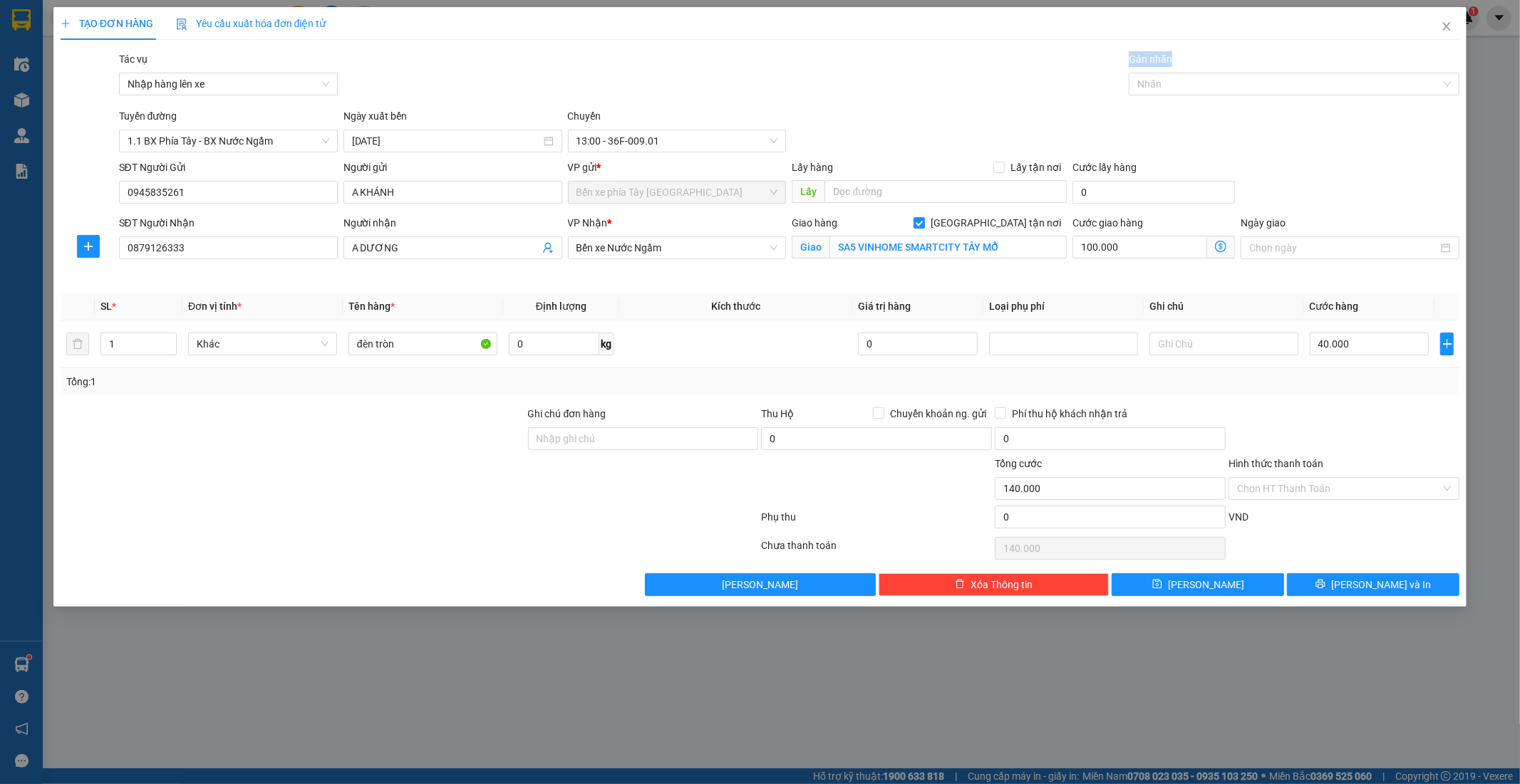
click at [974, 97] on div "Tác vụ Nhập hàng lên xe Gán nhãn Nhãn" at bounding box center [790, 76] width 1347 height 50
click at [1356, 492] on input "Hình thức thanh toán" at bounding box center [1339, 489] width 204 height 21
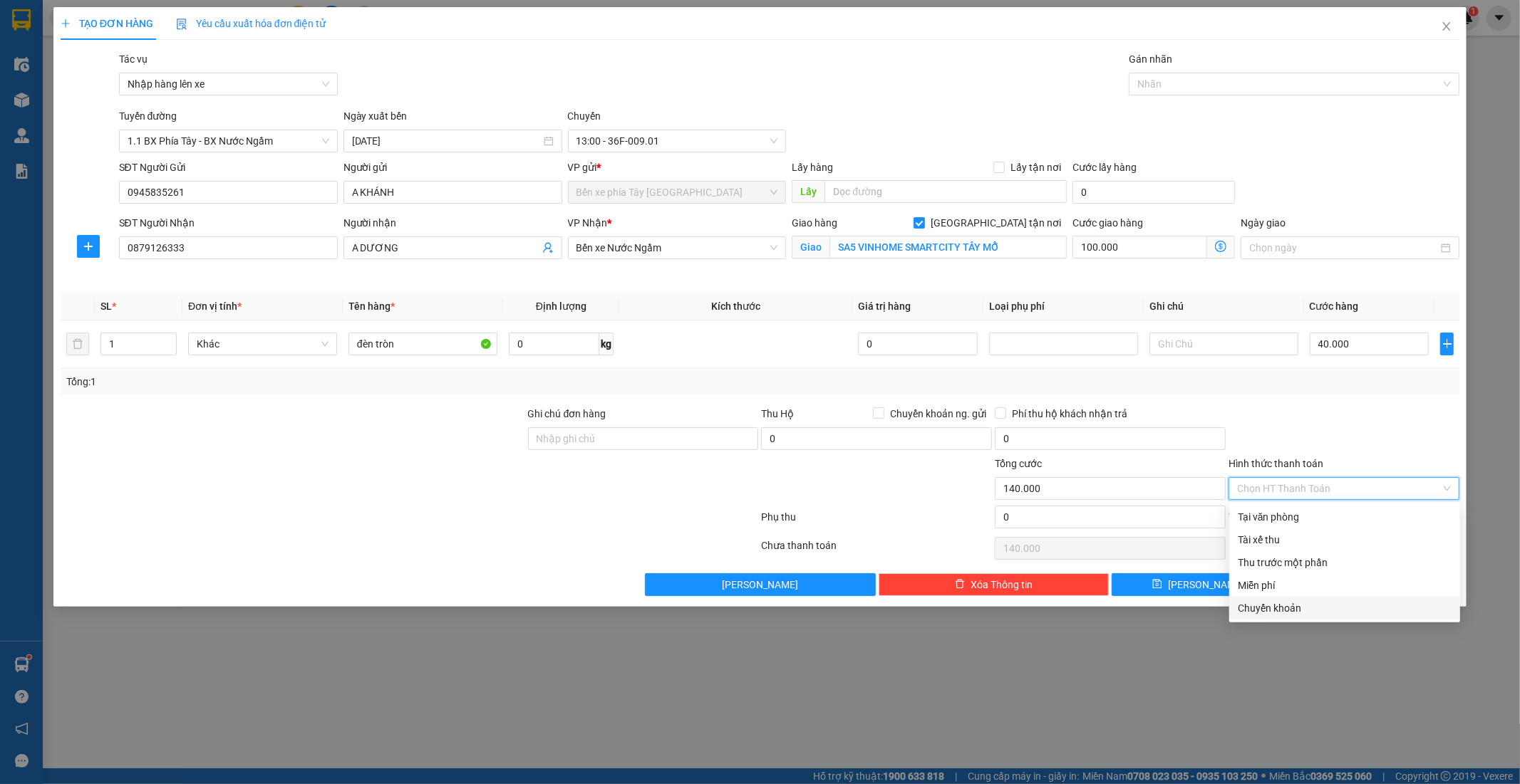
click at [1311, 604] on div "Chuyển khoản" at bounding box center [1345, 607] width 214 height 16
type input "0"
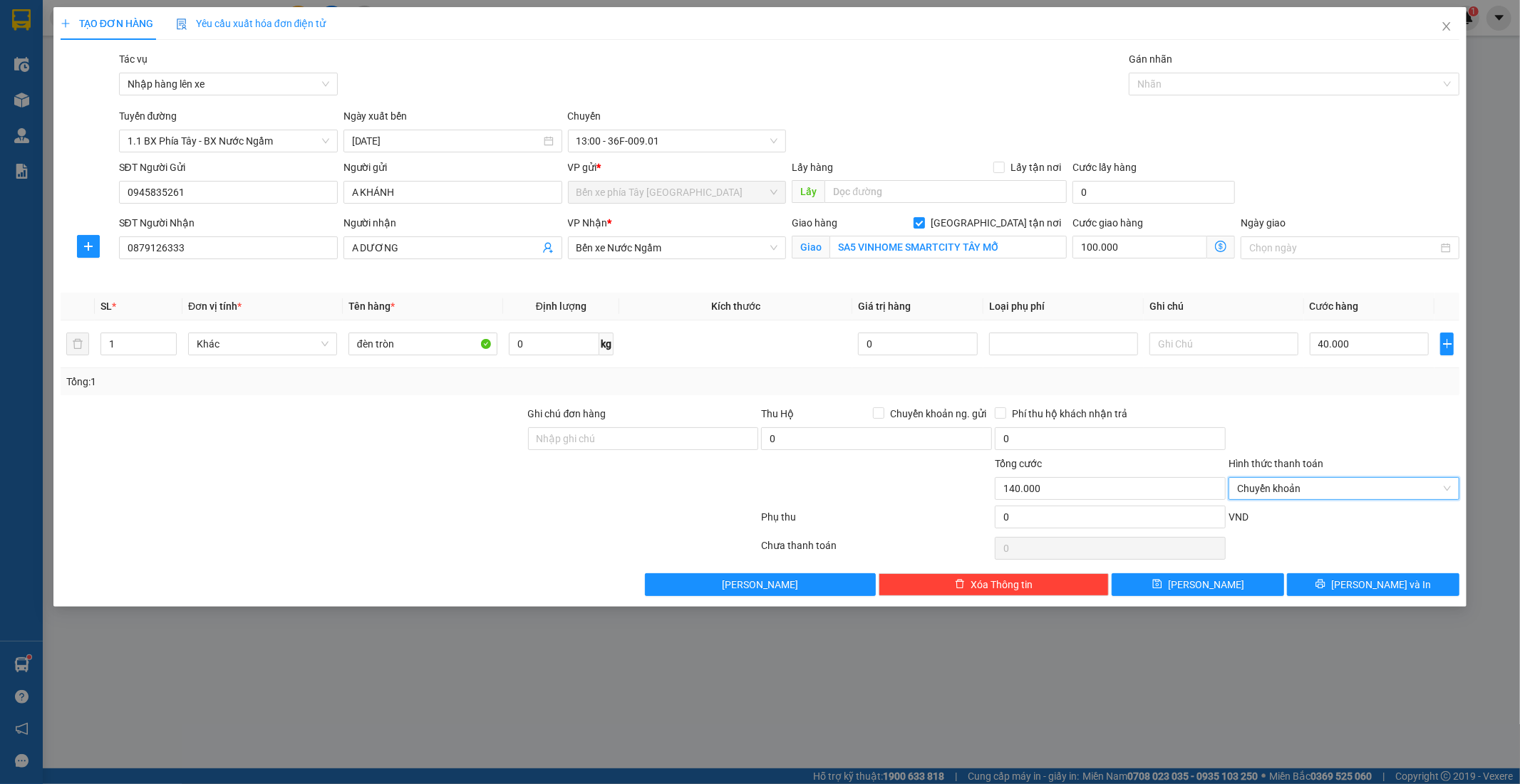
click at [1278, 439] on div at bounding box center [1343, 431] width 233 height 50
click at [1325, 585] on icon "printer" at bounding box center [1320, 584] width 10 height 10
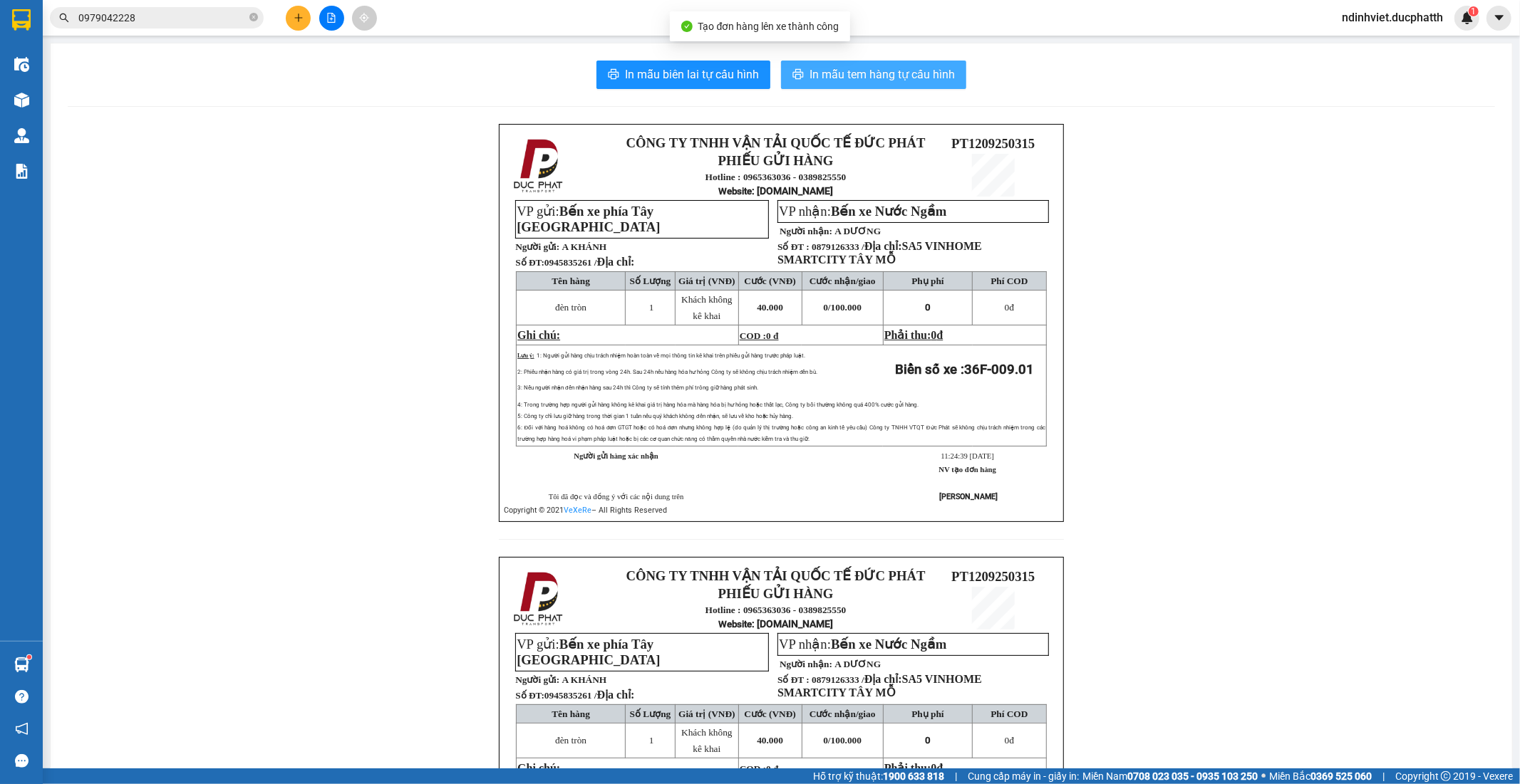
click at [838, 68] on span "In mẫu tem hàng tự cấu hình" at bounding box center [882, 74] width 146 height 17
click at [332, 13] on icon "file-add" at bounding box center [331, 17] width 8 height 10
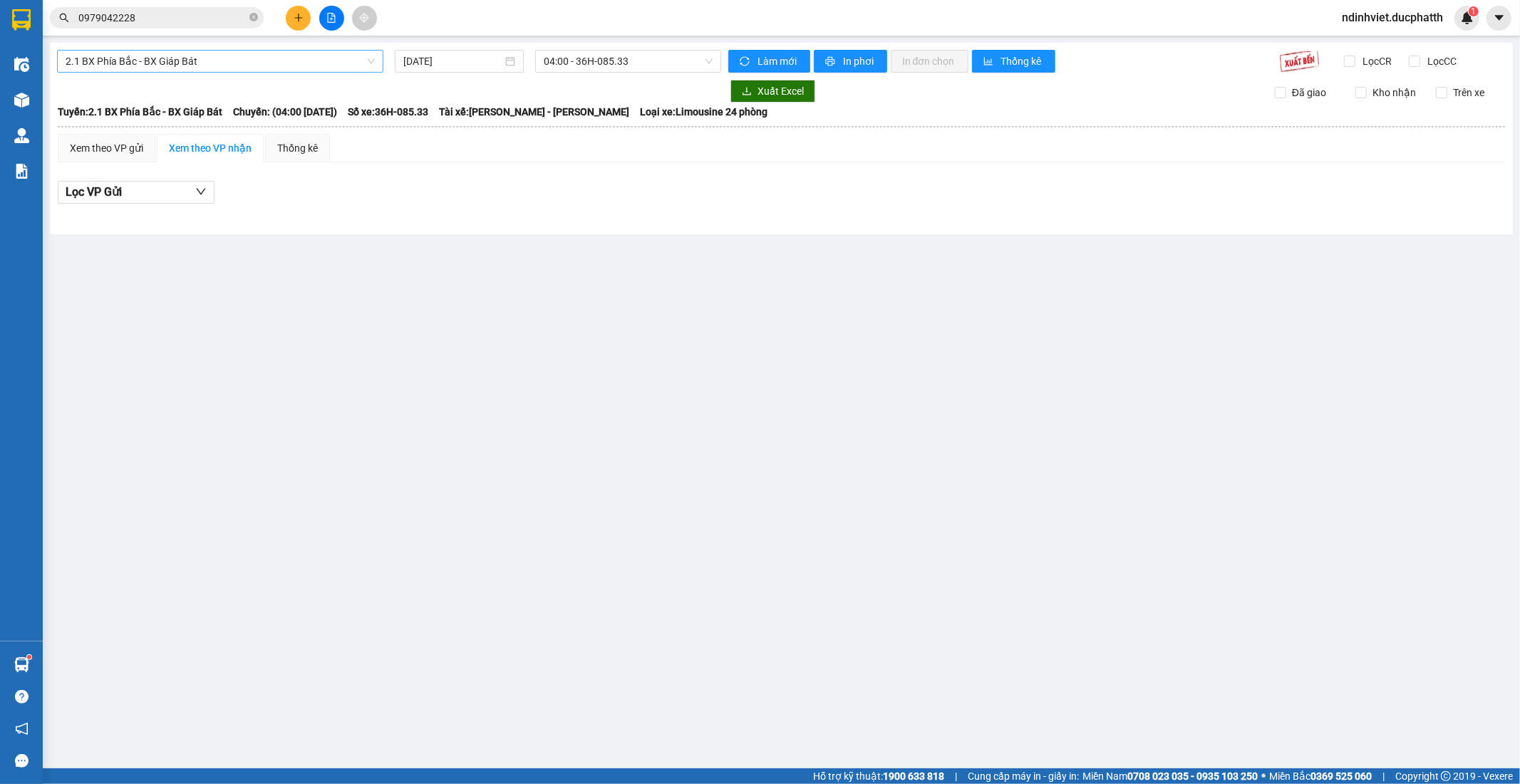
click at [189, 65] on span "2.1 BX Phía Bắc - BX Giáp Bát" at bounding box center [221, 60] width 309 height 21
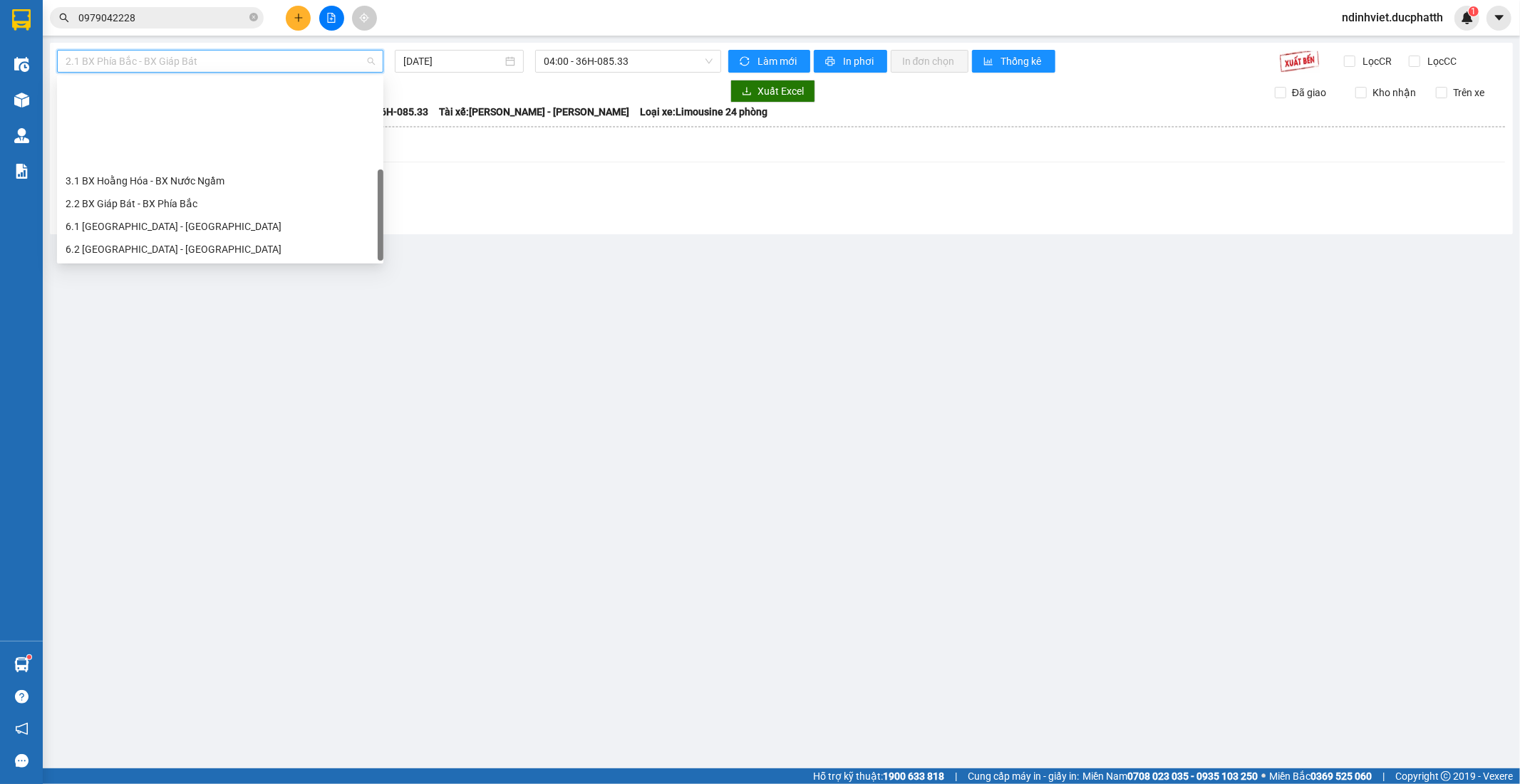
click at [182, 264] on div "1.1 BX Phía Tây - BX Nước Ngầm" at bounding box center [221, 272] width 309 height 16
type input "12/09/2025"
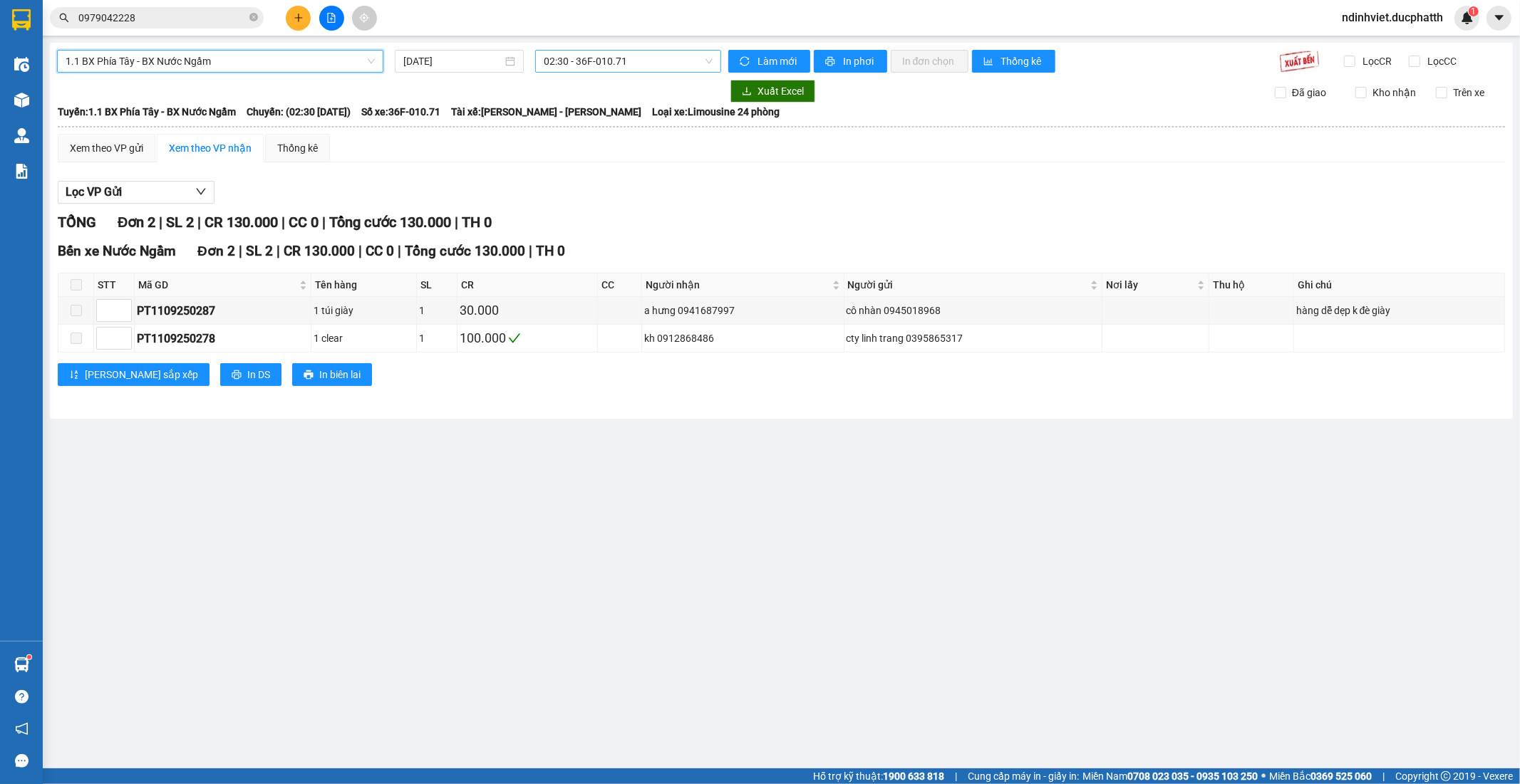
click at [614, 68] on span "02:30 - 36F-010.71" at bounding box center [628, 60] width 168 height 21
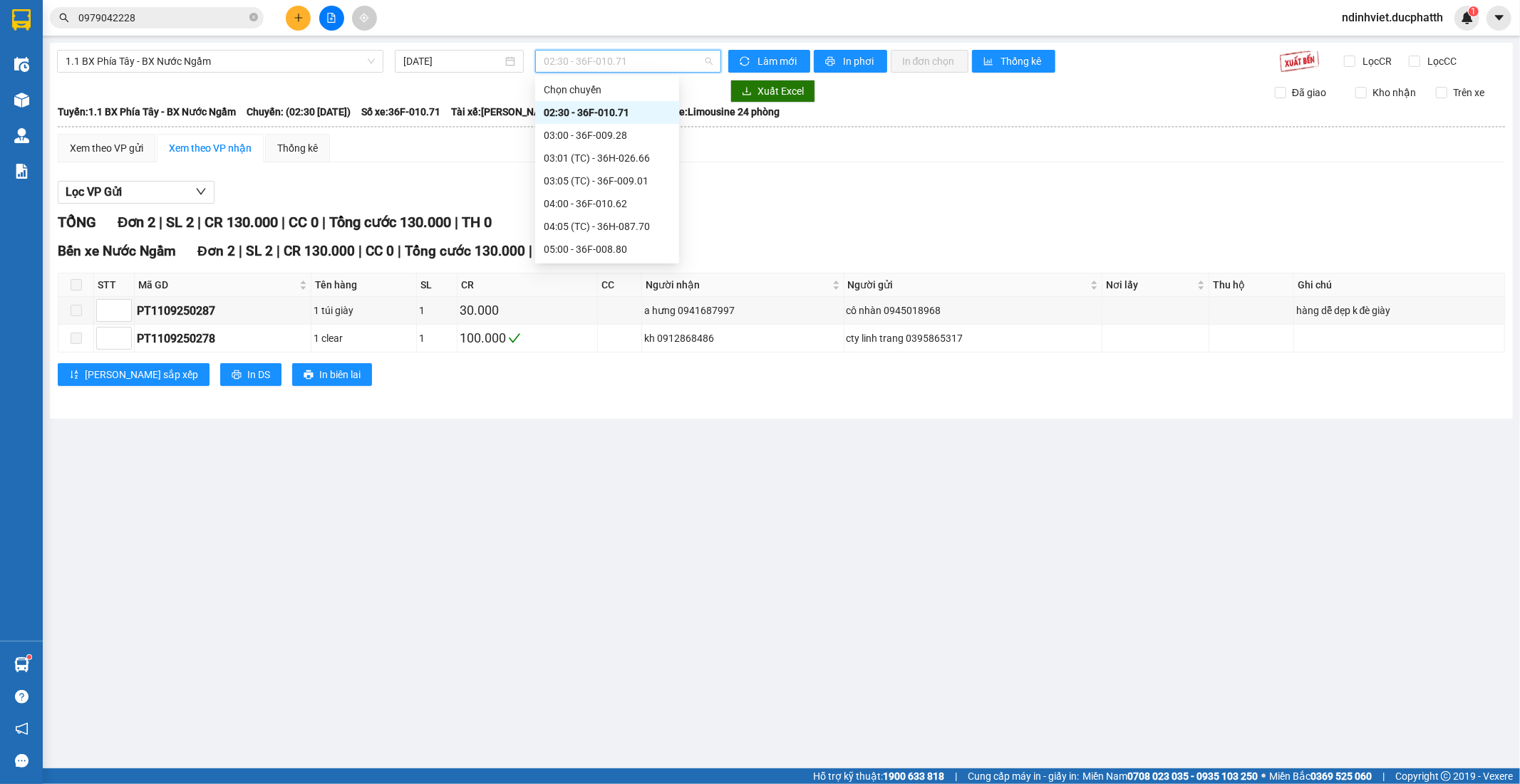
click at [619, 584] on div "13:00 - 36F-009.01" at bounding box center [607, 591] width 127 height 16
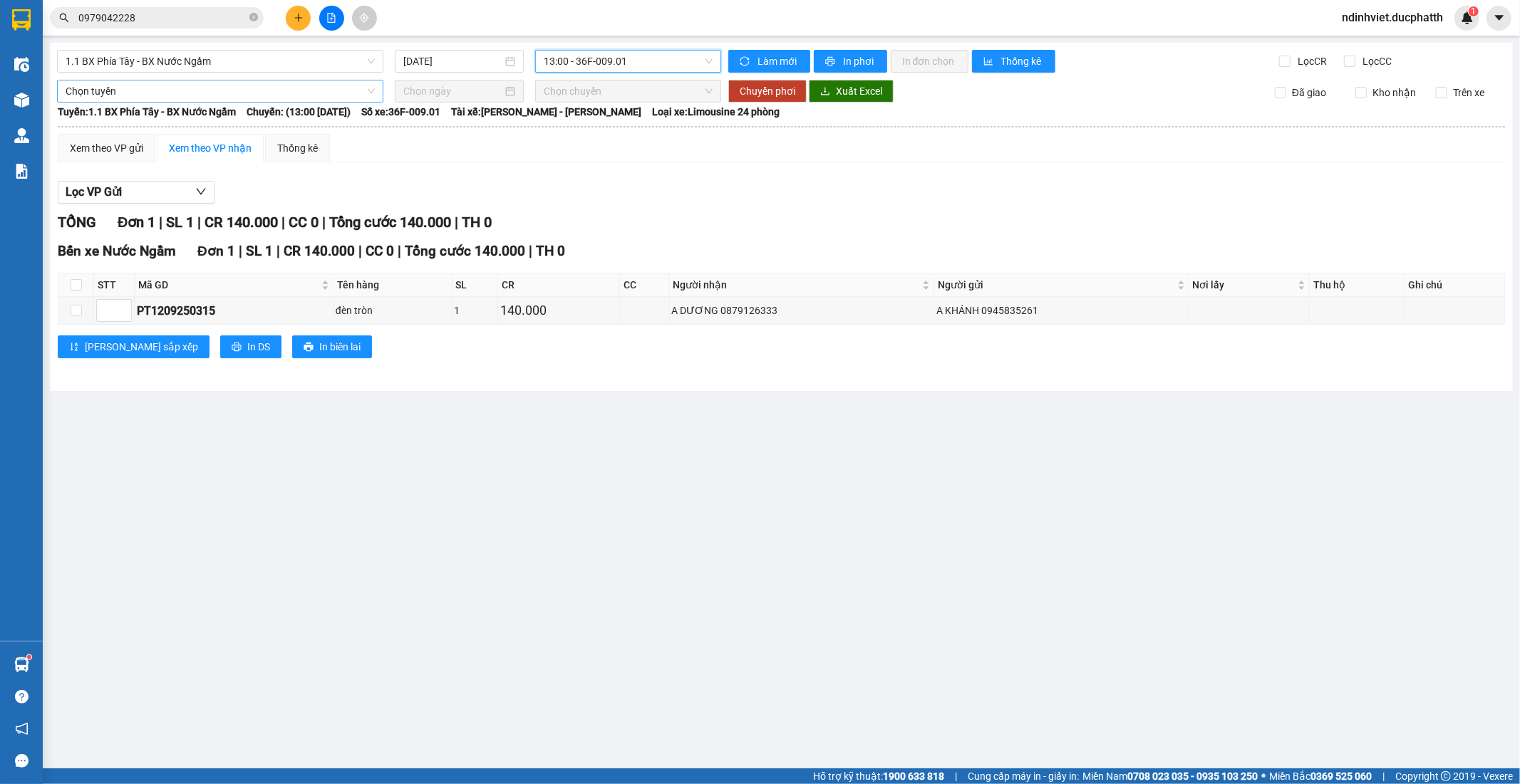
click at [203, 93] on span "Chọn tuyến" at bounding box center [221, 91] width 309 height 21
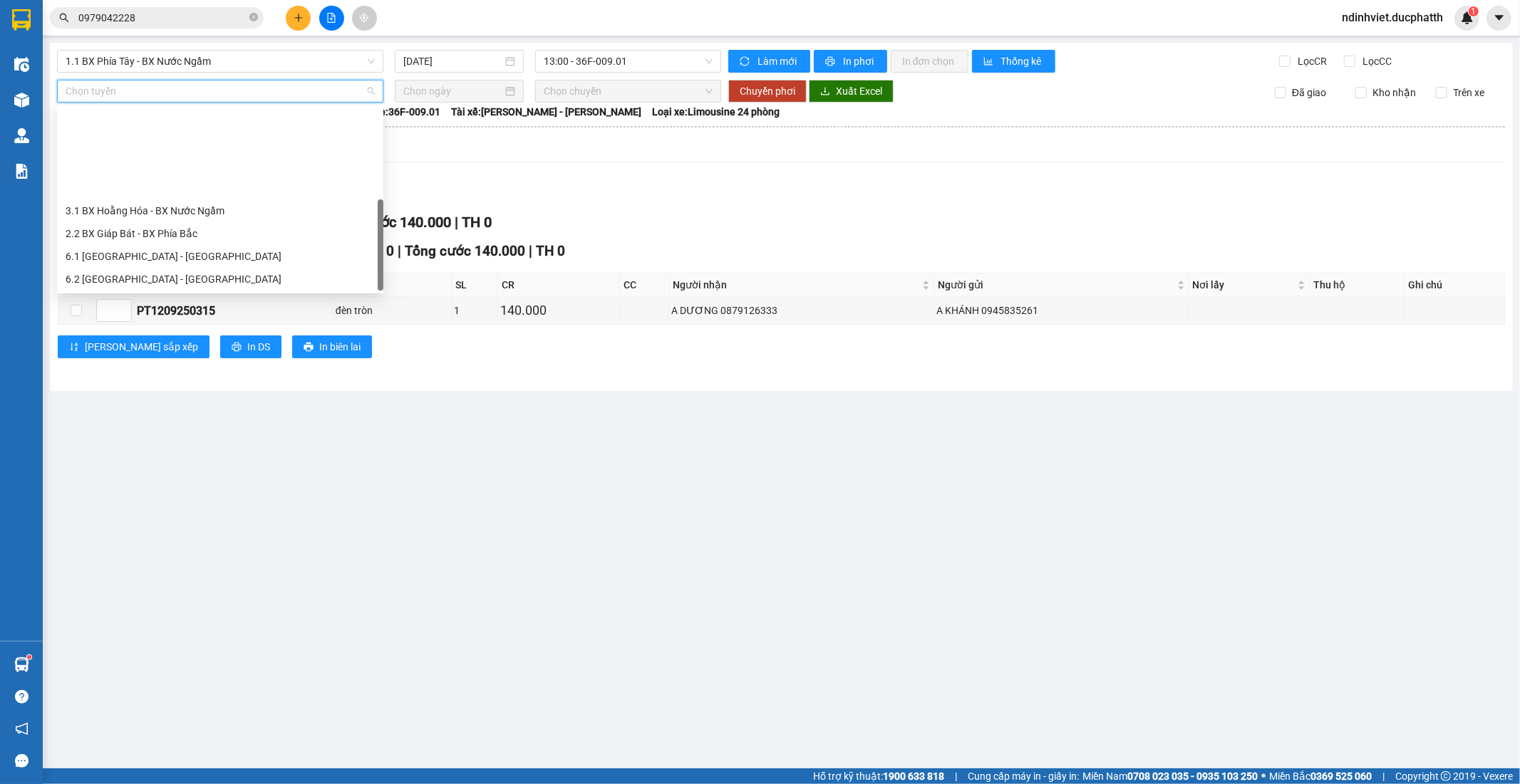
click at [162, 291] on div "1.1 BX Phía Tây - BX Nước Ngầm" at bounding box center [220, 302] width 327 height 23
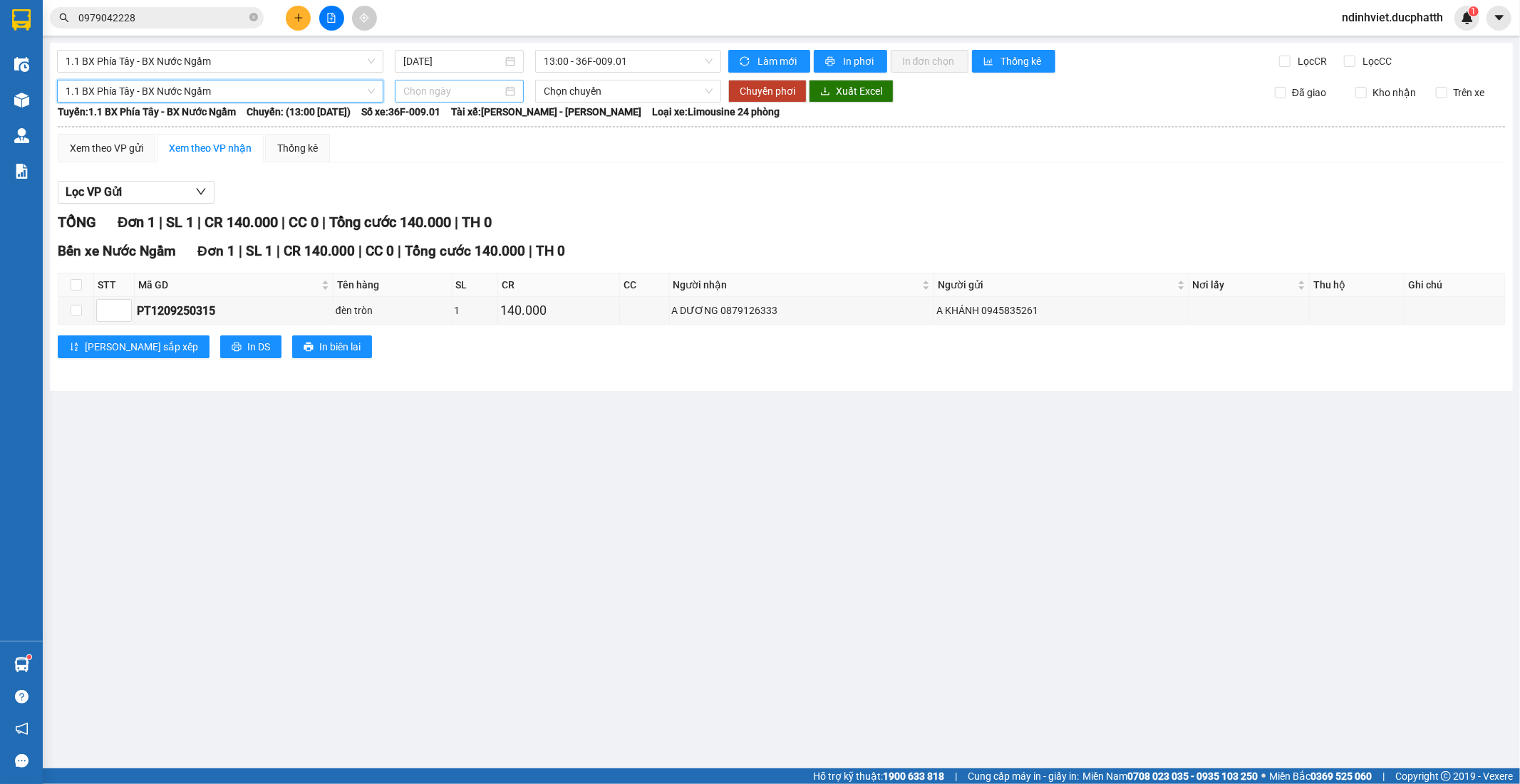
click at [443, 89] on input at bounding box center [453, 91] width 99 height 16
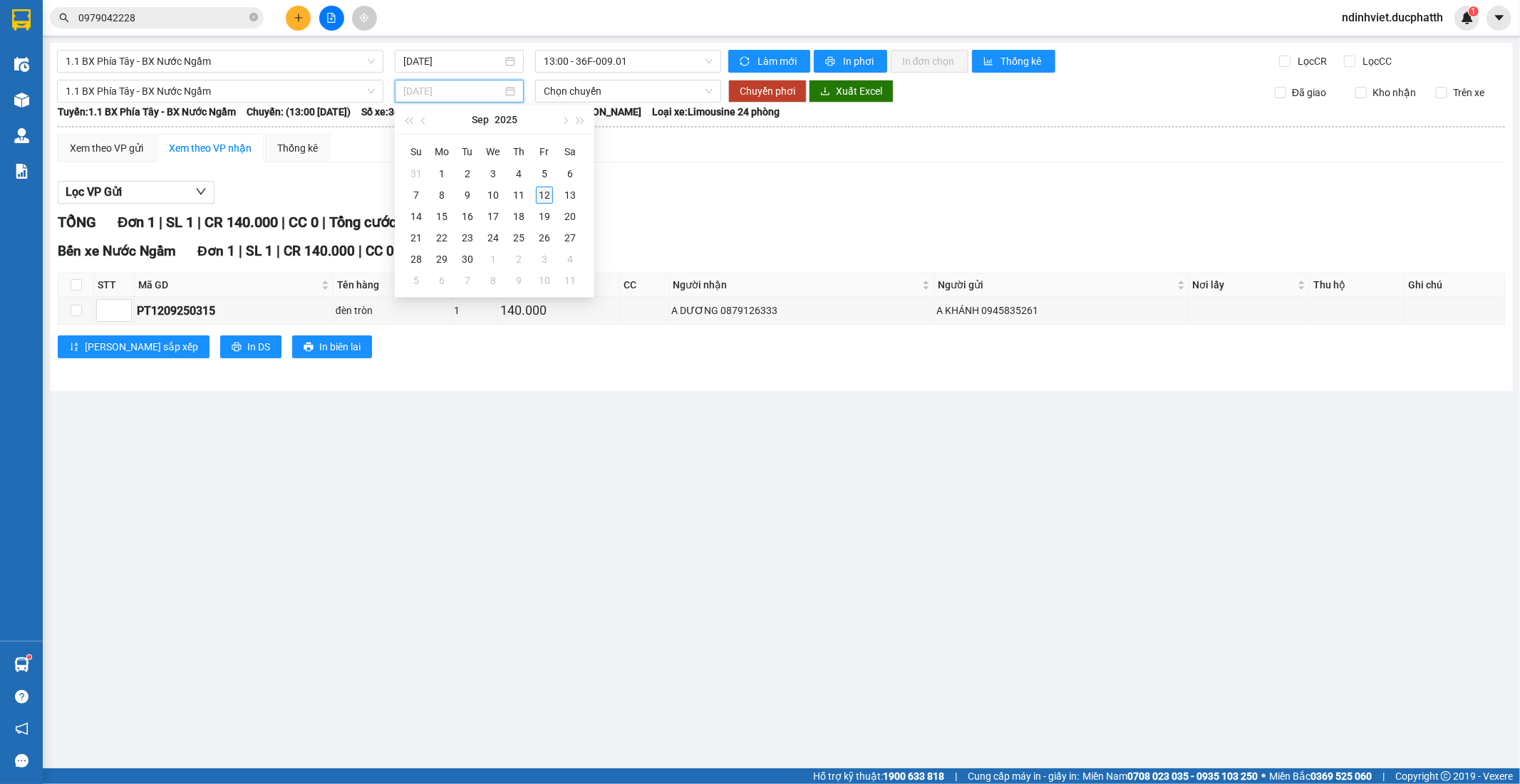
type input "12/09/2025"
click at [540, 200] on div "12" at bounding box center [544, 195] width 17 height 17
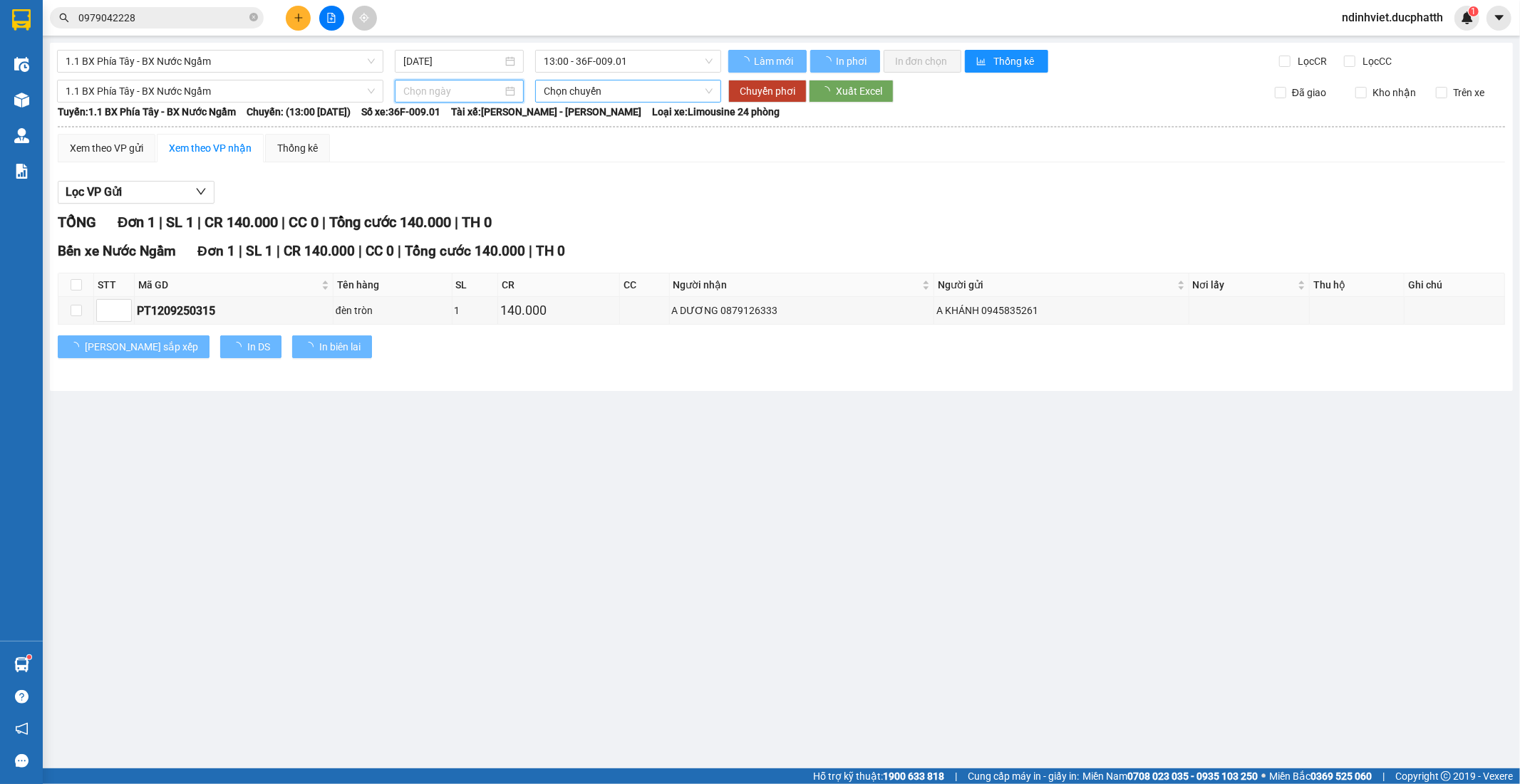
type input "12/09/2025"
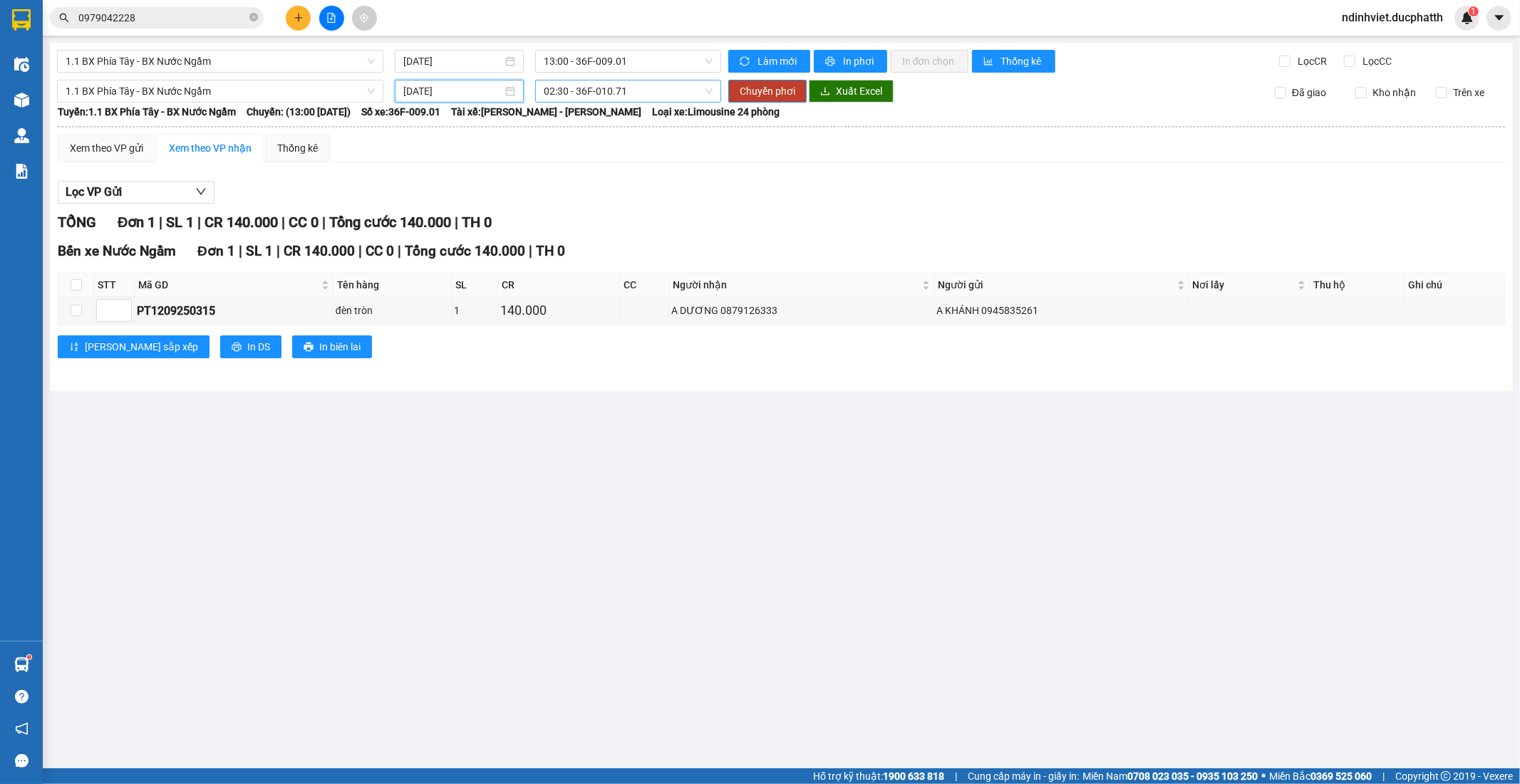
click at [594, 91] on span "02:30 - 36F-010.71" at bounding box center [628, 91] width 168 height 21
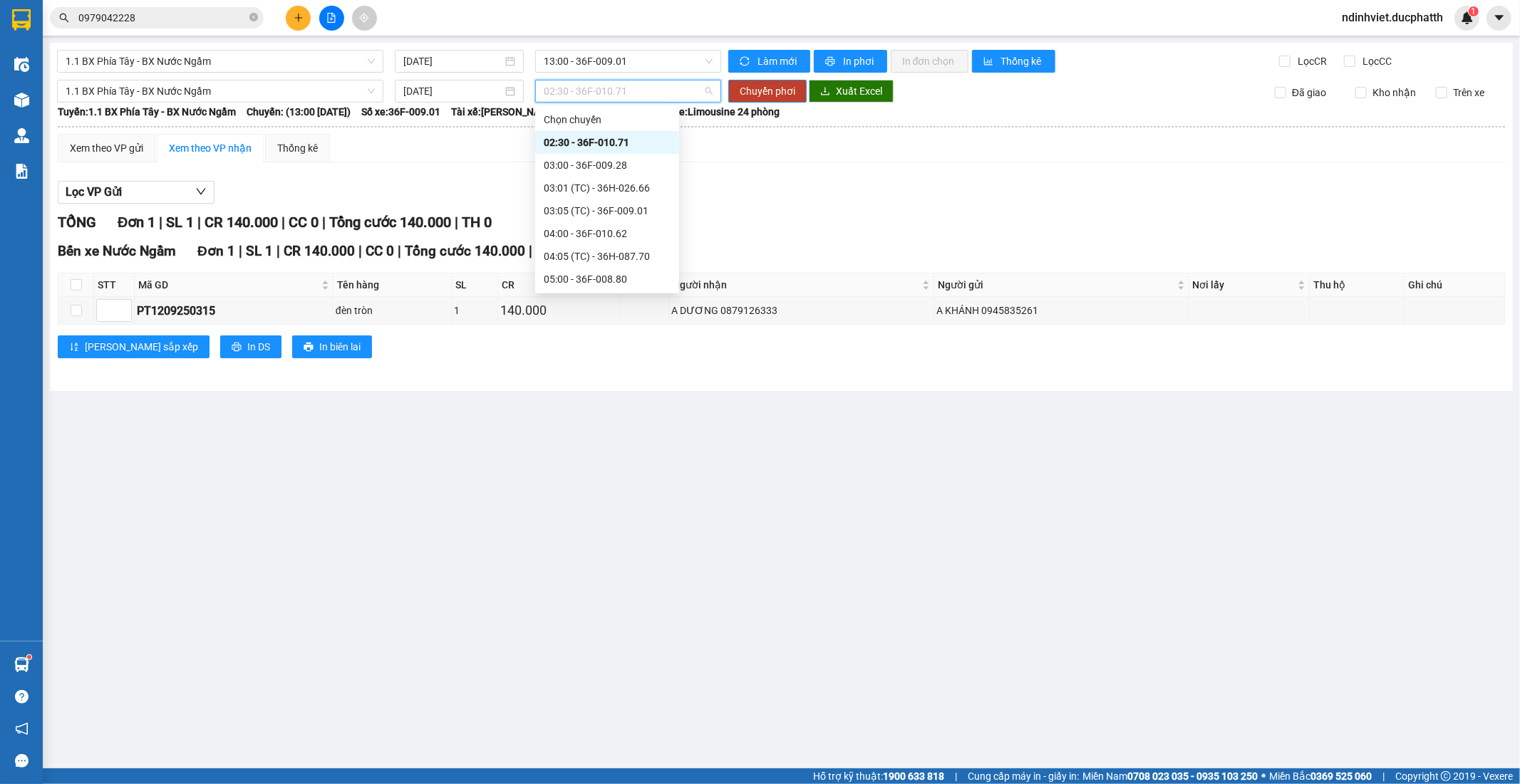
click at [616, 568] on div "12:00 - 36H-026.66" at bounding box center [607, 575] width 127 height 16
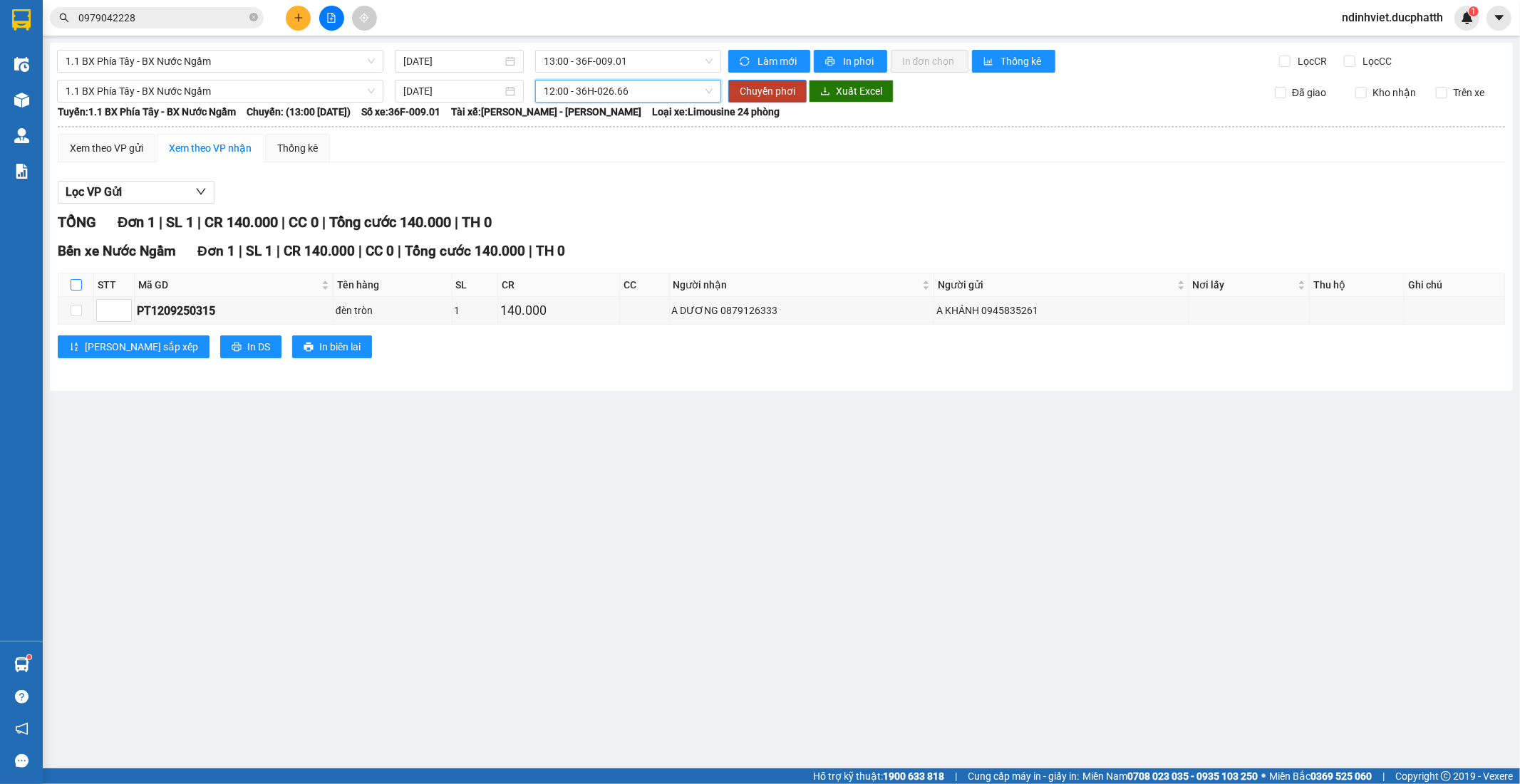
click at [76, 279] on label at bounding box center [76, 285] width 11 height 16
click at [76, 279] on input "checkbox" at bounding box center [76, 285] width 11 height 11
checkbox input "true"
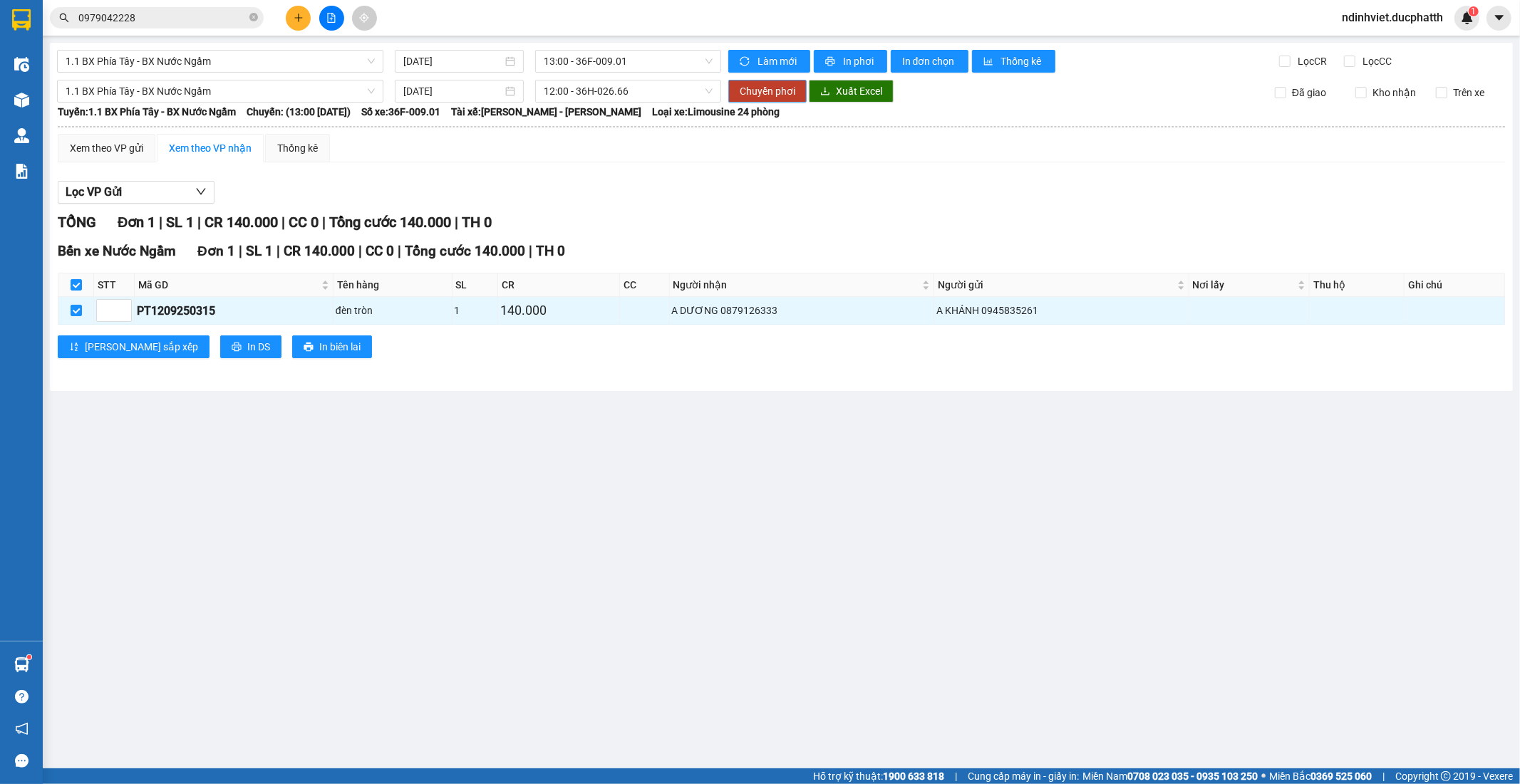
click at [771, 102] on button "Chuyển phơi" at bounding box center [768, 91] width 79 height 23
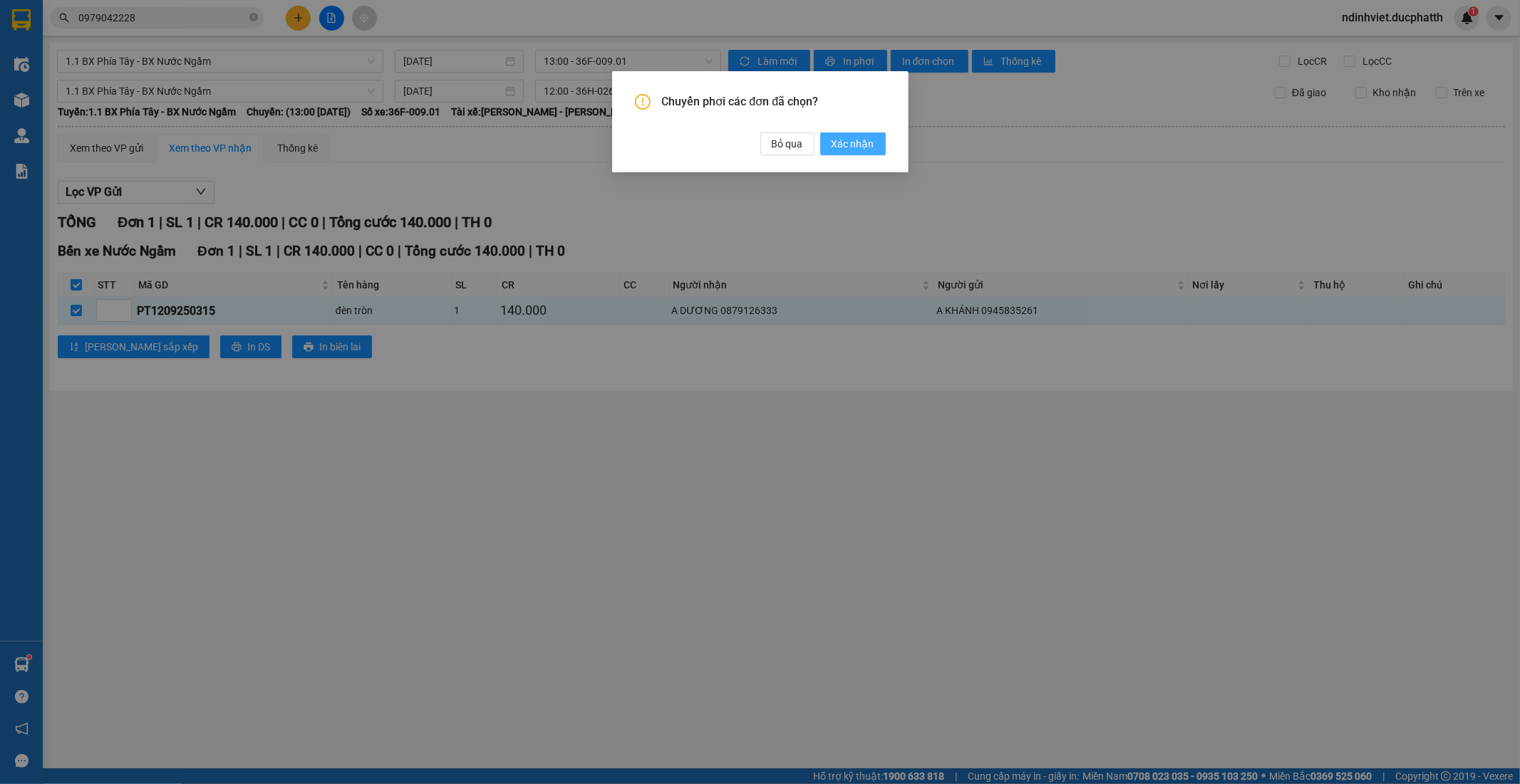
click at [842, 137] on span "Xác nhận" at bounding box center [853, 144] width 43 height 16
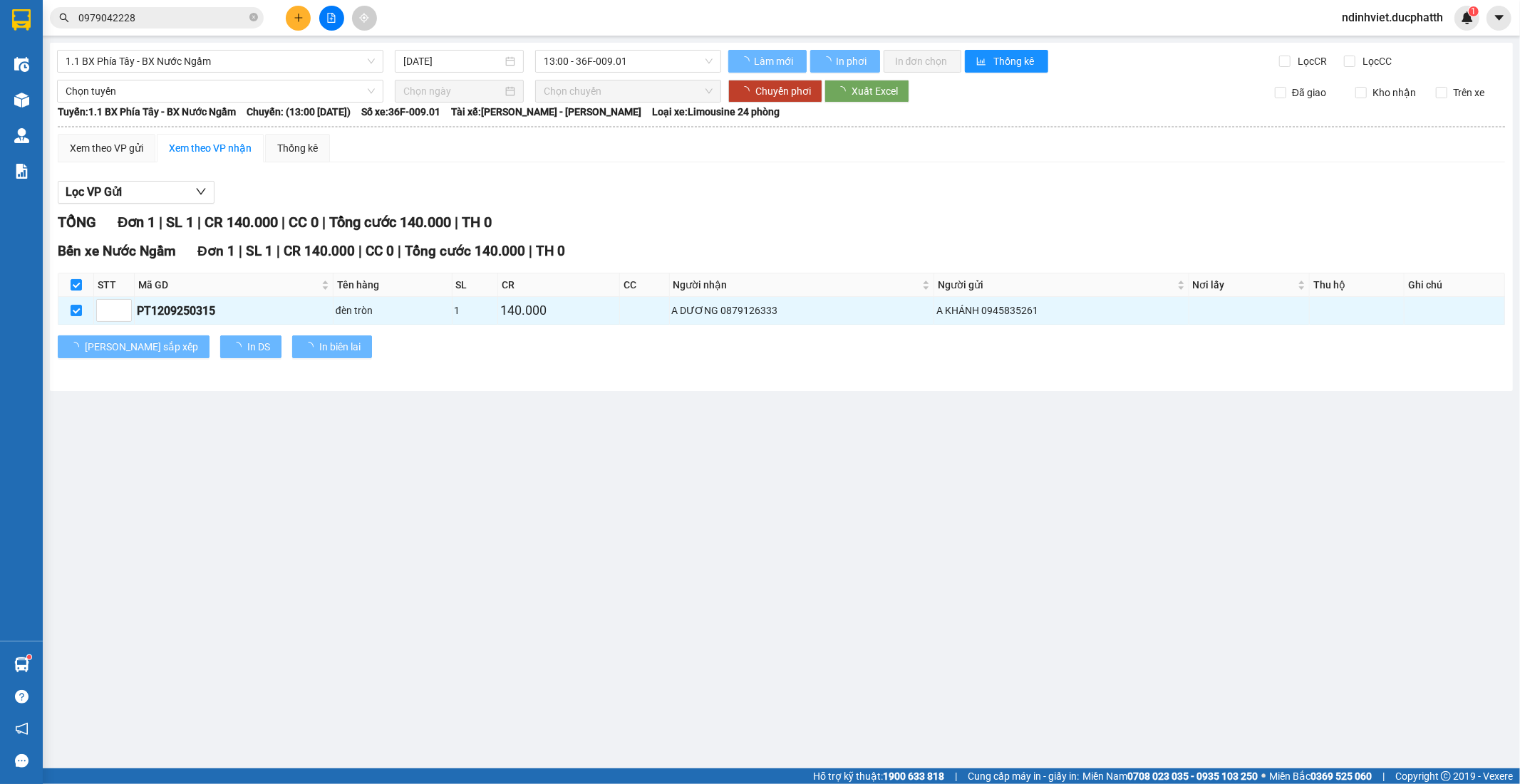
checkbox input "false"
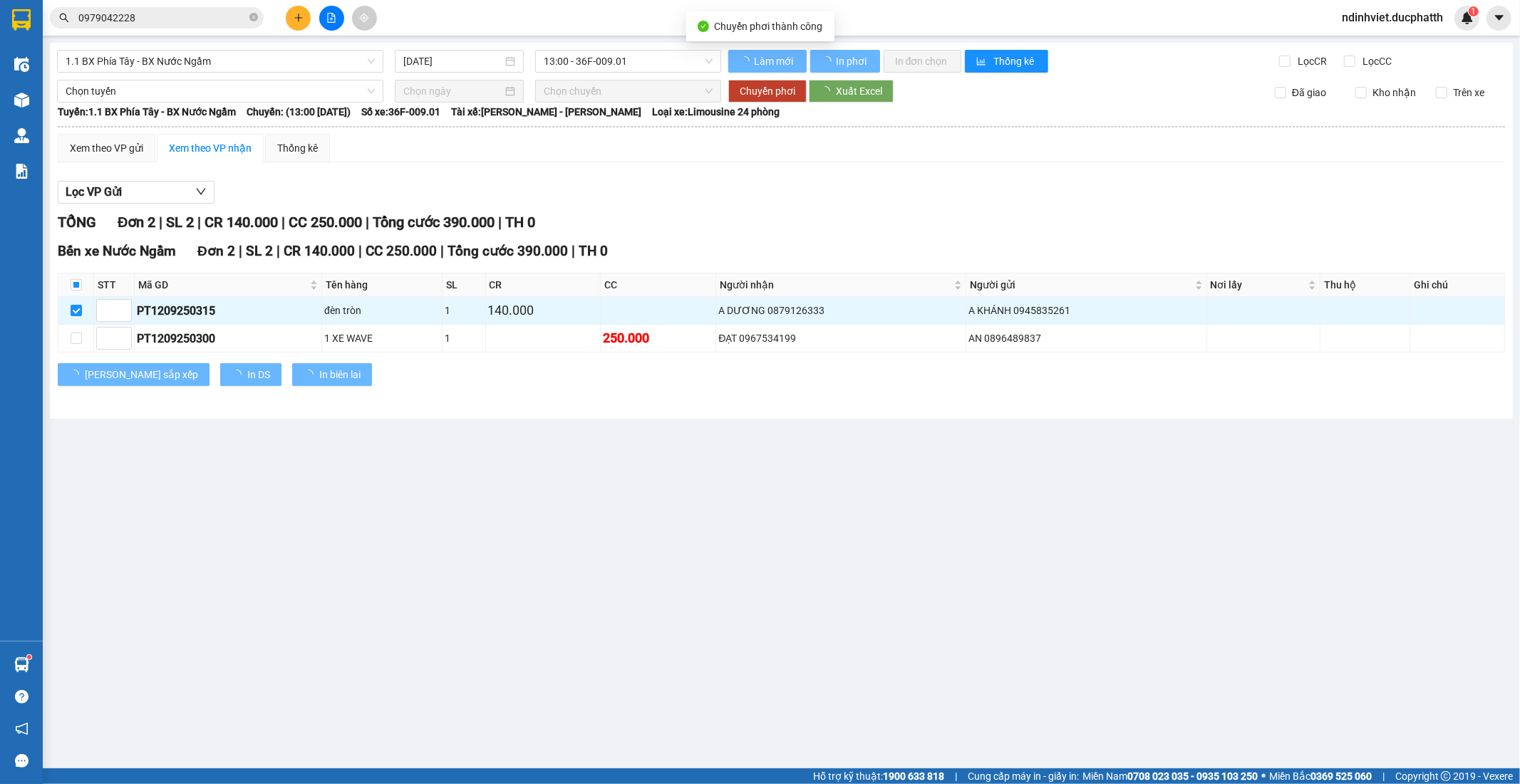
checkbox input "false"
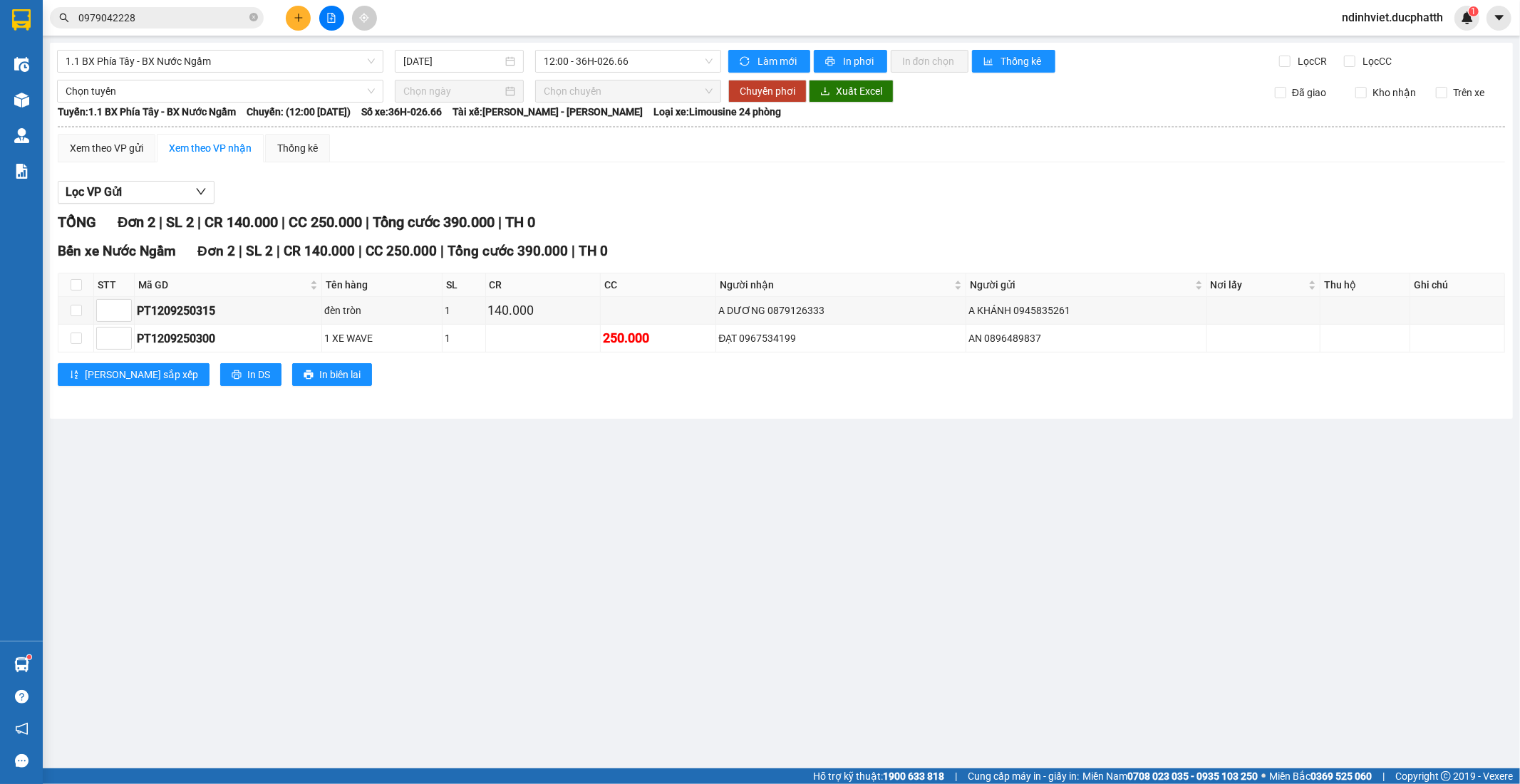
click at [304, 17] on button at bounding box center [297, 17] width 25 height 25
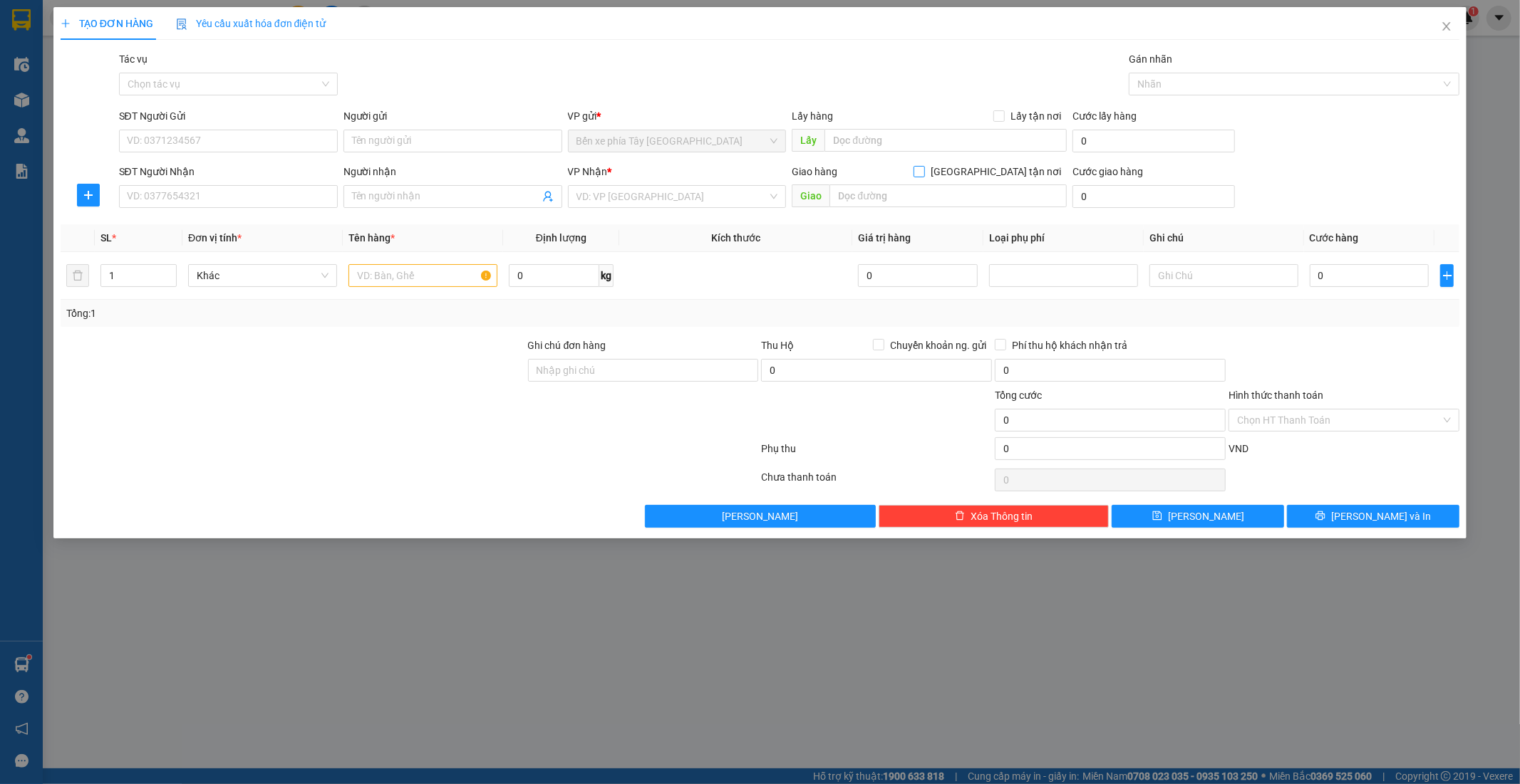
click at [1032, 176] on span "Giao tận nơi" at bounding box center [996, 171] width 142 height 16
click at [923, 176] on input "Giao tận nơi" at bounding box center [918, 170] width 10 height 10
checkbox input "true"
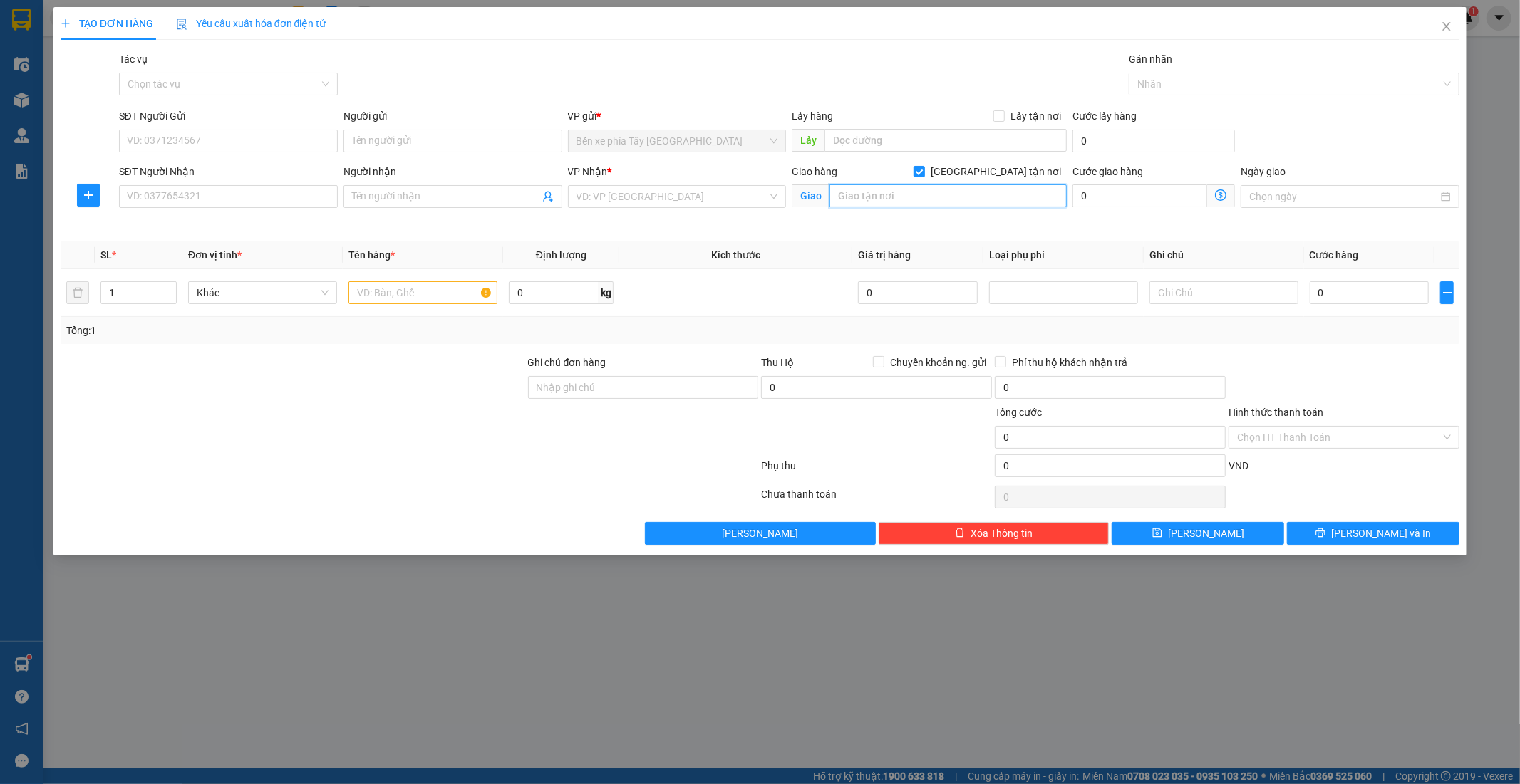
click at [1010, 199] on input "text" at bounding box center [947, 196] width 237 height 23
type input "toà nhà sơn hà group số 15 đường duy tân dịch vọng hậu"
click at [658, 207] on input "search" at bounding box center [672, 196] width 191 height 21
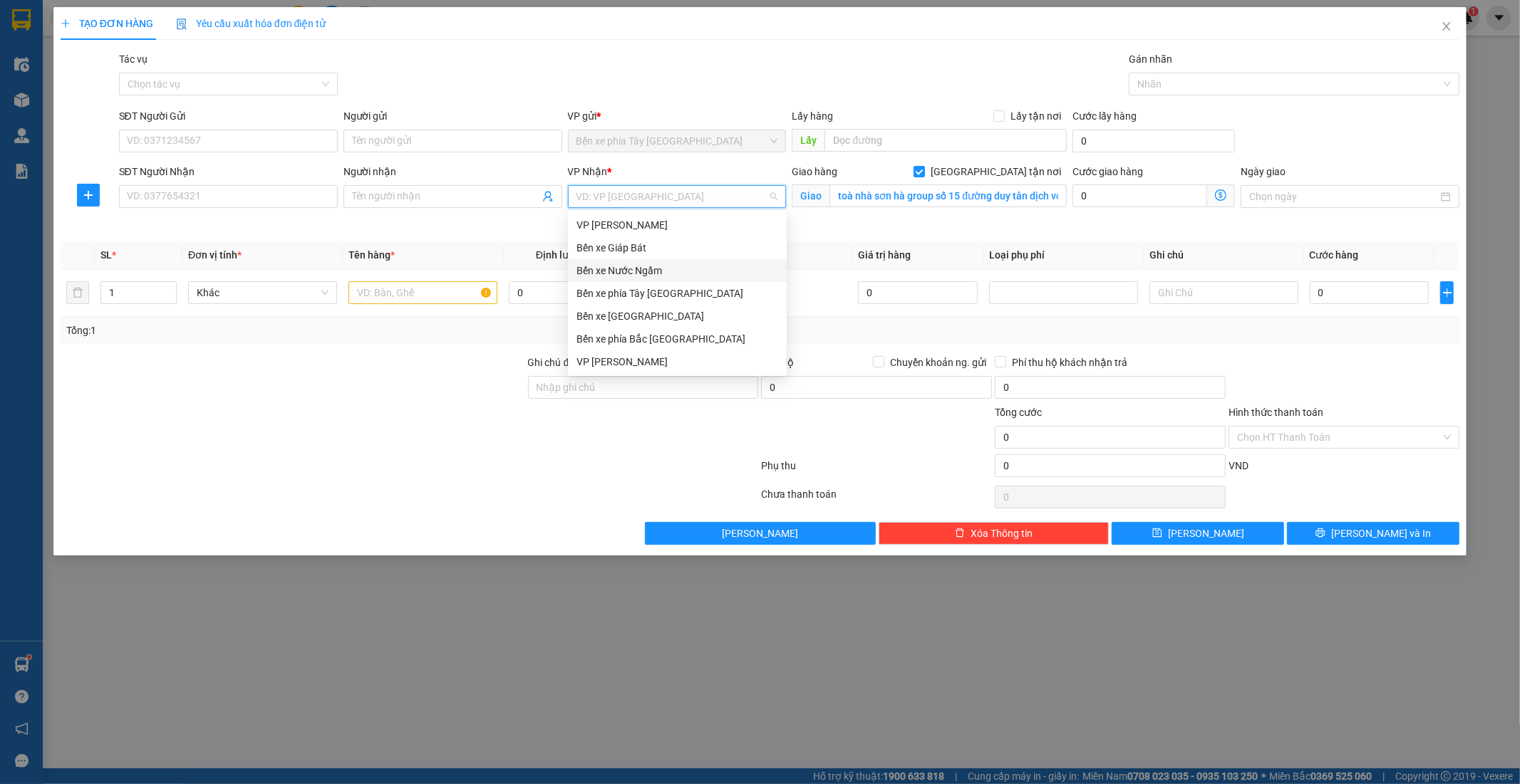
click at [652, 269] on div "Bến xe Nước Ngầm" at bounding box center [677, 270] width 201 height 16
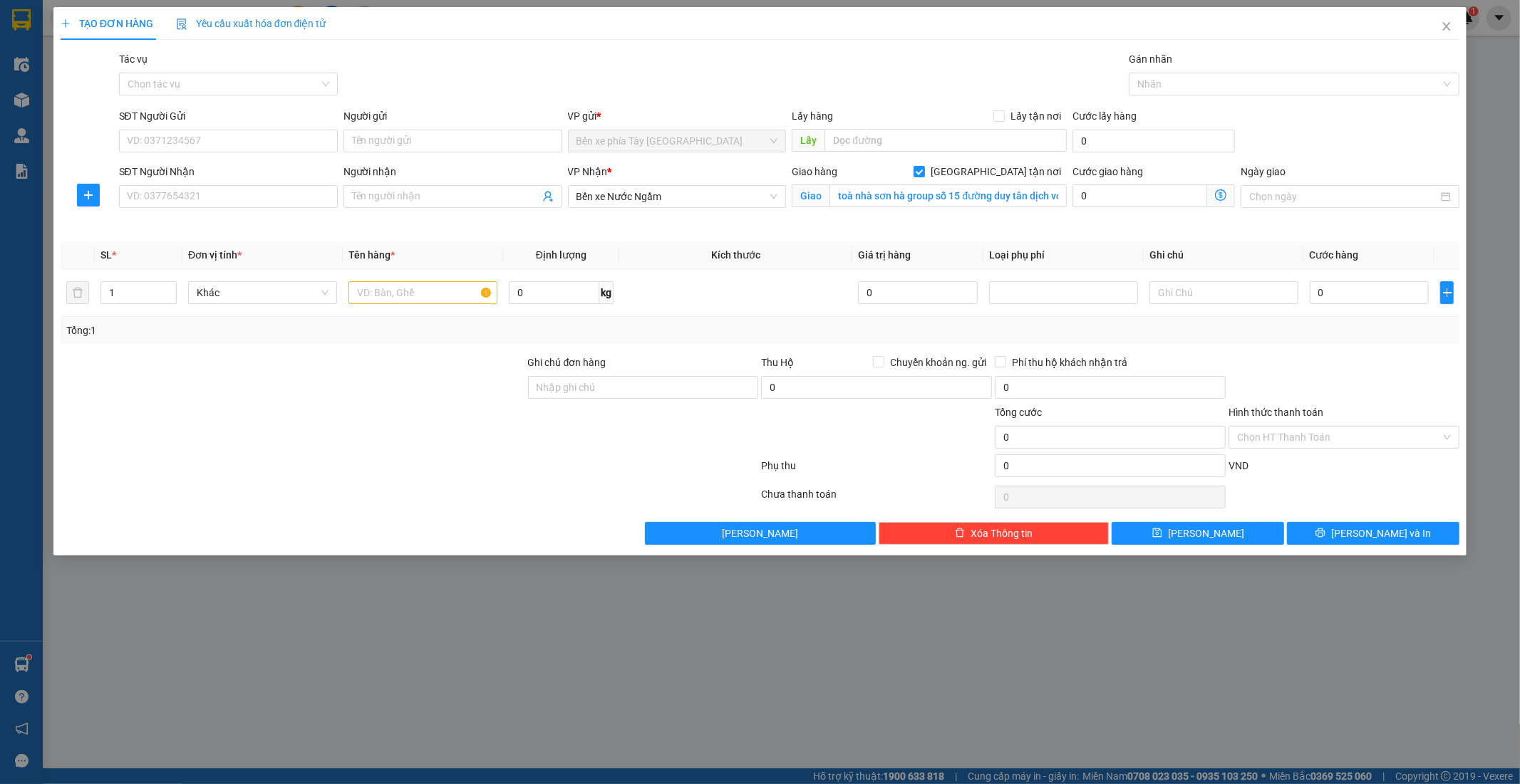
drag, startPoint x: 254, startPoint y: 65, endPoint x: 236, endPoint y: 102, distance: 41.1
click at [253, 67] on div "Tác vụ" at bounding box center [228, 61] width 219 height 21
click at [229, 84] on input "Tác vụ" at bounding box center [222, 83] width 191 height 21
click at [204, 112] on div "Nhập hàng lên xe" at bounding box center [228, 112] width 201 height 16
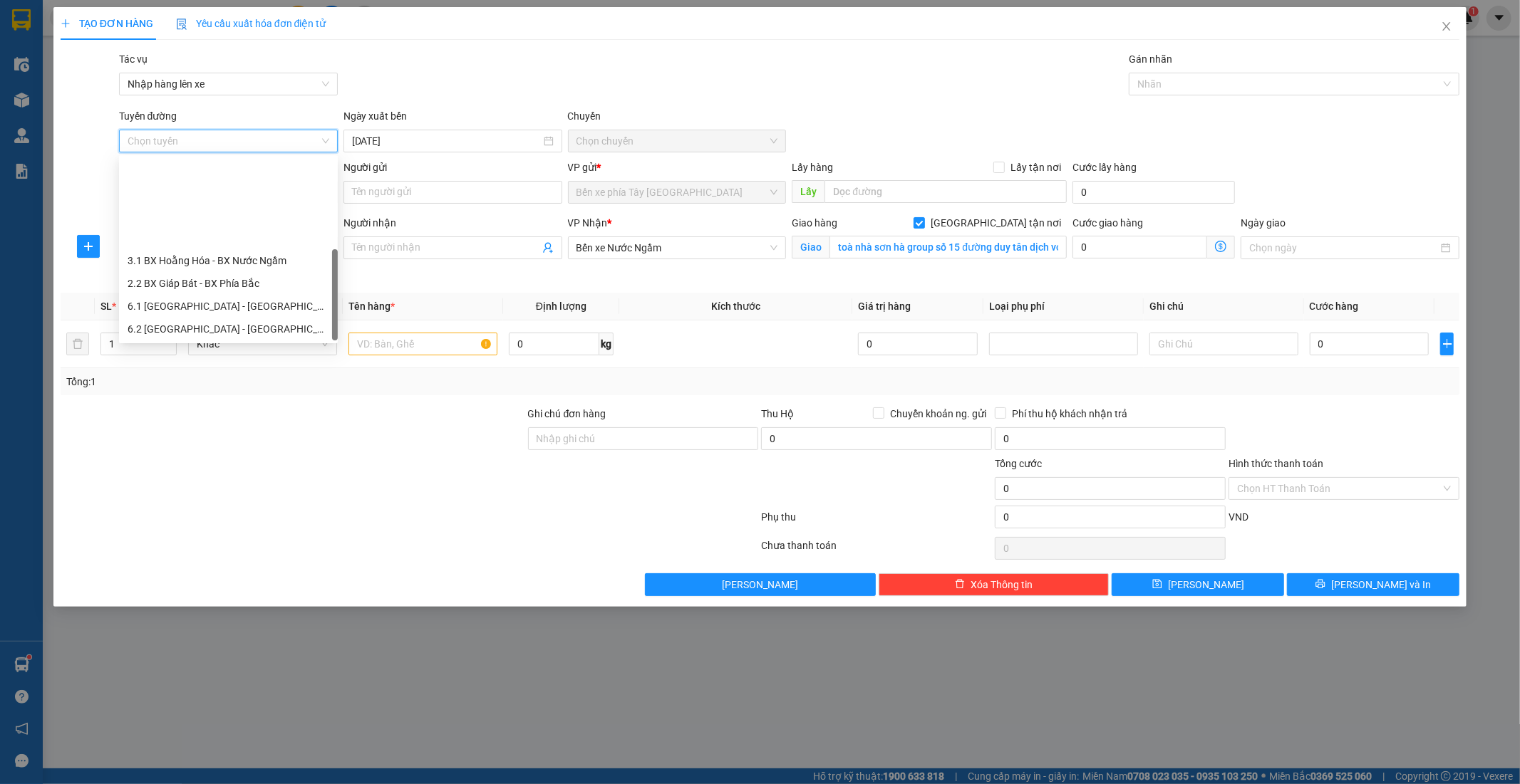
click at [231, 344] on div "1.1 BX Phía Tây - BX Nước Ngầm" at bounding box center [228, 351] width 201 height 16
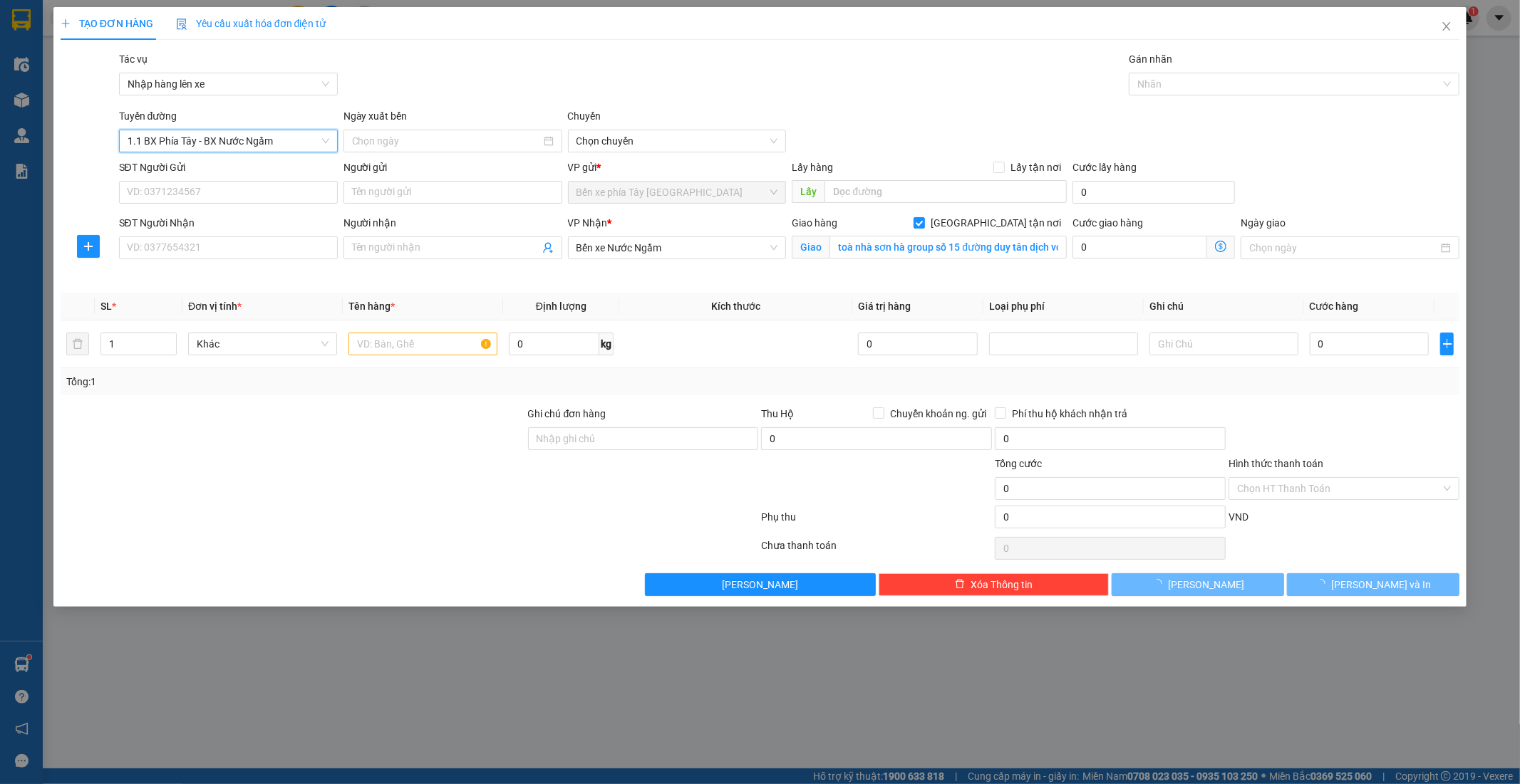
type input "12/09/2025"
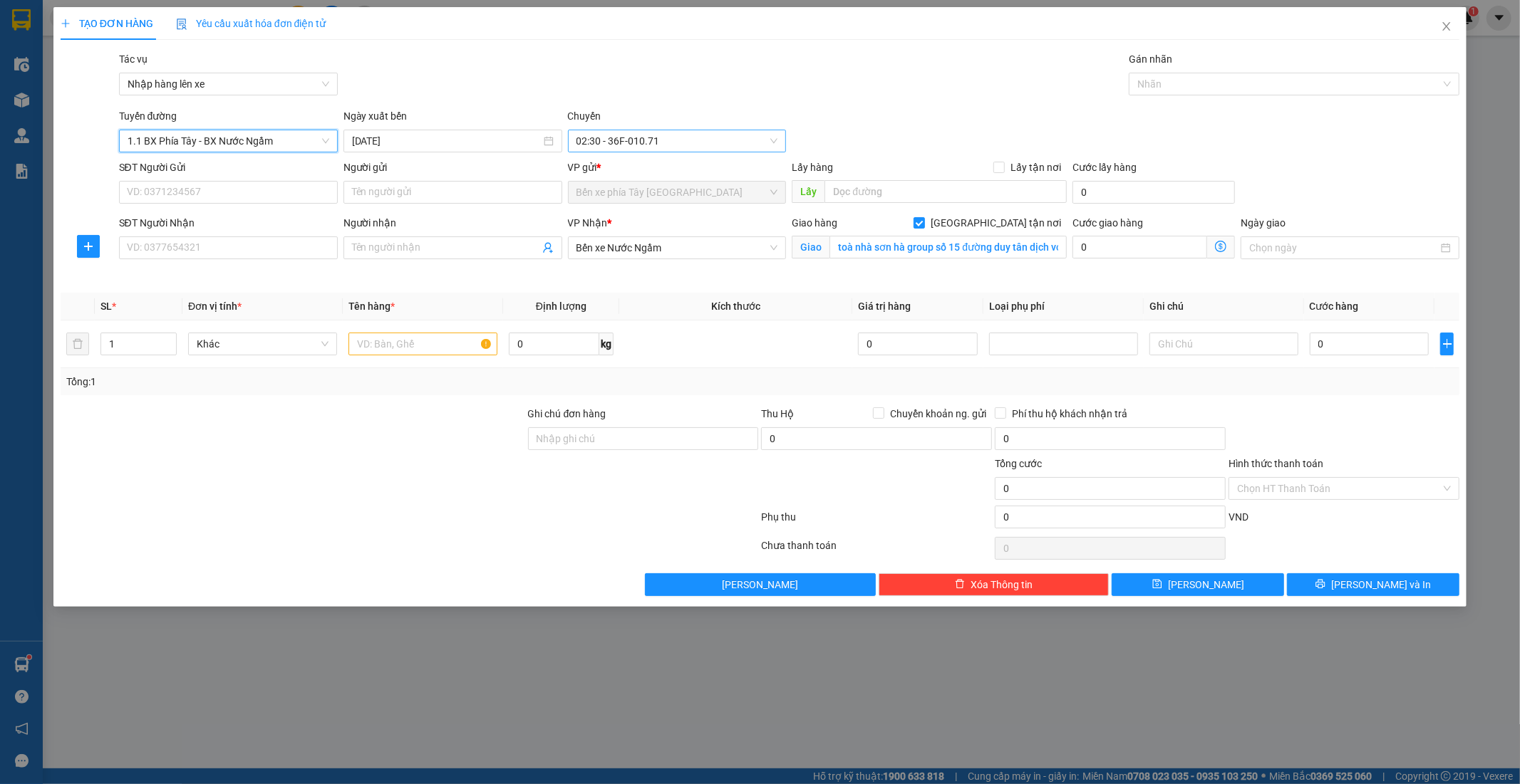
click at [690, 144] on span "02:30 - 36F-010.71" at bounding box center [677, 141] width 201 height 21
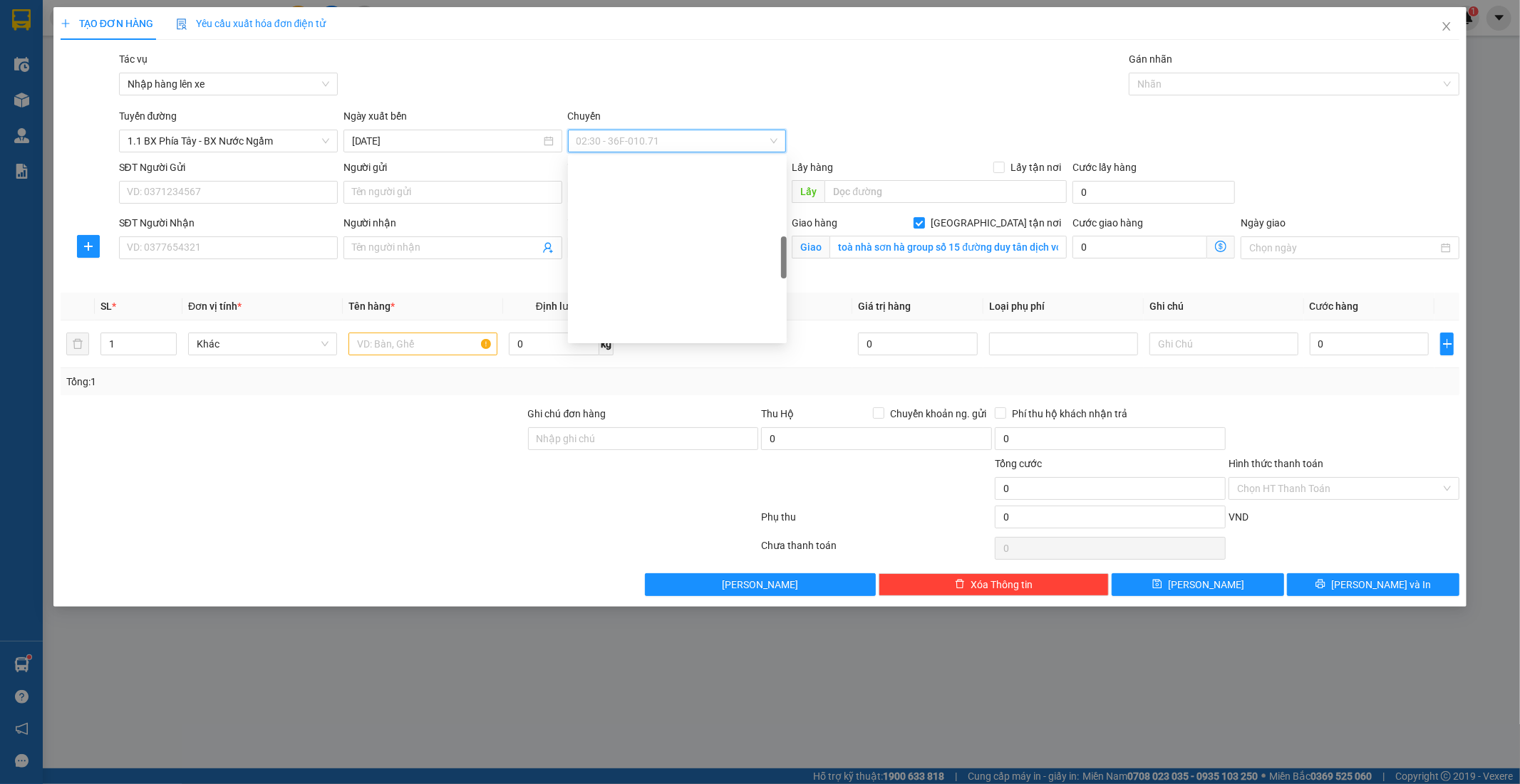
click at [659, 618] on div "12:00 - 36H-026.66" at bounding box center [677, 625] width 201 height 16
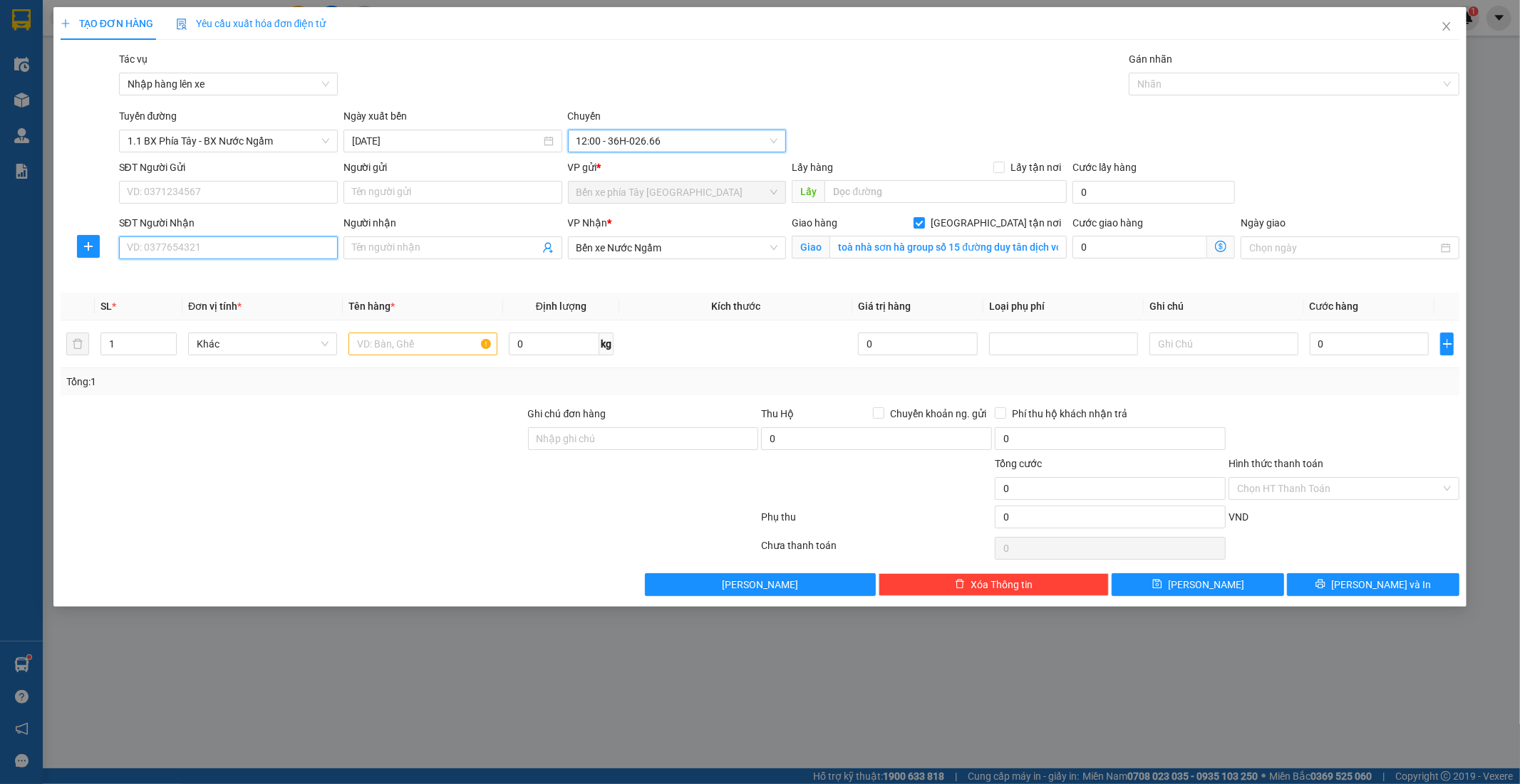
drag, startPoint x: 165, startPoint y: 240, endPoint x: 177, endPoint y: 252, distance: 17.0
click at [162, 245] on input "SĐT Người Nhận" at bounding box center [228, 248] width 219 height 23
click at [1217, 248] on icon "dollar-circle" at bounding box center [1221, 246] width 11 height 11
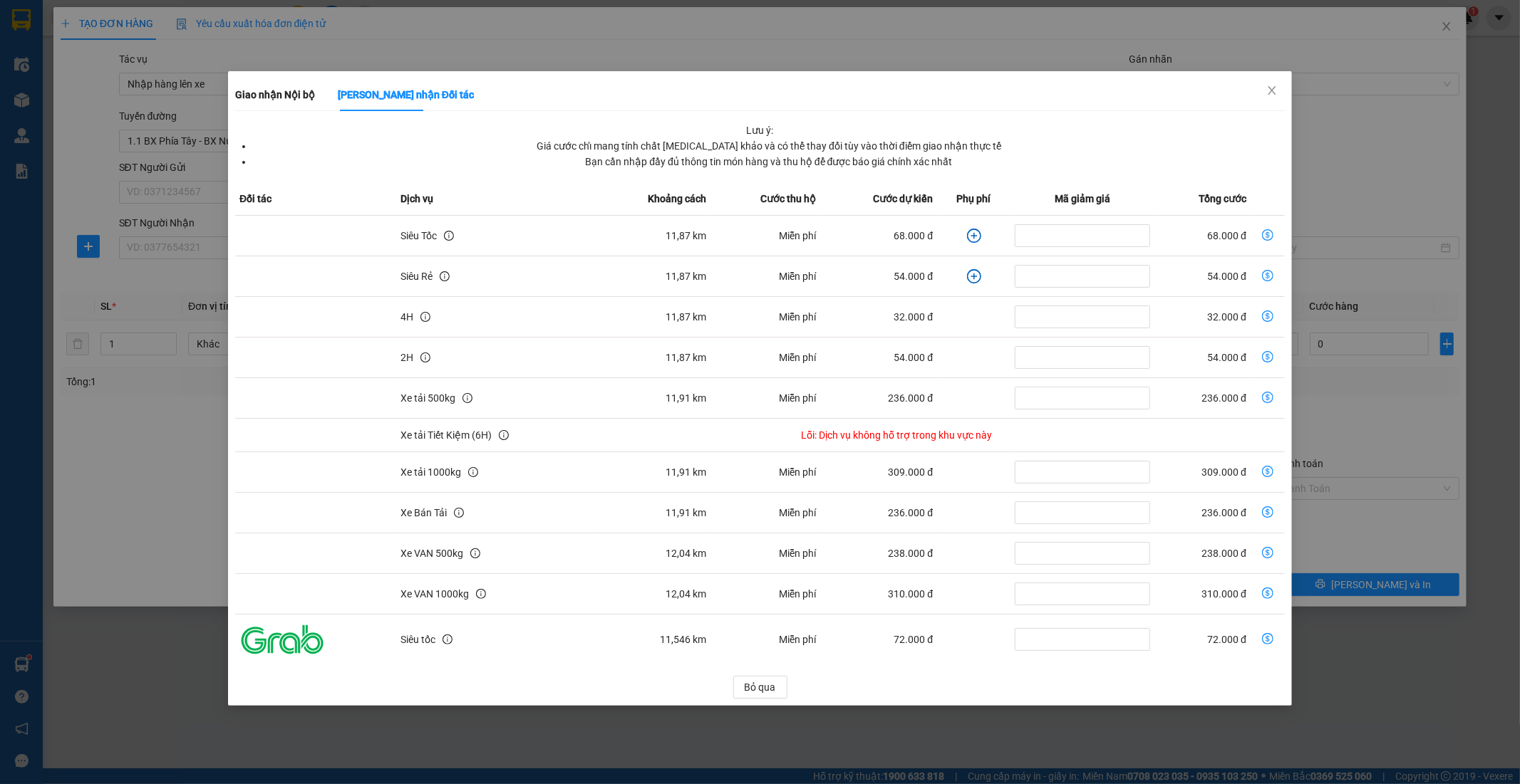
click at [971, 237] on icon "plus-circle" at bounding box center [975, 236] width 15 height 15
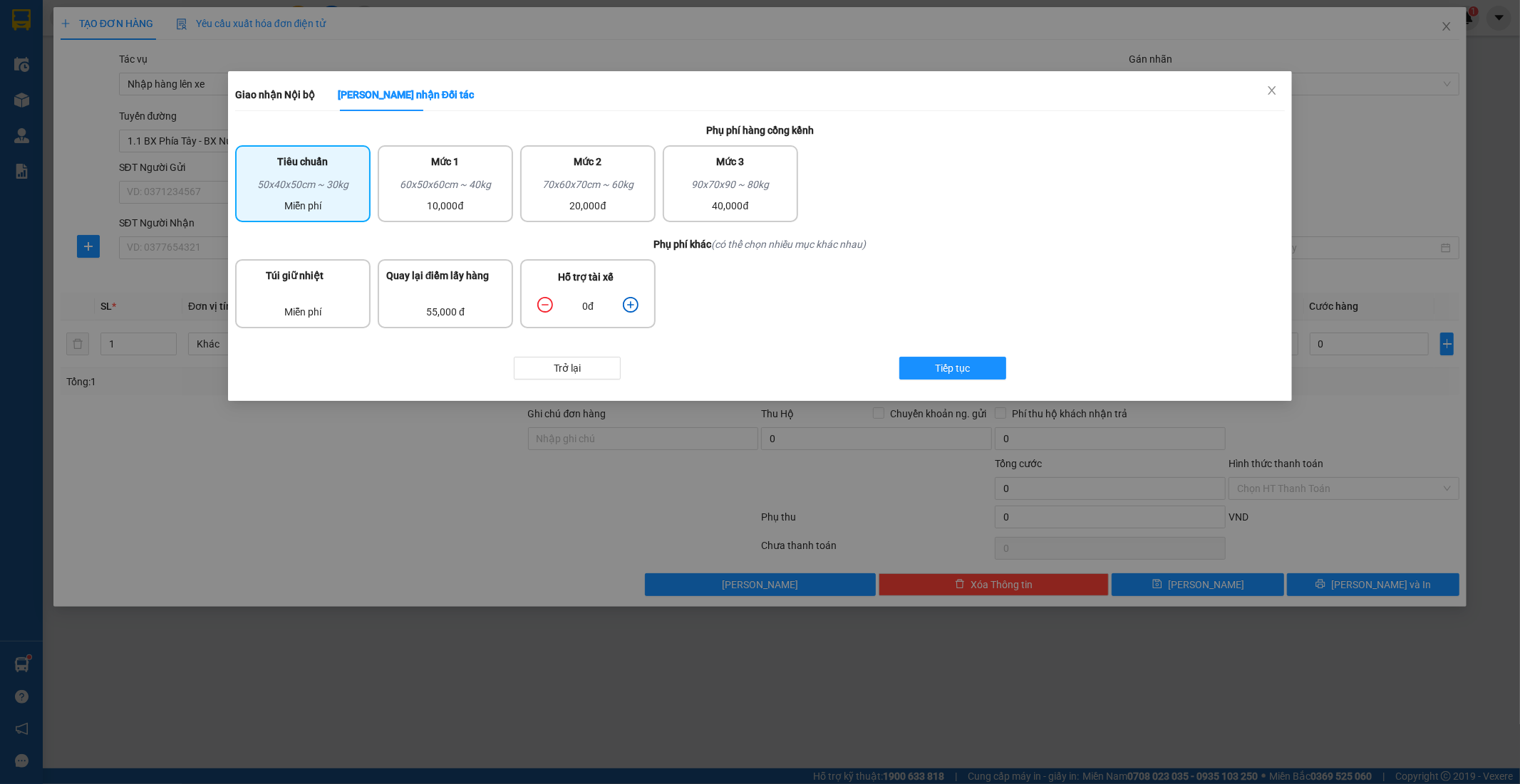
click at [635, 305] on icon "plus-circle" at bounding box center [631, 305] width 16 height 16
click at [956, 364] on span "Tiếp tục" at bounding box center [953, 368] width 35 height 16
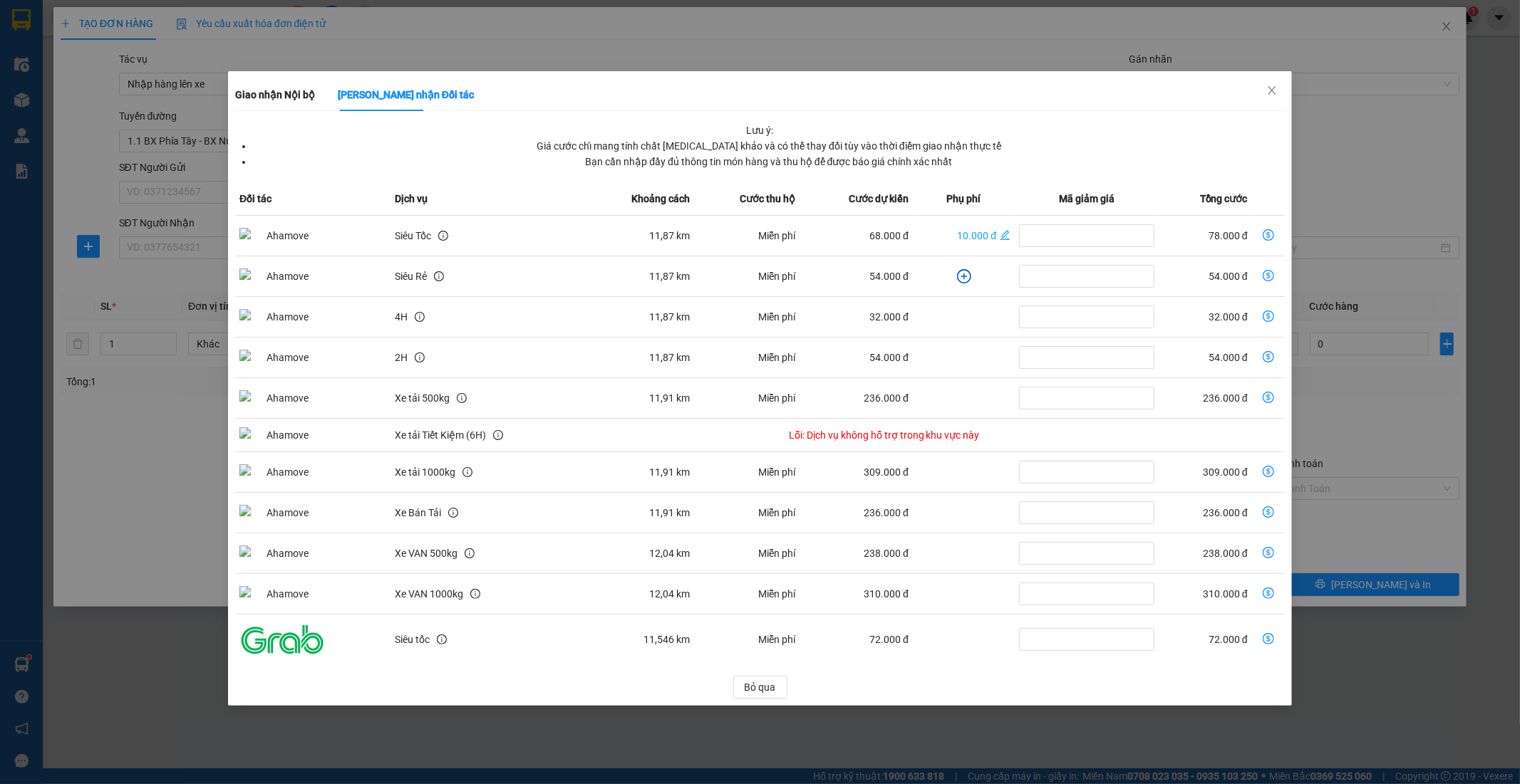
click at [1271, 230] on icon "dollar-circle" at bounding box center [1268, 235] width 11 height 11
type input "78.000"
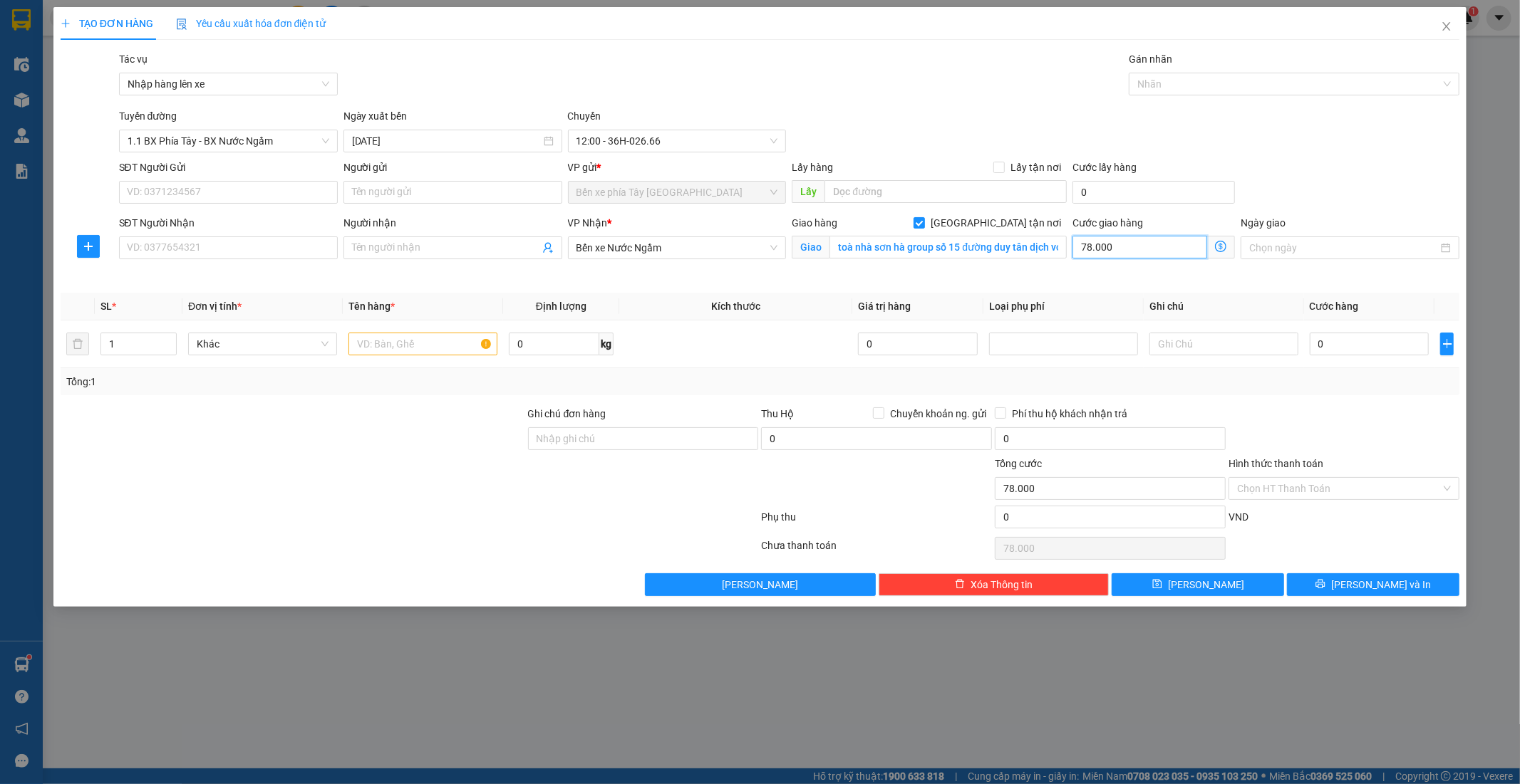
click at [1156, 247] on input "78.000" at bounding box center [1139, 247] width 135 height 23
type input "8"
type input "80"
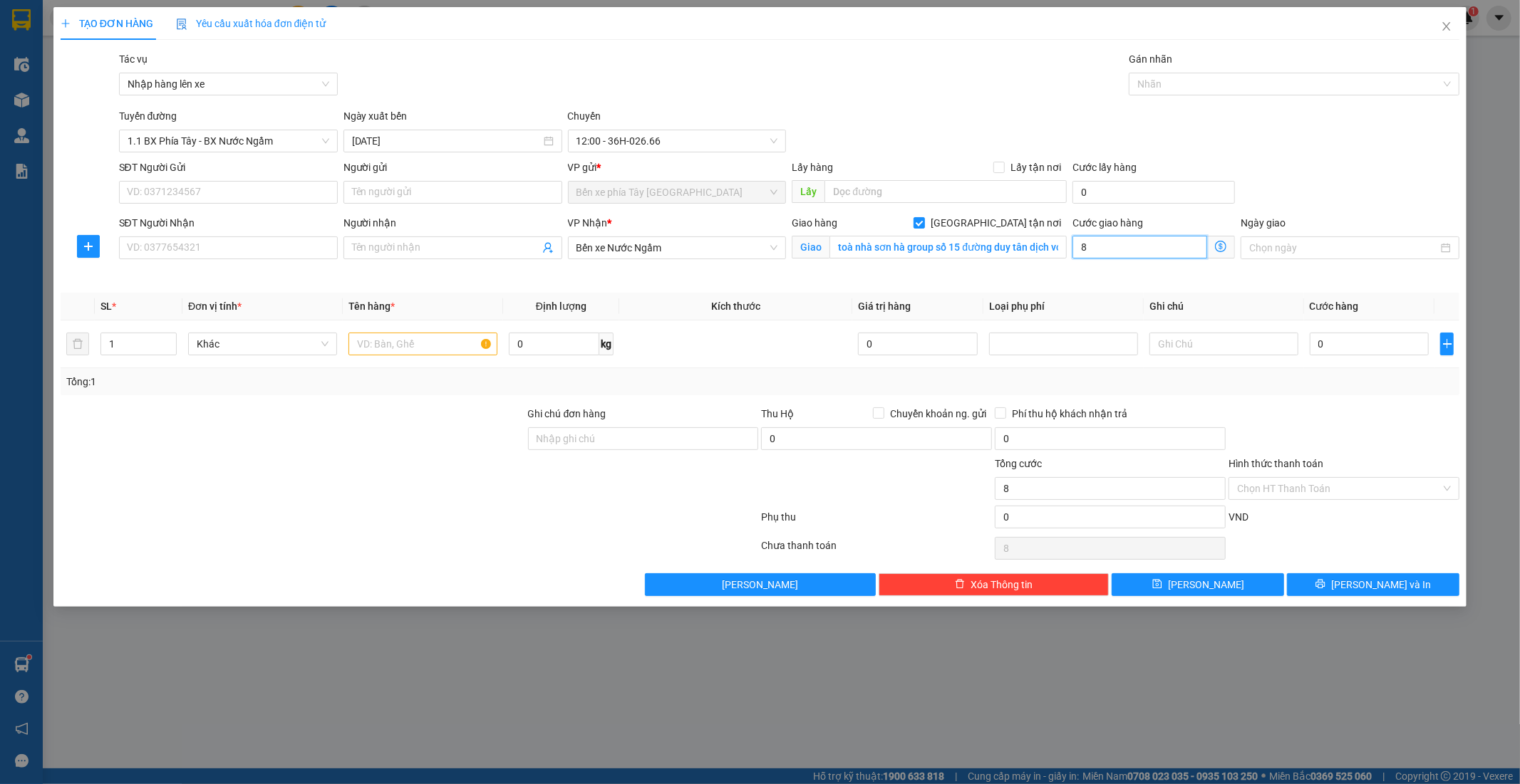
type input "80"
type input "80.000"
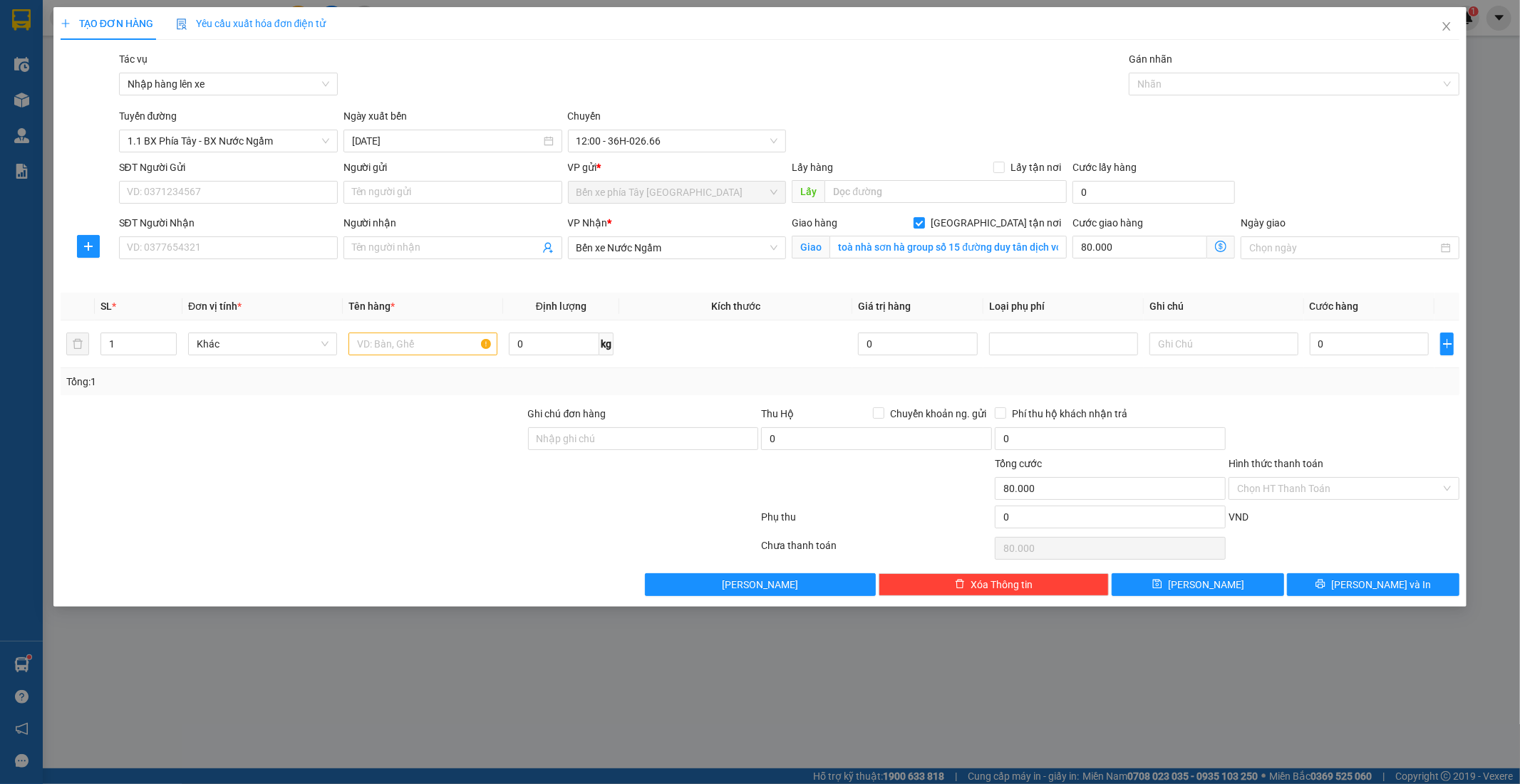
drag, startPoint x: 1384, startPoint y: 153, endPoint x: 1385, endPoint y: 192, distance: 39.0
click at [1384, 153] on div "Transit Pickup Surcharge Ids Transit Deliver Surcharge Ids Transit Deliver Surc…" at bounding box center [760, 324] width 1399 height 545
click at [1355, 346] on input "0" at bounding box center [1369, 344] width 120 height 23
type input "3"
type input "80.003"
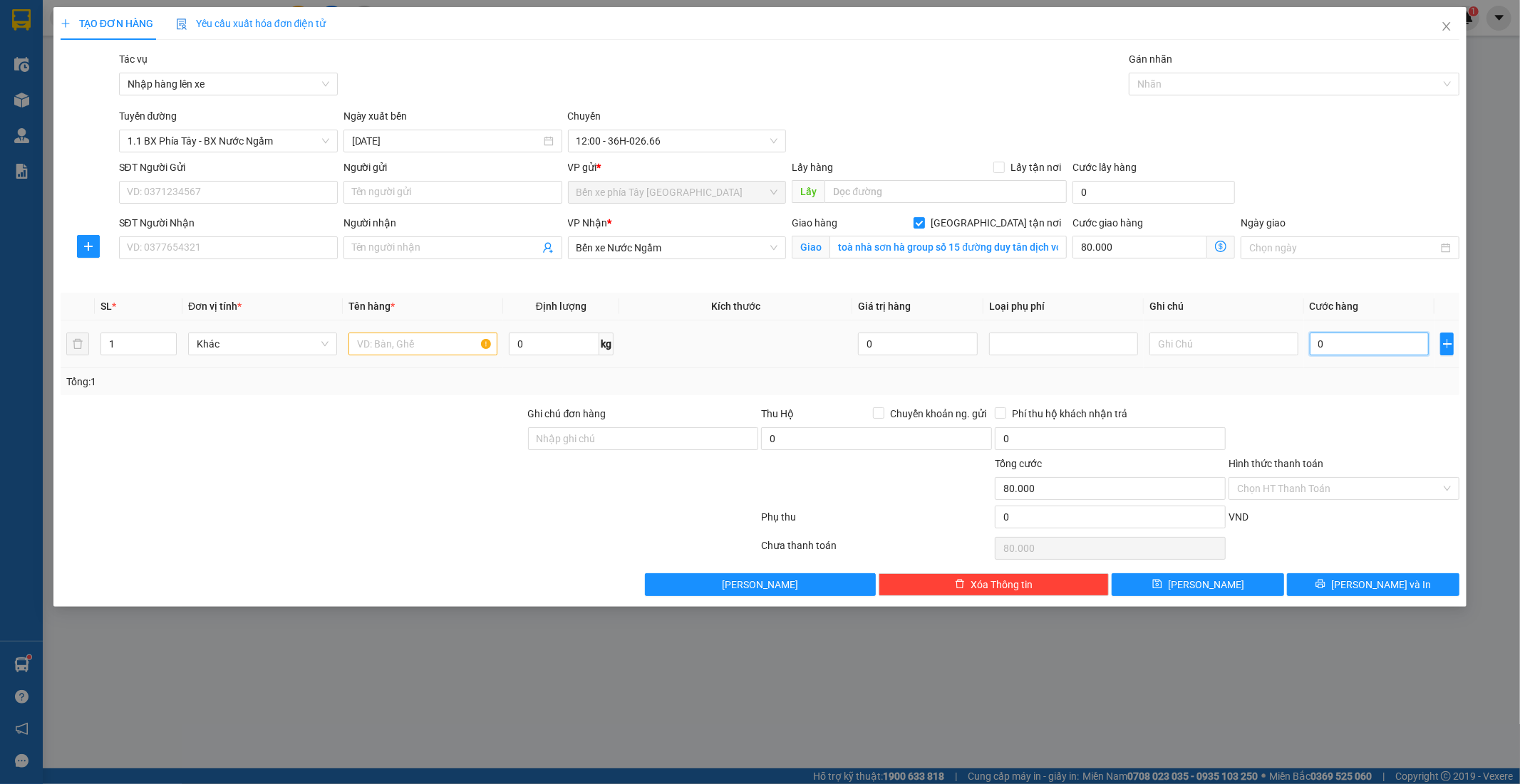
type input "80.003"
type input "30"
type input "80.030"
type input "30.000"
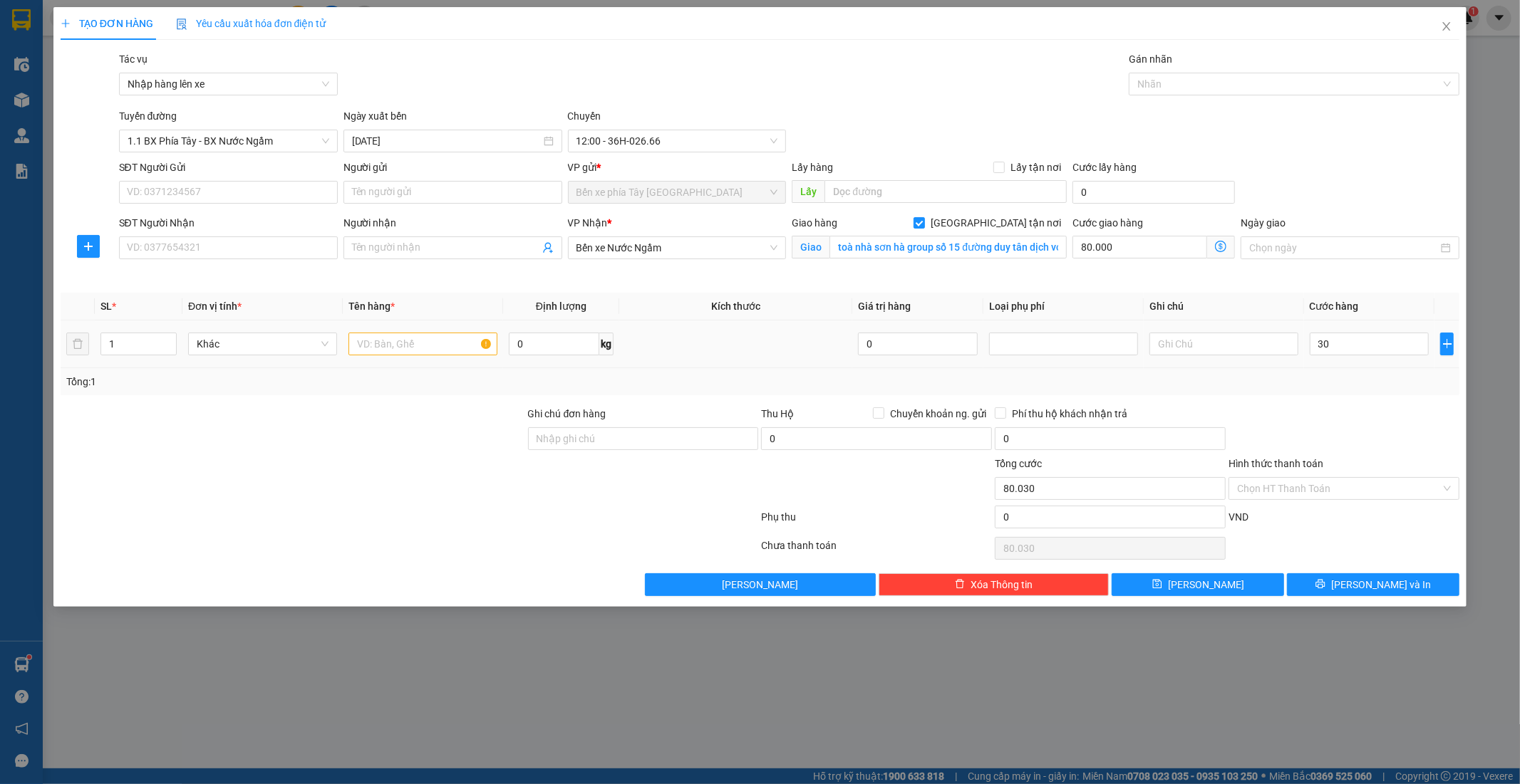
type input "110.000"
drag, startPoint x: 1374, startPoint y: 425, endPoint x: 1280, endPoint y: 426, distance: 94.0
click at [1359, 426] on div at bounding box center [1343, 431] width 233 height 50
click at [257, 259] on input "SĐT Người Nhận" at bounding box center [228, 248] width 219 height 23
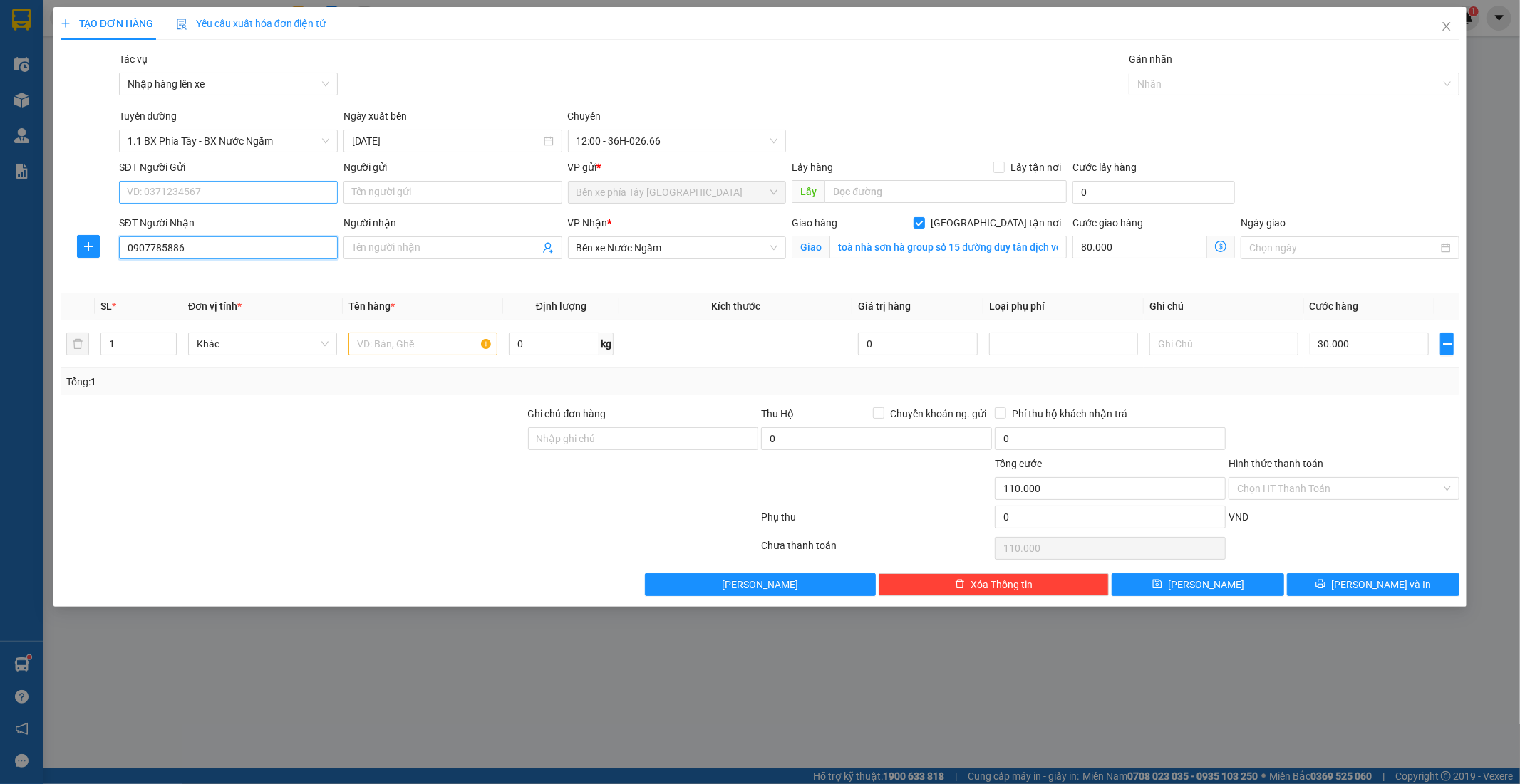
type input "0907785886"
click at [240, 195] on input "SĐT Người Gửi" at bounding box center [228, 192] width 219 height 23
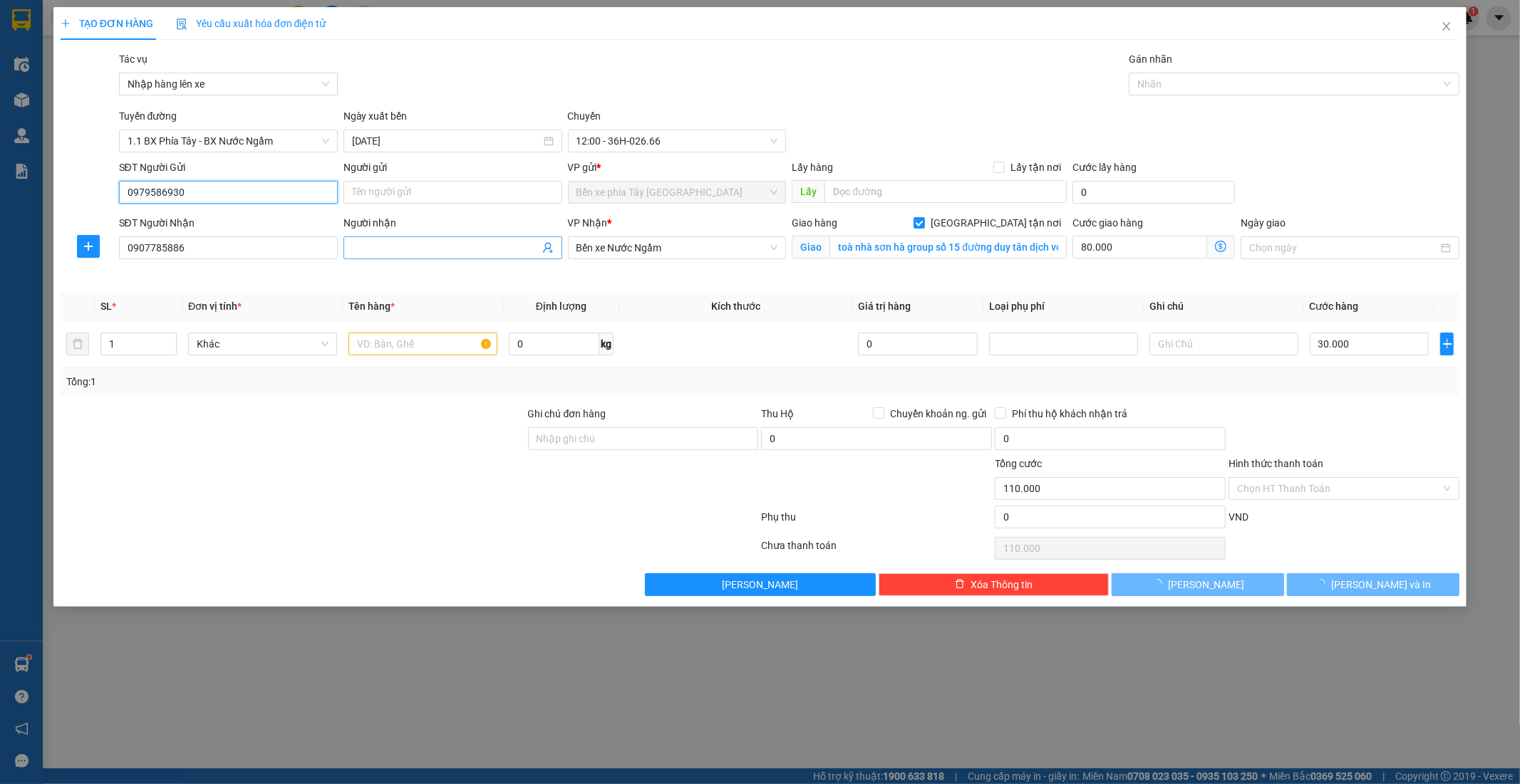
type input "0979586930"
click at [365, 247] on input "Người nhận" at bounding box center [446, 247] width 188 height 16
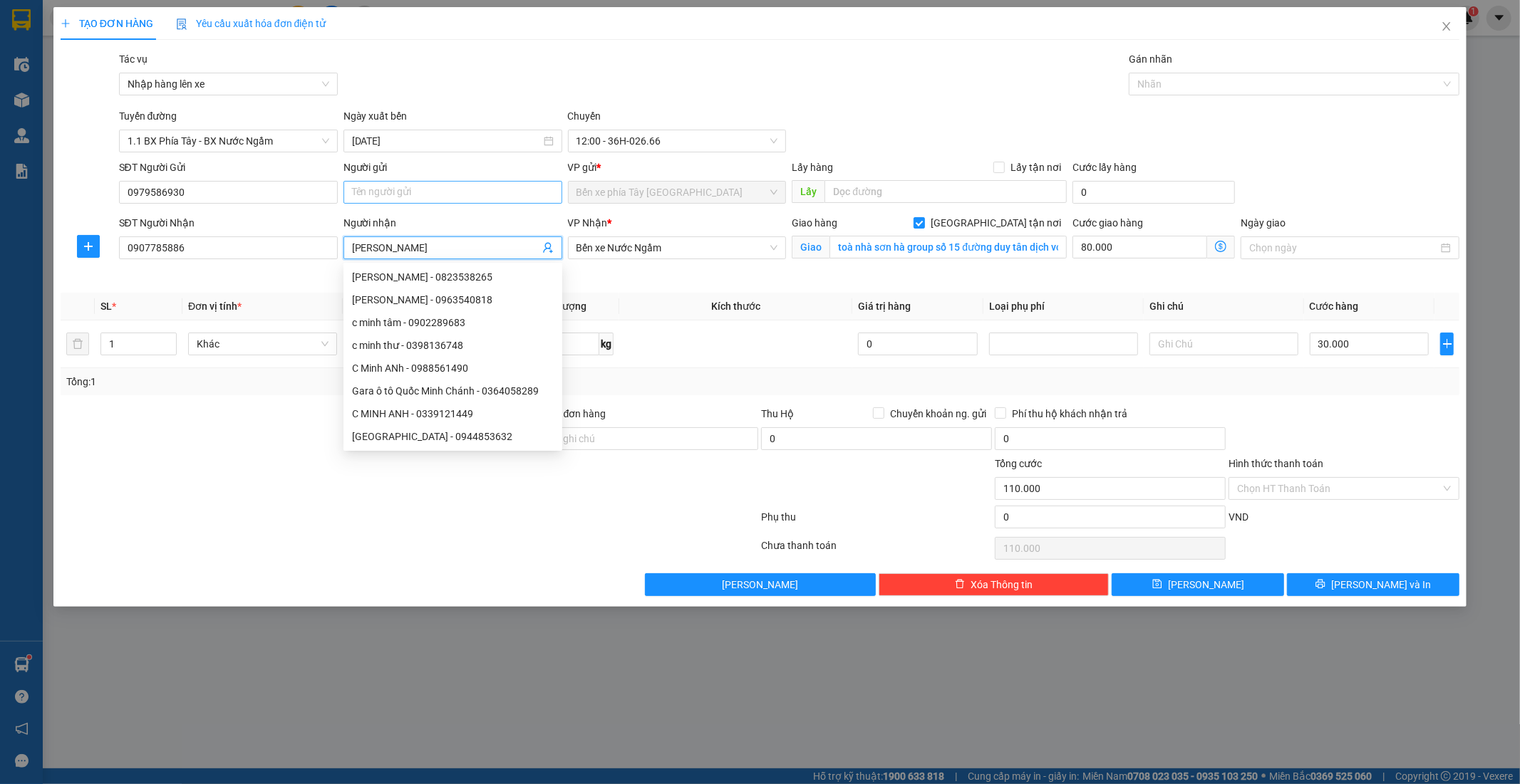
type input "c minh"
click at [393, 187] on input "Người gửi" at bounding box center [452, 192] width 219 height 23
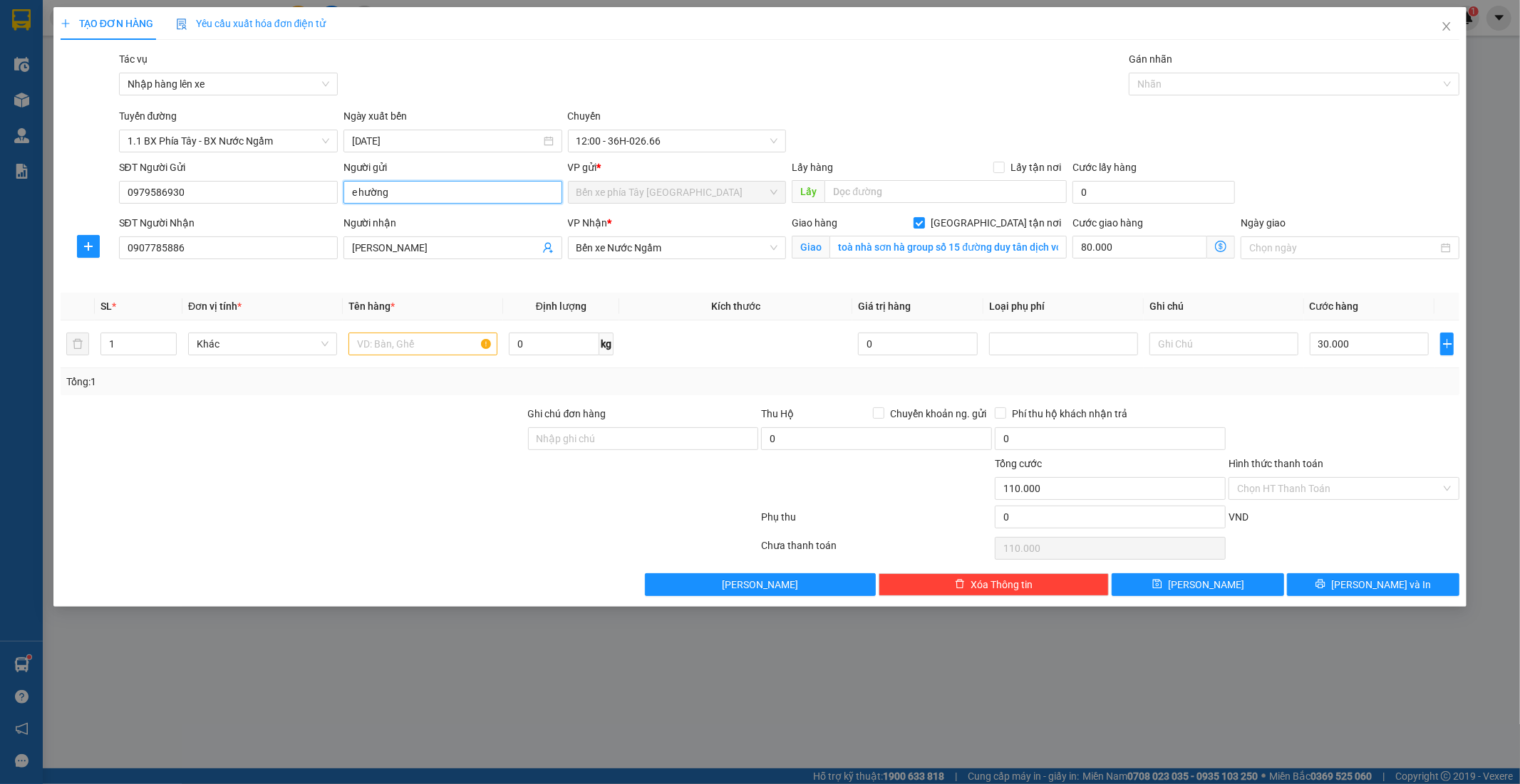
type input "e hường"
click at [269, 273] on div "SĐT Người Nhận 0907785886" at bounding box center [228, 248] width 224 height 67
click at [415, 349] on input "text" at bounding box center [423, 344] width 149 height 23
click at [443, 345] on input "1 tập" at bounding box center [423, 344] width 149 height 23
type input "1 tập tài liệu"
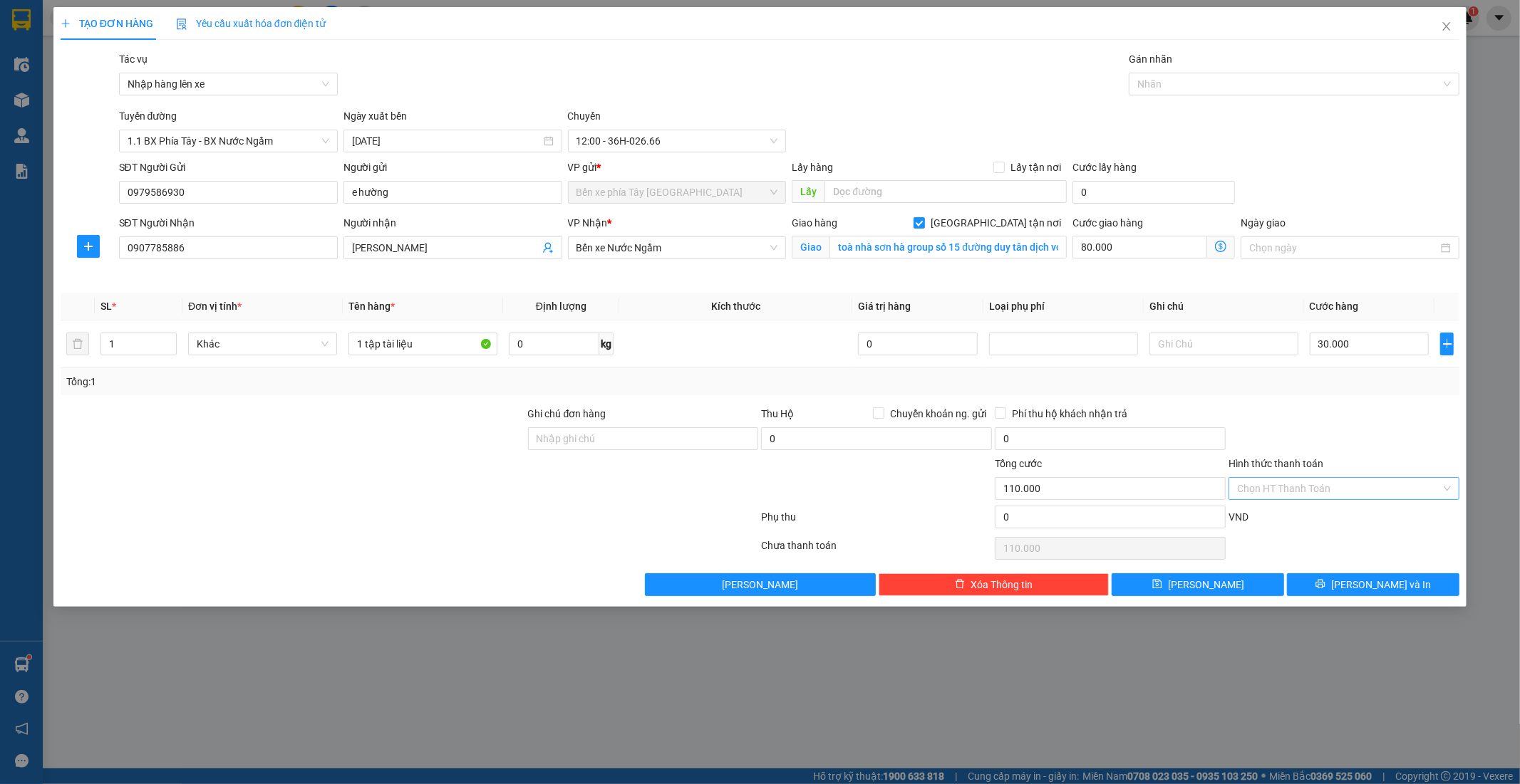
click at [1292, 489] on input "Hình thức thanh toán" at bounding box center [1339, 489] width 204 height 21
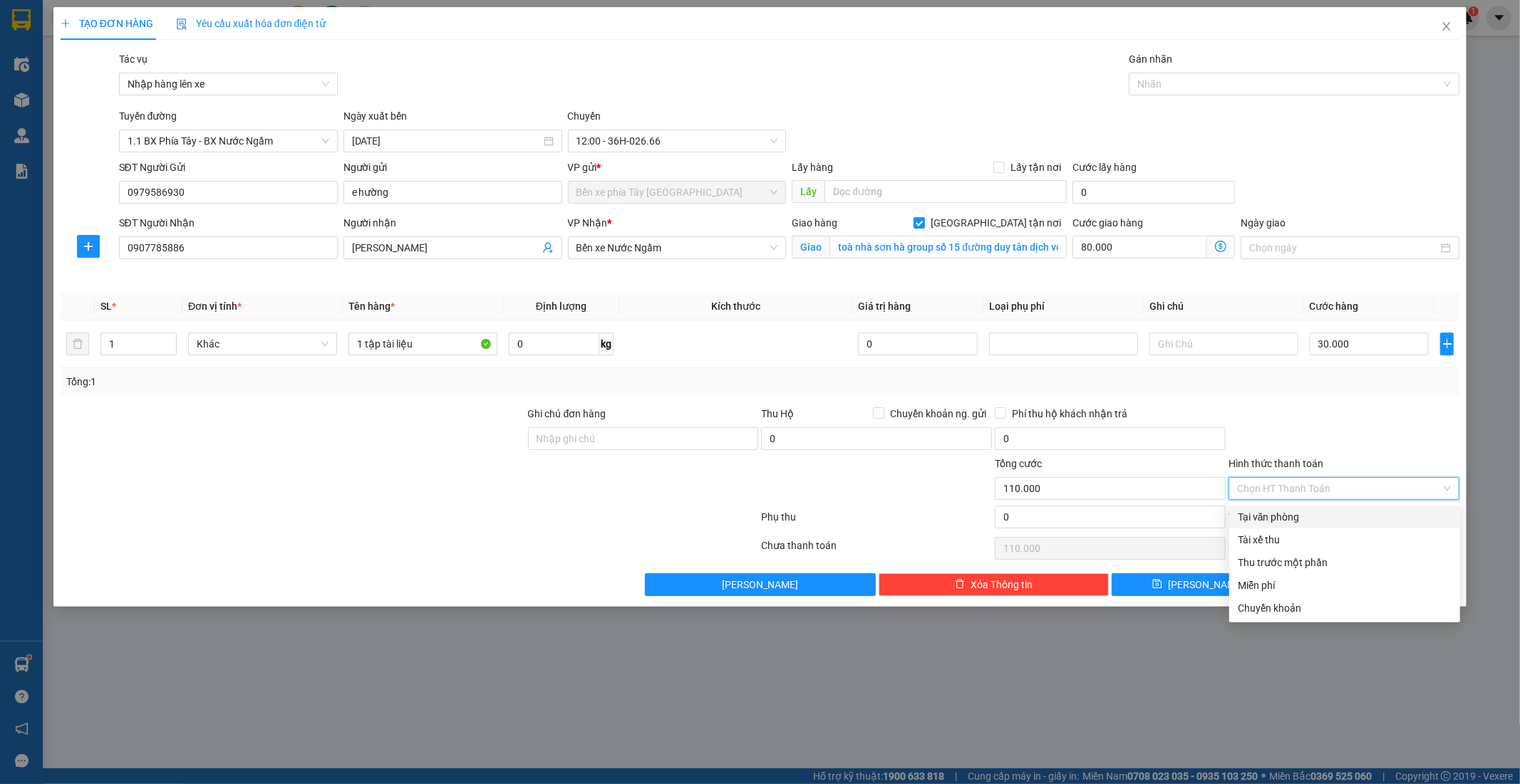
click at [1279, 517] on div "Tại văn phòng" at bounding box center [1345, 517] width 214 height 16
type input "0"
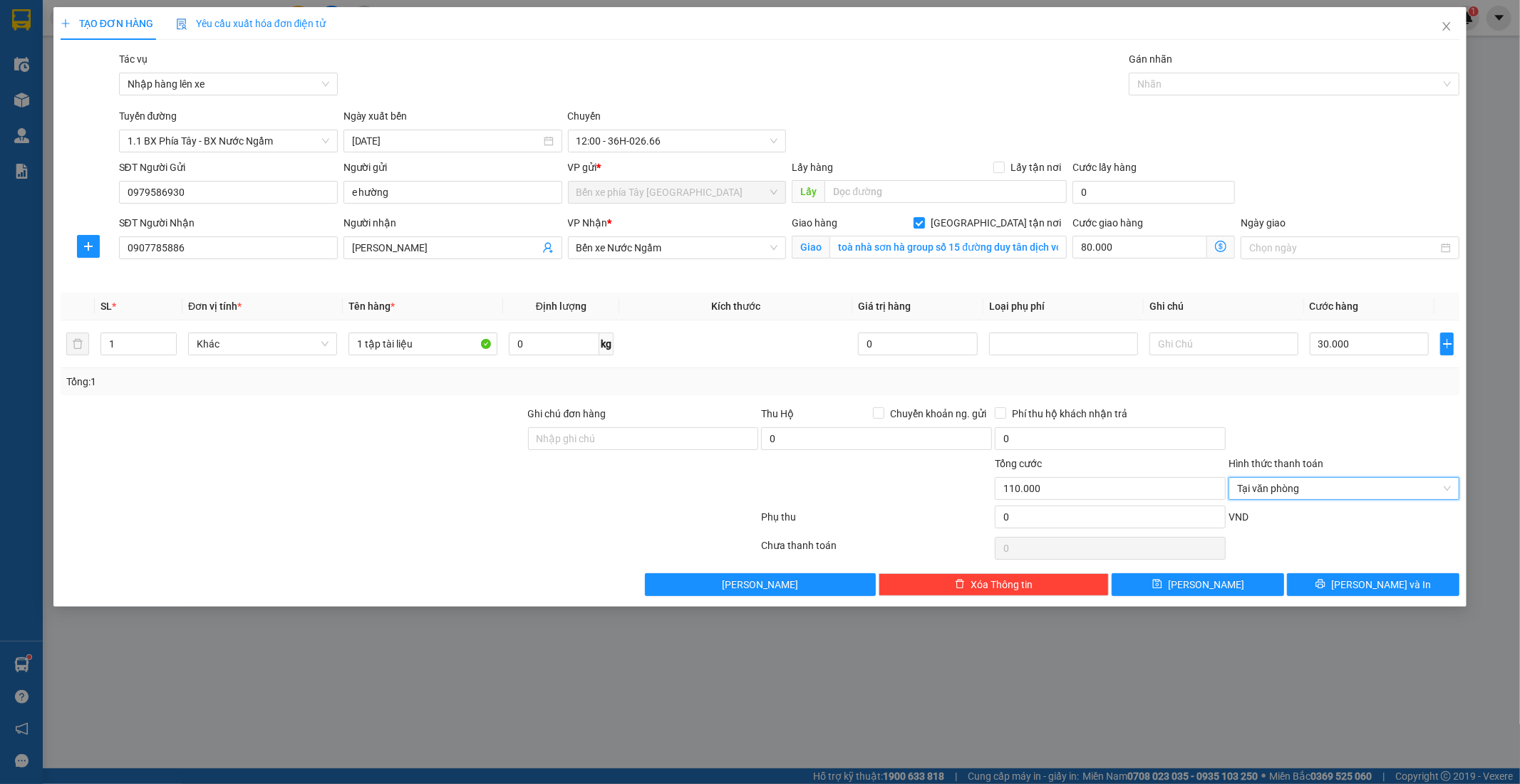
click at [1305, 386] on div "Tổng: 1" at bounding box center [760, 381] width 1388 height 16
click at [1325, 586] on icon "printer" at bounding box center [1321, 585] width 9 height 9
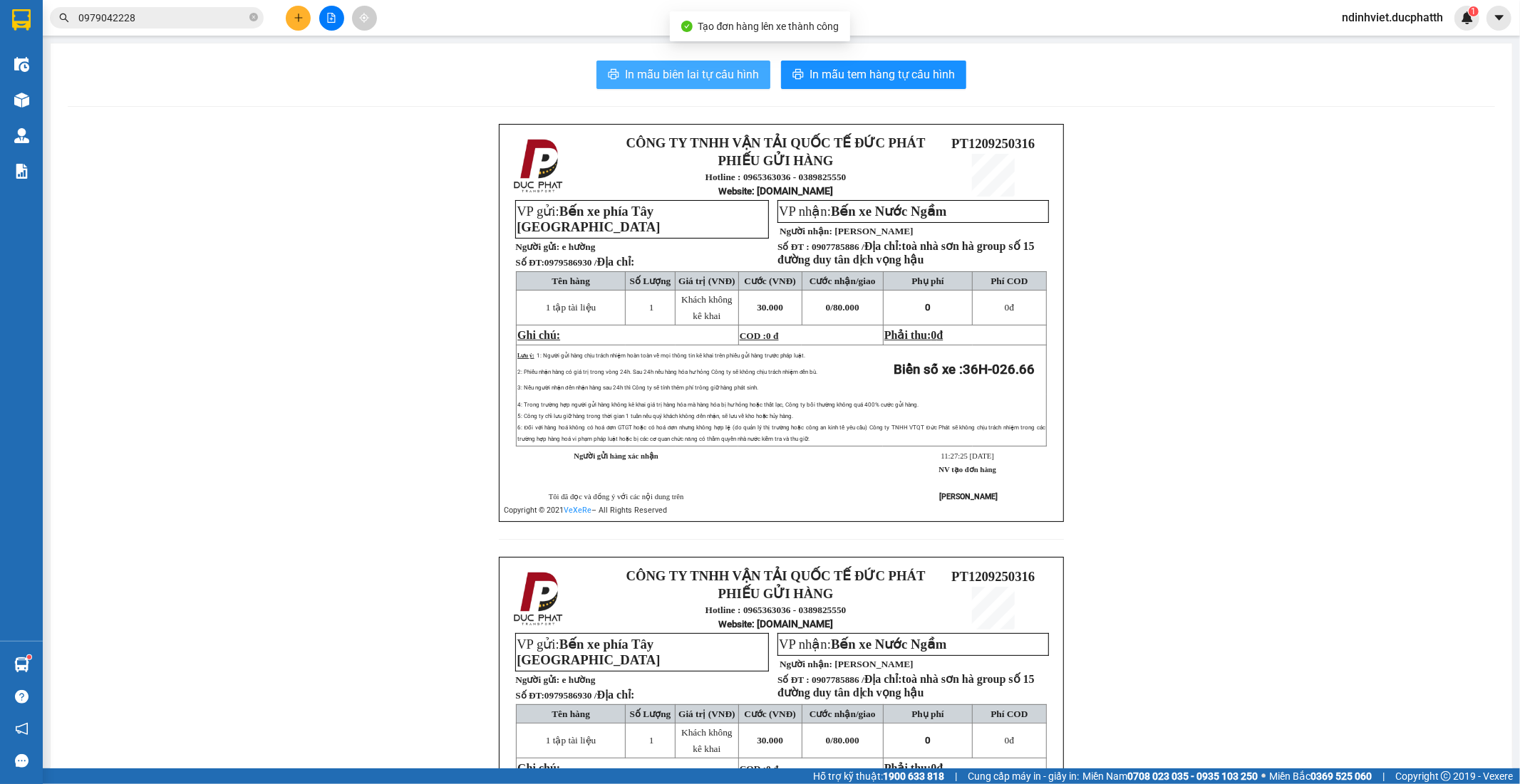
click at [681, 68] on span "In mẫu biên lai tự cấu hình" at bounding box center [692, 74] width 134 height 17
click at [331, 22] on icon "file-add" at bounding box center [331, 17] width 8 height 10
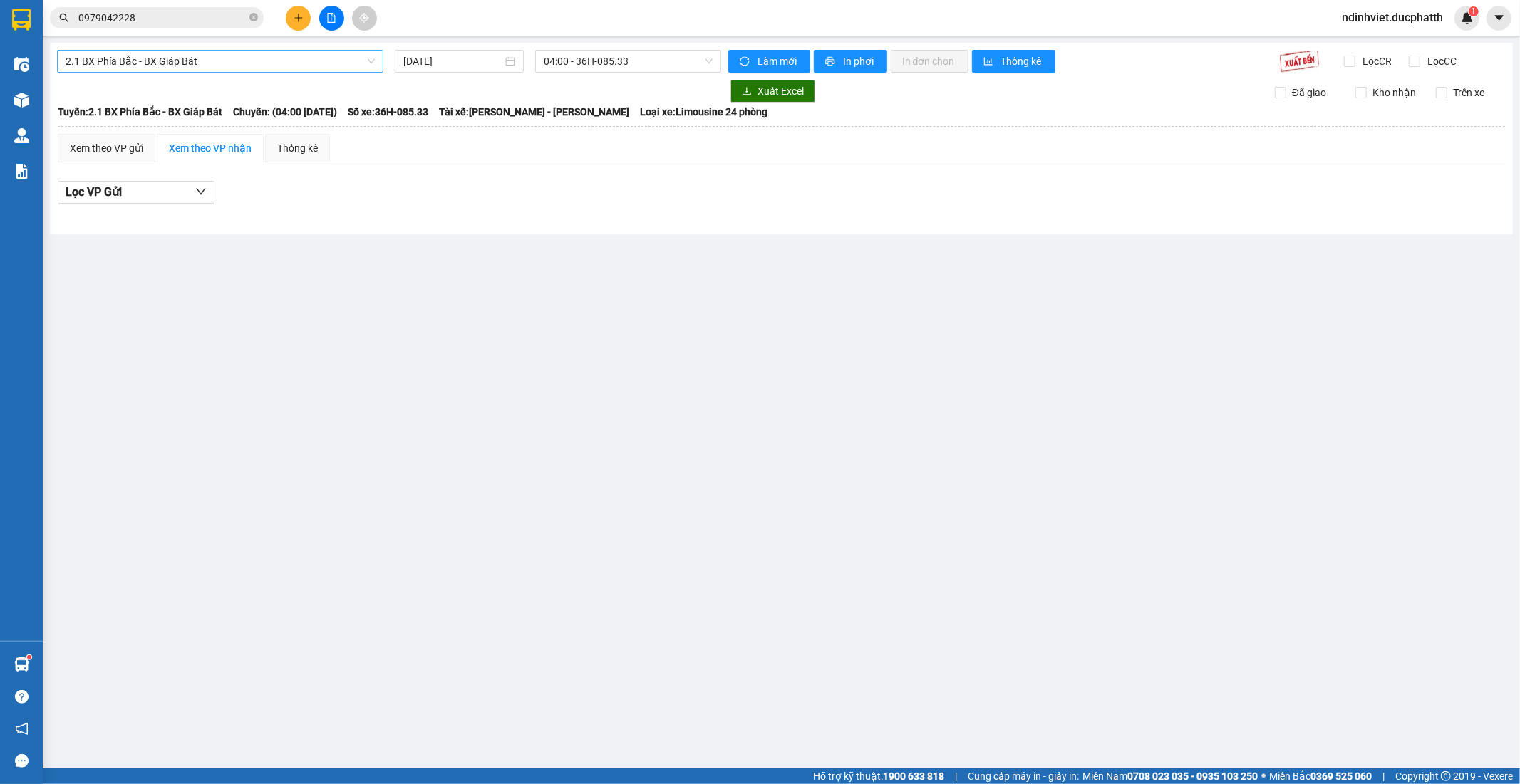
click at [337, 59] on span "2.1 BX Phía Bắc - BX Giáp Bát" at bounding box center [221, 60] width 309 height 21
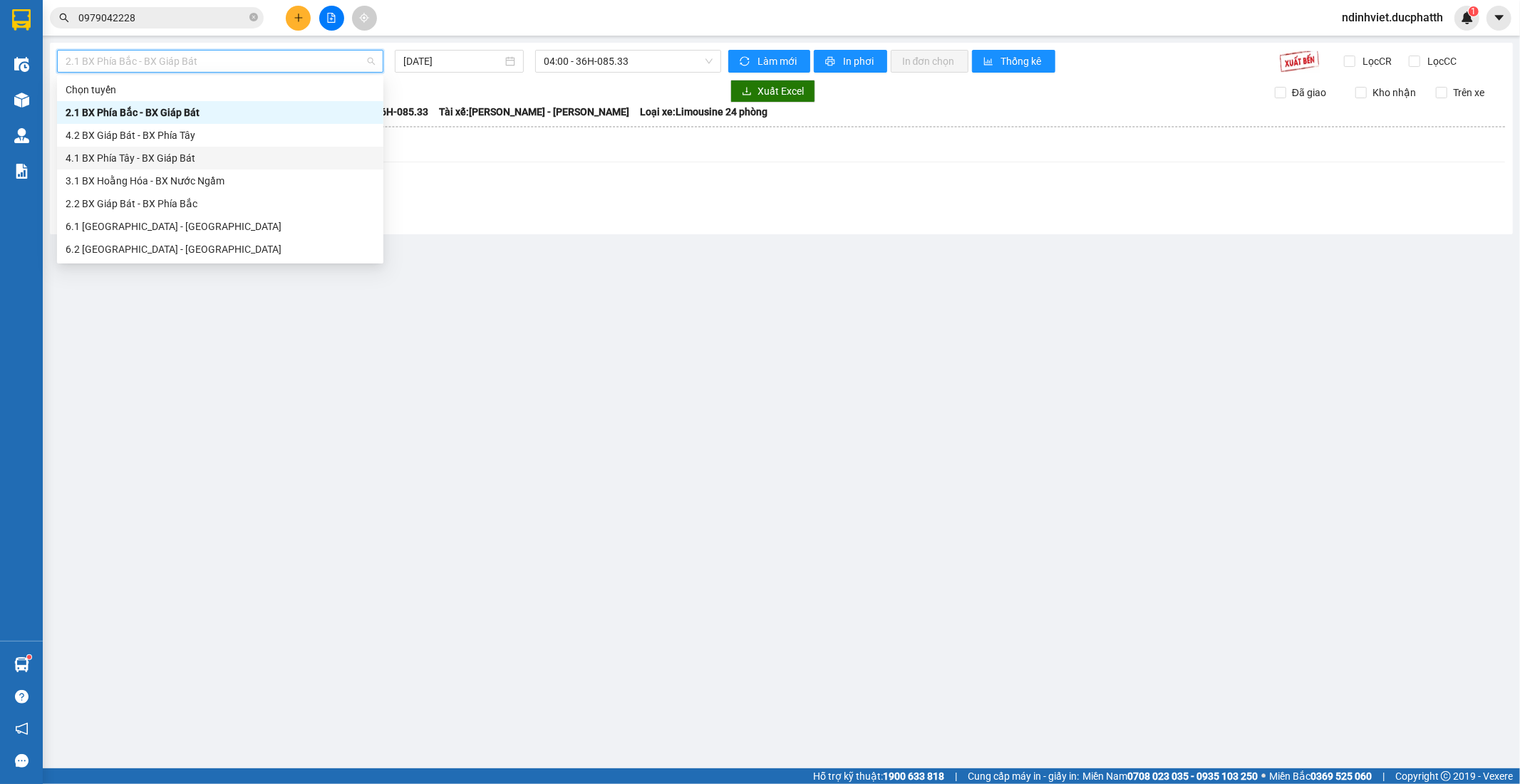
click at [194, 156] on div "4.1 BX Phía Tây - BX Giáp Bát" at bounding box center [221, 157] width 309 height 16
type input "12/09/2025"
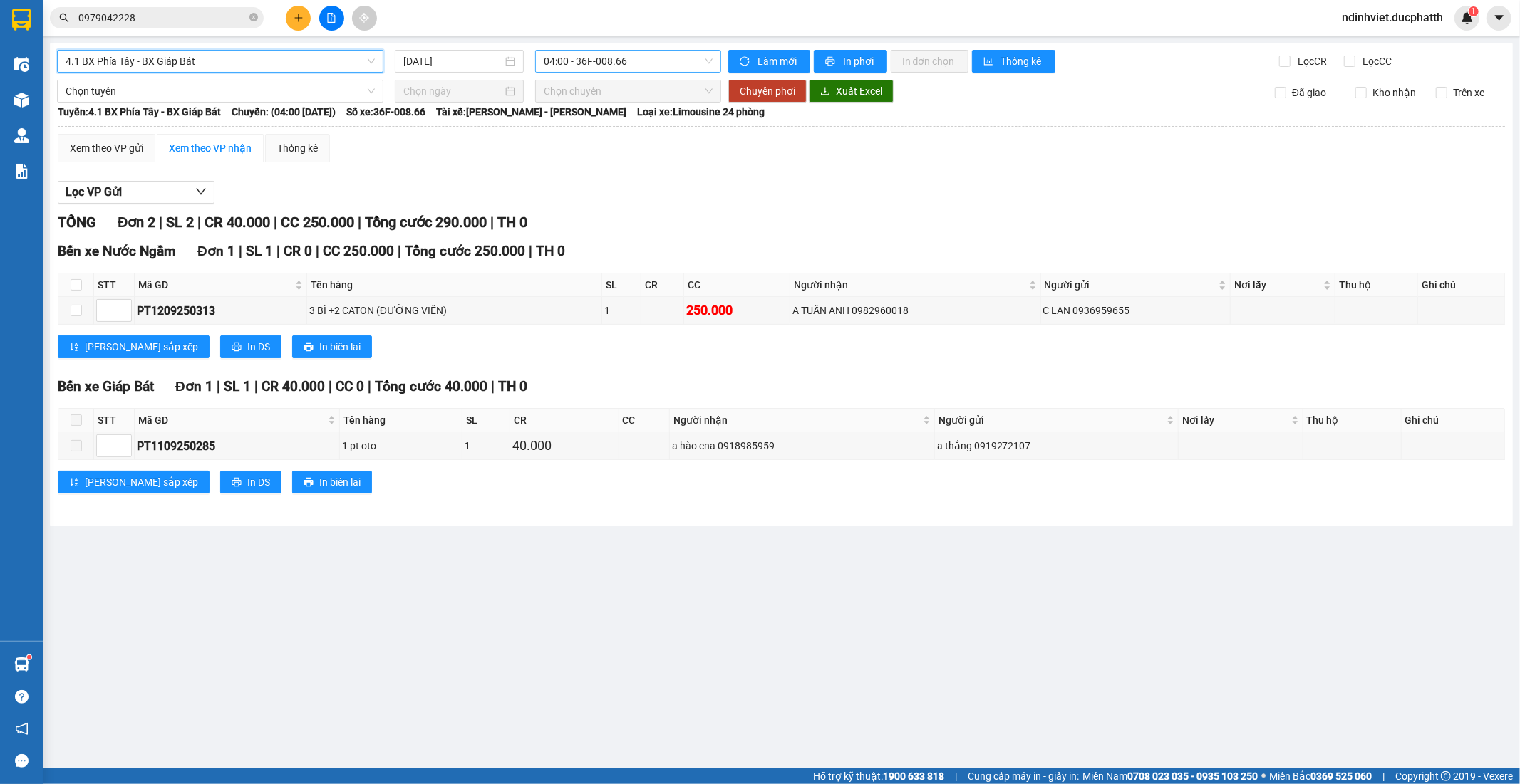
click at [657, 63] on span "04:00 - 36F-008.66" at bounding box center [628, 60] width 168 height 21
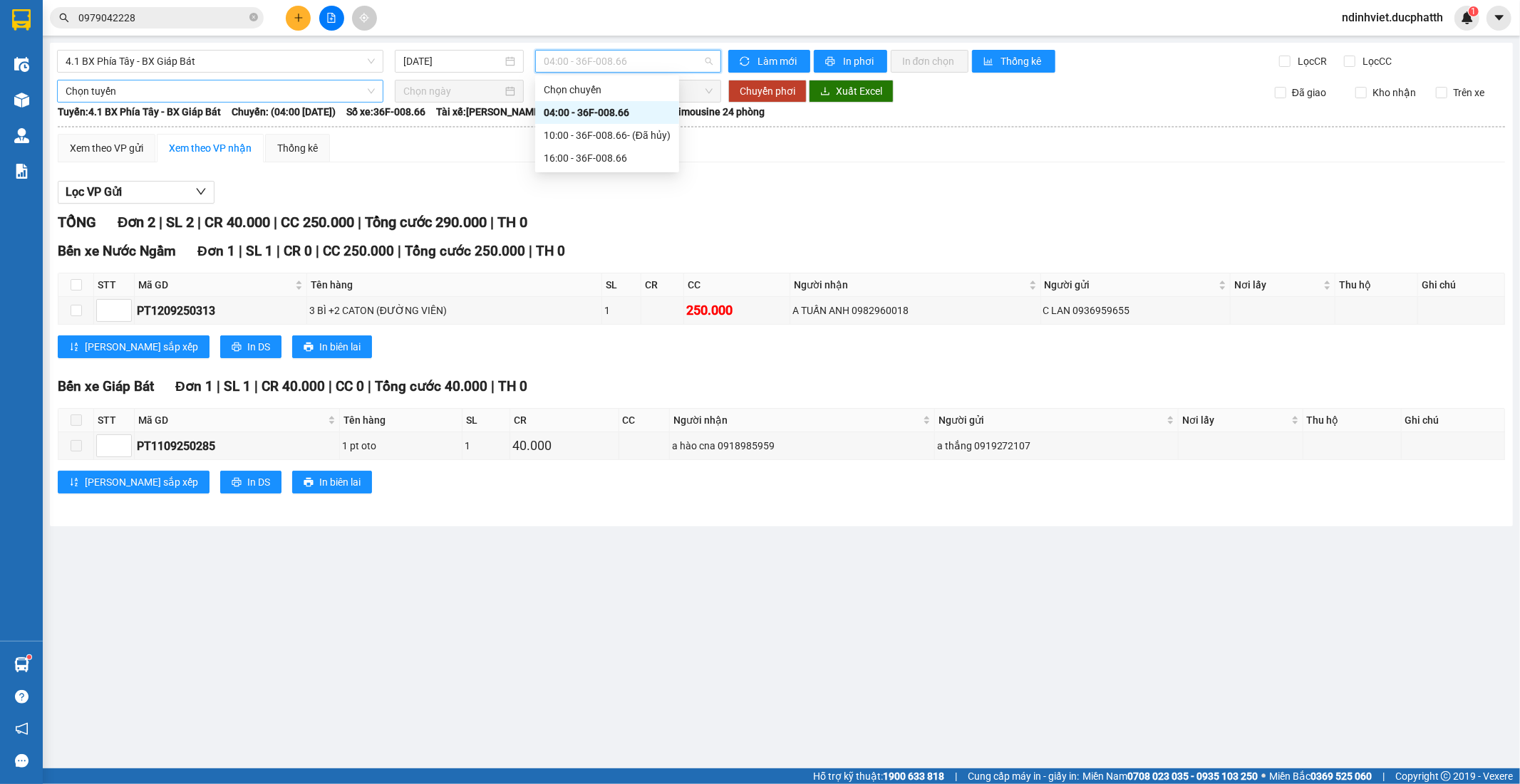
click at [218, 95] on span "Chọn tuyến" at bounding box center [221, 91] width 309 height 21
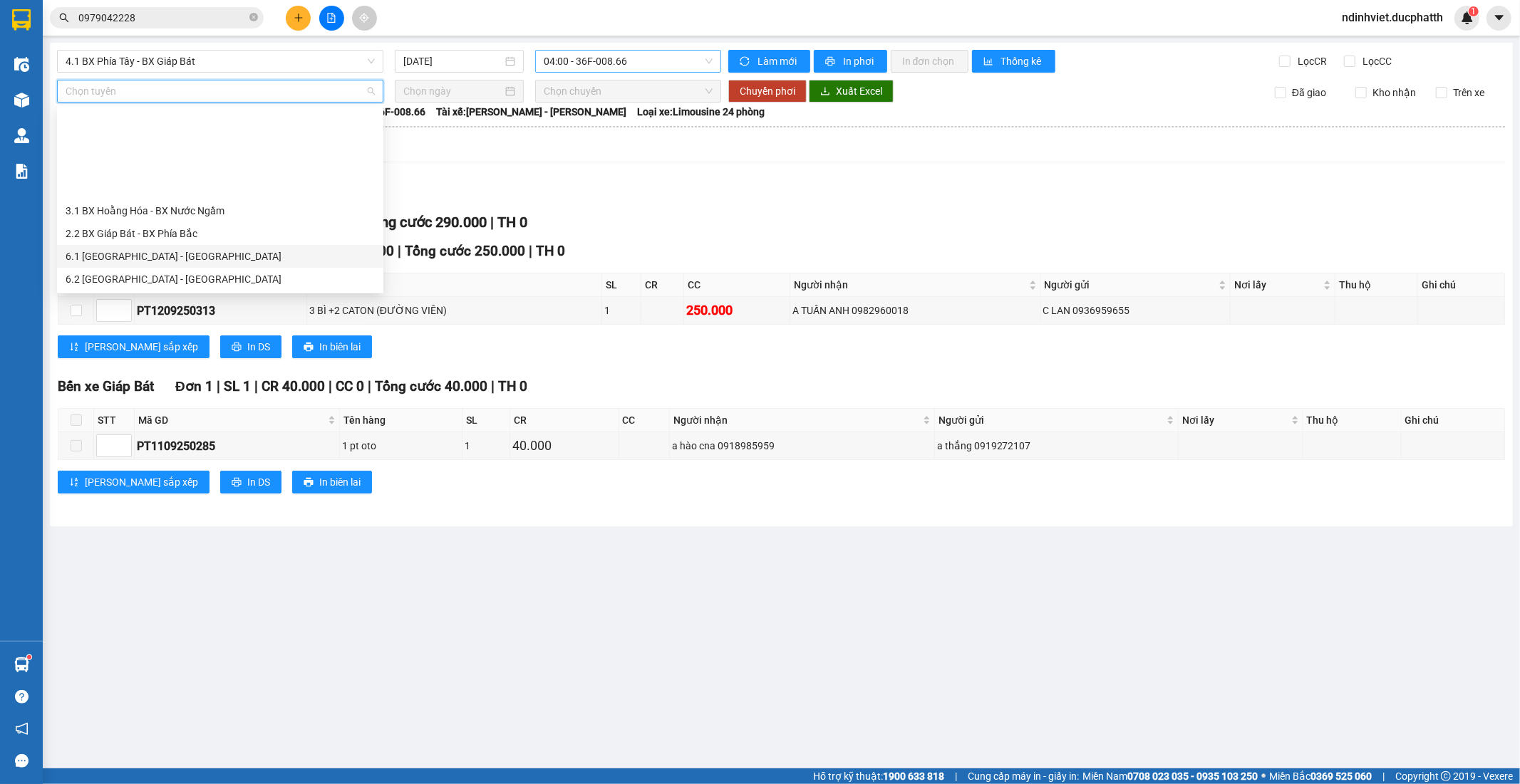
click at [577, 59] on span "04:00 - 36F-008.66" at bounding box center [628, 60] width 168 height 21
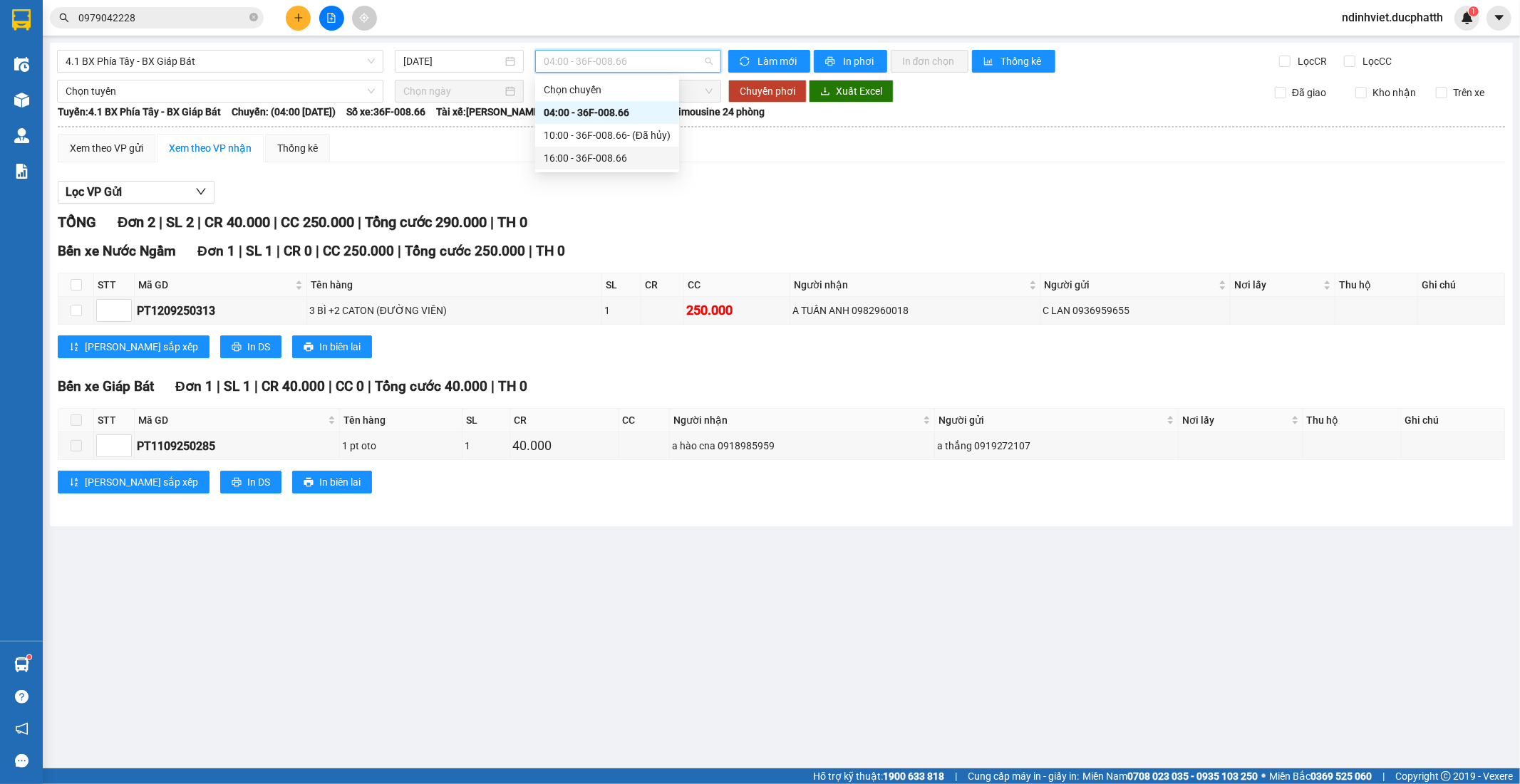
click at [595, 154] on div "16:00 - 36F-008.66" at bounding box center [607, 157] width 127 height 16
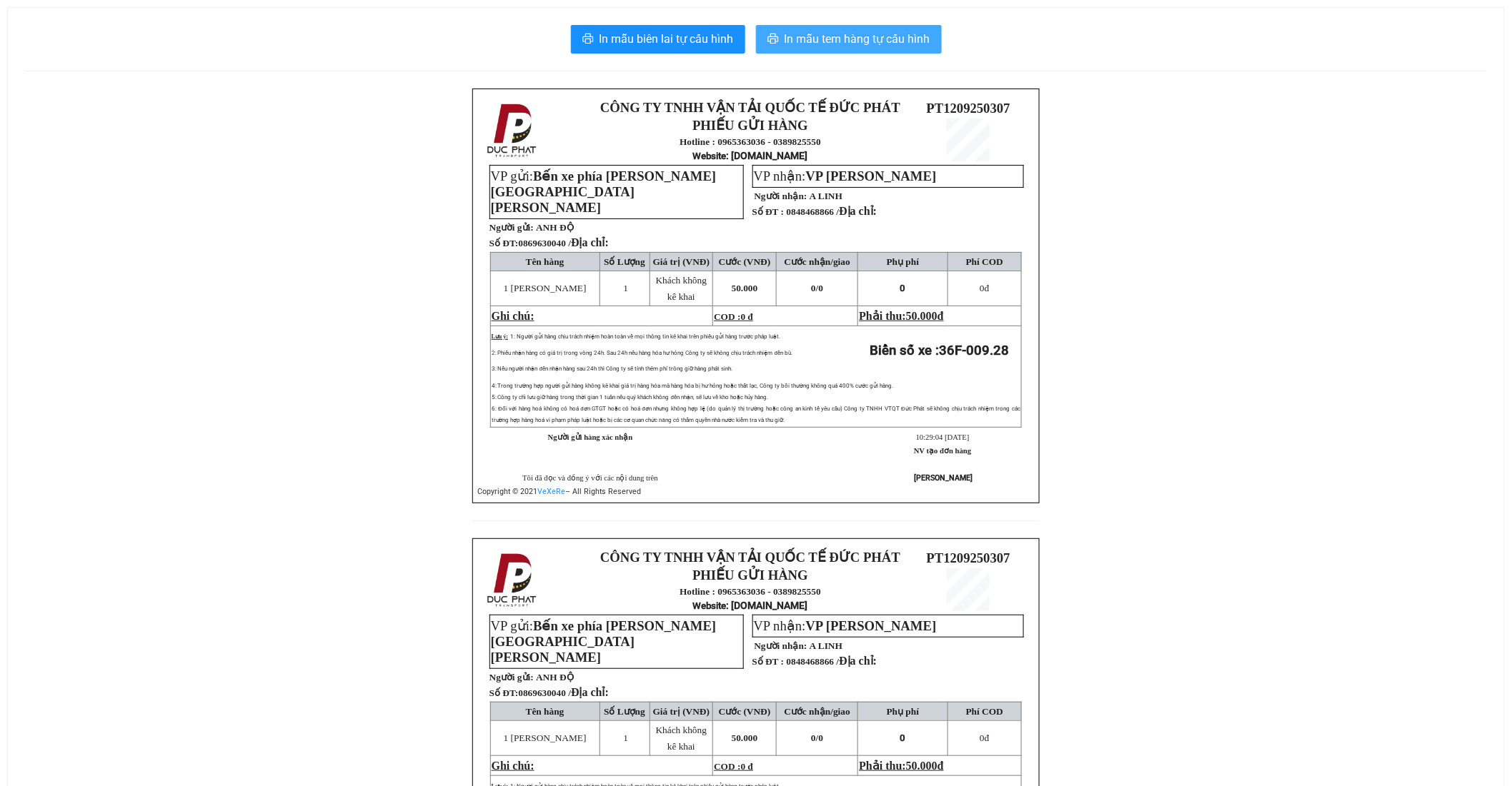
click at [879, 47] on span "In mẫu tem hàng tự cấu hình" at bounding box center [857, 39] width 146 height 17
click at [881, 48] on button "In mẫu tem hàng tự cấu hình" at bounding box center [849, 39] width 185 height 28
click at [813, 45] on span "In mẫu tem hàng tự cấu hình" at bounding box center [857, 39] width 146 height 17
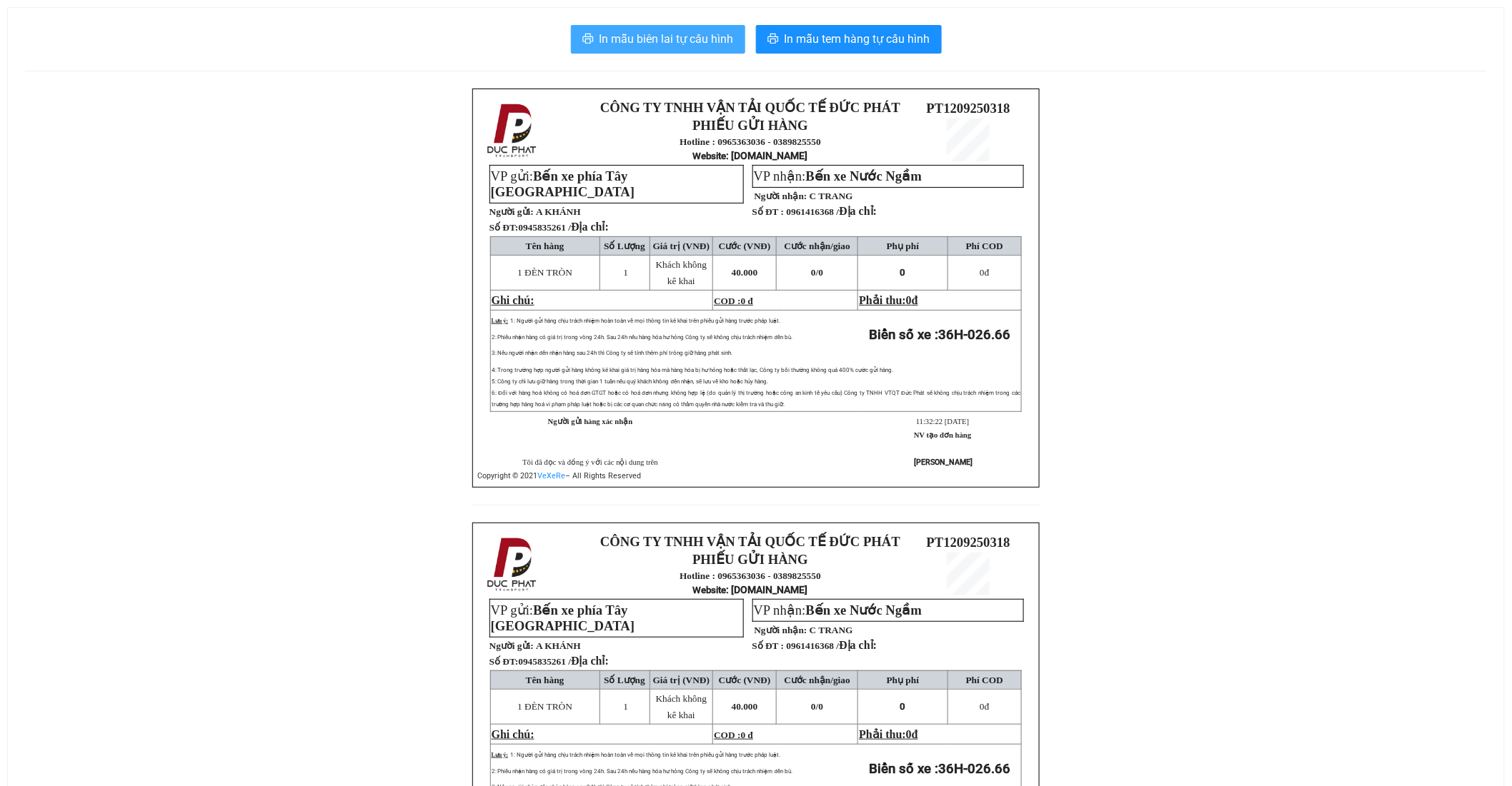
click at [707, 41] on span "In mẫu biên lai tự cấu hình" at bounding box center [666, 39] width 134 height 17
click at [636, 44] on span "In mẫu biên lai tự cấu hình" at bounding box center [666, 39] width 134 height 17
click at [1120, 315] on div "CÔNG TY TNHH VẬN TẢI QUỐC TẾ ĐỨC PHÁT PHIẾU GỬI HÀNG Hotline : 0965363036 - 038…" at bounding box center [755, 523] width 1462 height 869
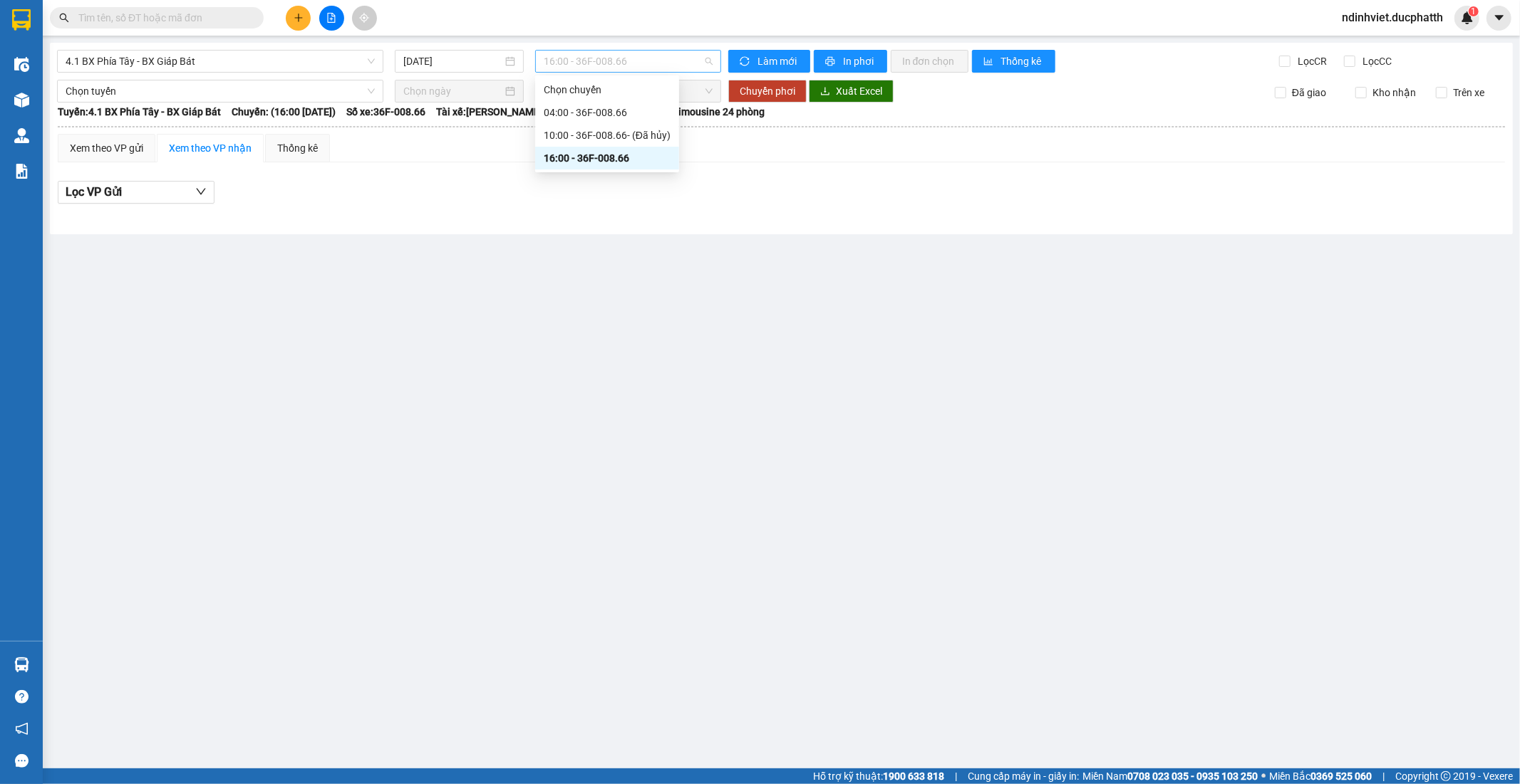
click at [620, 53] on span "16:00 - 36F-008.66" at bounding box center [628, 60] width 168 height 21
click at [604, 112] on div "04:00 - 36F-008.66" at bounding box center [607, 112] width 127 height 16
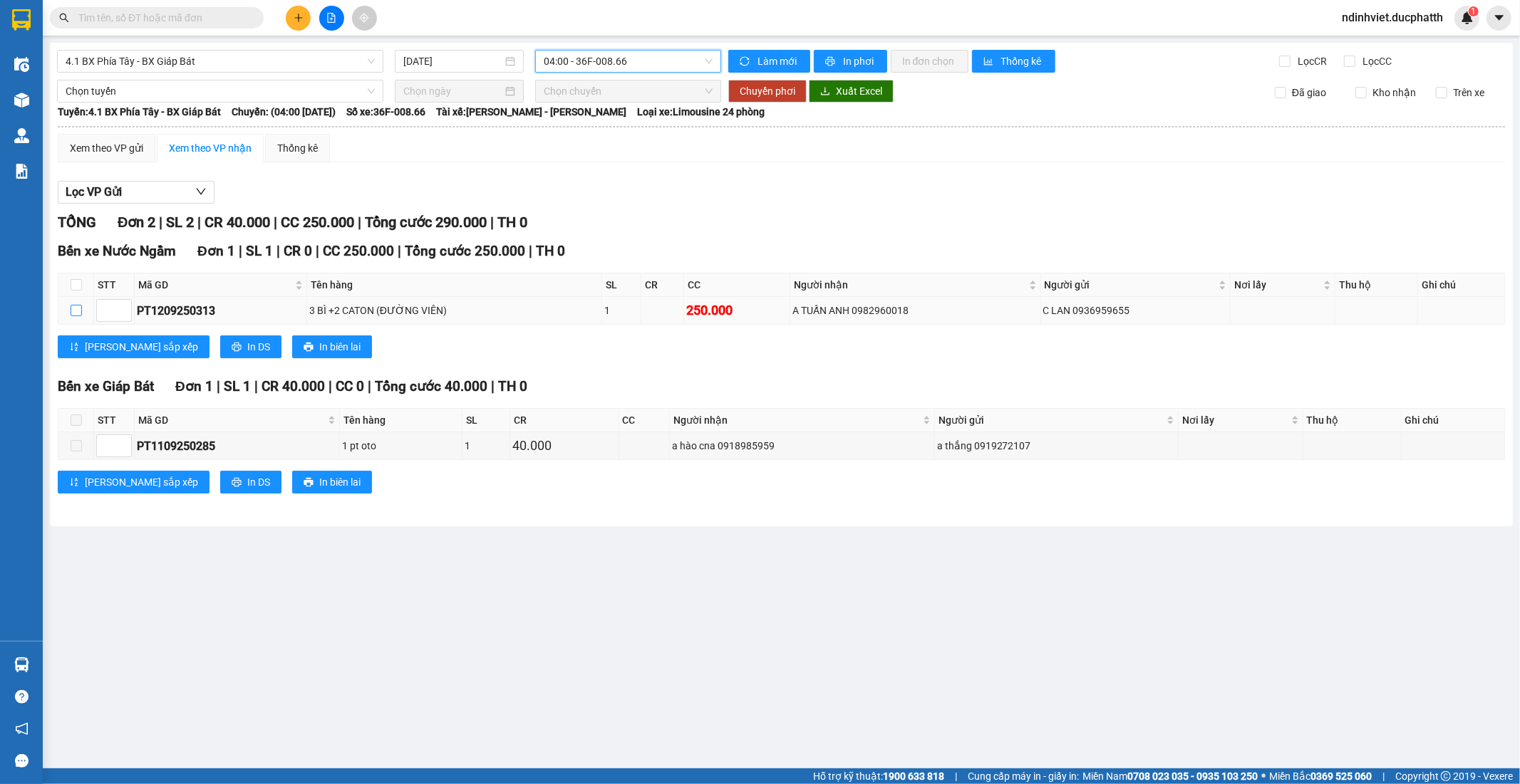
click at [75, 311] on input "checkbox" at bounding box center [76, 310] width 11 height 11
checkbox input "true"
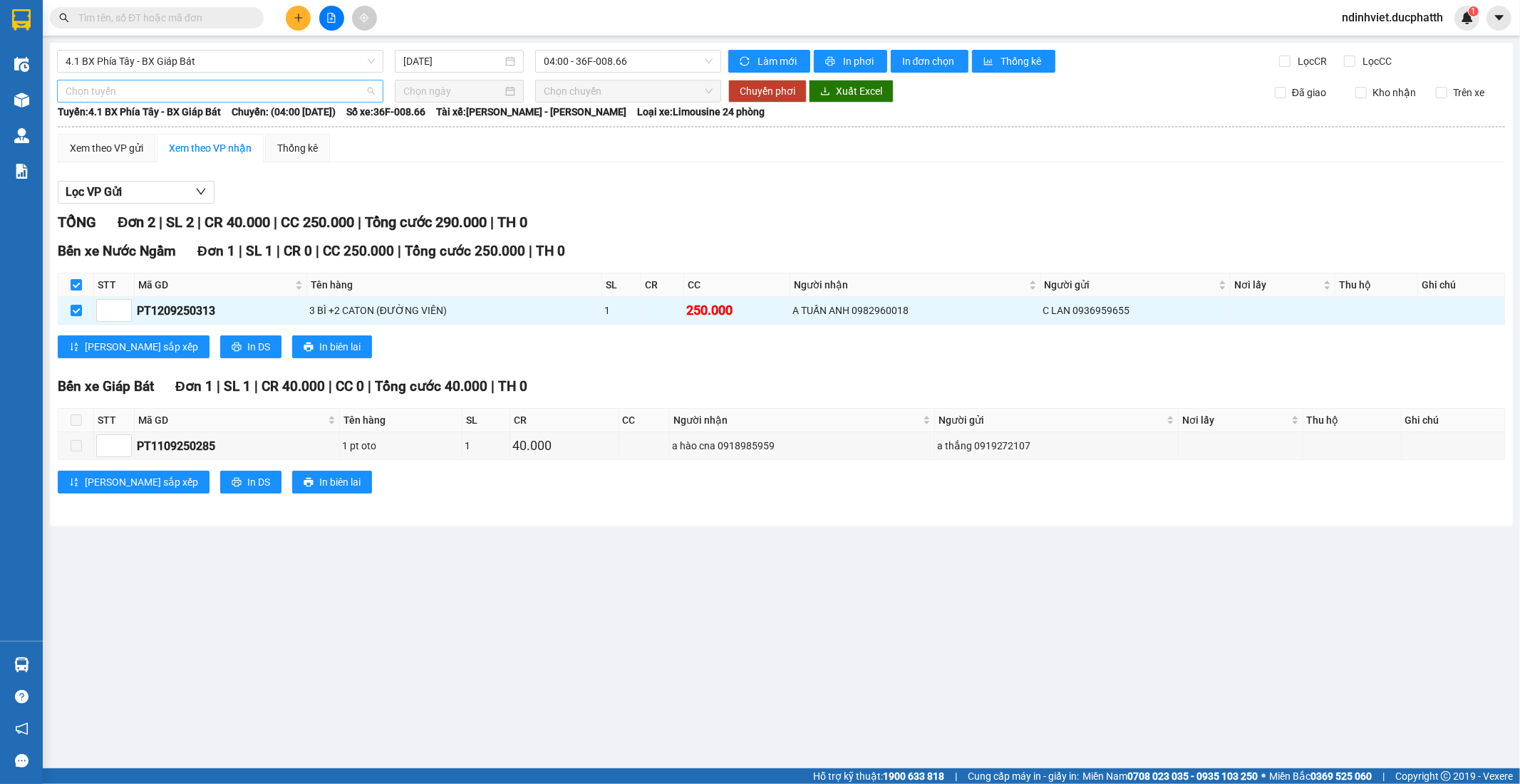
click at [281, 96] on span "Chọn tuyến" at bounding box center [221, 91] width 309 height 21
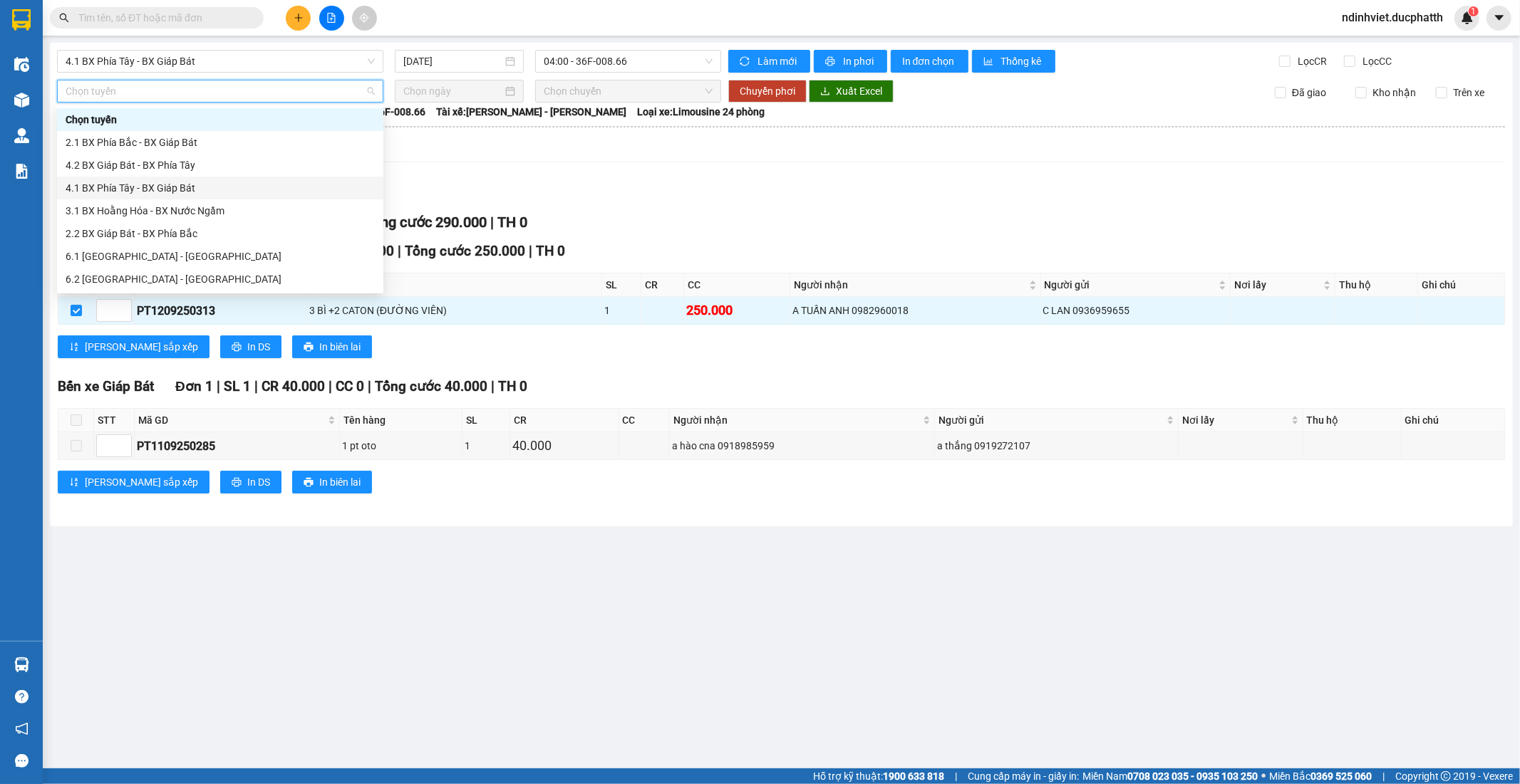
click at [176, 193] on div "4.1 BX Phía Tây - BX Giáp Bát" at bounding box center [221, 188] width 309 height 16
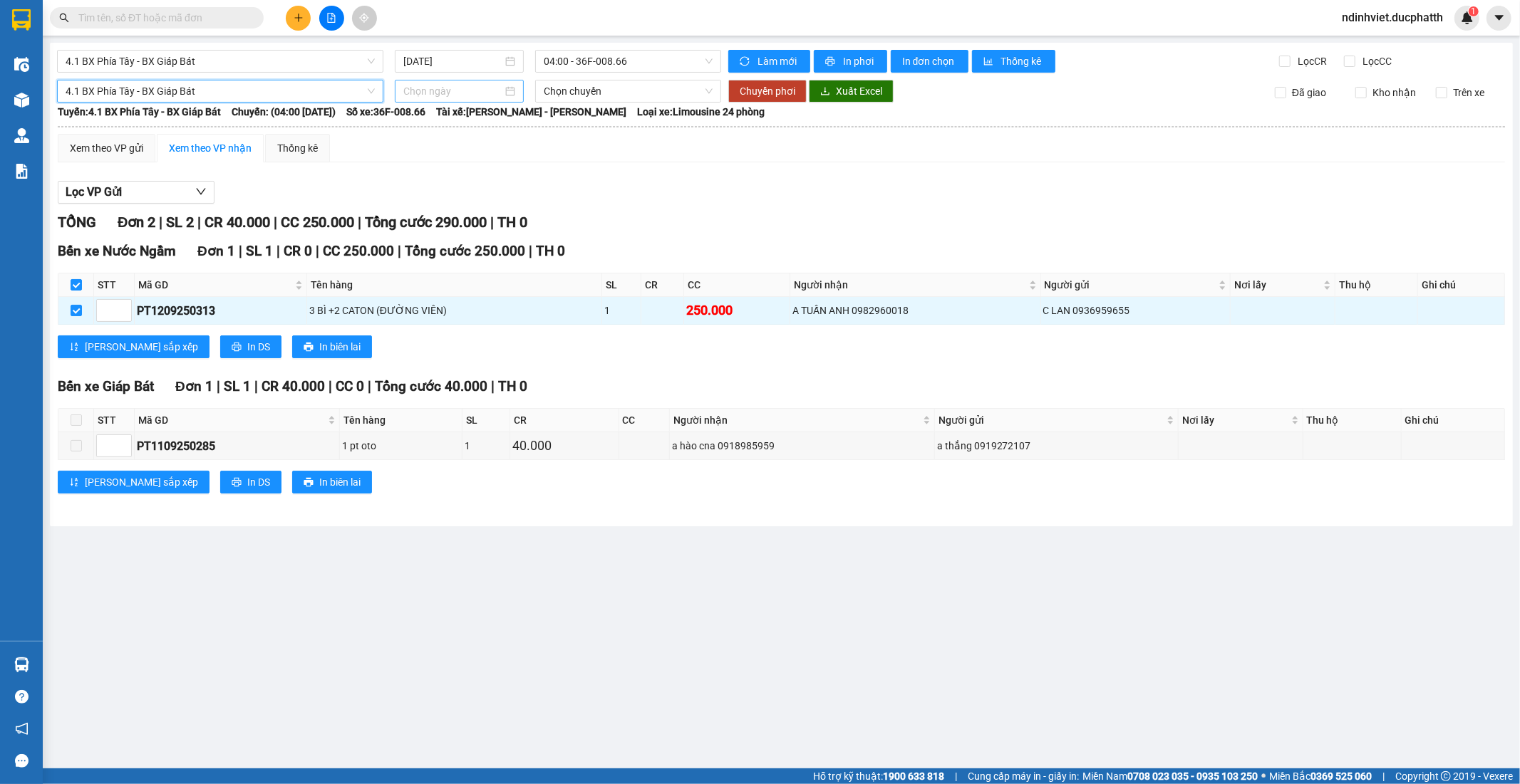
click at [495, 85] on input at bounding box center [453, 91] width 99 height 16
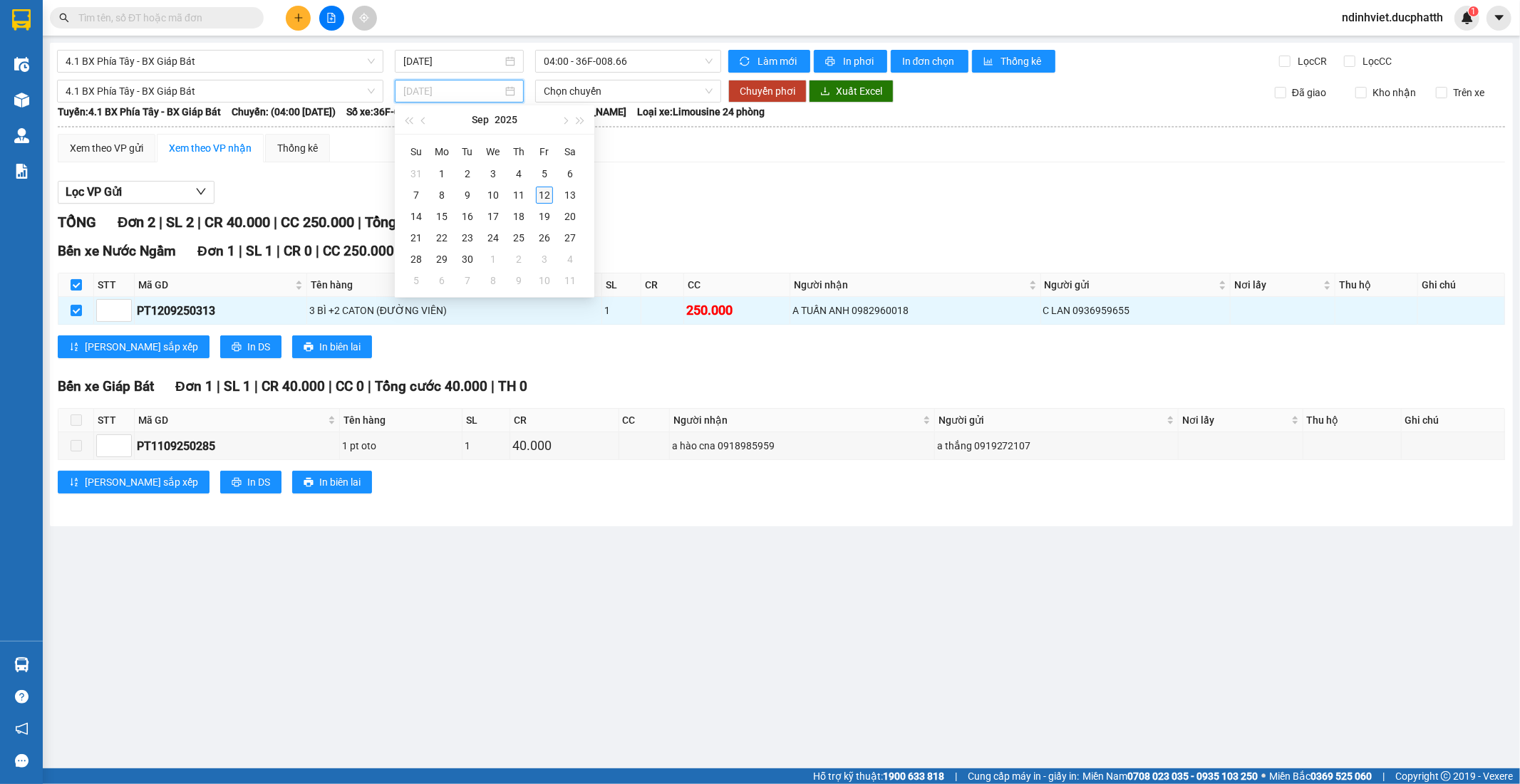
type input "12/09/2025"
click at [540, 192] on div "12" at bounding box center [544, 195] width 17 height 17
type input "12/09/2025"
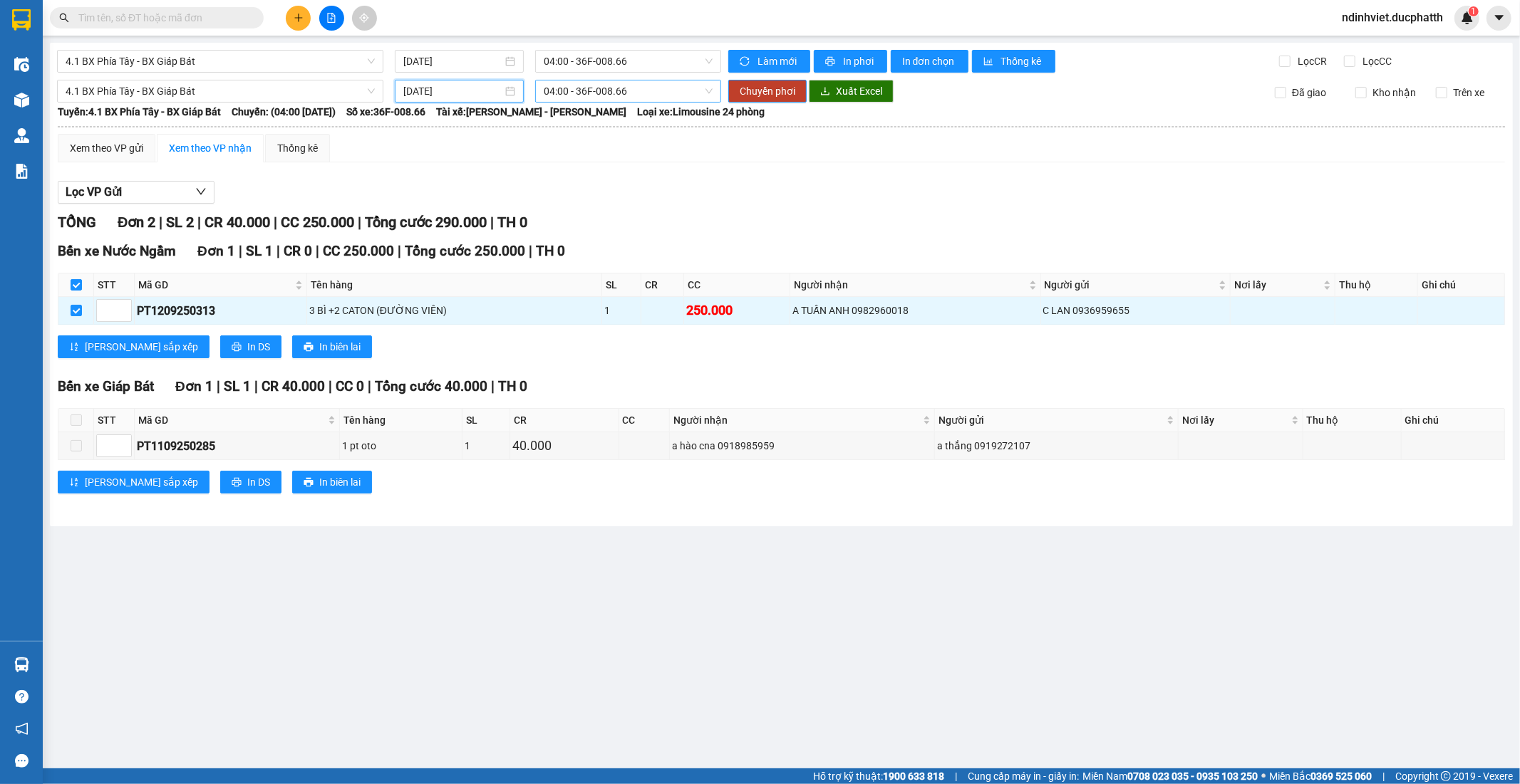
click at [623, 83] on span "04:00 - 36F-008.66" at bounding box center [628, 91] width 168 height 21
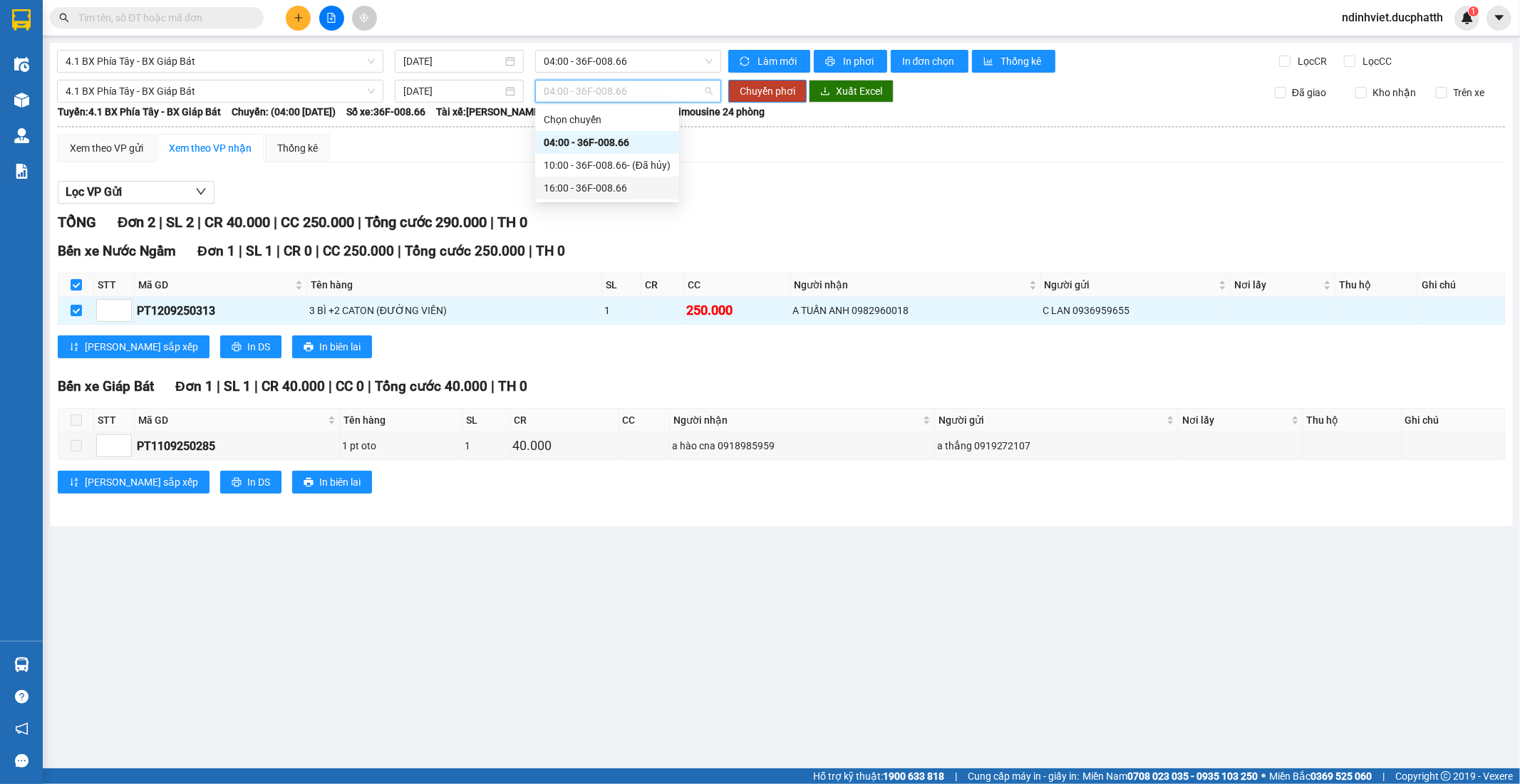
click at [600, 180] on div "16:00 - 36F-008.66" at bounding box center [607, 188] width 127 height 16
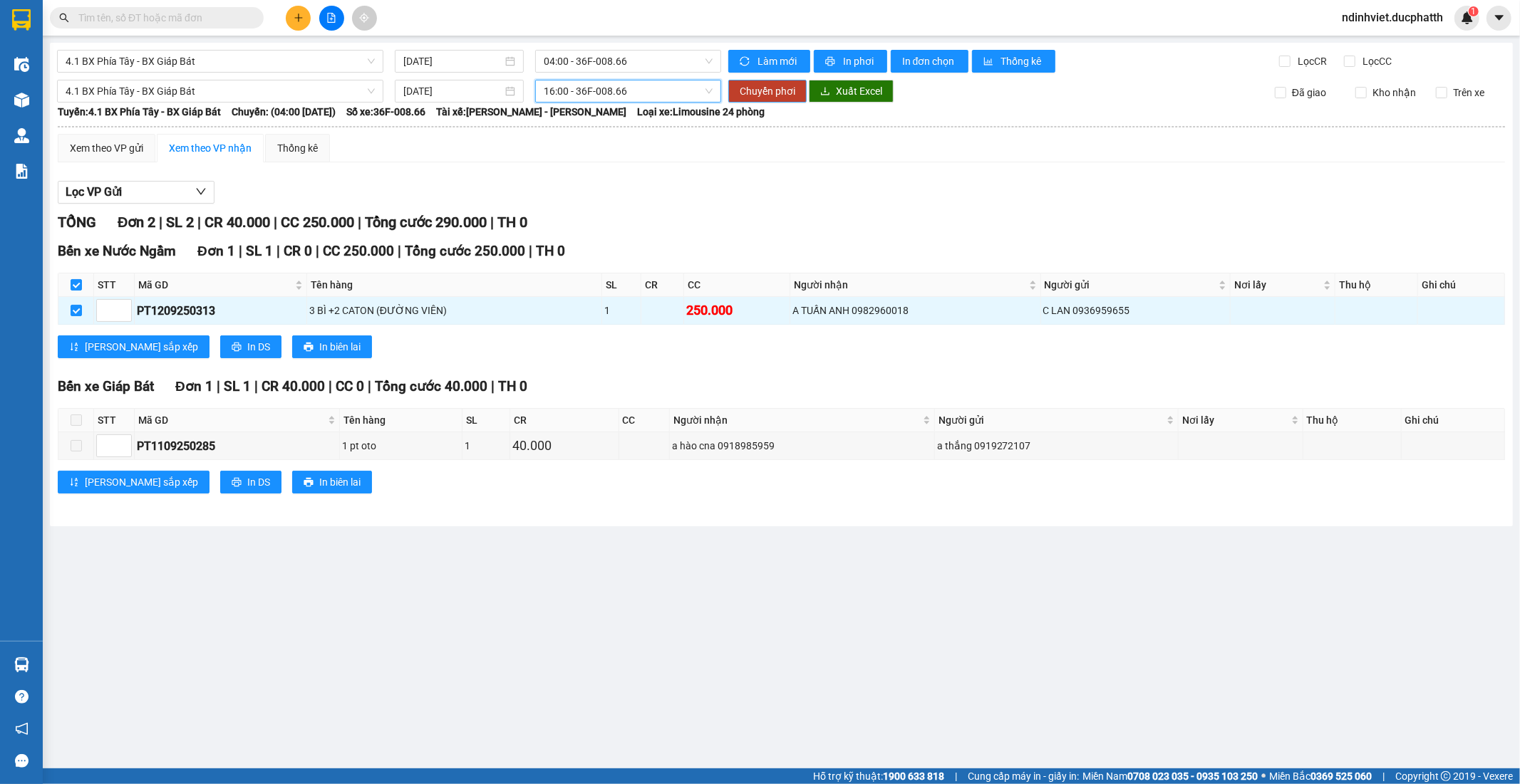
click at [781, 95] on span "Chuyển phơi" at bounding box center [767, 91] width 56 height 16
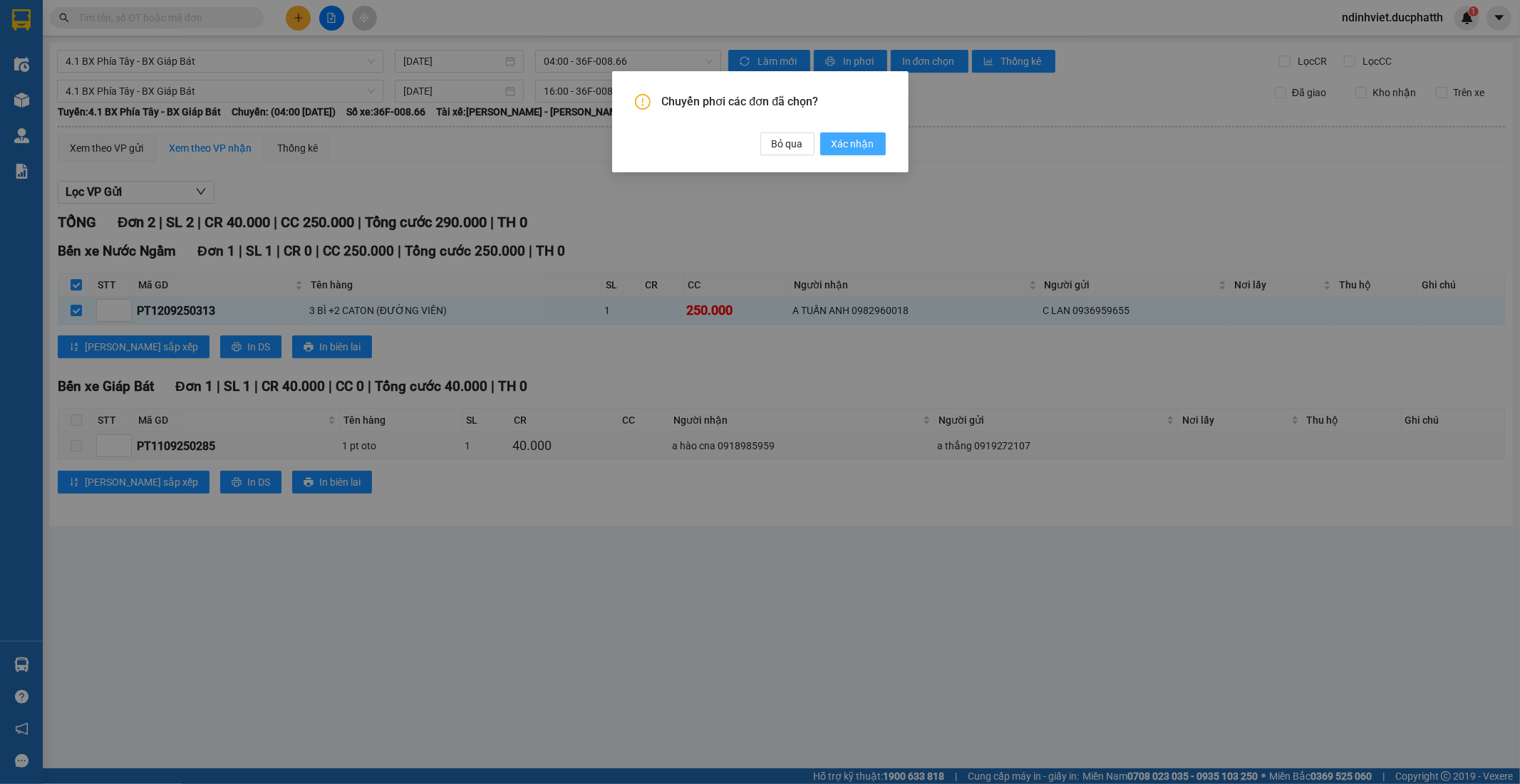
click at [846, 152] on span "Xác nhận" at bounding box center [853, 144] width 43 height 16
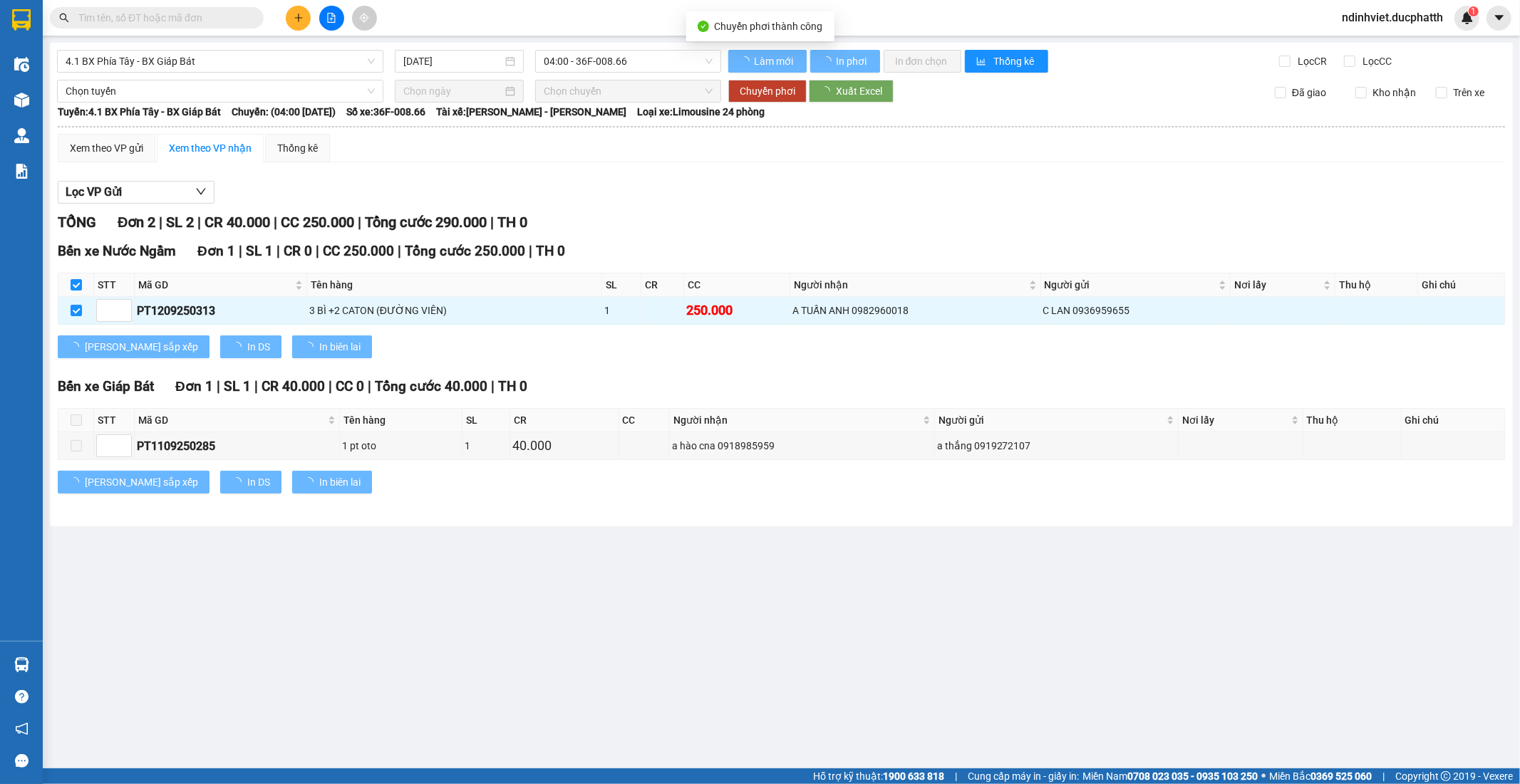
checkbox input "false"
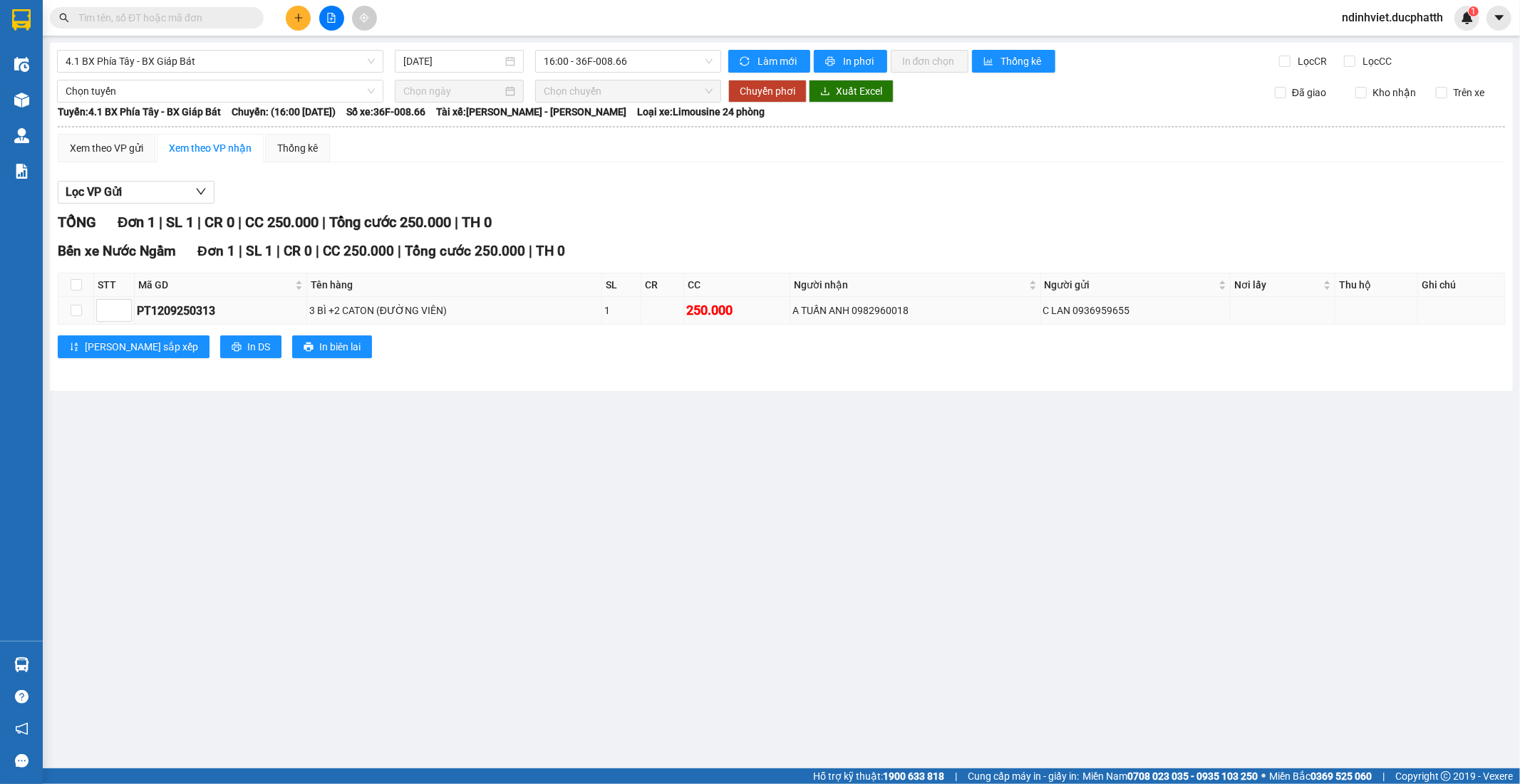
click at [557, 314] on div "3 BÌ +2 CATON (ĐƯỜNG VIÊN)" at bounding box center [454, 310] width 290 height 16
click at [215, 20] on input "text" at bounding box center [163, 17] width 168 height 16
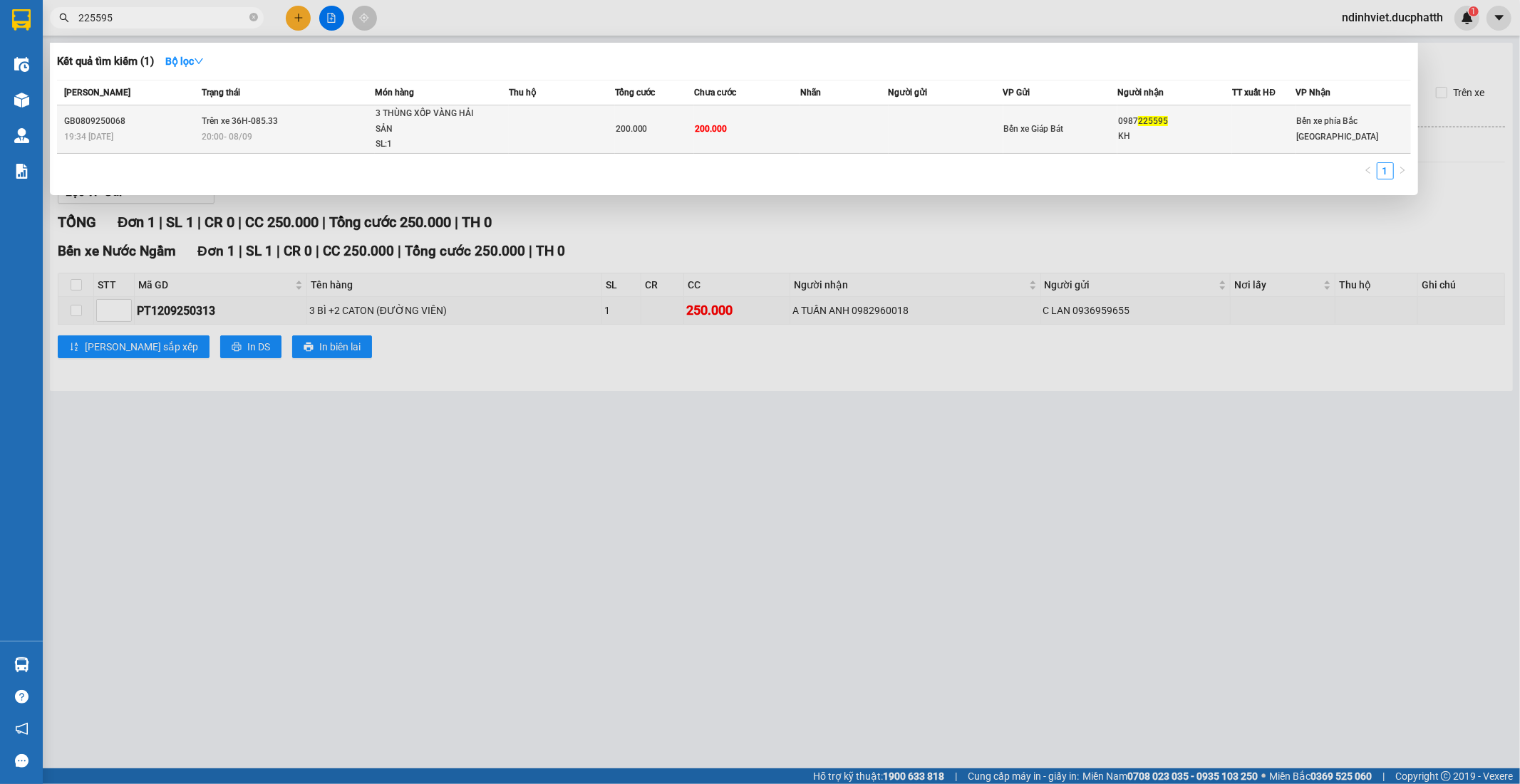
type input "225595"
click at [544, 131] on td at bounding box center [562, 129] width 106 height 48
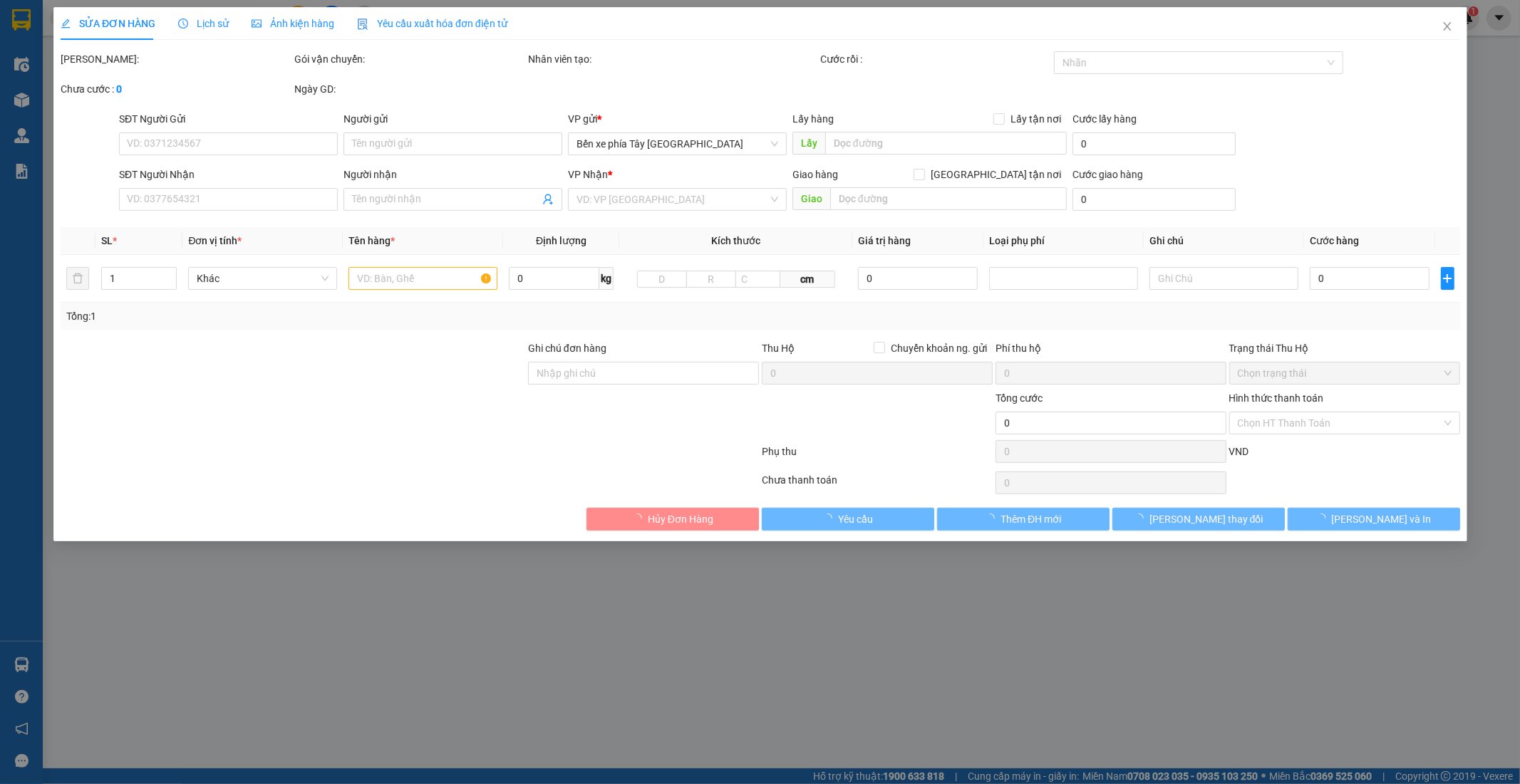
type input "0987225595"
type input "KH"
type input "ĐÃ BÁO K BAO HÀNG Ở TRONG"
type input "200.000"
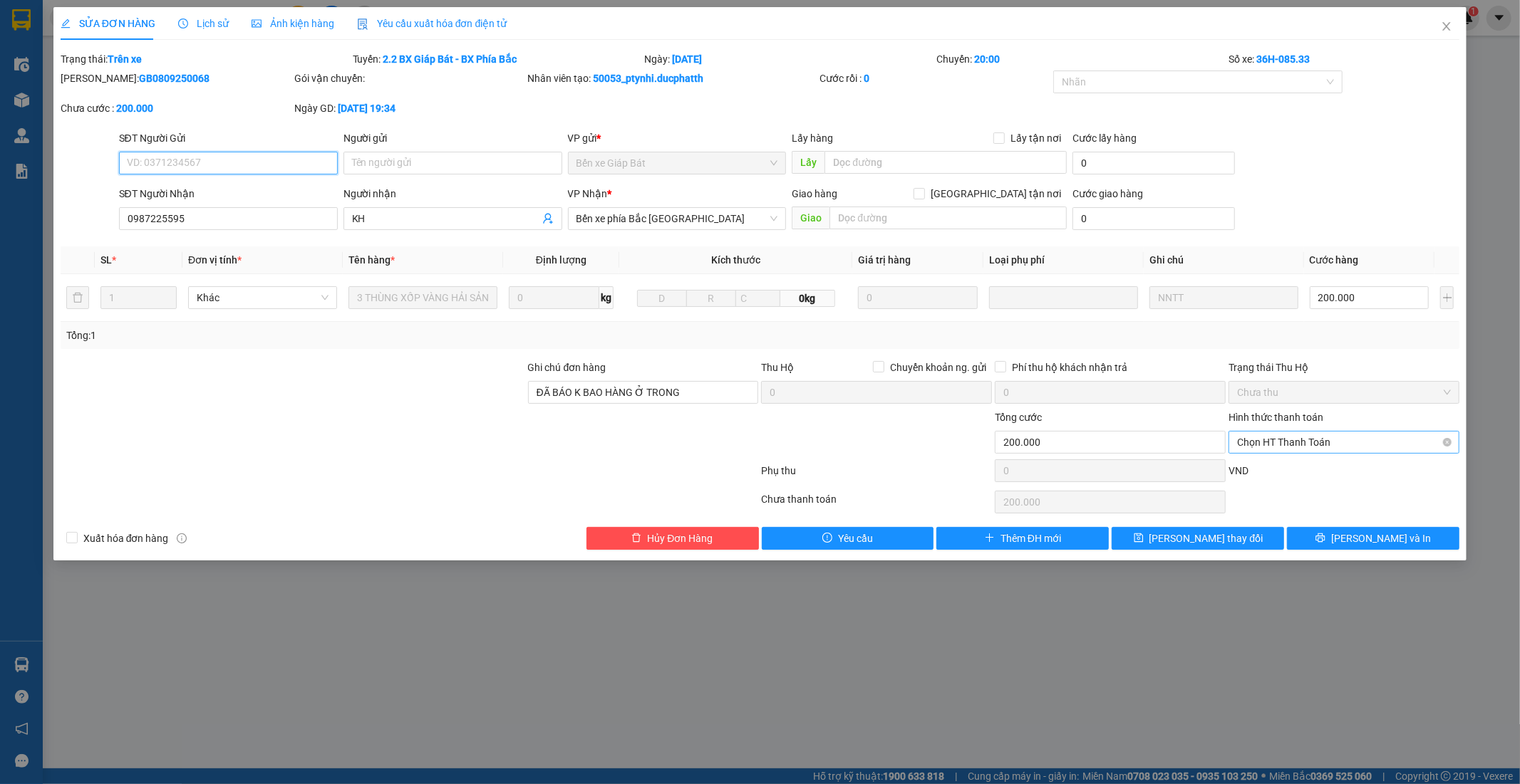
click at [1314, 449] on span "Chọn HT Thanh Toán" at bounding box center [1344, 442] width 214 height 21
click at [1313, 468] on div "Tại văn phòng" at bounding box center [1345, 470] width 214 height 16
type input "0"
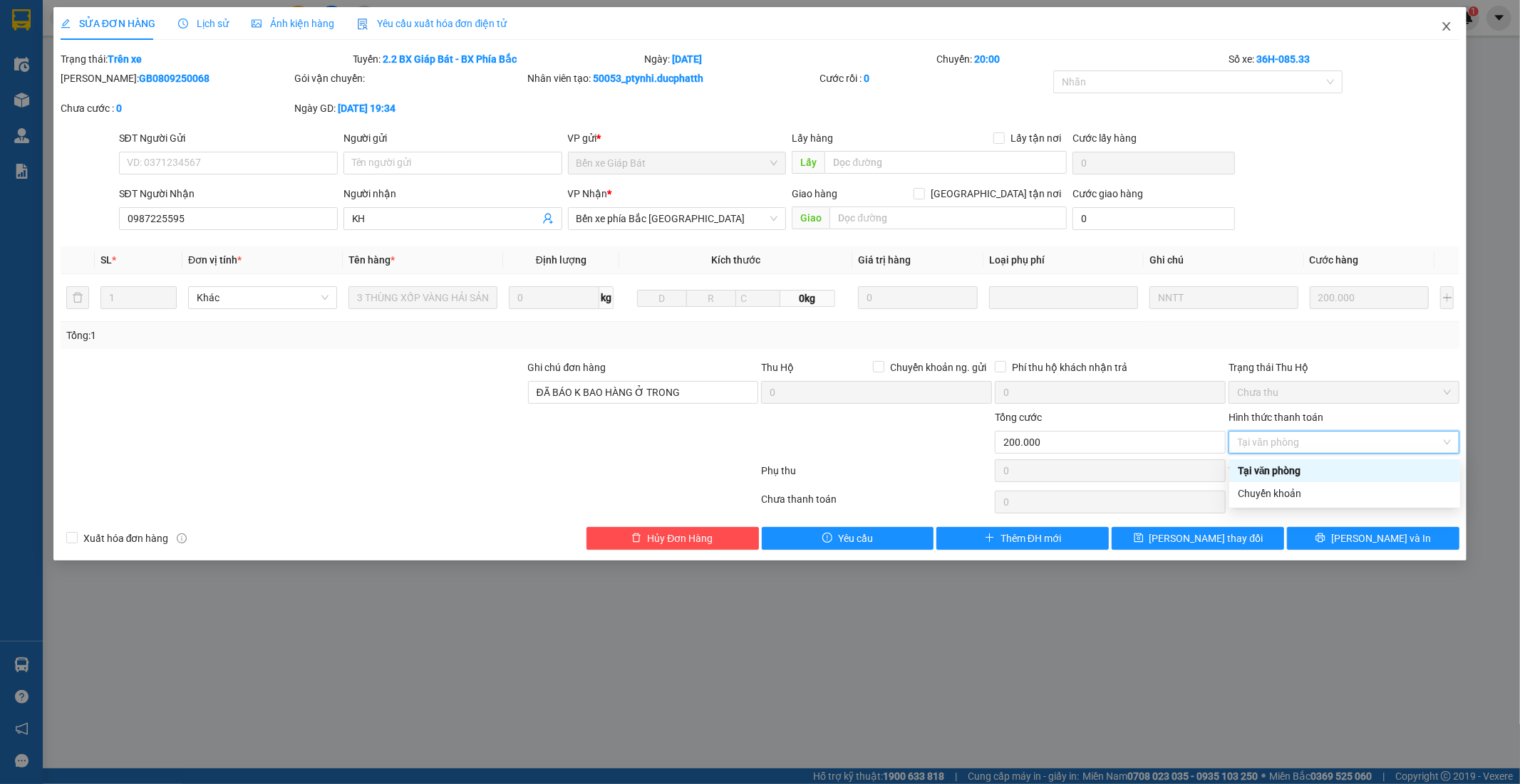
click at [1456, 16] on span "Close" at bounding box center [1447, 27] width 40 height 40
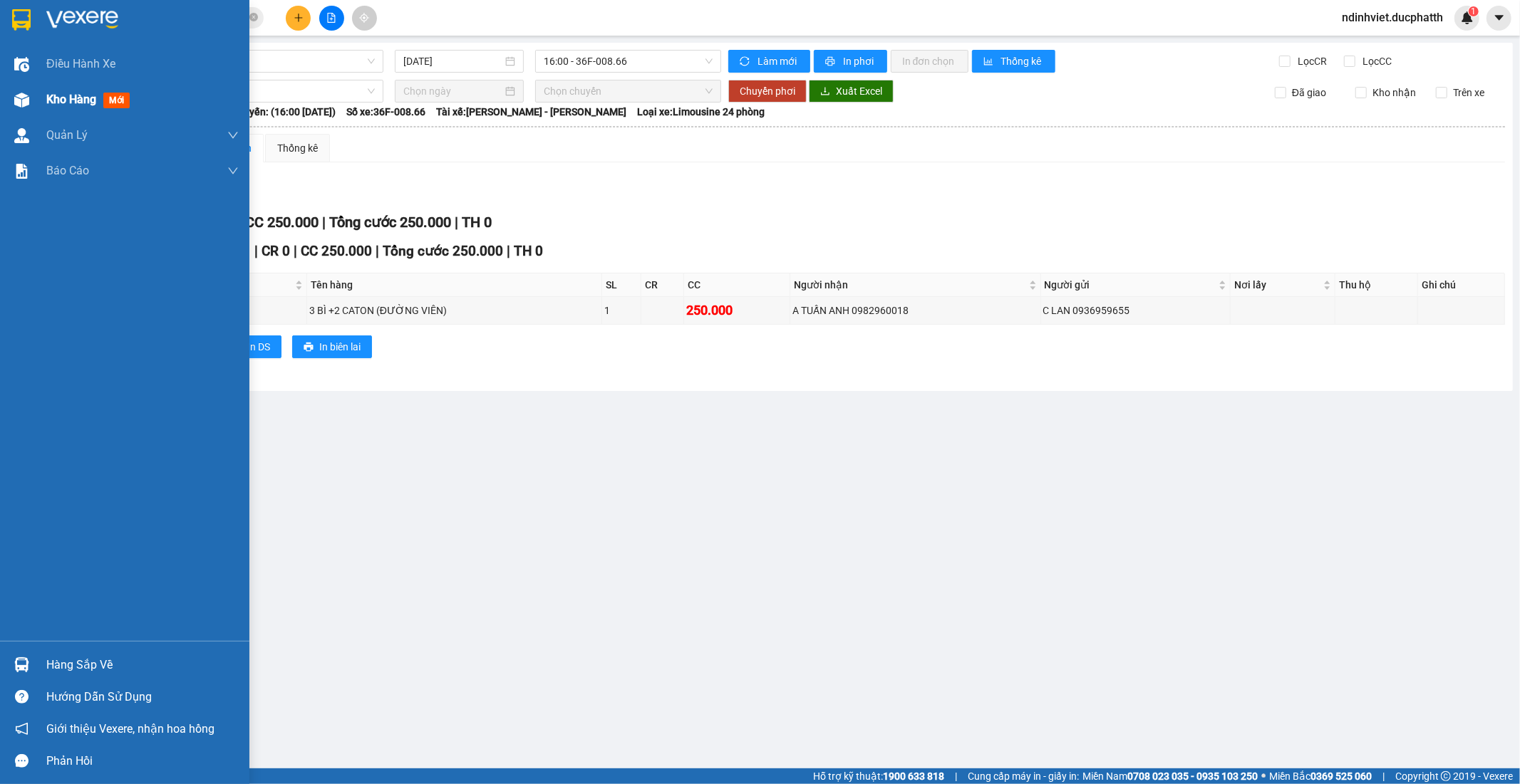
click at [59, 102] on span "Kho hàng" at bounding box center [71, 99] width 50 height 14
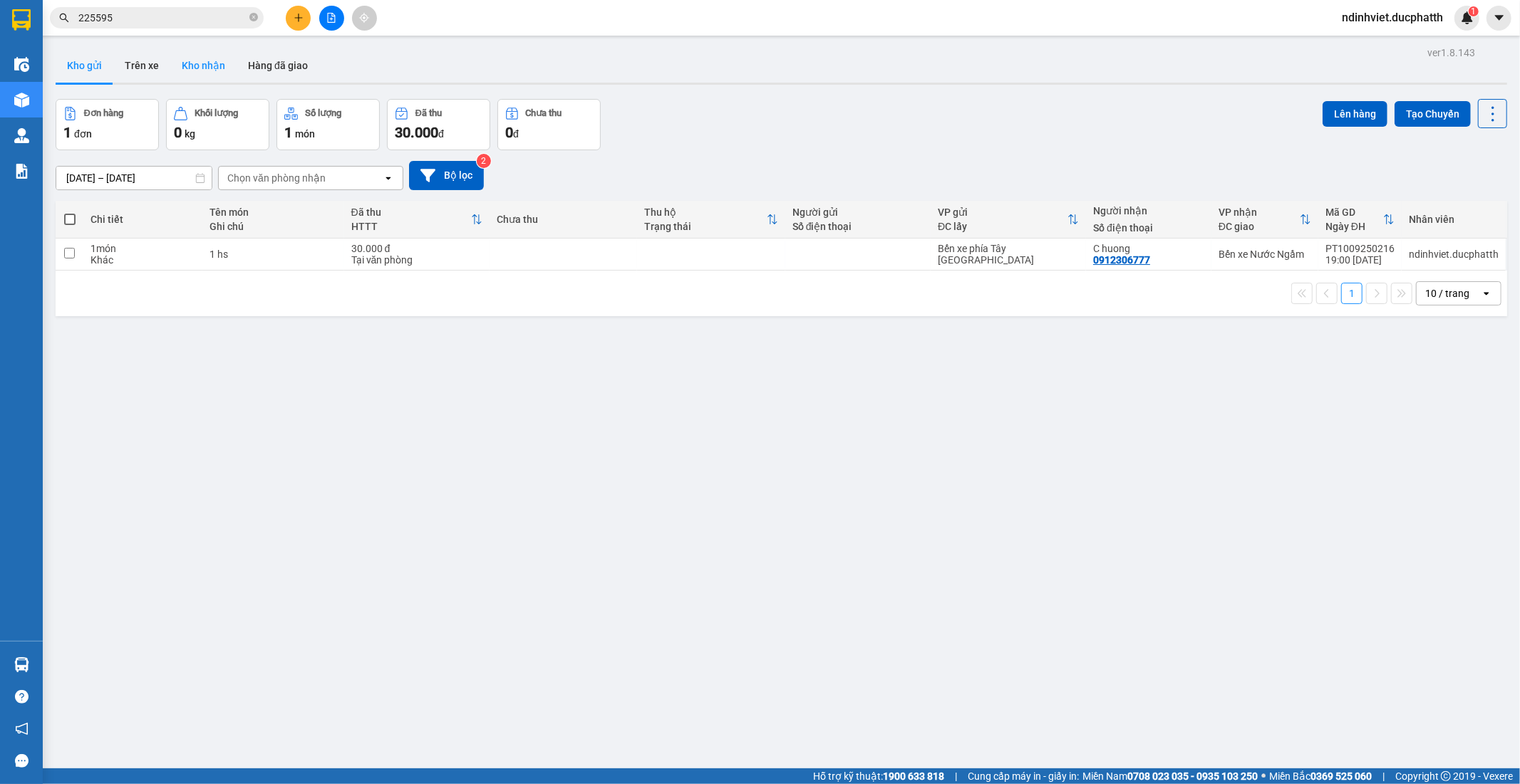
click at [226, 70] on button "Kho nhận" at bounding box center [203, 65] width 66 height 34
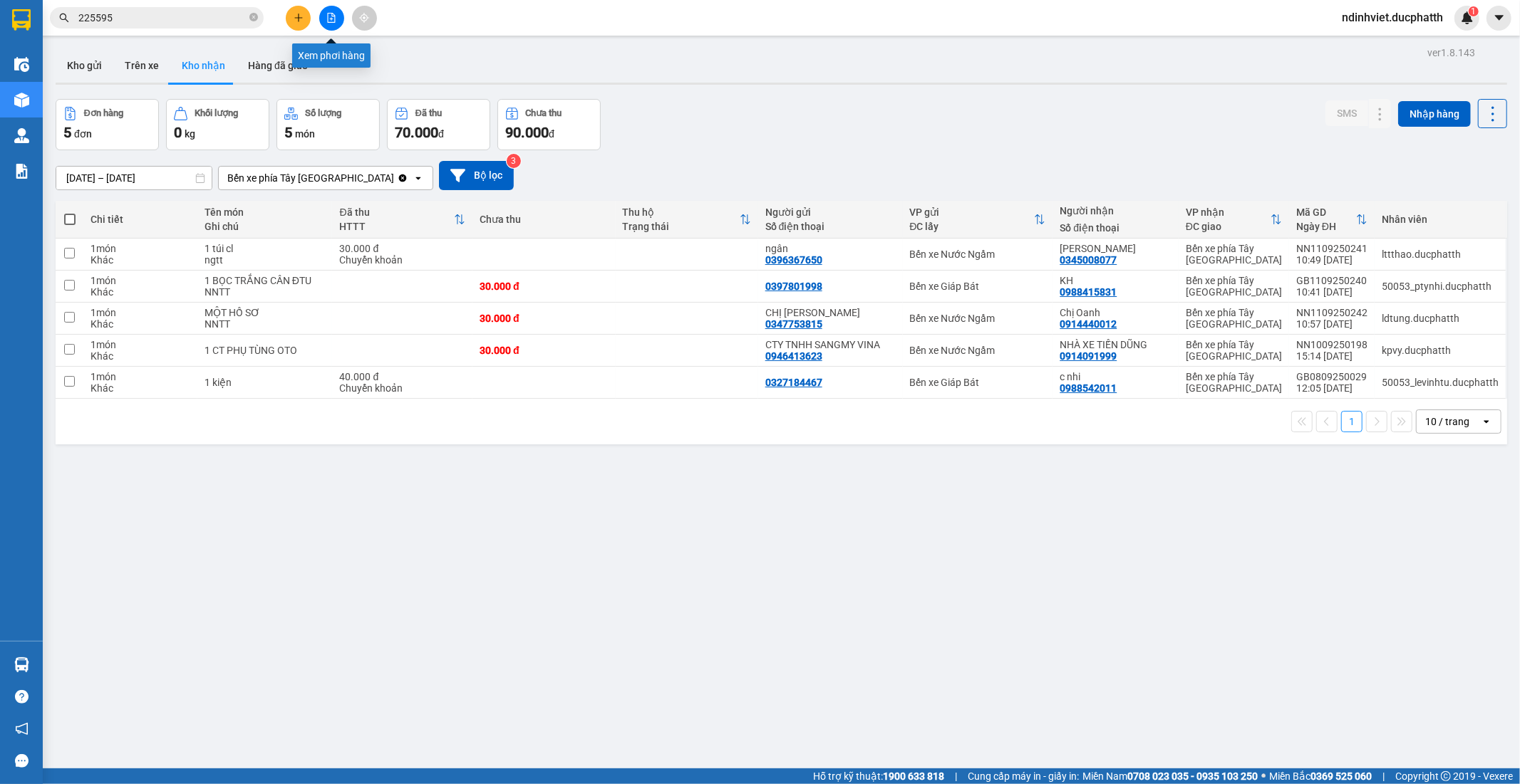
click at [340, 23] on button at bounding box center [331, 17] width 25 height 25
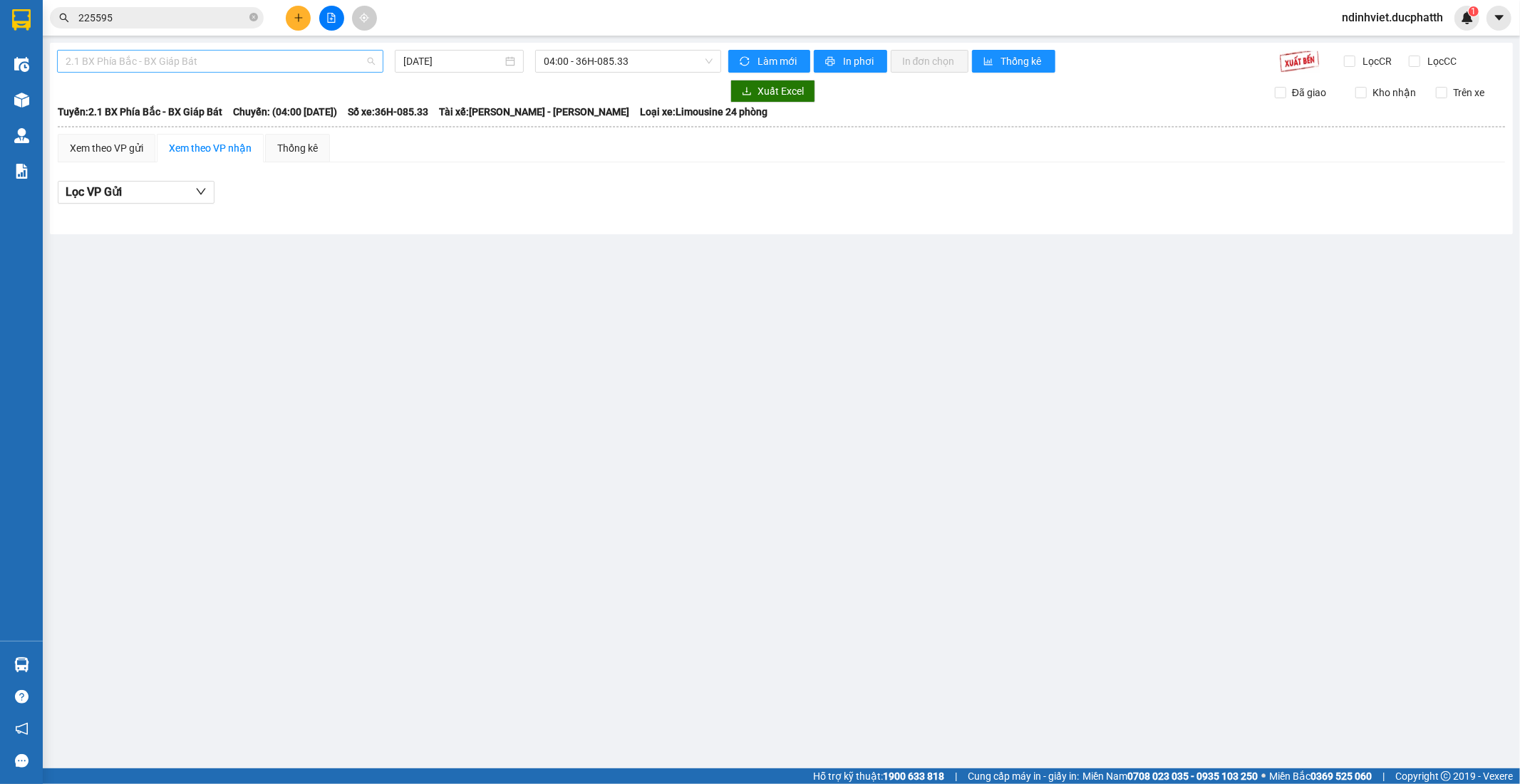
click at [346, 56] on span "2.1 BX Phía Bắc - BX Giáp Bát" at bounding box center [221, 60] width 309 height 21
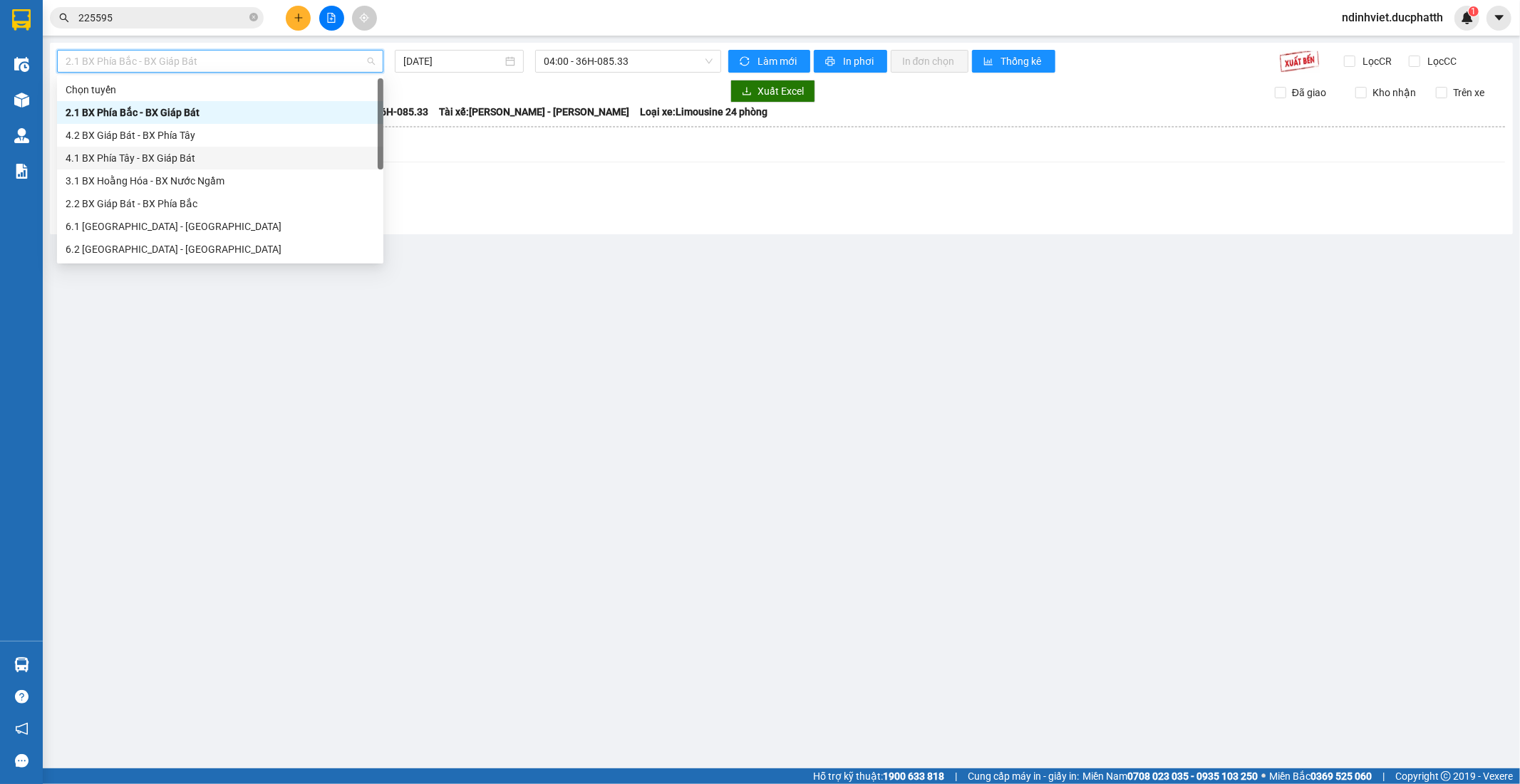
scroll to position [114, 0]
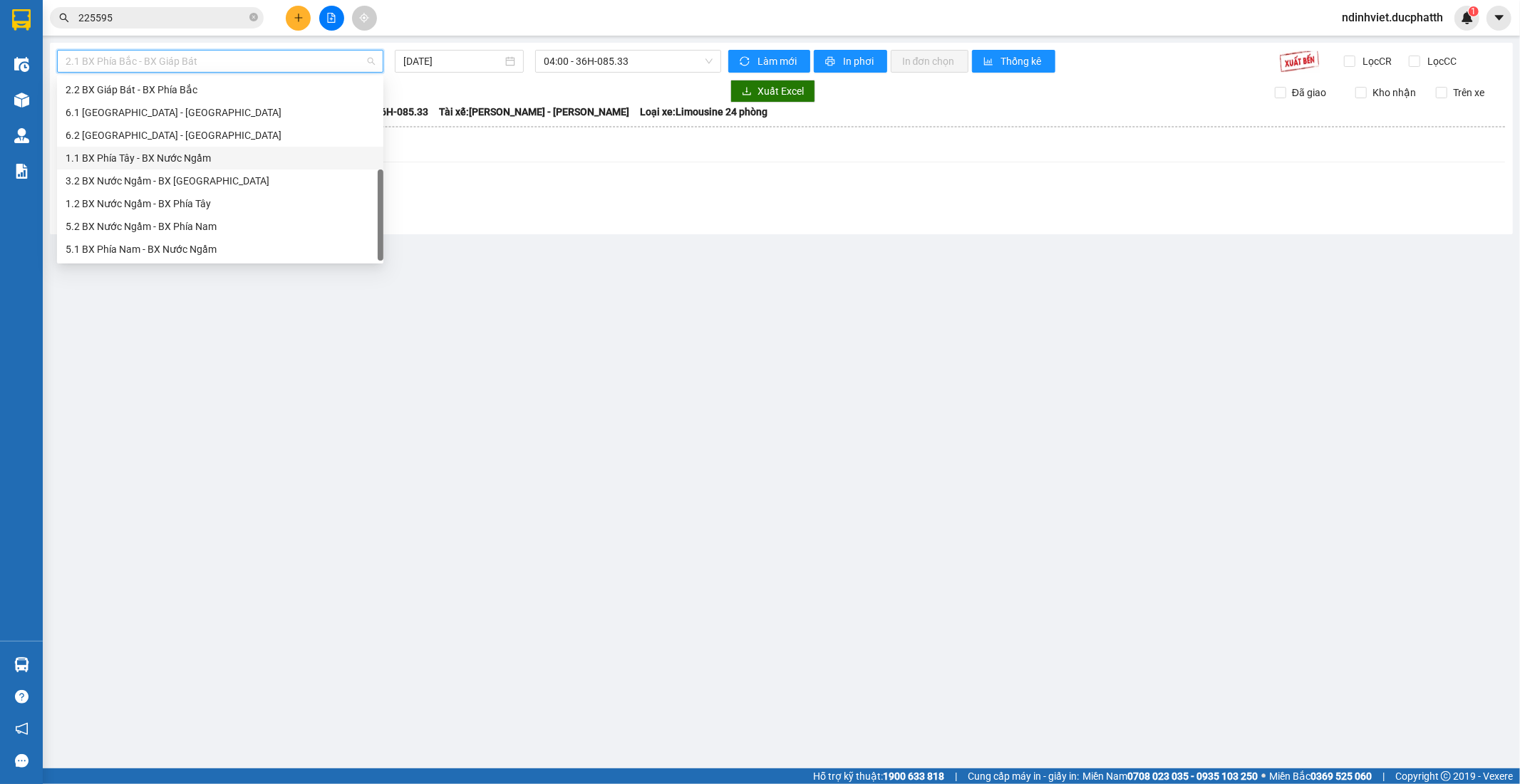
click at [203, 158] on div "1.1 BX Phía Tây - BX Nước Ngầm" at bounding box center [221, 157] width 309 height 16
type input "12/09/2025"
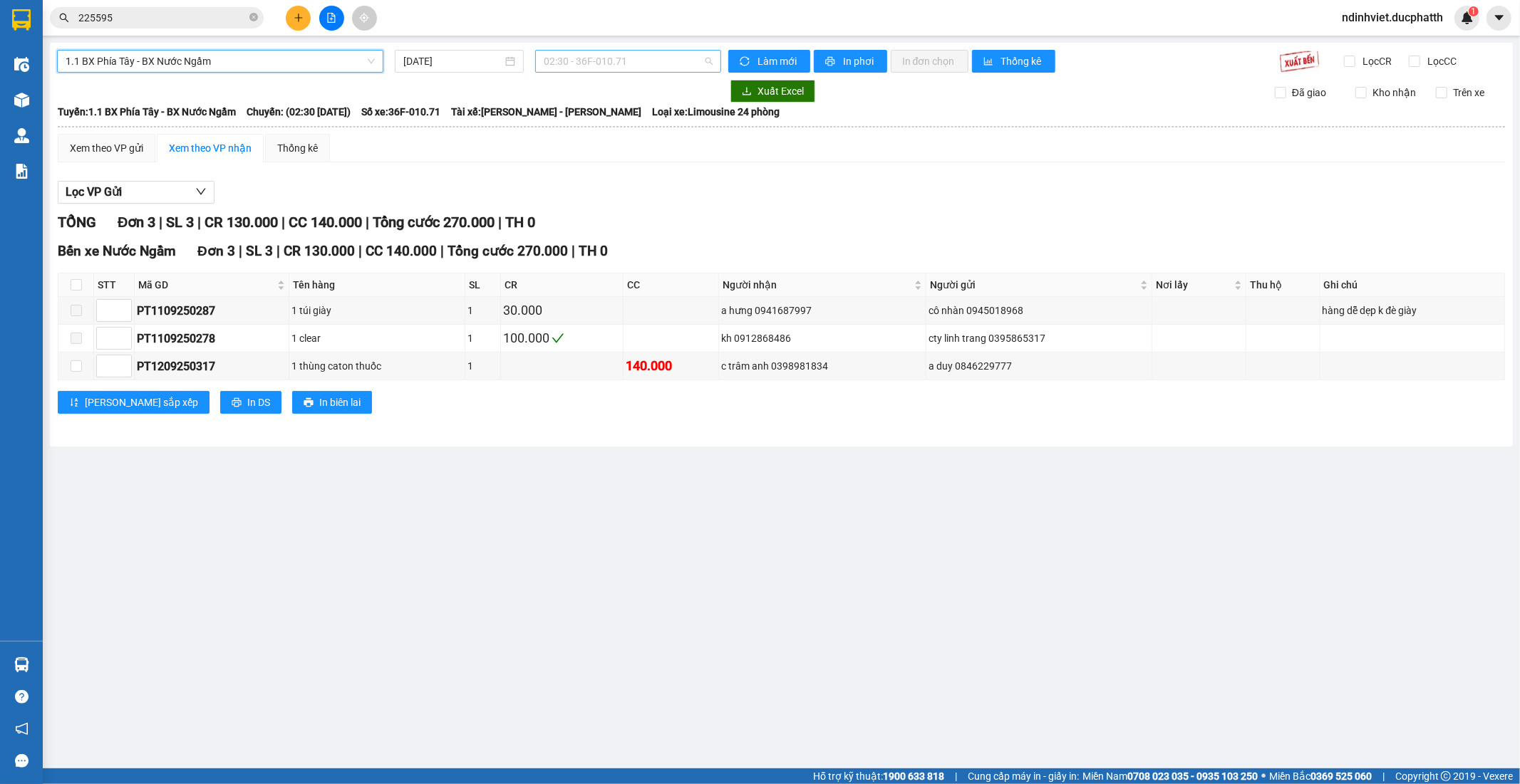
click at [582, 63] on span "02:30 - 36F-010.71" at bounding box center [628, 60] width 168 height 21
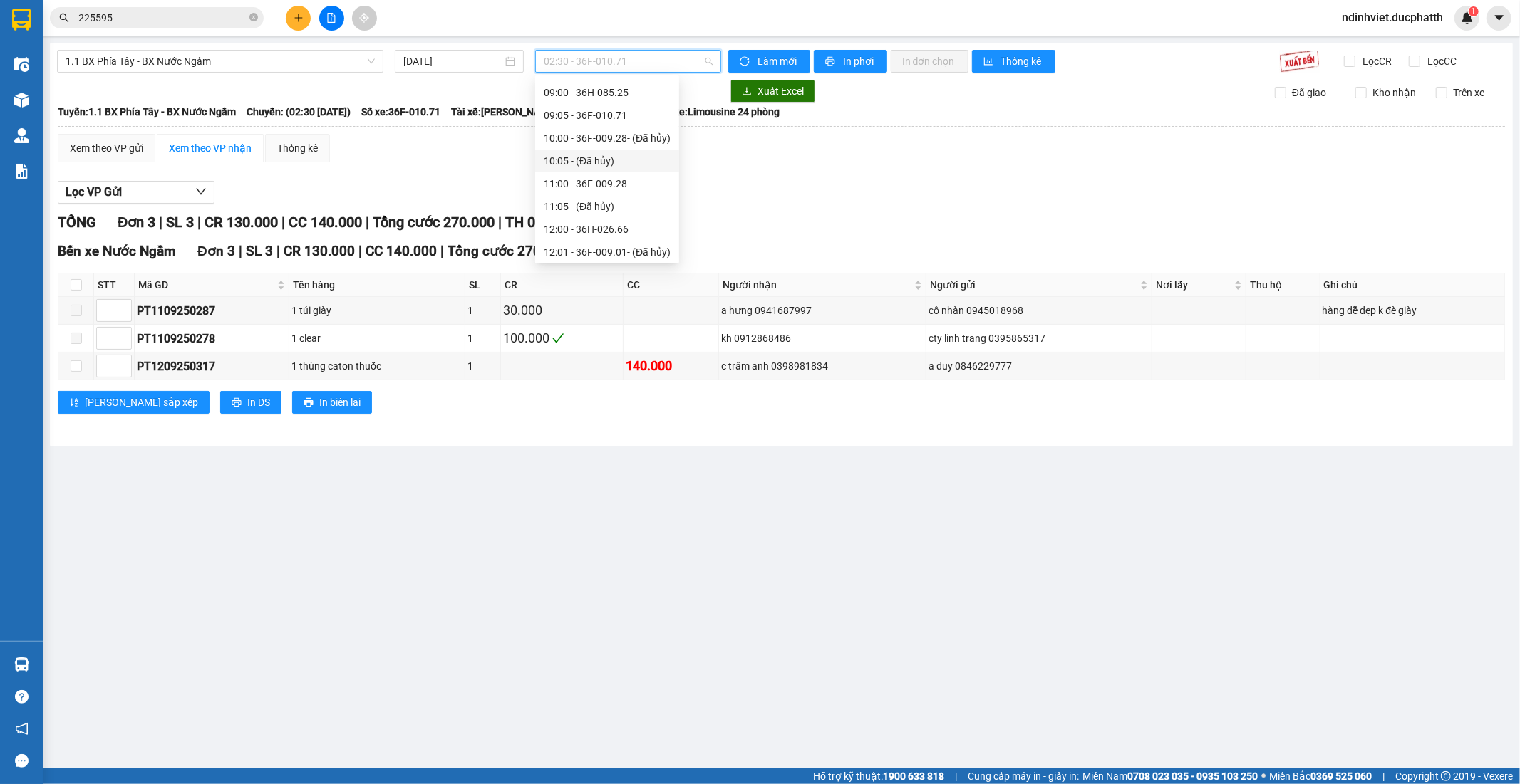
scroll to position [158, 0]
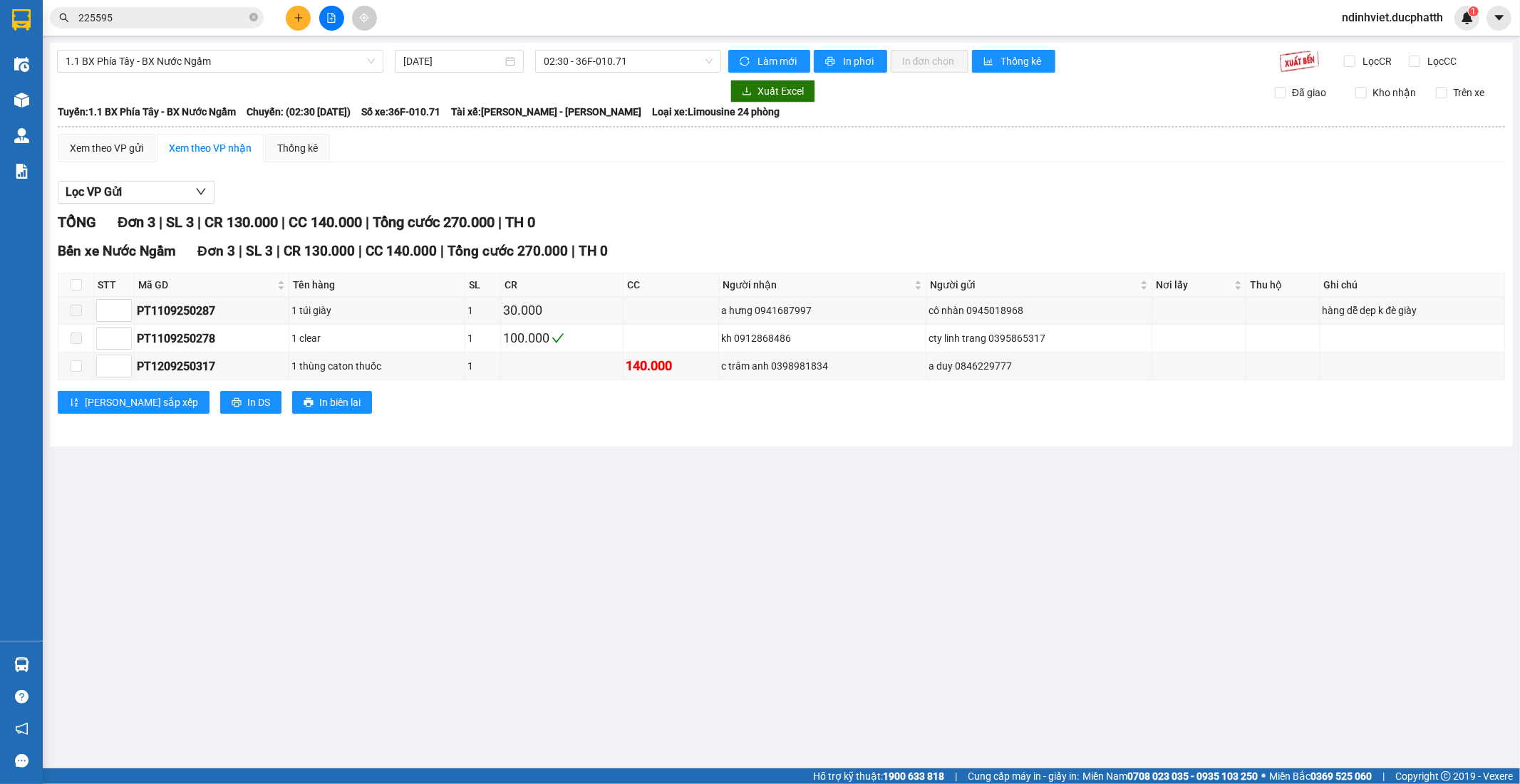
drag, startPoint x: 820, startPoint y: 172, endPoint x: 708, endPoint y: 169, distance: 112.0
drag, startPoint x: 708, startPoint y: 169, endPoint x: 1074, endPoint y: 211, distance: 368.4
click at [1074, 211] on div "TỔNG Đơn 3 | SL 3 | CR 130.000 | CC 140.000 | Tổng cước 270.000 | TH 0" at bounding box center [782, 222] width 1448 height 22
drag, startPoint x: 762, startPoint y: 208, endPoint x: 723, endPoint y: 214, distance: 39.5
drag, startPoint x: 723, startPoint y: 214, endPoint x: 770, endPoint y: 178, distance: 59.2
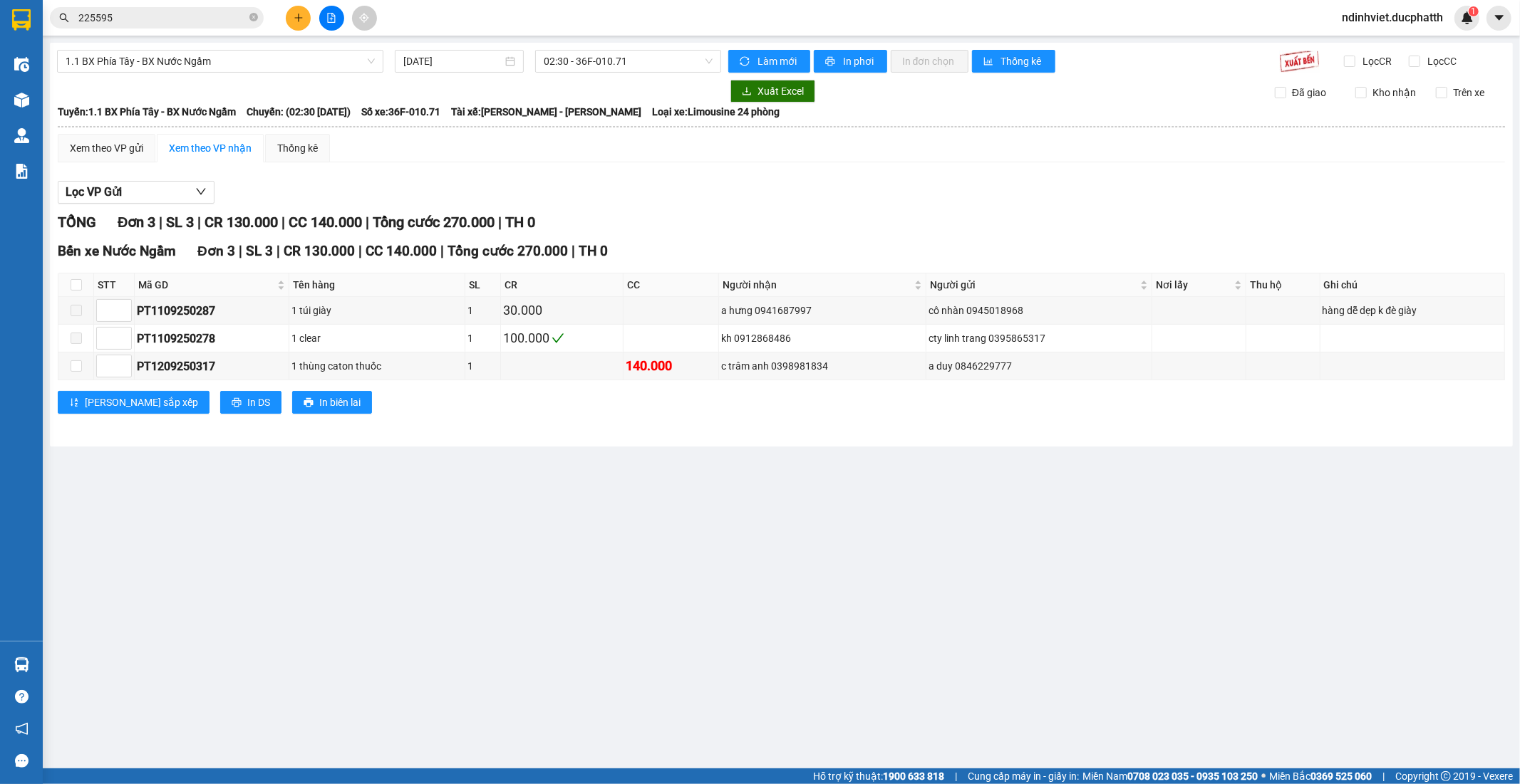
click at [770, 178] on div "Lọc VP Gửi TỔNG Đơn 3 | SL 3 | CR 130.000 | CC 140.000 | Tổng cước 270.000 | T…" at bounding box center [782, 303] width 1448 height 258
drag, startPoint x: 770, startPoint y: 178, endPoint x: 682, endPoint y: 191, distance: 89.0
drag, startPoint x: 682, startPoint y: 191, endPoint x: 592, endPoint y: 467, distance: 290.3
click at [592, 467] on main "1.1 BX Phía Tây - BX Nước Ngầm 12/09/2025 02:30 - 36F-010.71 Làm mới In phơi In…" at bounding box center [760, 384] width 1520 height 768
drag, startPoint x: 615, startPoint y: 435, endPoint x: 663, endPoint y: 500, distance: 80.8
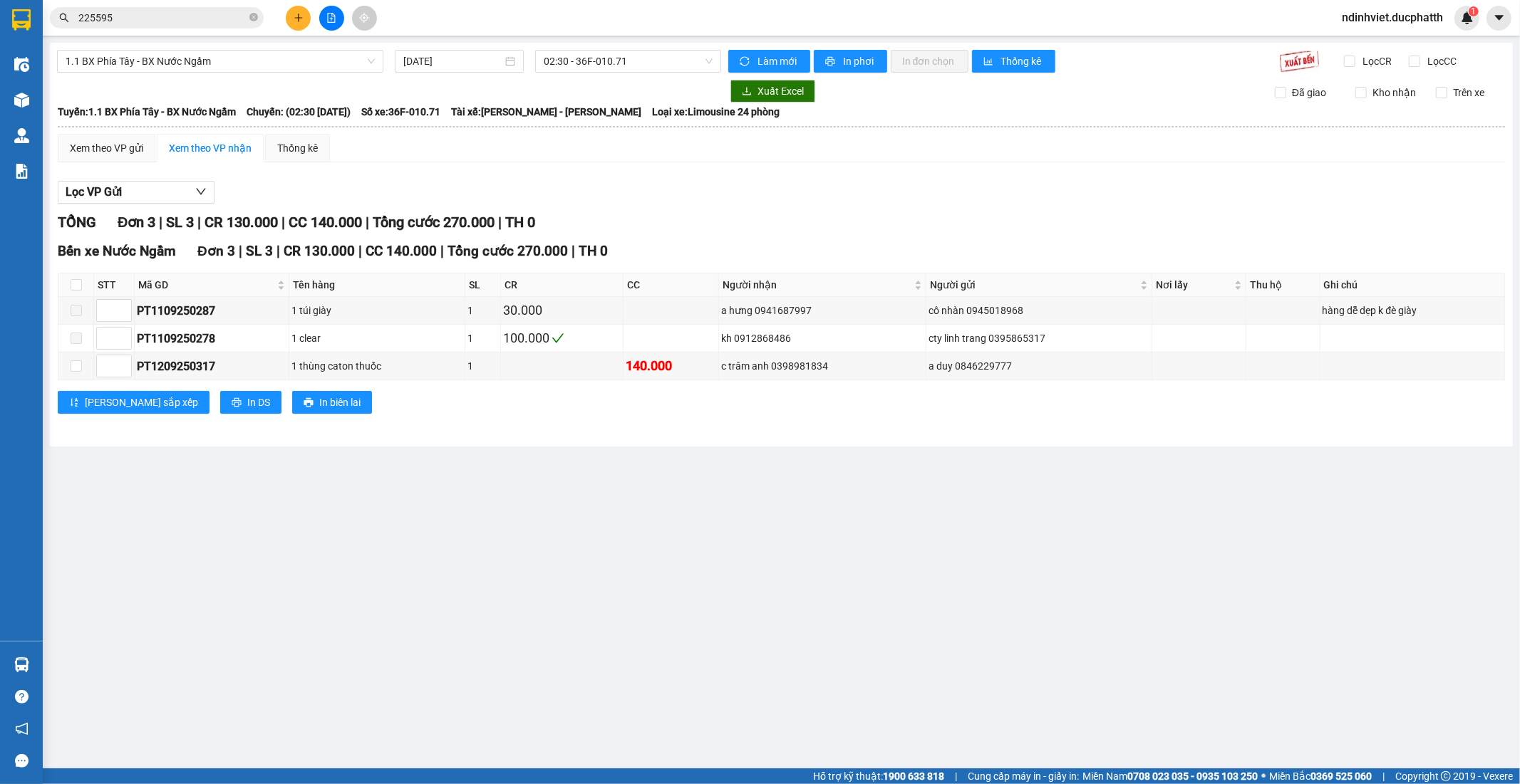
click at [666, 507] on main "1.1 BX Phía Tây - BX Nước Ngầm 12/09/2025 02:30 - 36F-010.71 Làm mới In phơi In…" at bounding box center [760, 384] width 1520 height 768
drag, startPoint x: 664, startPoint y: 456, endPoint x: 650, endPoint y: 502, distance: 48.1
click at [650, 502] on main "1.1 BX Phía Tây - BX Nước Ngầm 12/09/2025 02:30 - 36F-010.71 Làm mới In phơi In…" at bounding box center [760, 384] width 1520 height 768
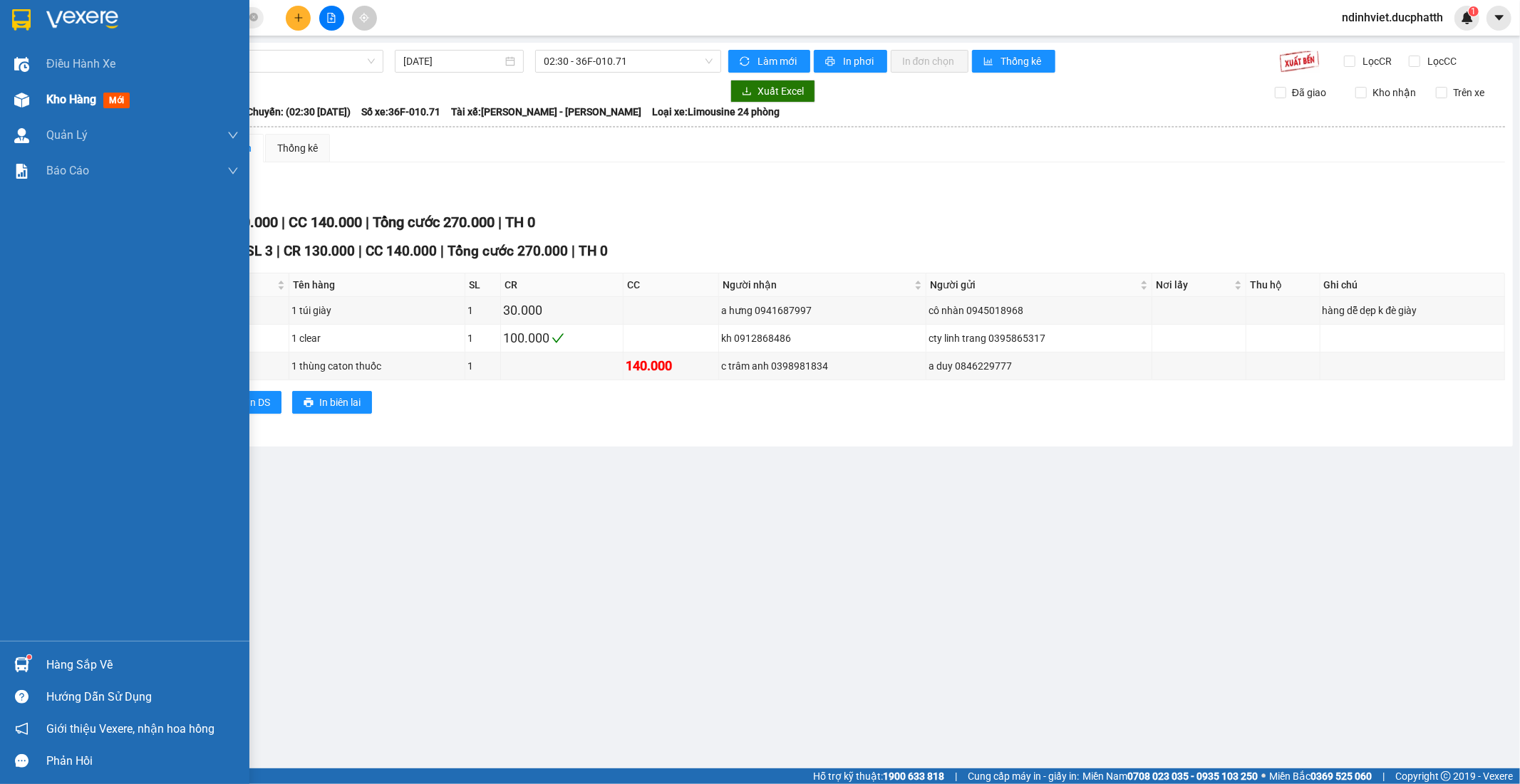
click at [50, 100] on span "Kho hàng" at bounding box center [71, 99] width 50 height 14
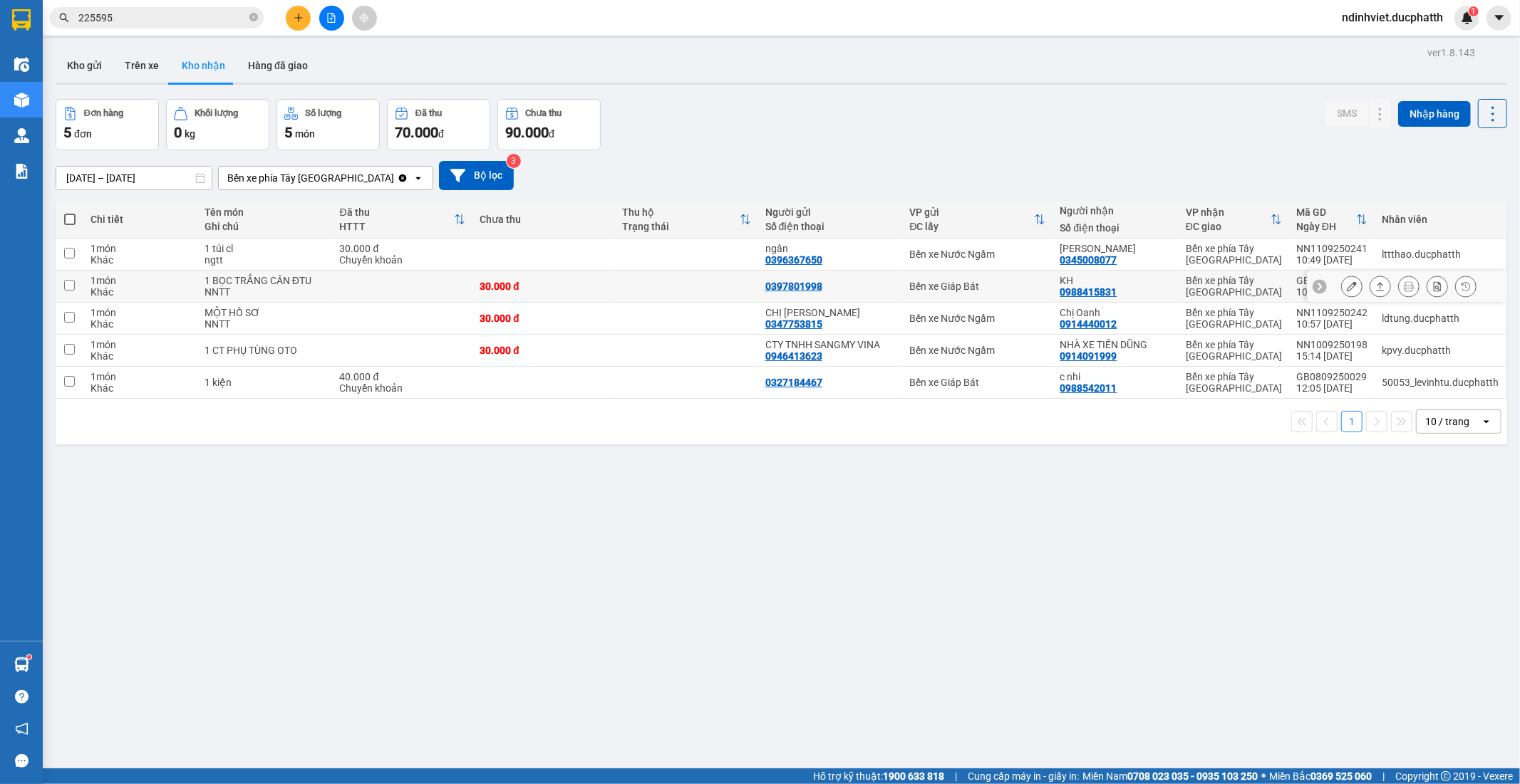
click at [303, 288] on div "NNTT" at bounding box center [264, 292] width 121 height 11
checkbox input "true"
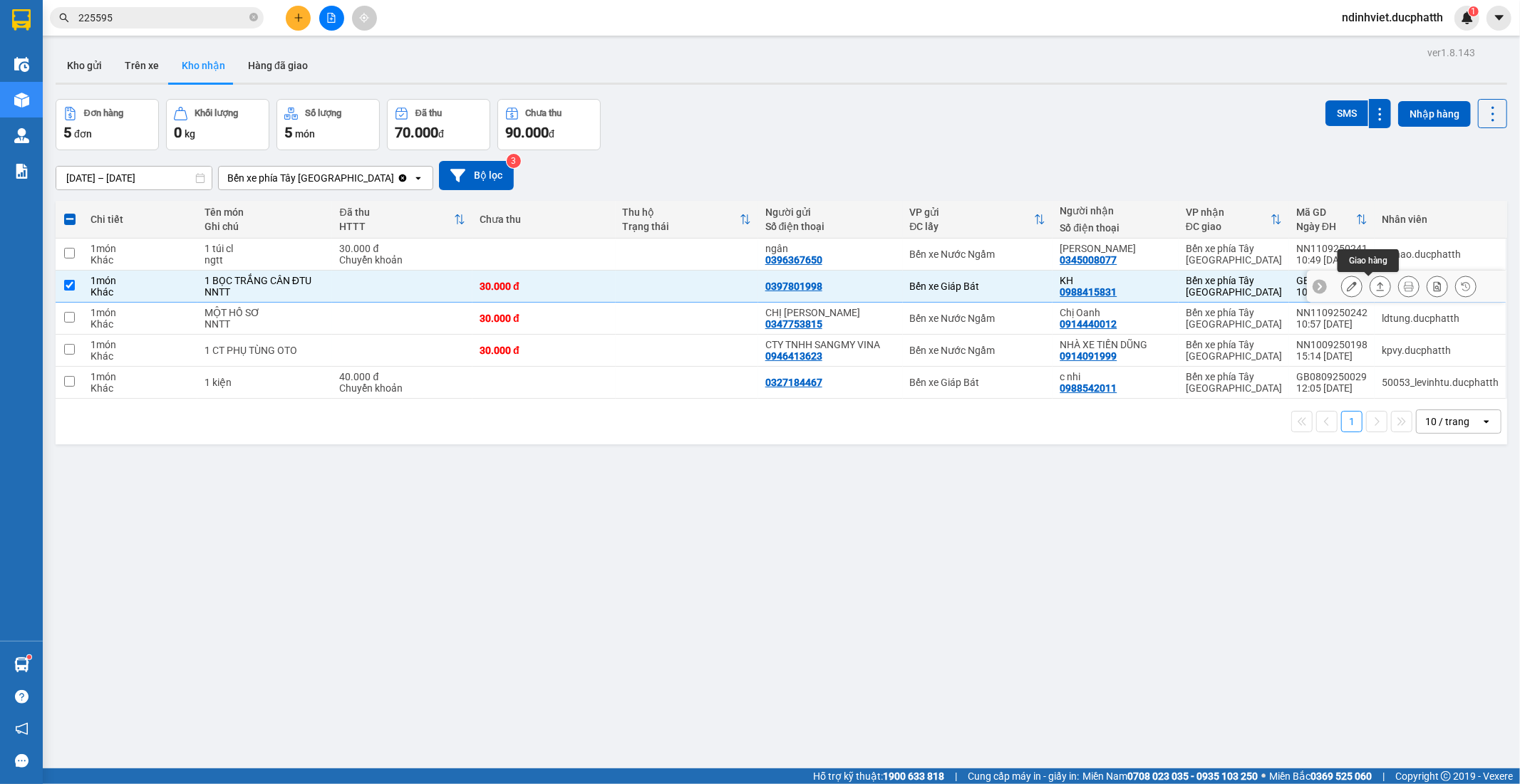
click at [1375, 286] on icon at bounding box center [1380, 286] width 10 height 10
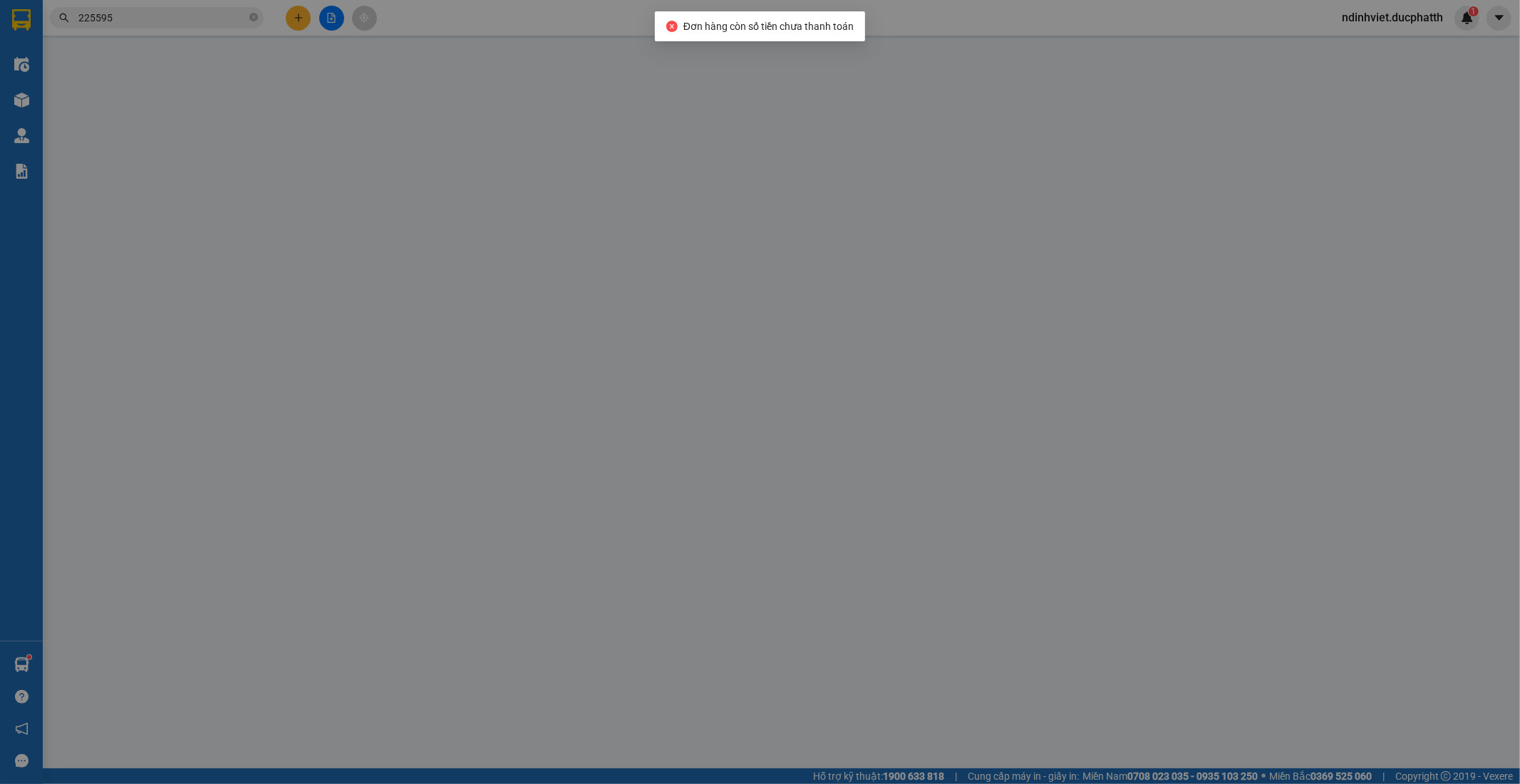
type input "0397801998"
type input "0988415831"
type input "KH"
type input "30.000"
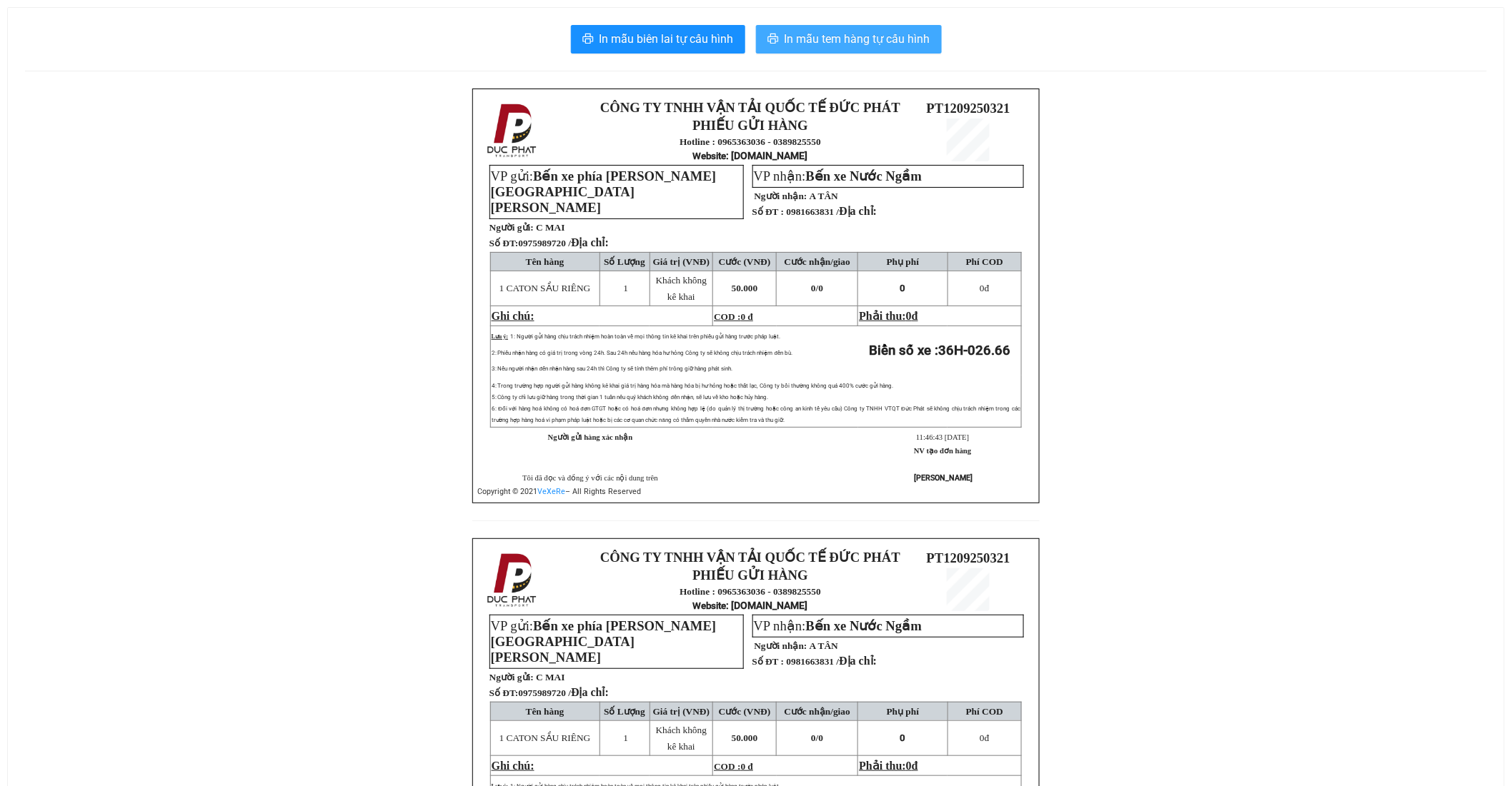
click at [857, 37] on span "In mẫu tem hàng tự cấu hình" at bounding box center [857, 39] width 146 height 17
